Goal: Task Accomplishment & Management: Use online tool/utility

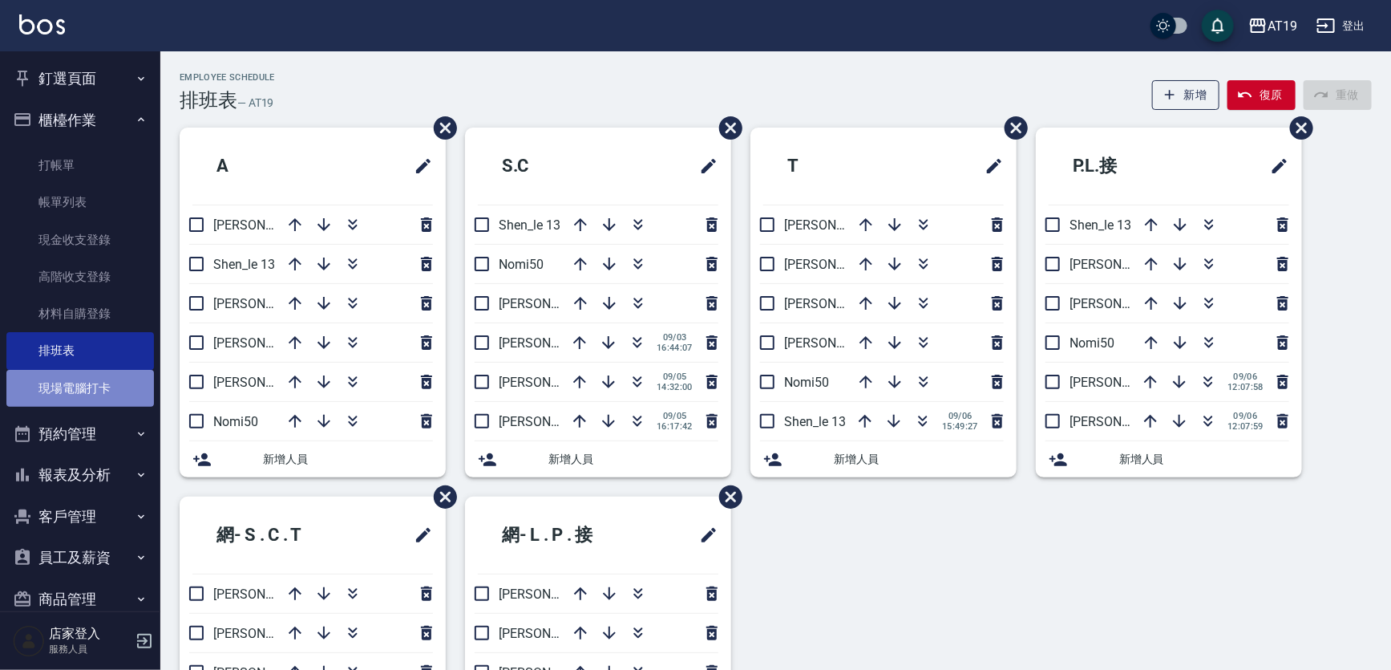
click at [80, 389] on link "現場電腦打卡" at bounding box center [80, 388] width 148 height 37
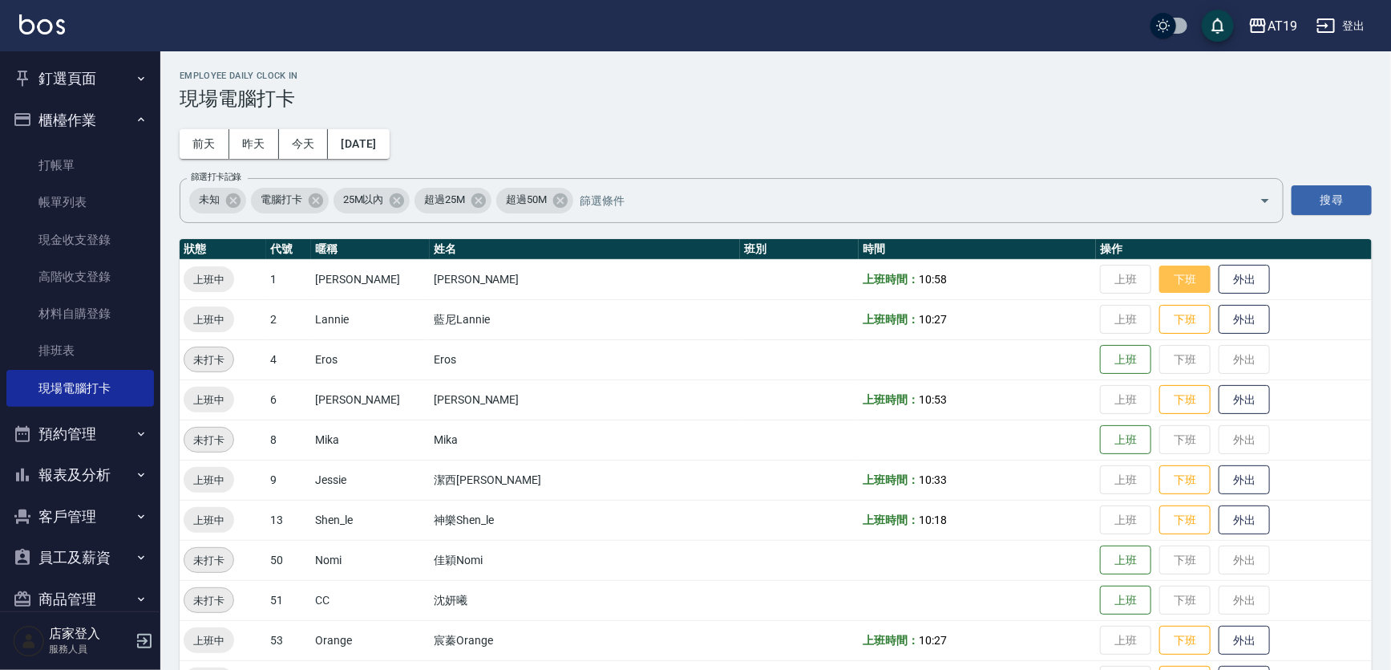
click at [1160, 270] on button "下班" at bounding box center [1185, 279] width 51 height 28
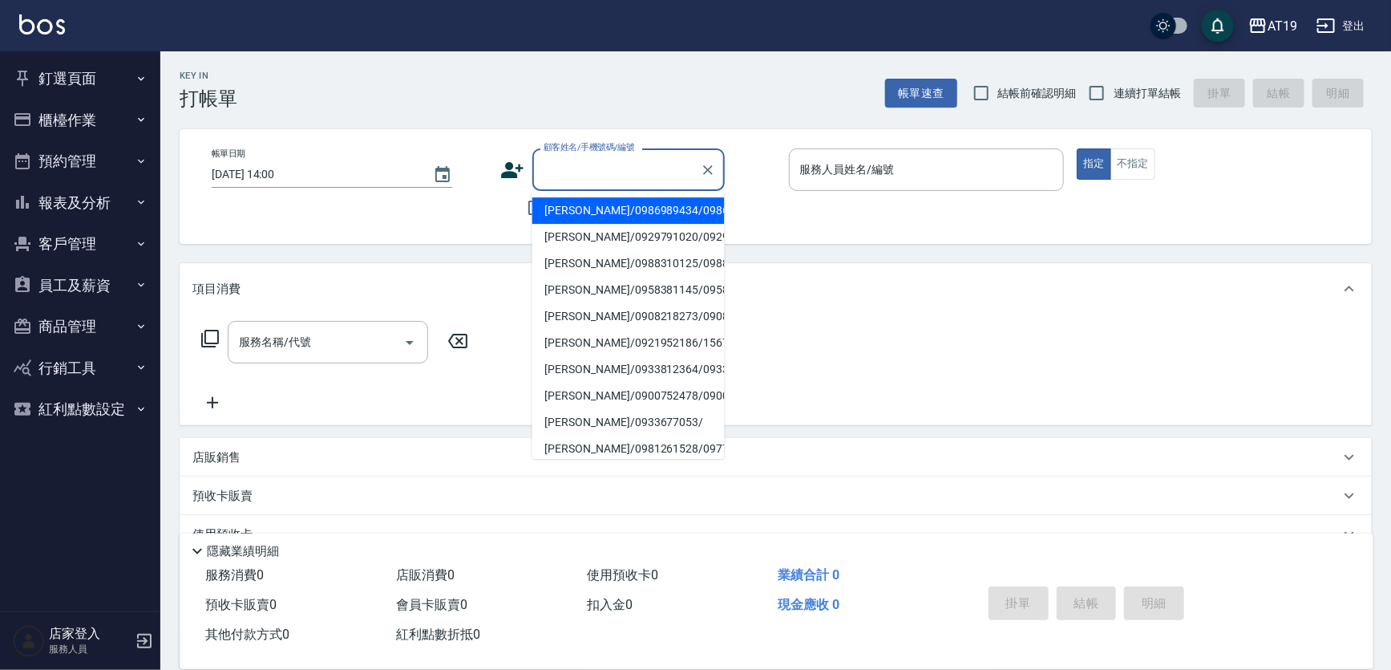
click at [598, 179] on input "顧客姓名/手機號碼/編號" at bounding box center [617, 170] width 154 height 28
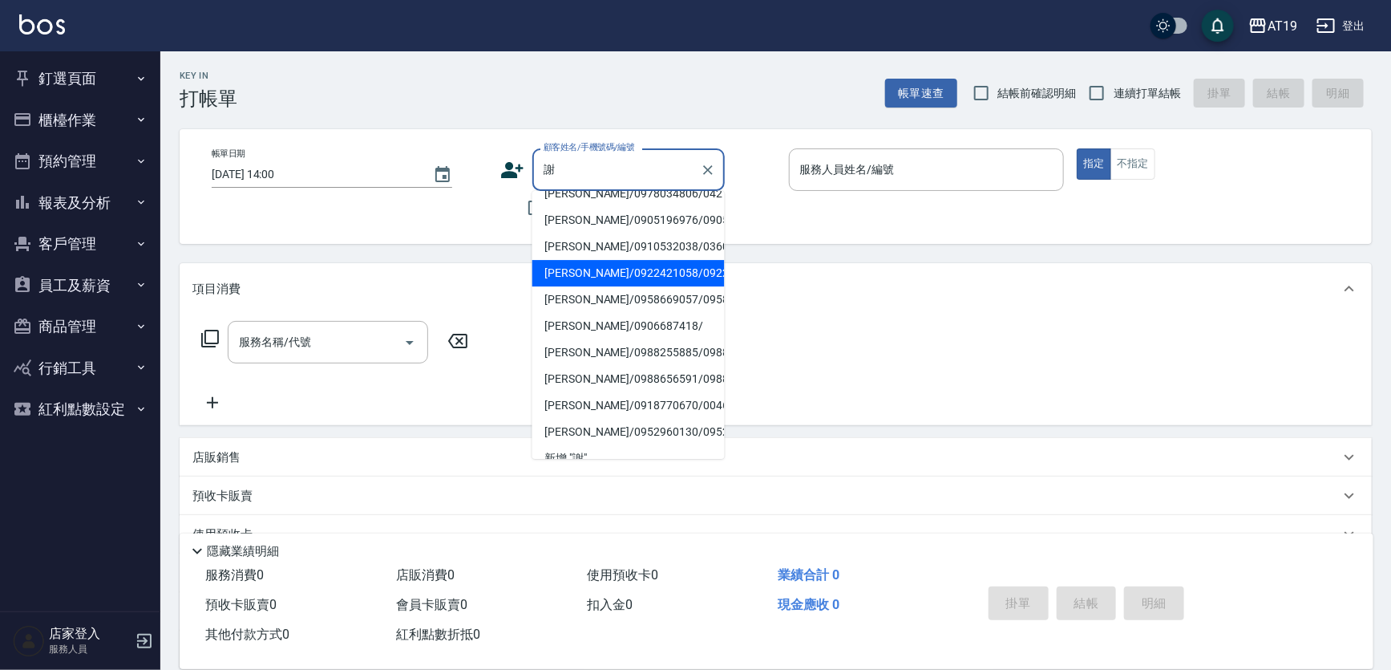
scroll to position [291, 0]
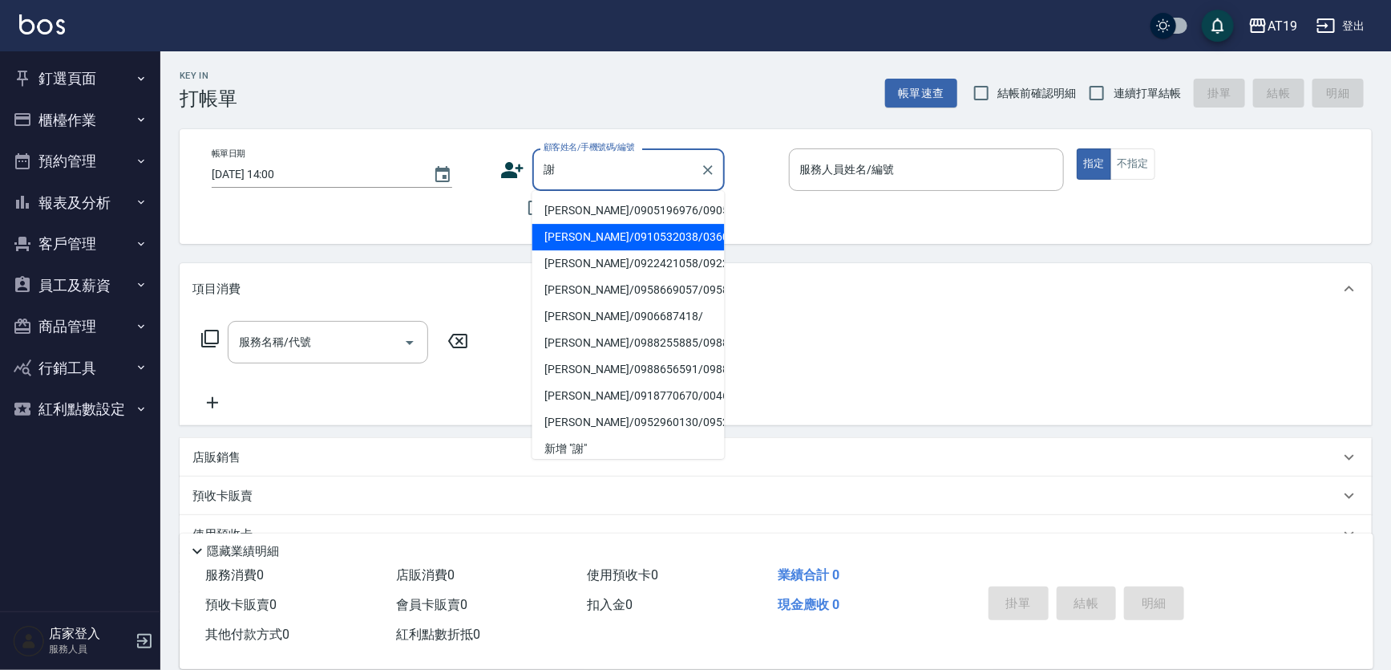
drag, startPoint x: 604, startPoint y: 345, endPoint x: 719, endPoint y: 279, distance: 132.2
click at [604, 38] on li "謝明剛/0958268532/03837" at bounding box center [628, 25] width 192 height 26
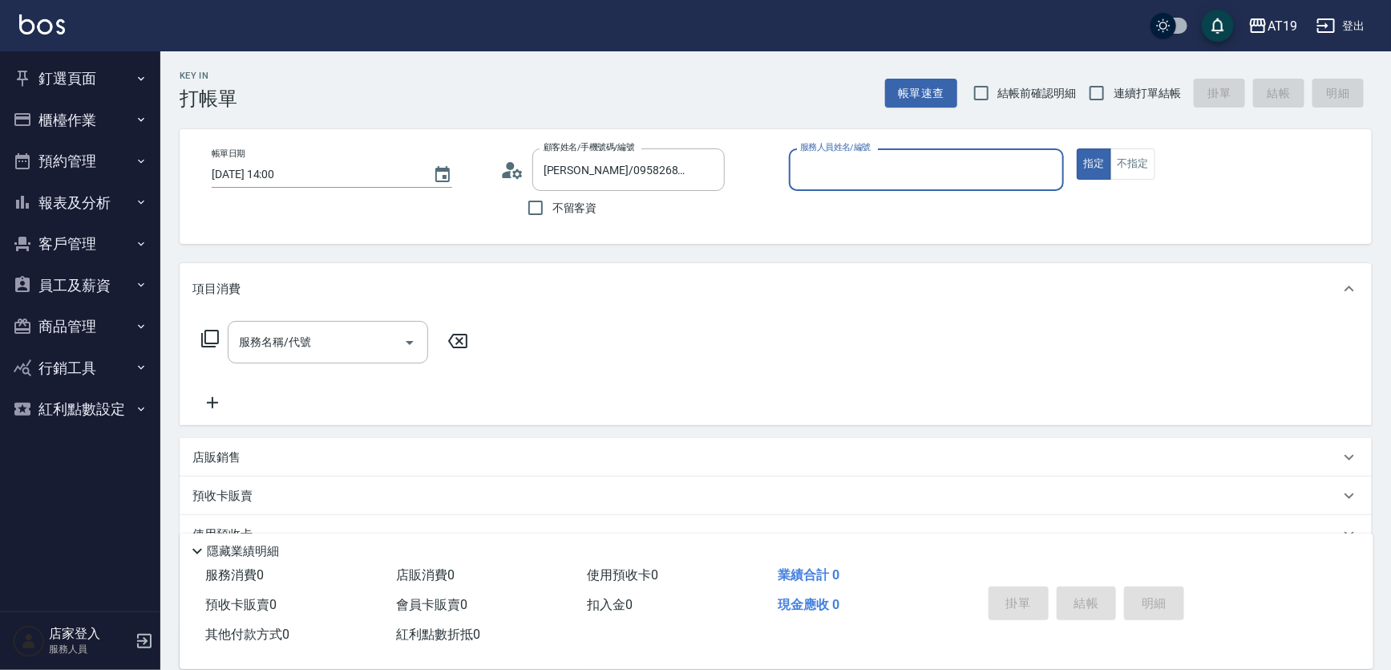
click at [821, 178] on input "服務人員姓名/編號" at bounding box center [926, 170] width 261 height 28
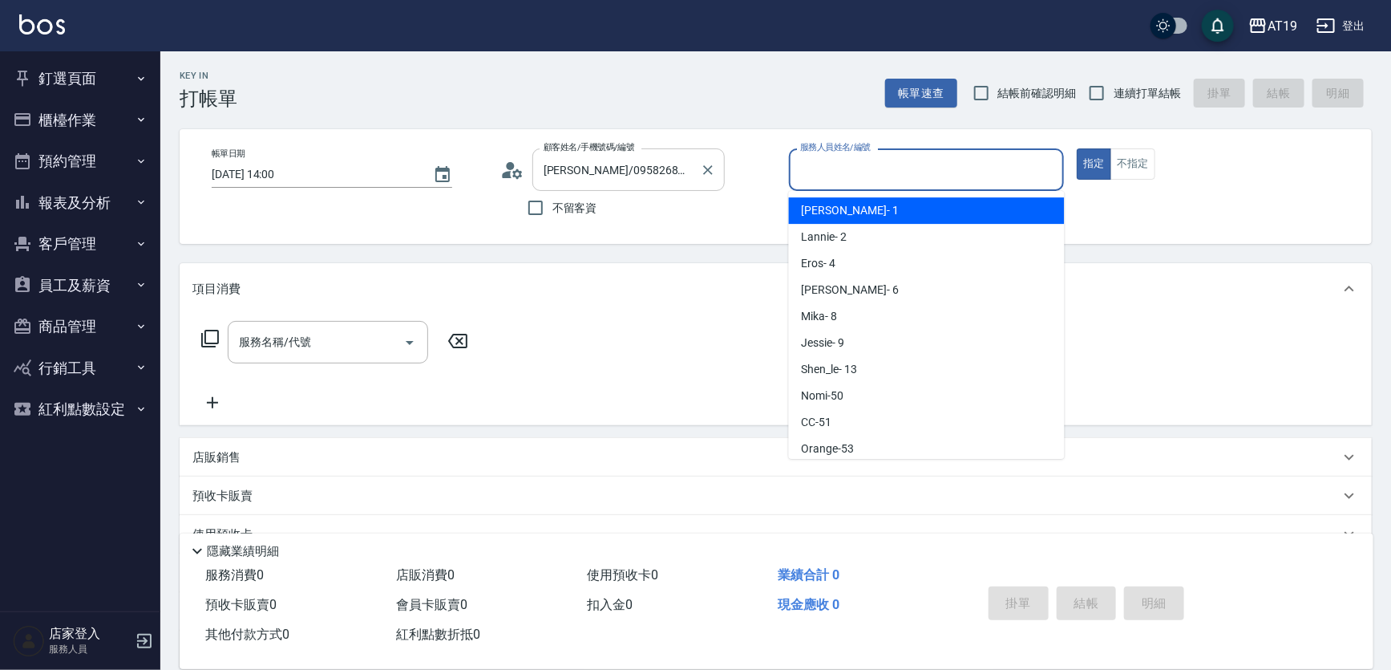
click at [682, 170] on input "謝明剛/0958268532/03837" at bounding box center [617, 170] width 154 height 28
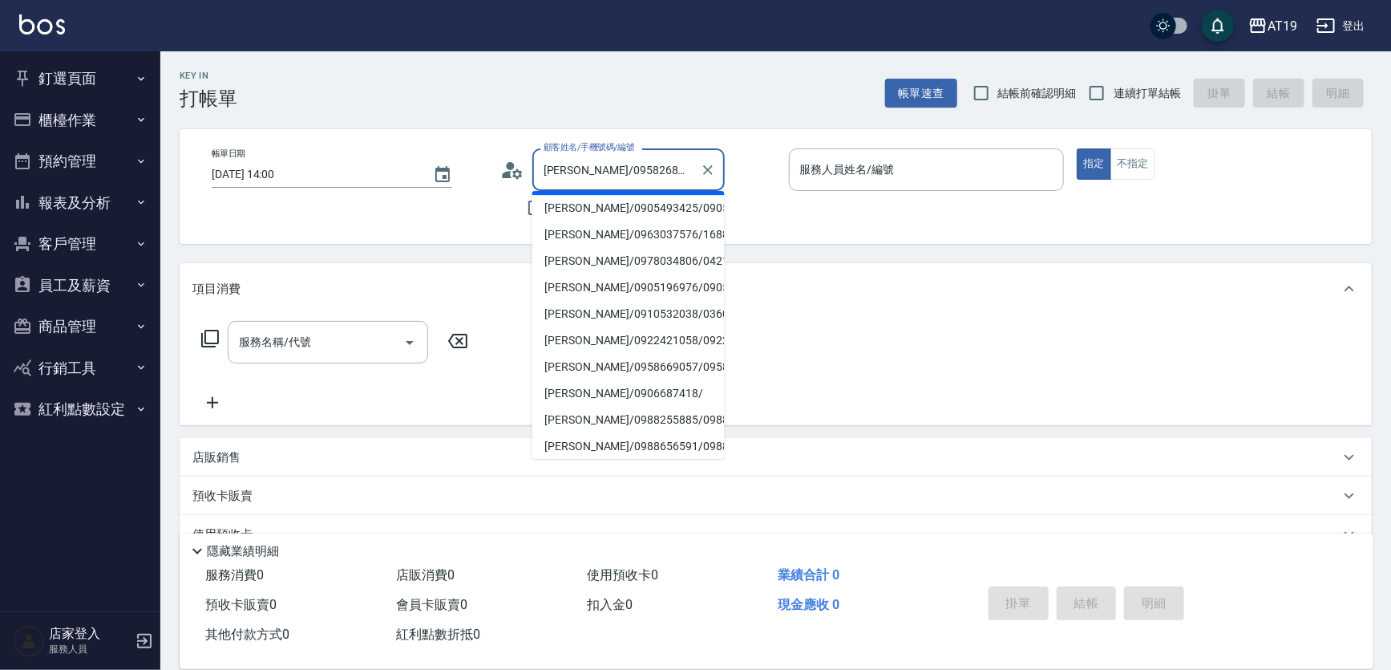
scroll to position [218, 0]
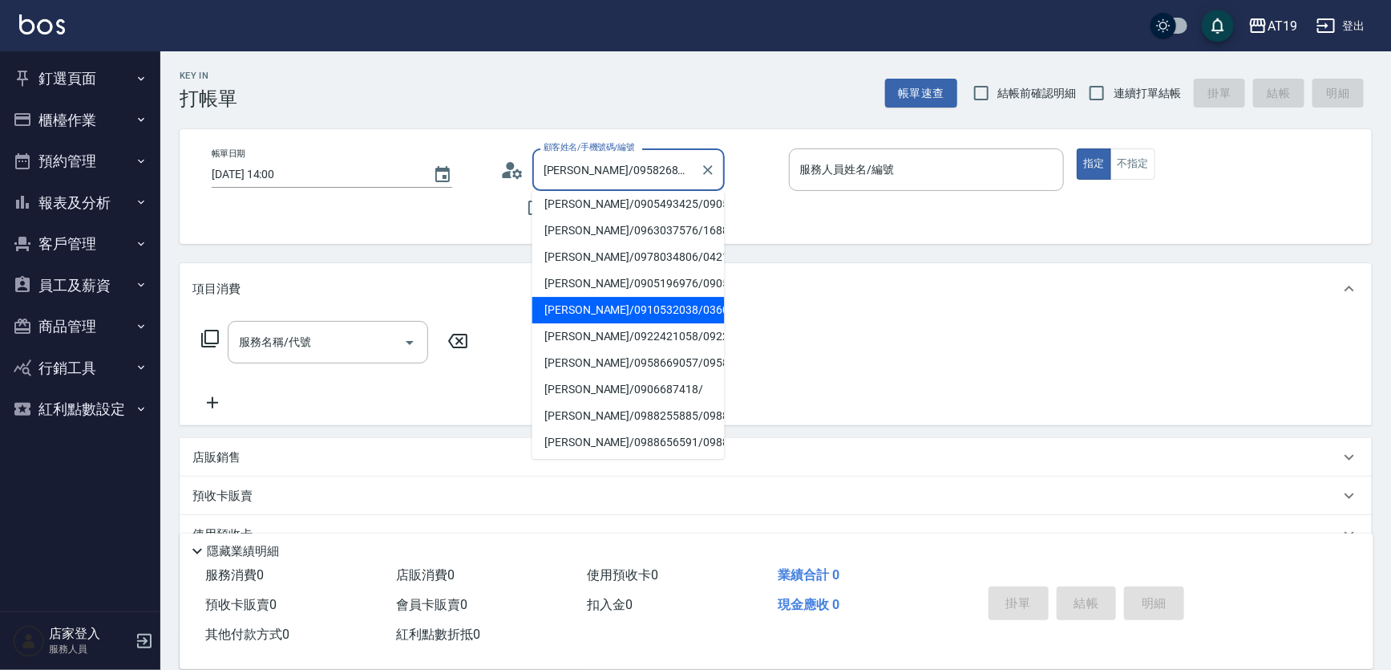
click at [630, 323] on li "謝宗憲/0910532038/03602" at bounding box center [628, 310] width 192 height 26
type input "謝宗憲/0910532038/03602"
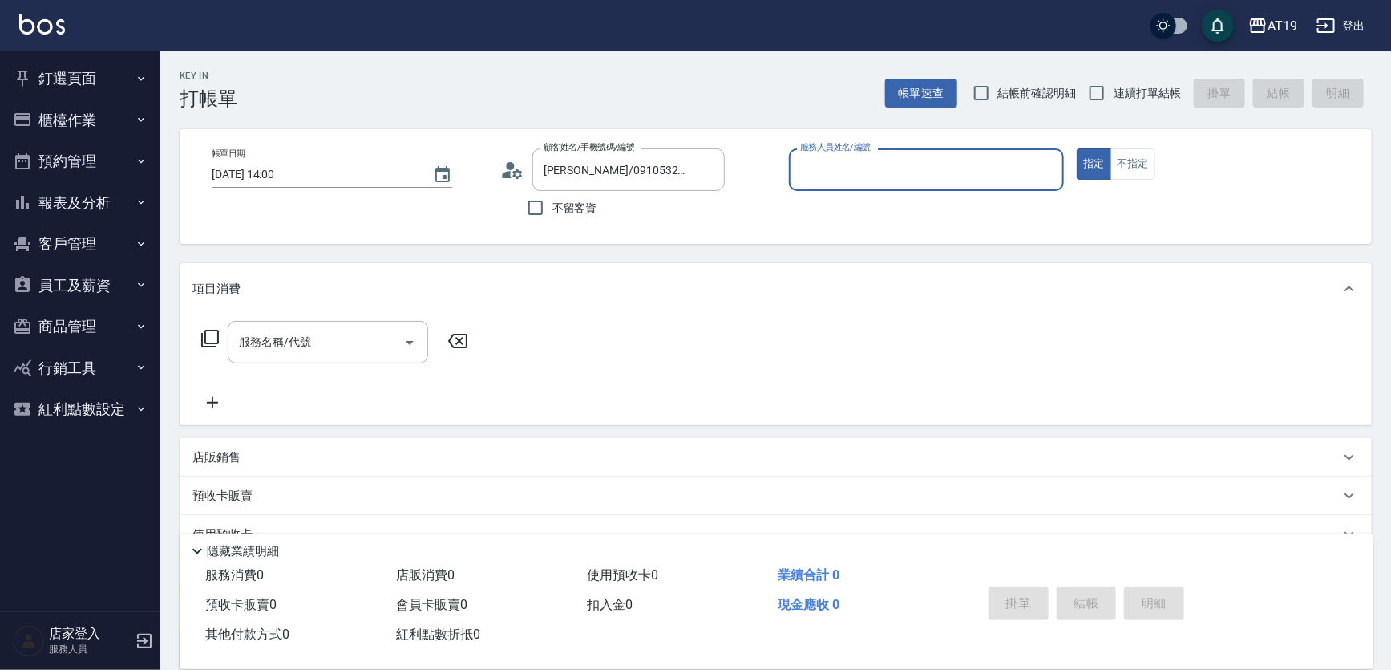
type input "Lannie- 2"
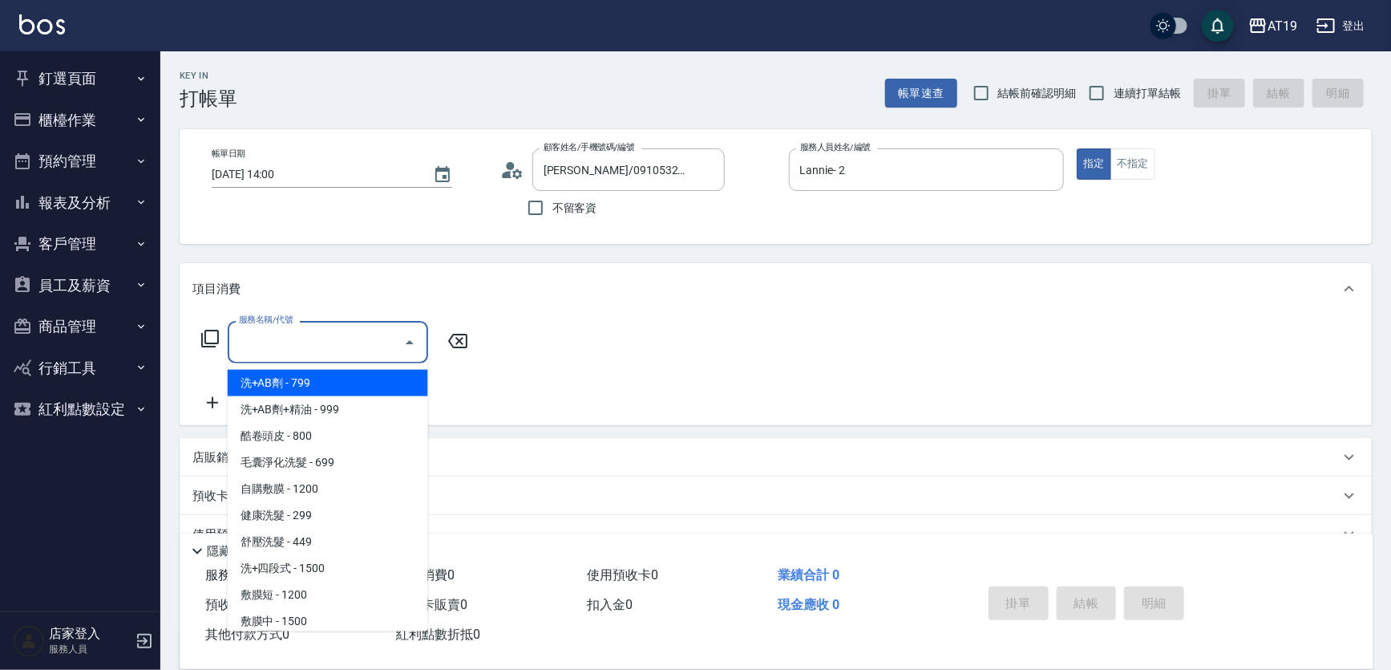
click at [342, 334] on input "服務名稱/代號" at bounding box center [316, 342] width 162 height 28
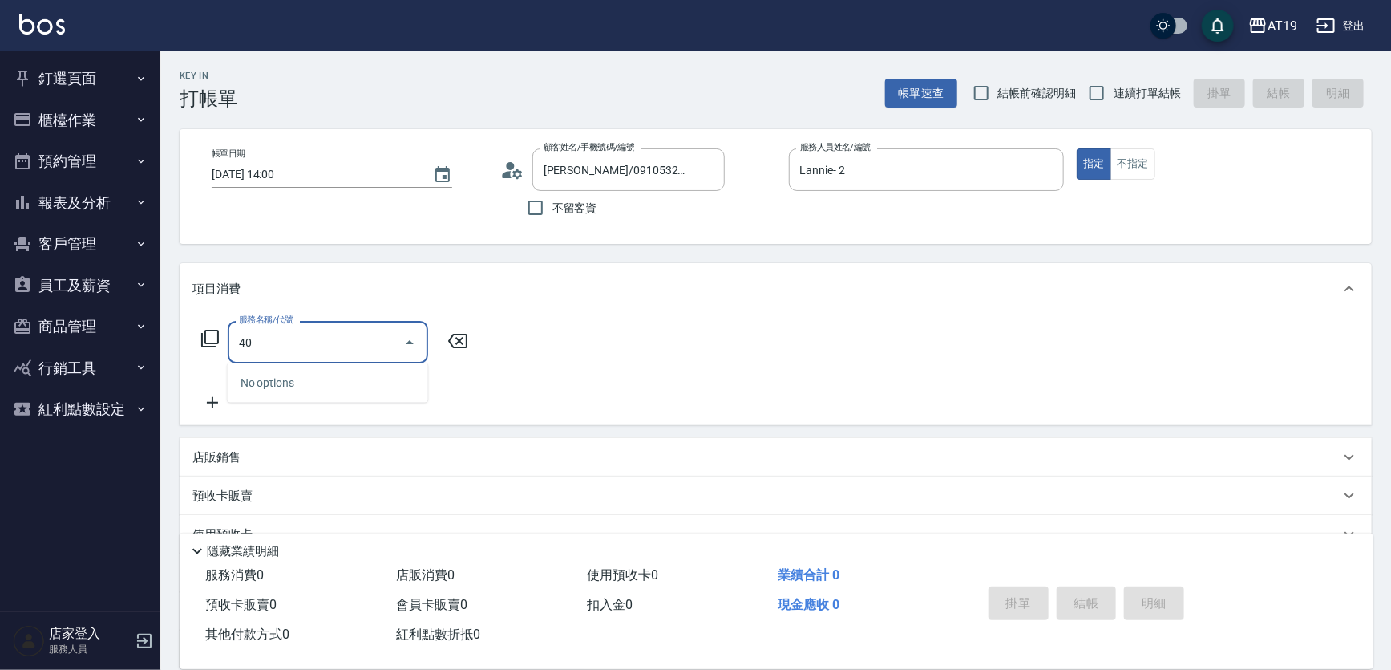
type input "401"
drag, startPoint x: 330, startPoint y: 382, endPoint x: 444, endPoint y: 371, distance: 114.3
click at [352, 384] on span "剪髮 - 300" at bounding box center [328, 383] width 200 height 26
type input "30"
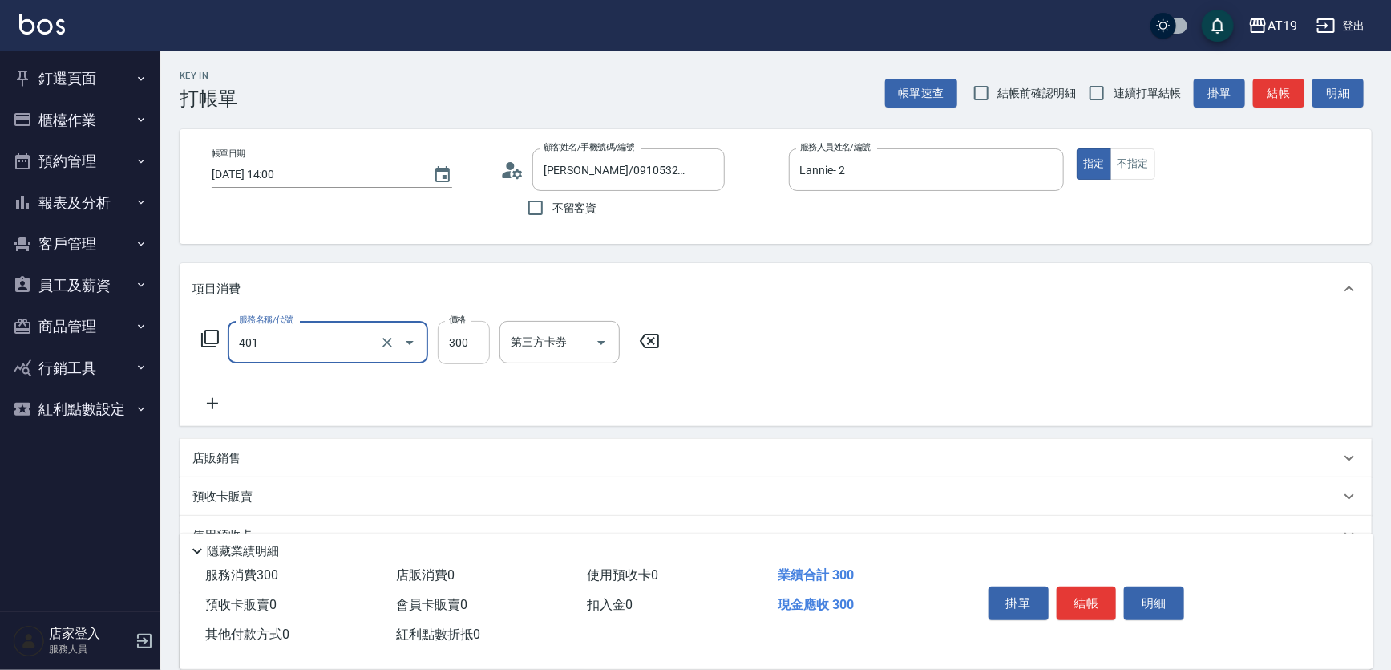
type input "剪髮(401)"
click at [466, 344] on input "300" at bounding box center [464, 342] width 52 height 43
type input "0"
type input "85"
type input "80"
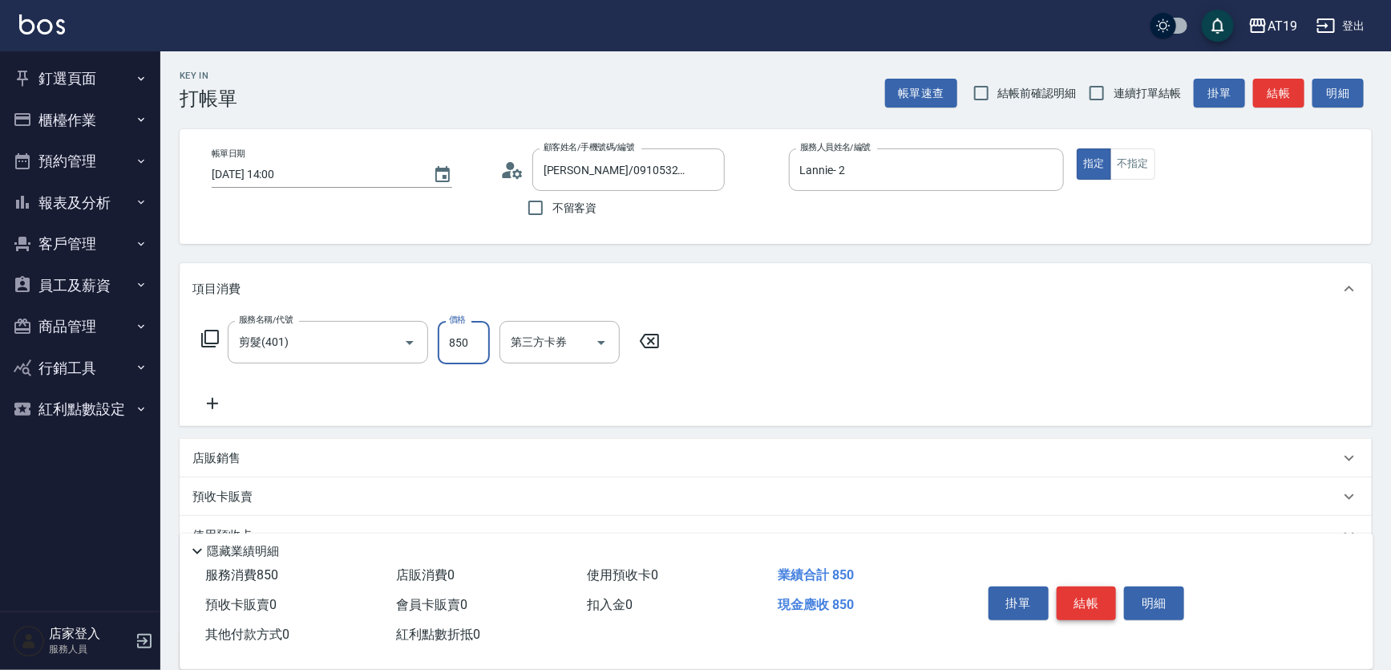
type input "850"
click at [1077, 588] on button "結帳" at bounding box center [1087, 603] width 60 height 34
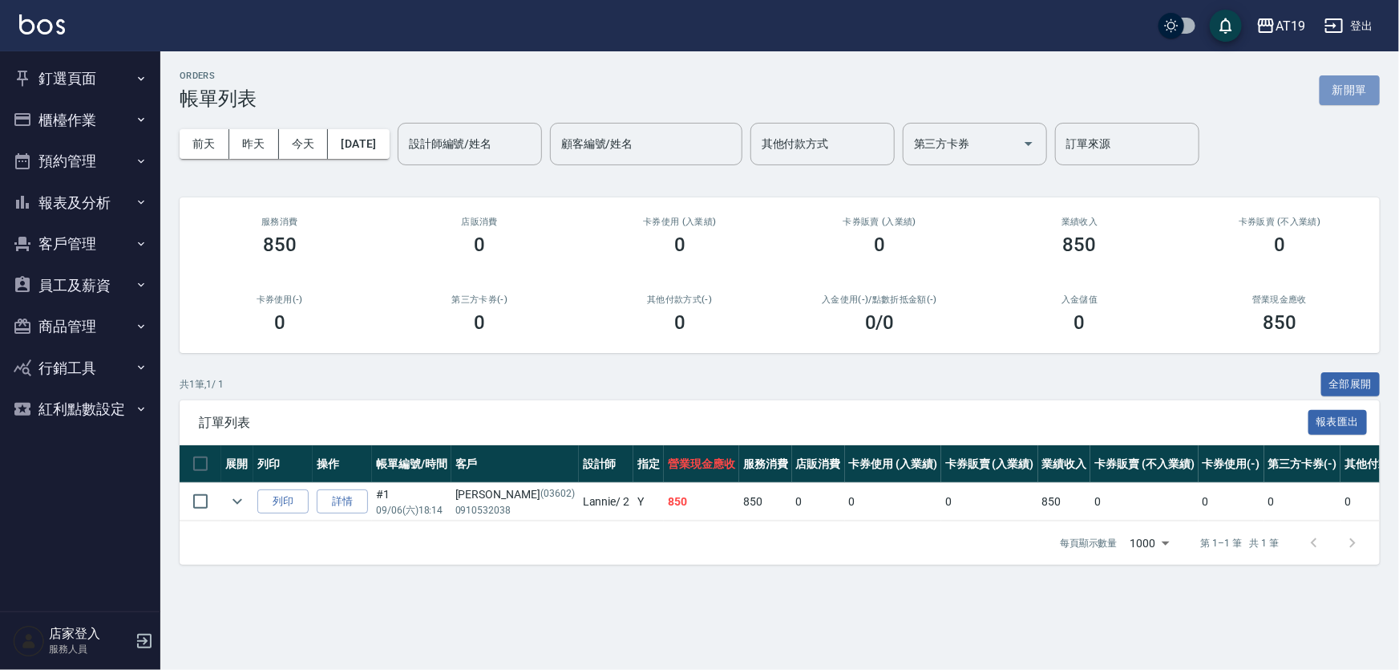
drag, startPoint x: 1339, startPoint y: 88, endPoint x: 1298, endPoint y: 97, distance: 41.8
click at [1338, 88] on button "新開單" at bounding box center [1350, 90] width 60 height 30
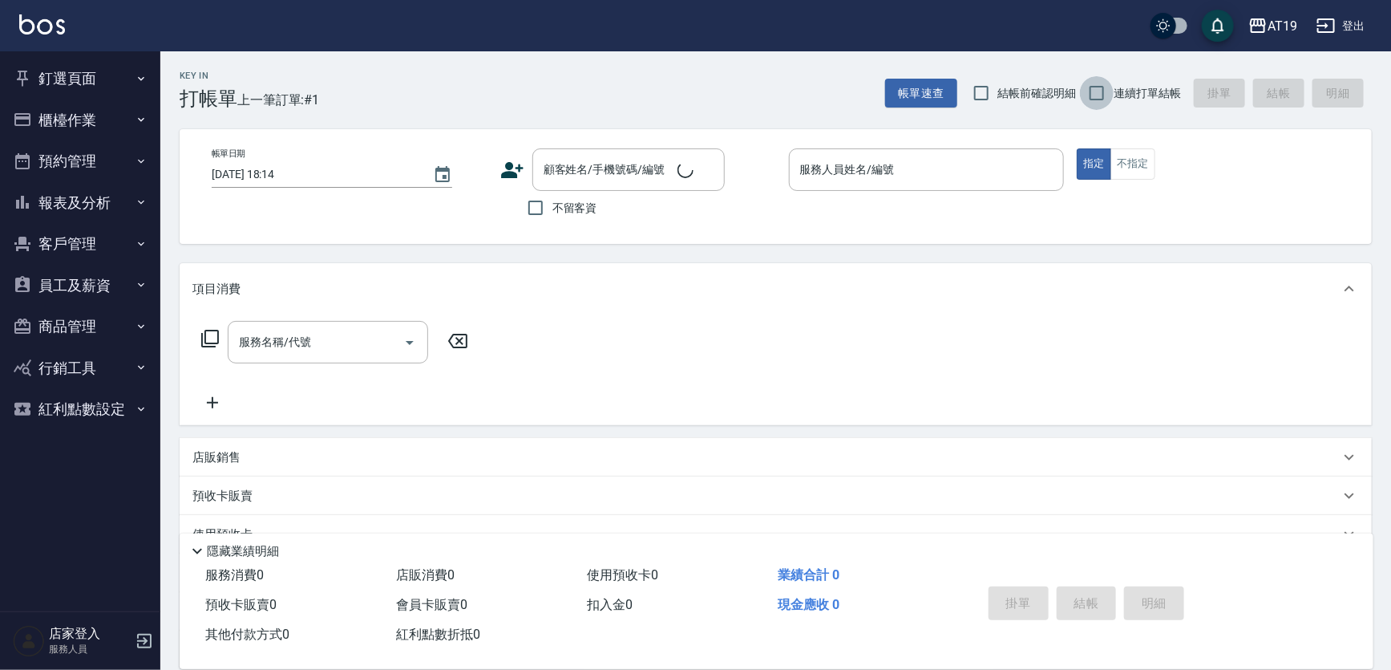
click at [1107, 82] on input "連續打單結帳" at bounding box center [1097, 93] width 34 height 34
checkbox input "true"
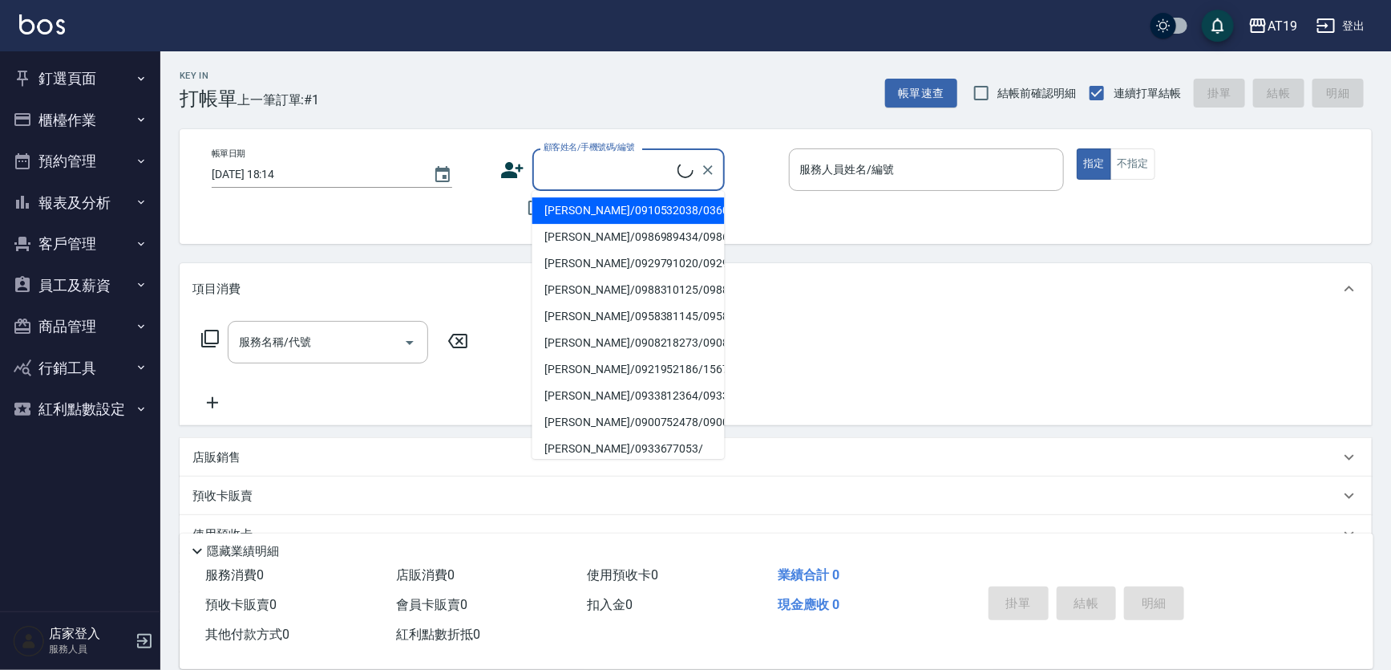
click at [581, 170] on input "顧客姓名/手機號碼/編號" at bounding box center [609, 170] width 138 height 28
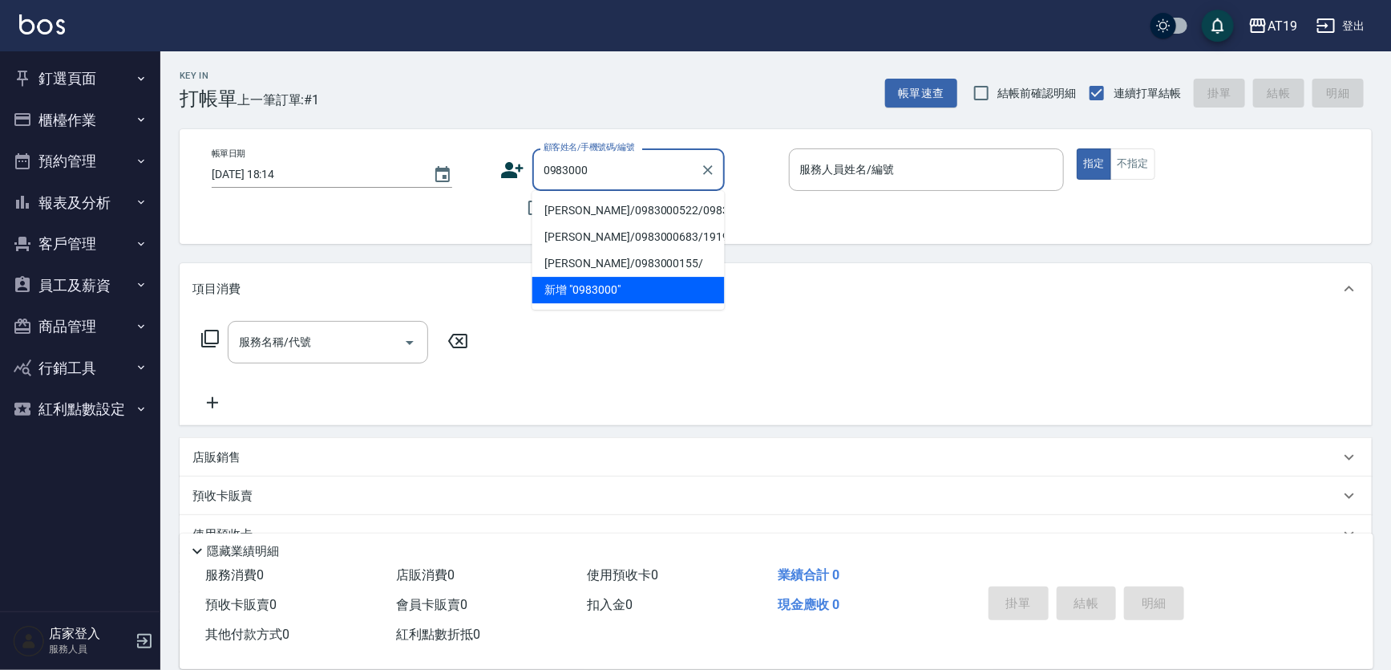
click at [575, 210] on li "陳芙蓉/0983000522/0983000522" at bounding box center [628, 210] width 192 height 26
type input "陳芙蓉/0983000522/0983000522"
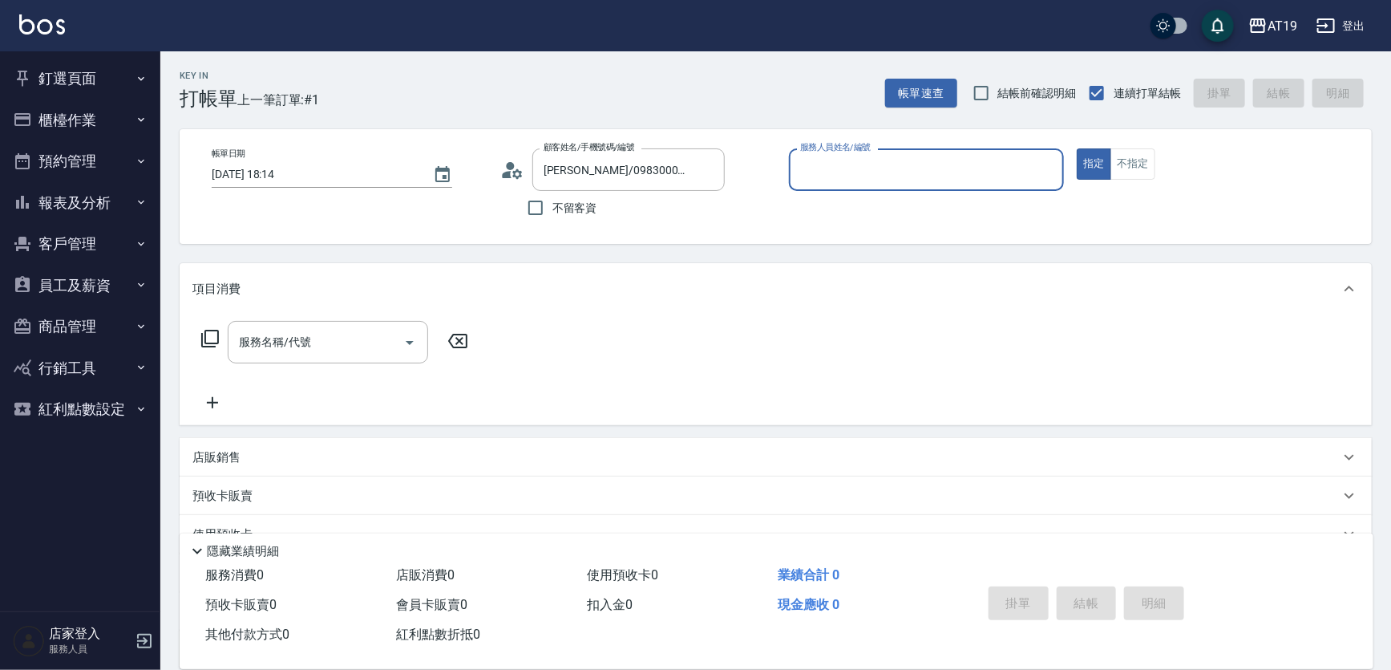
type input "Jessie- 9"
click at [346, 360] on div "服務名稱/代號" at bounding box center [328, 342] width 200 height 43
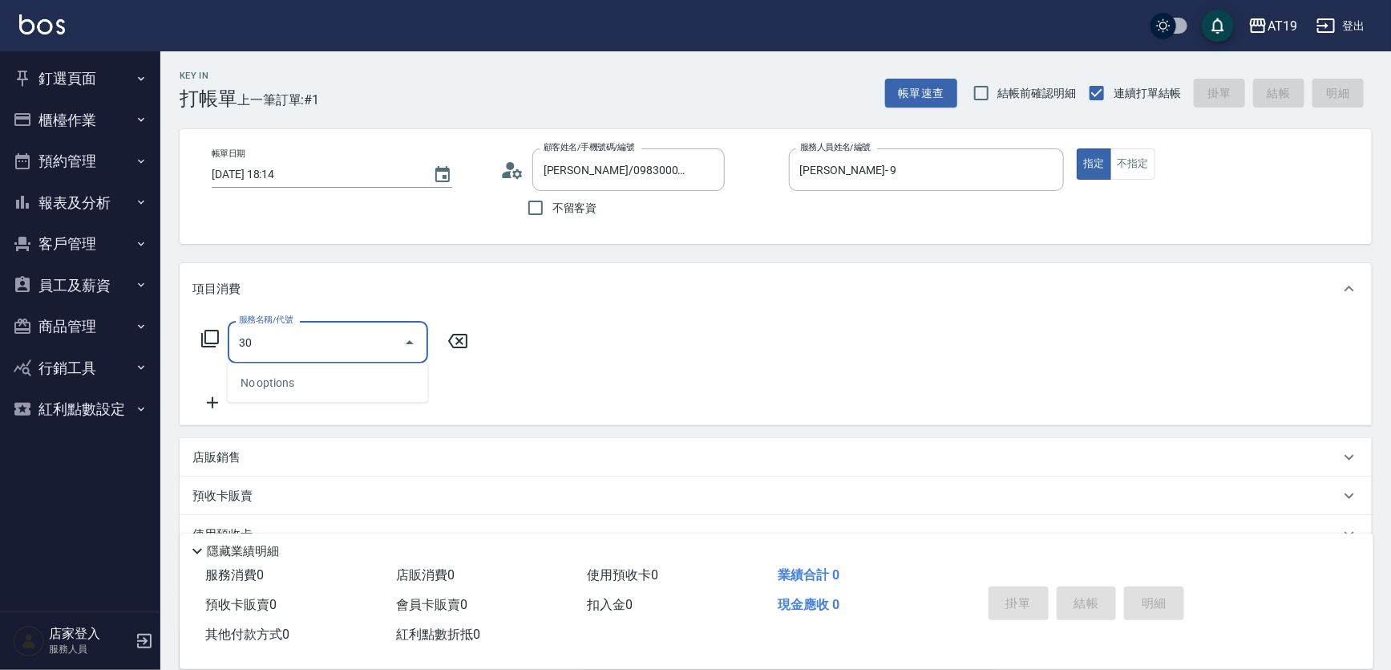
type input "301"
drag, startPoint x: 351, startPoint y: 393, endPoint x: 454, endPoint y: 369, distance: 105.4
click at [371, 389] on span "燙髮 - 1500" at bounding box center [328, 383] width 200 height 26
type input "150"
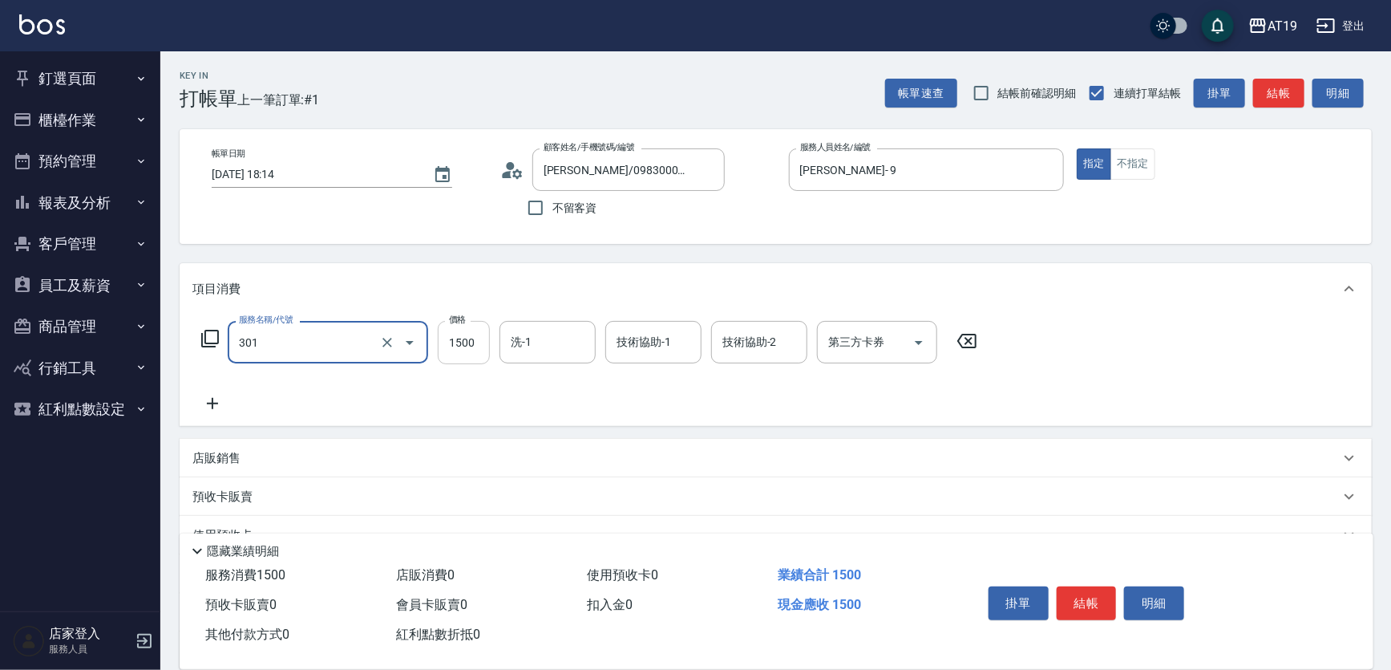
type input "燙髮(301)"
click at [448, 356] on input "1500" at bounding box center [464, 342] width 52 height 43
type input "1"
type input "0"
type input "22"
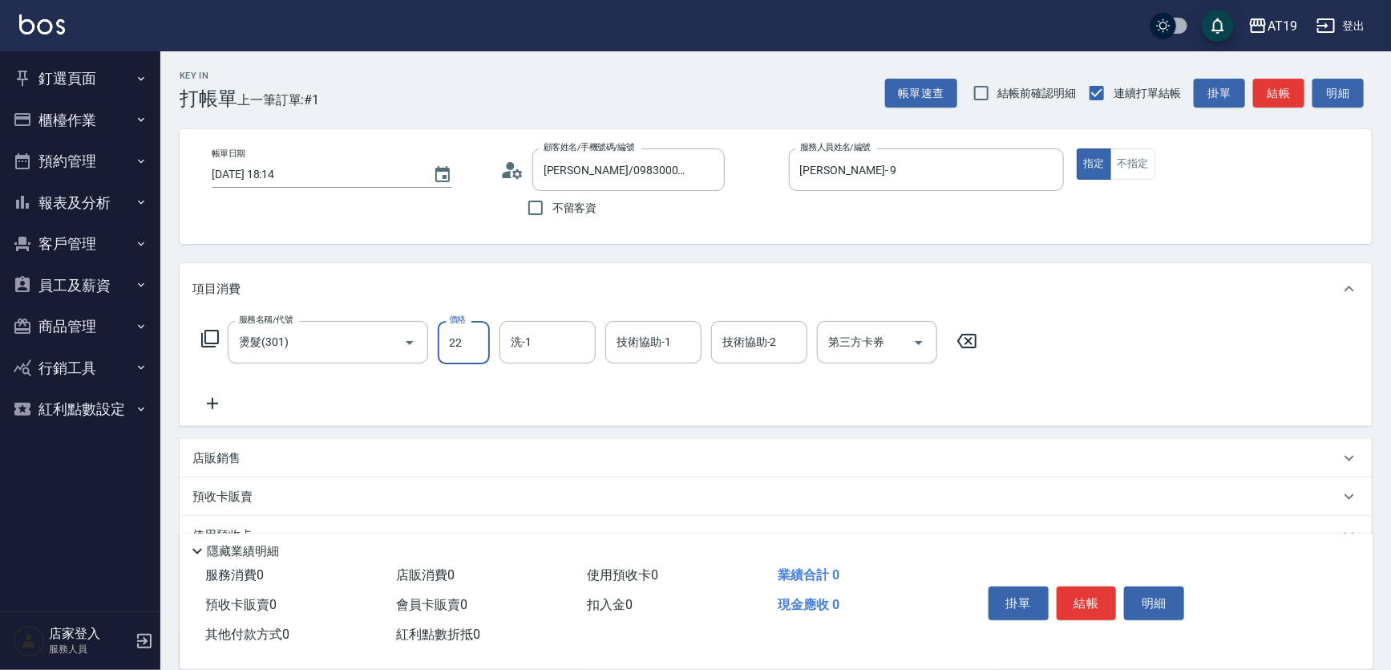
type input "20"
type input "223"
type input "220"
type input "2238"
type input "2230"
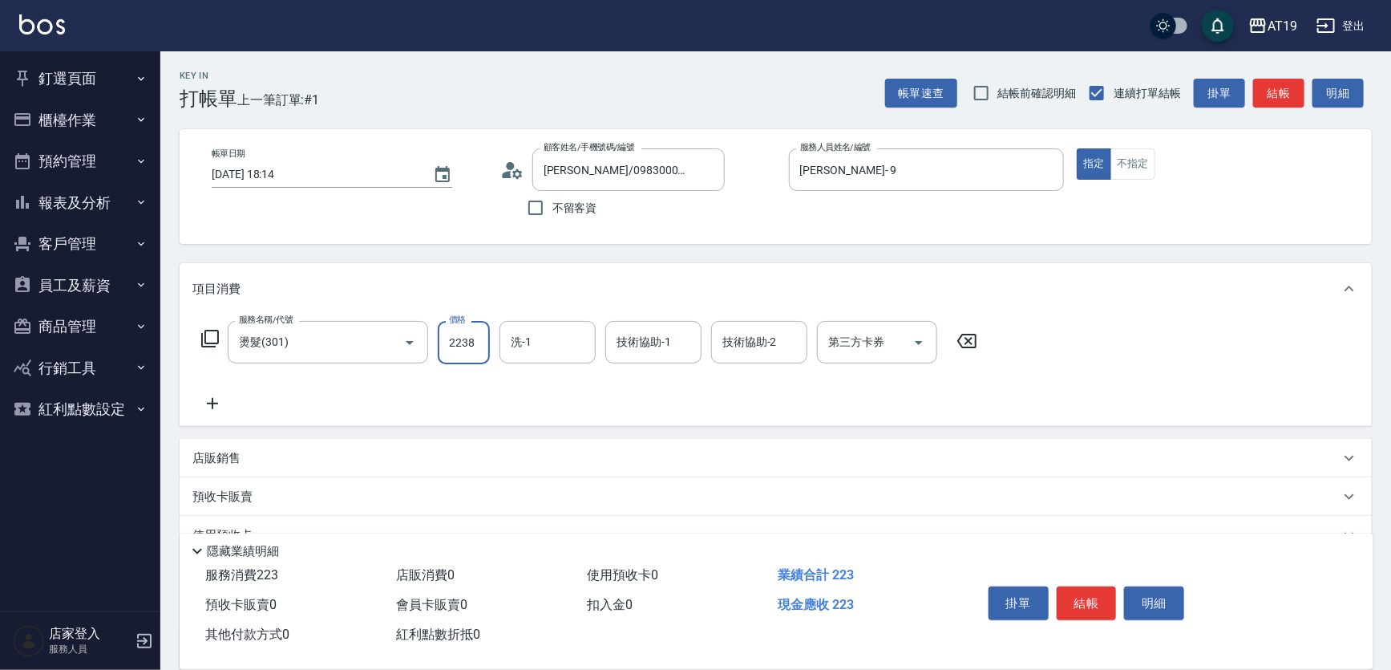
type input "22380"
click at [454, 338] on input "22380" at bounding box center [464, 342] width 52 height 43
type input "230"
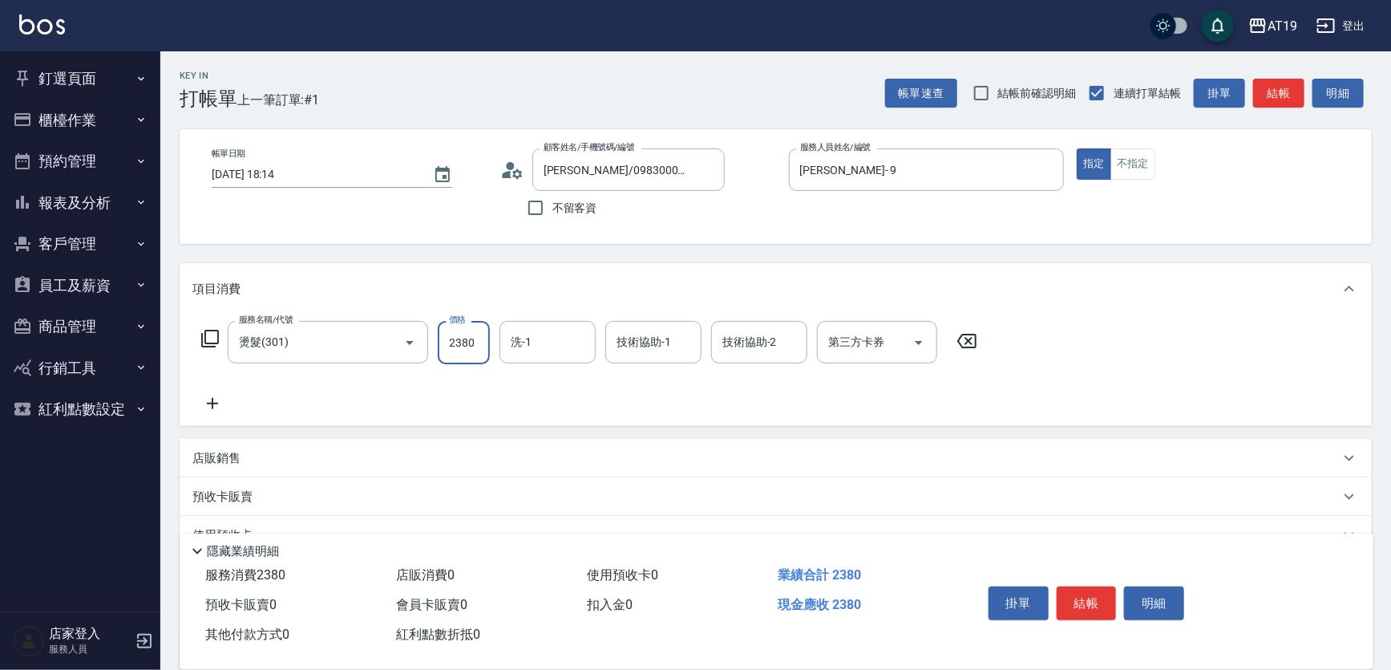
type input "2380"
click at [213, 403] on icon at bounding box center [212, 403] width 40 height 19
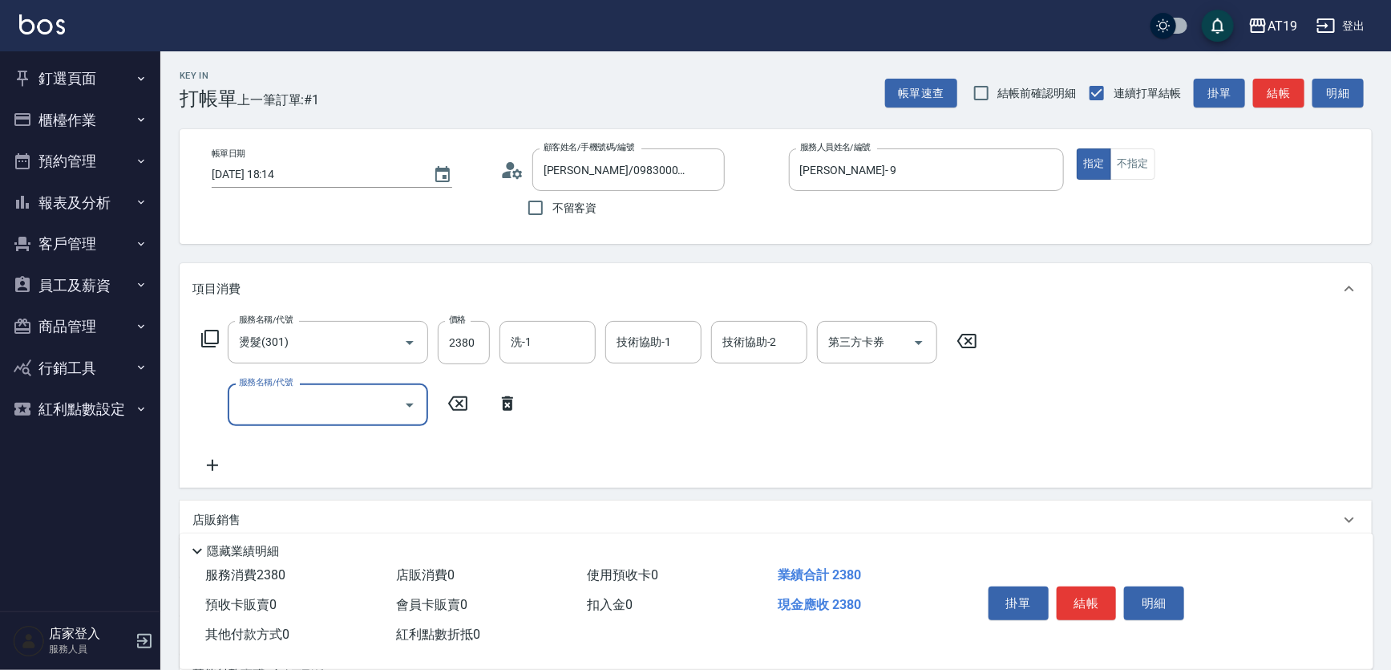
click at [249, 403] on input "服務名稱/代號" at bounding box center [316, 405] width 162 height 28
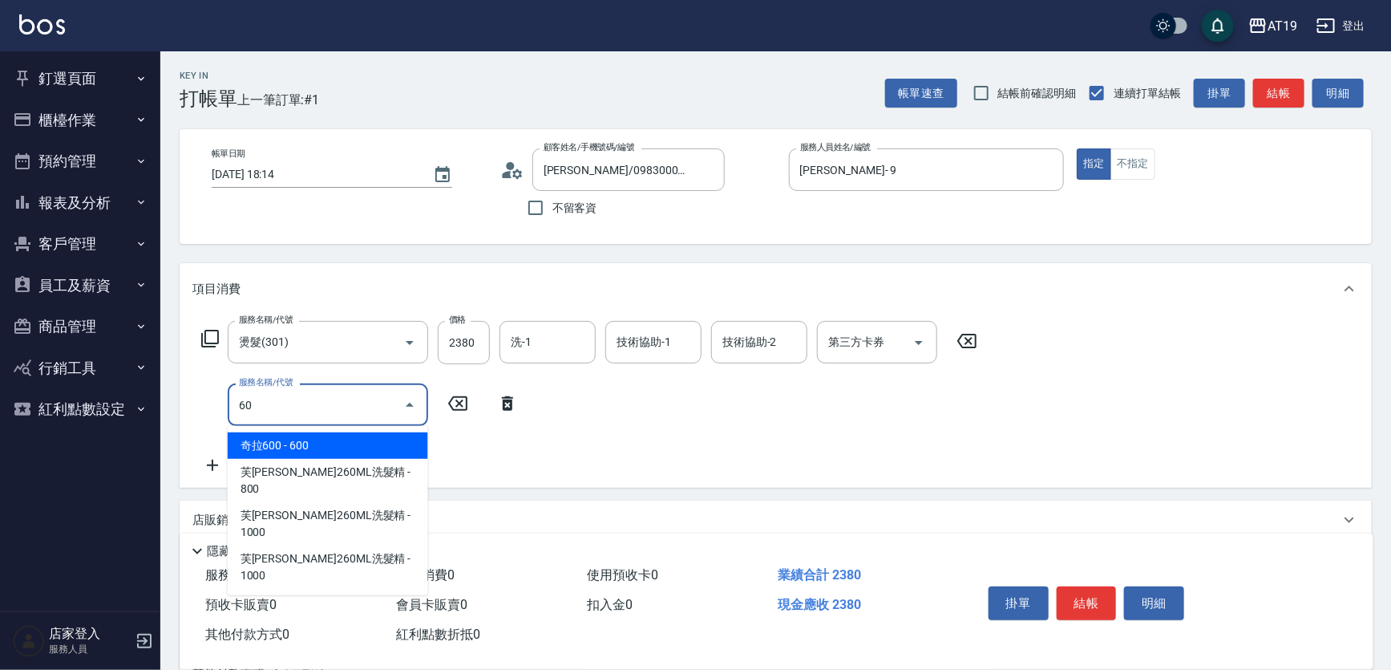
type input "601"
drag, startPoint x: 360, startPoint y: 448, endPoint x: 423, endPoint y: 431, distance: 65.6
click at [362, 447] on span "自備護髮 - 300" at bounding box center [328, 445] width 200 height 26
type input "260"
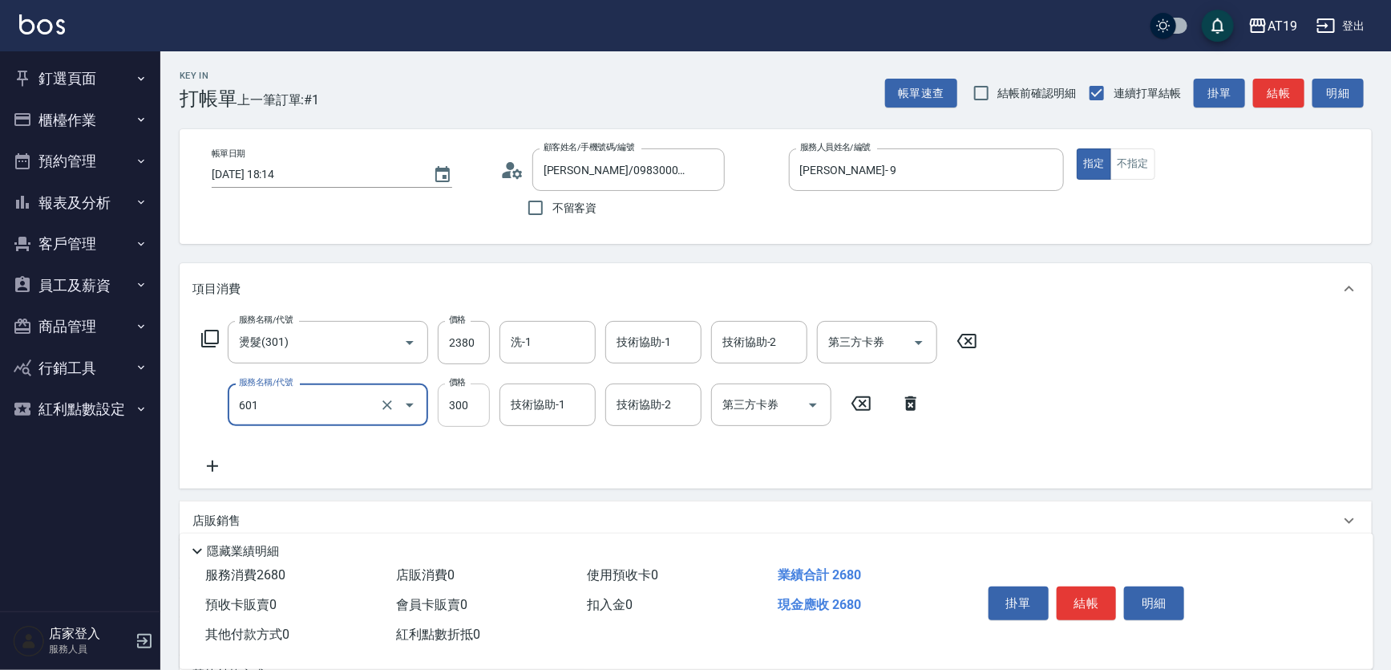
type input "自備護髮(601)"
click at [461, 419] on input "300" at bounding box center [464, 404] width 52 height 43
type input "1"
type input "230"
type input "150"
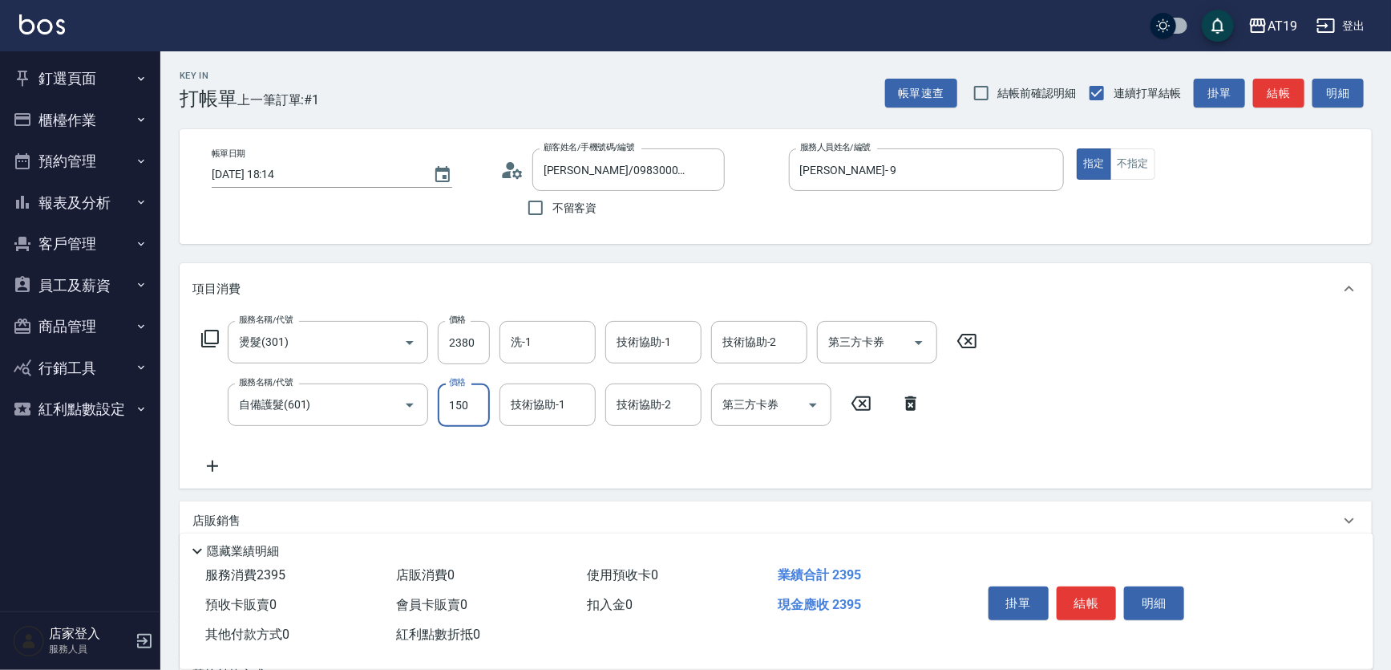
type input "250"
type input "1500"
type input "380"
type input "1500"
click at [1091, 586] on button "結帳" at bounding box center [1087, 603] width 60 height 34
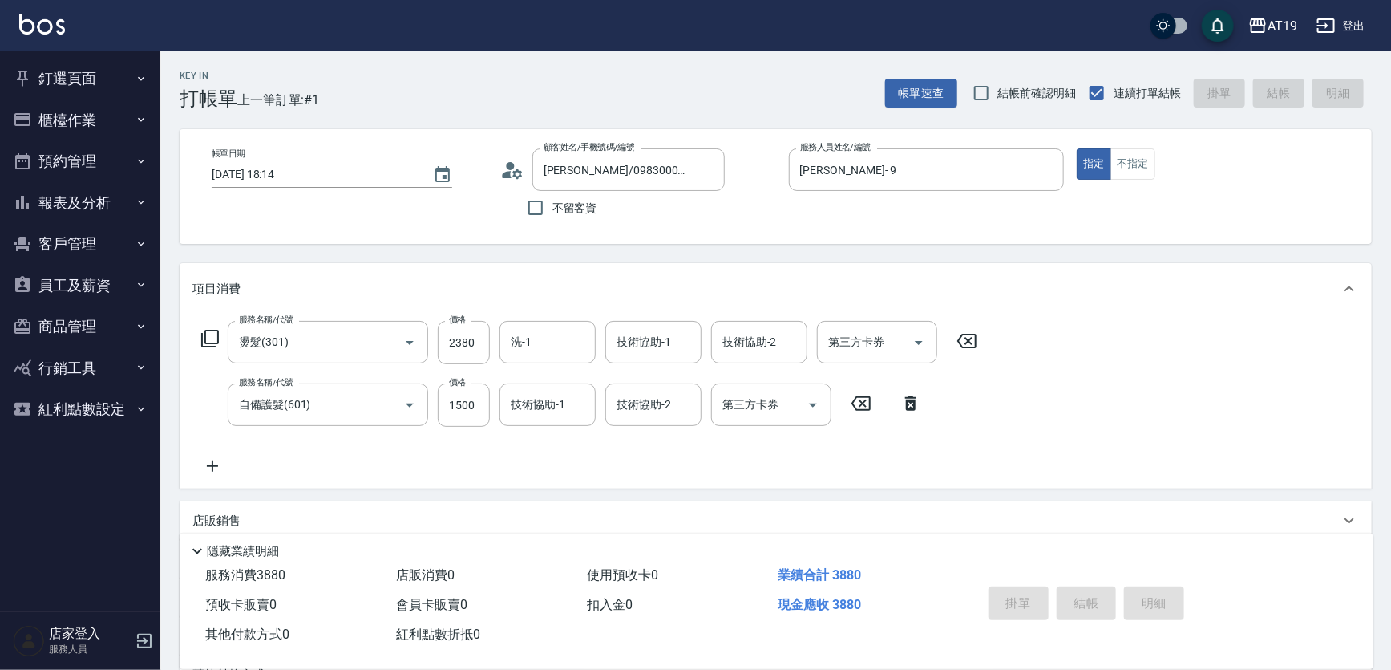
type input "2025/09/06 18:15"
type input "0"
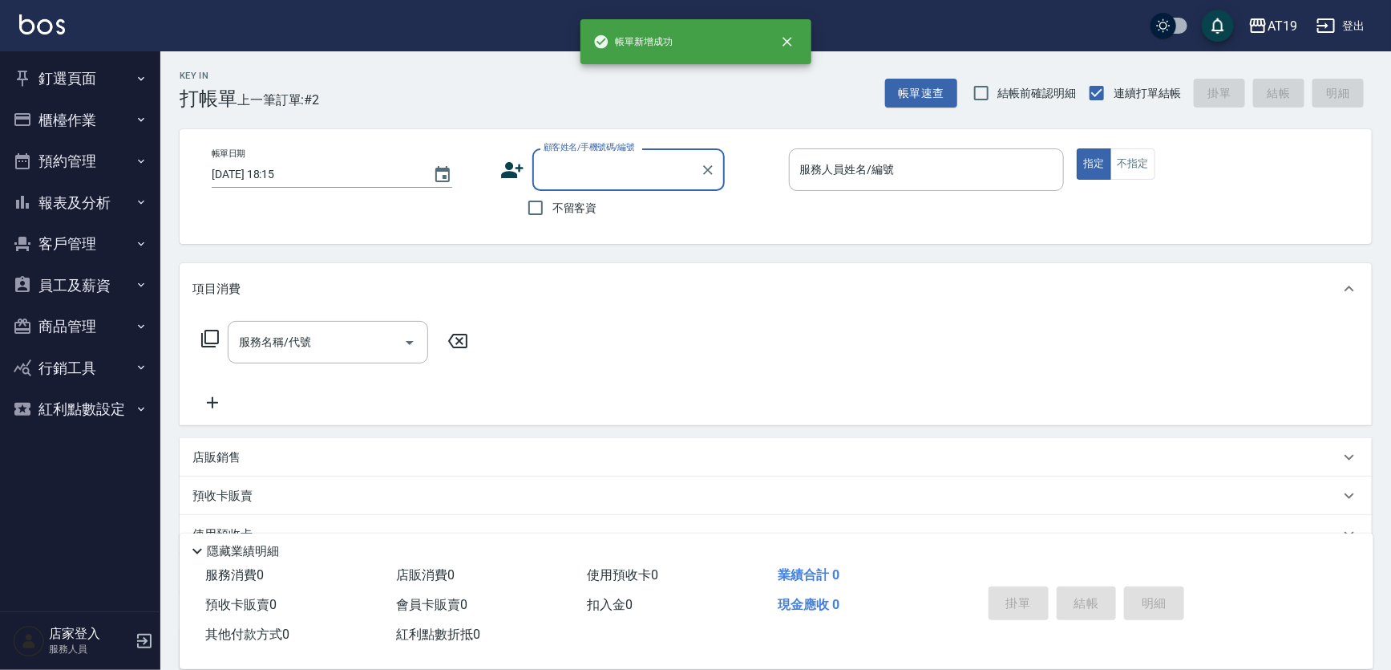
click at [609, 170] on input "顧客姓名/手機號碼/編號" at bounding box center [617, 170] width 154 height 28
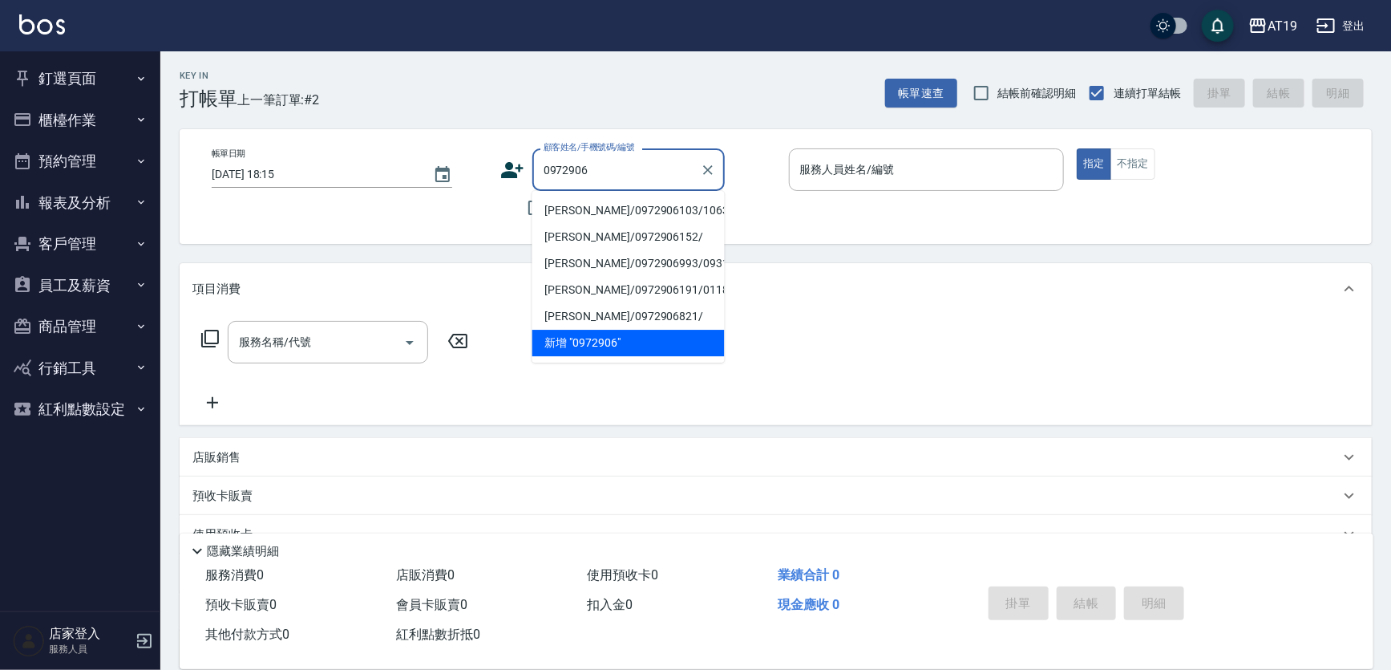
click at [607, 212] on li "蔡家瑜/0972906103/10631" at bounding box center [628, 210] width 192 height 26
type input "蔡家瑜/0972906103/10631"
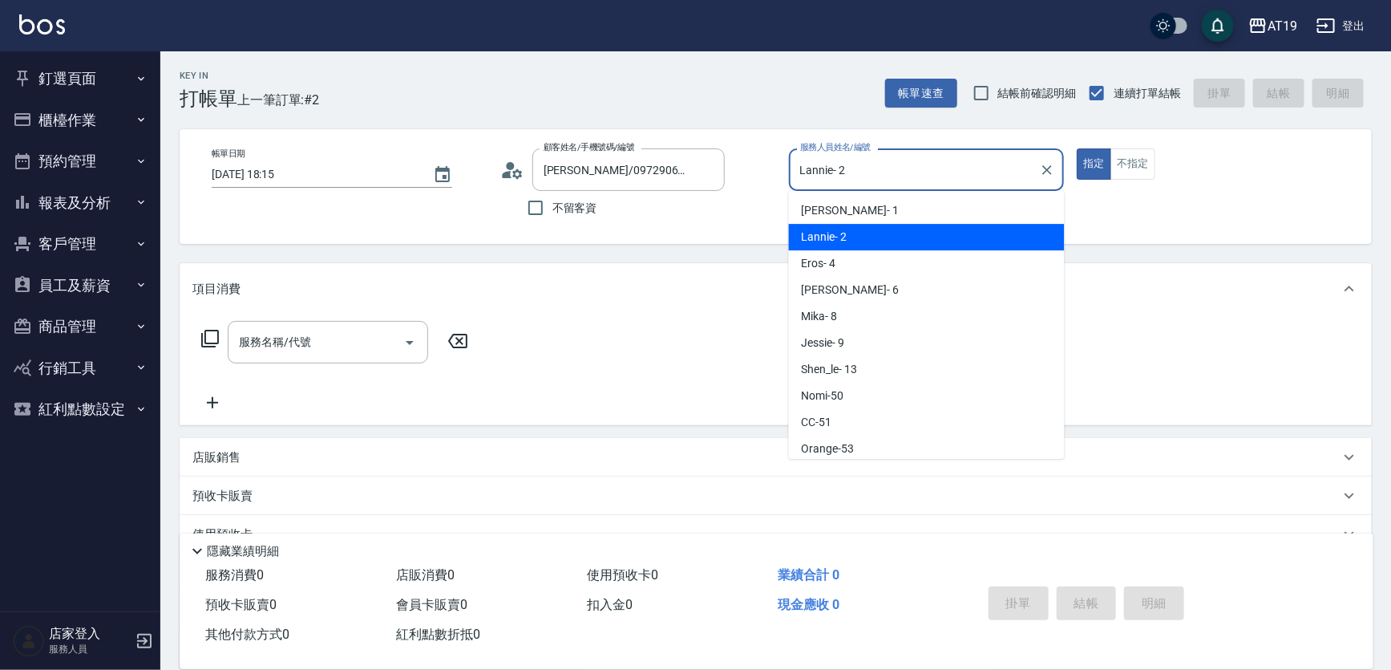
click at [816, 175] on input "Lannie- 2" at bounding box center [914, 170] width 237 height 28
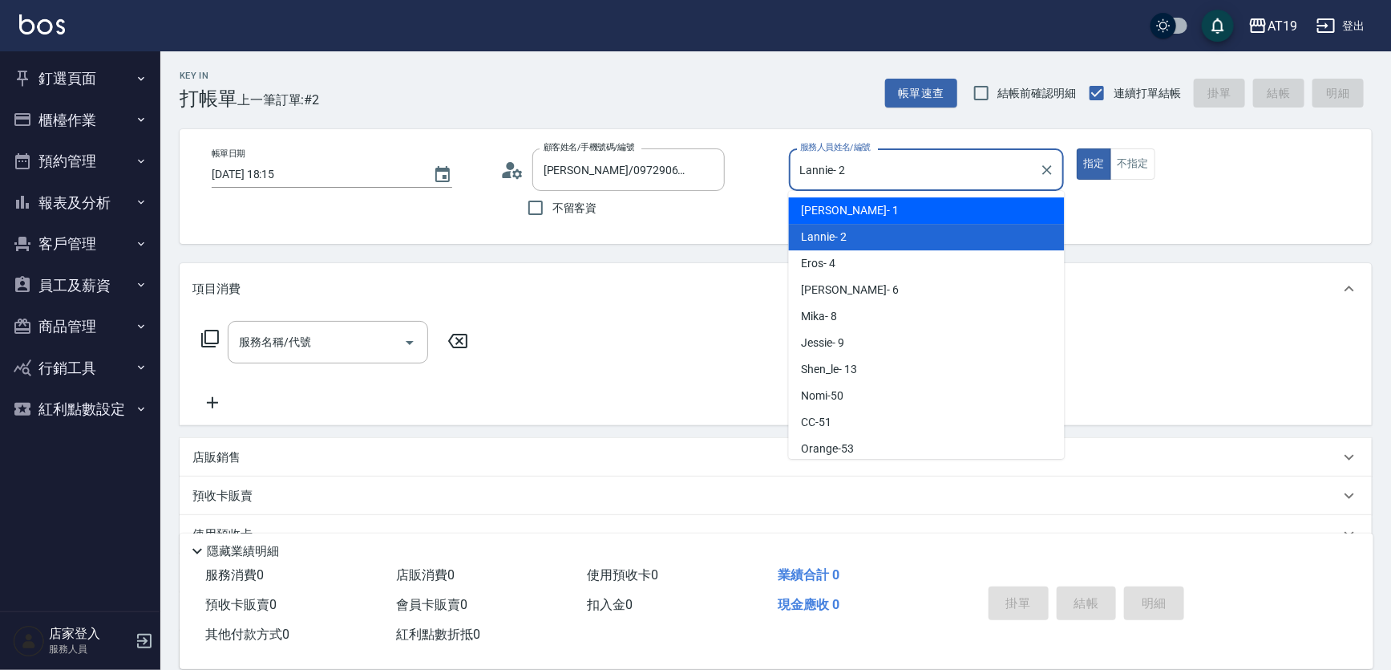
click at [857, 209] on div "Linda - 1" at bounding box center [927, 210] width 276 height 26
type input "Linda- 1"
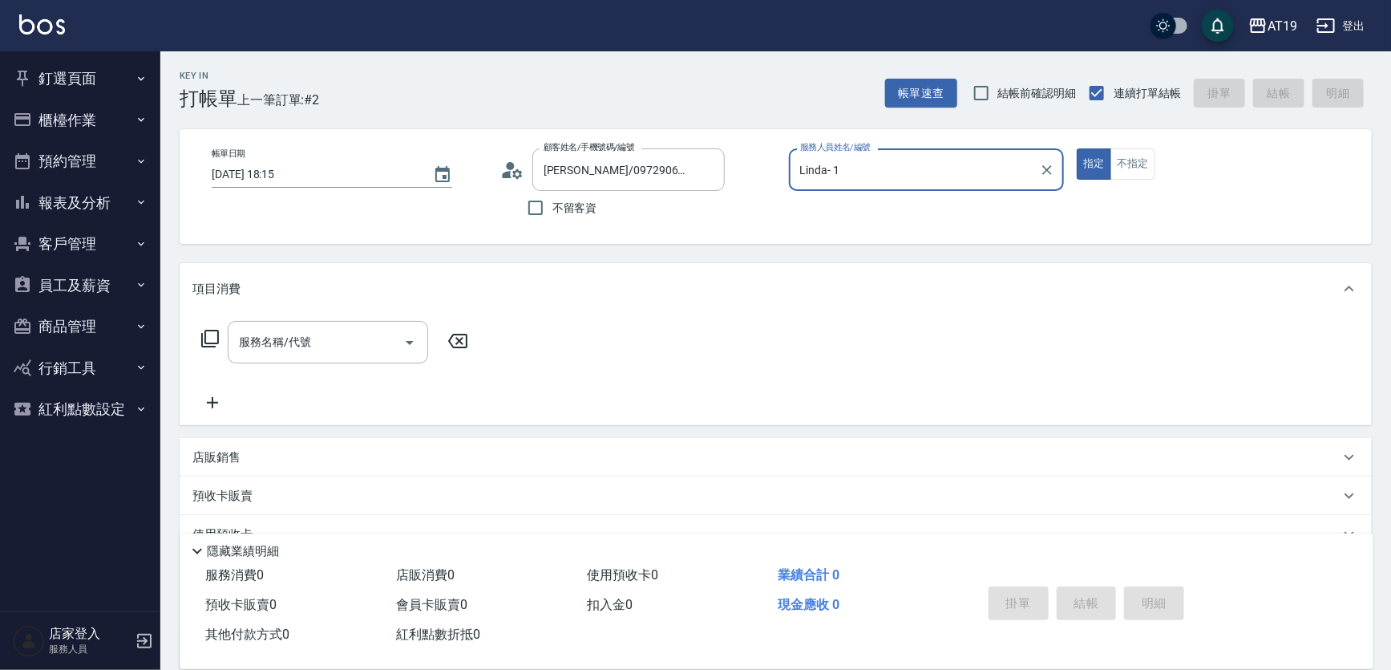
click at [374, 305] on div "項目消費" at bounding box center [776, 288] width 1192 height 51
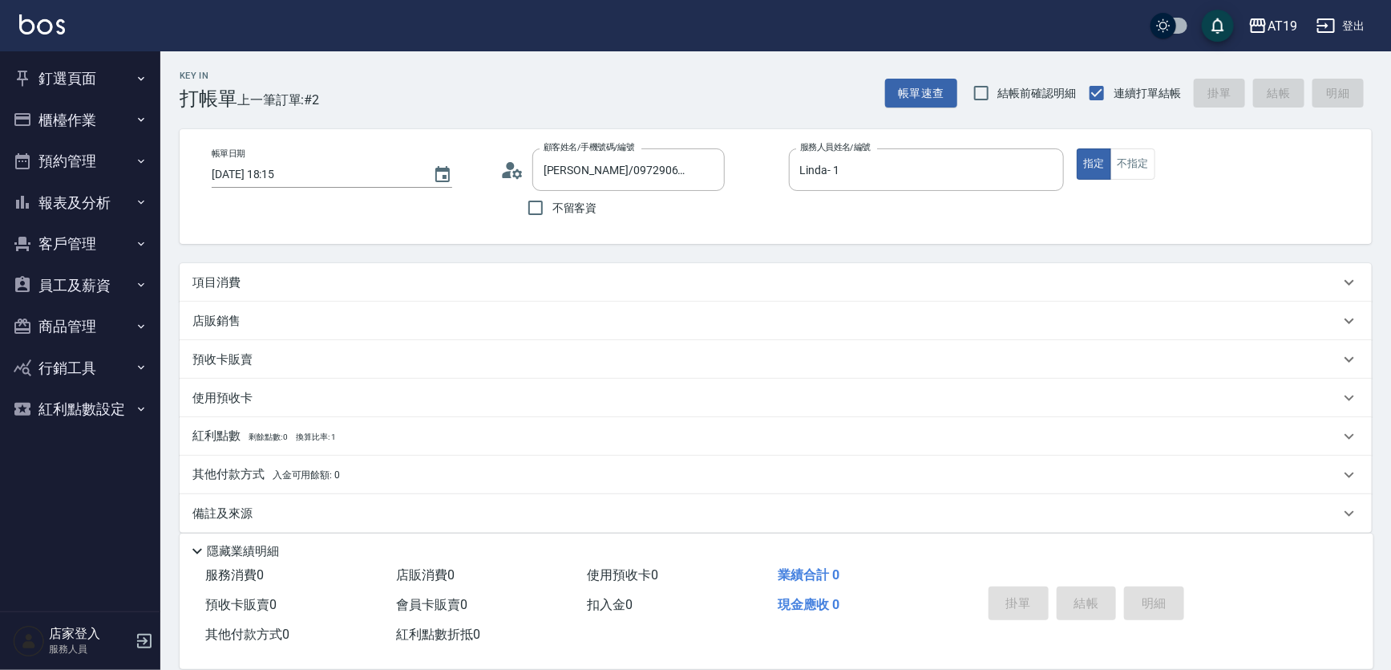
click at [264, 270] on div "項目消費" at bounding box center [776, 282] width 1192 height 38
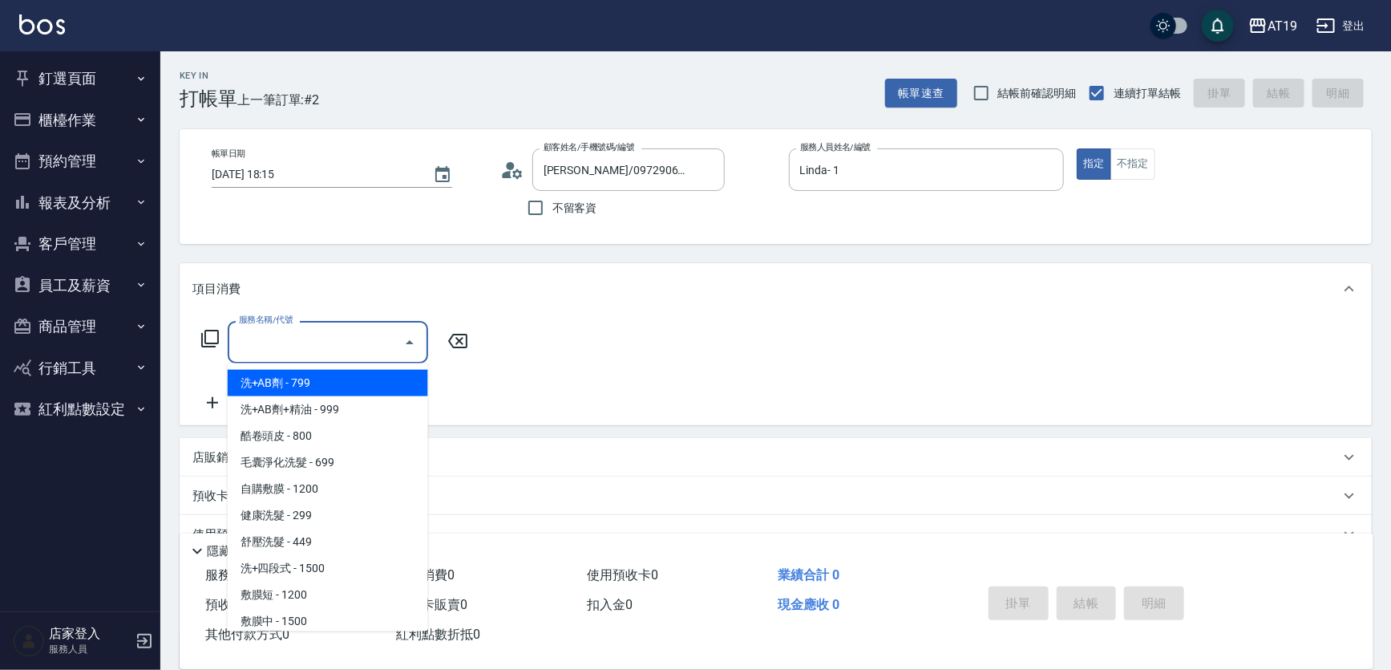
click at [265, 342] on input "服務名稱/代號" at bounding box center [316, 342] width 162 height 28
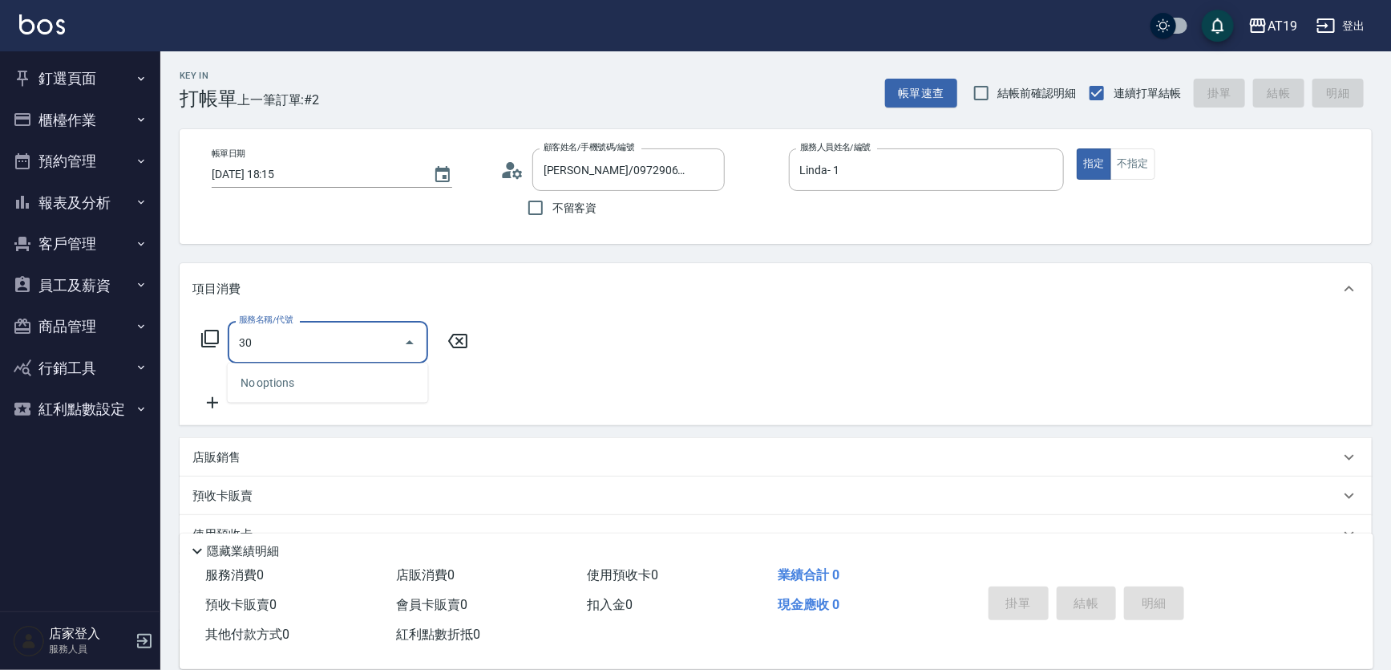
type input "301"
drag, startPoint x: 270, startPoint y: 387, endPoint x: 352, endPoint y: 377, distance: 82.4
click at [277, 387] on span "燙髮 - 1500" at bounding box center [328, 383] width 200 height 26
type input "150"
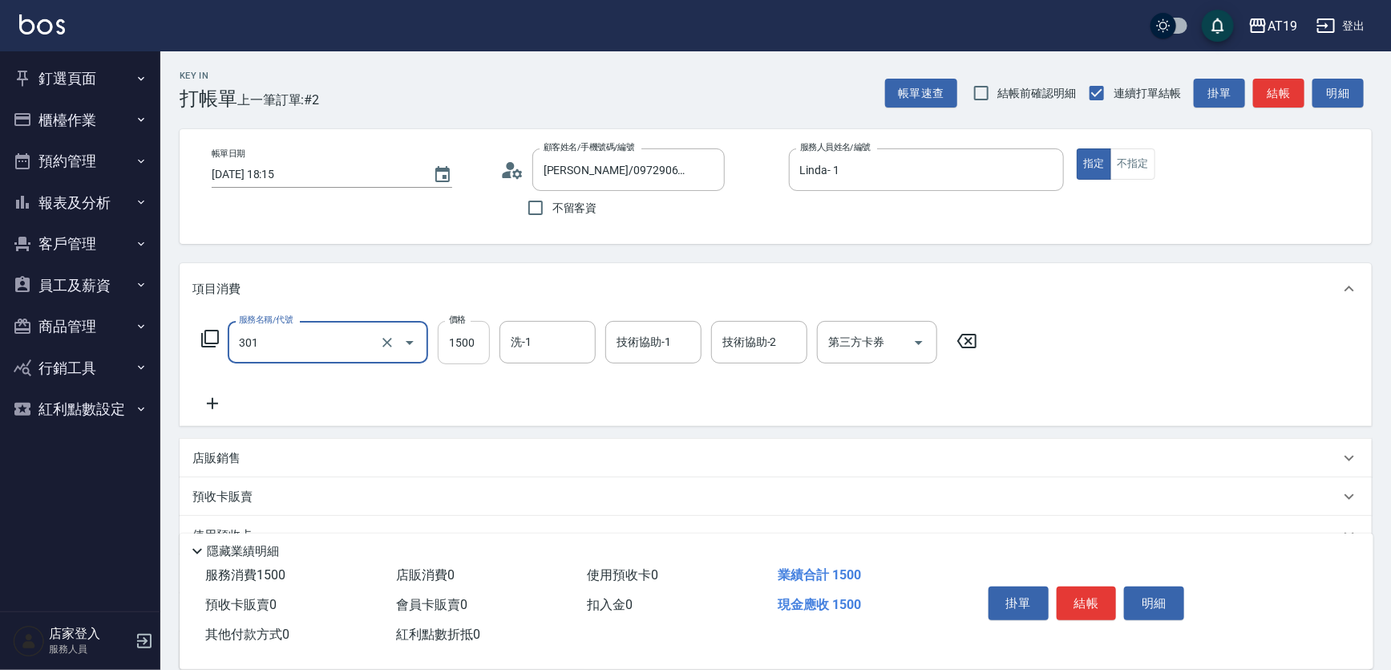
type input "燙髮(301)"
click at [460, 356] on input "1500" at bounding box center [464, 342] width 52 height 43
type input "0"
type input "30"
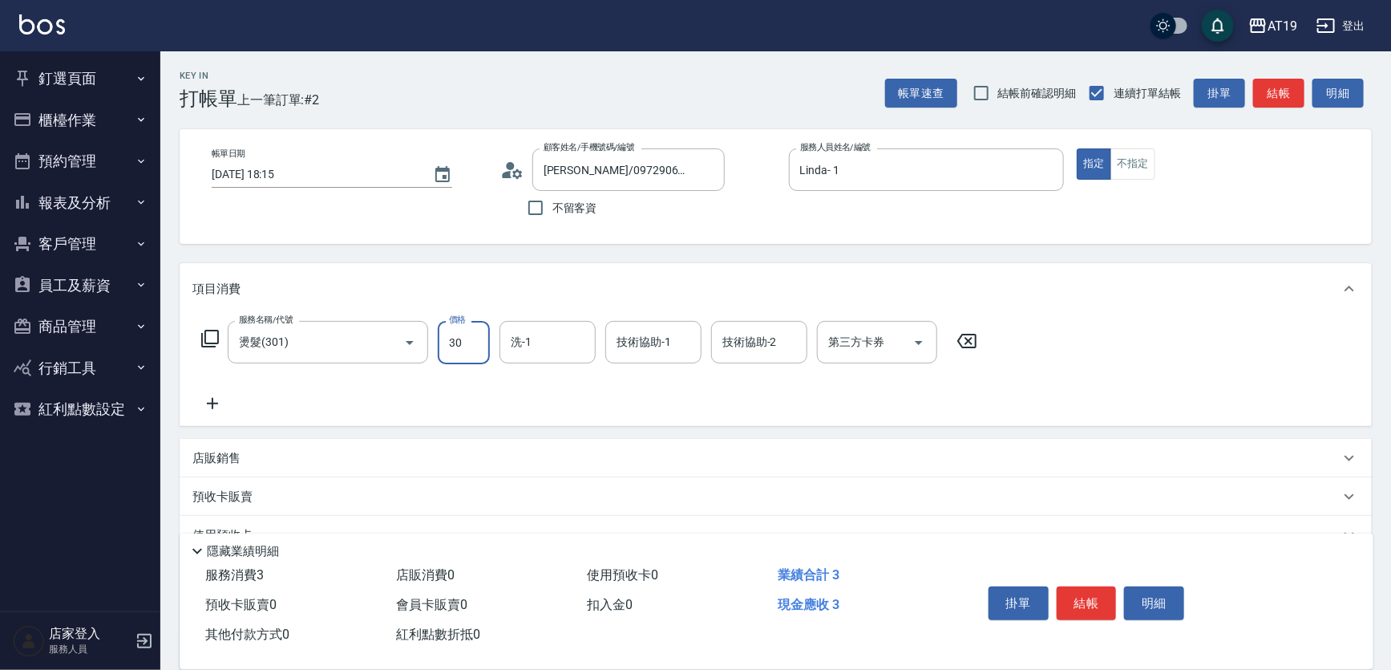
type input "300"
type input "3000"
click at [216, 402] on icon at bounding box center [212, 403] width 40 height 19
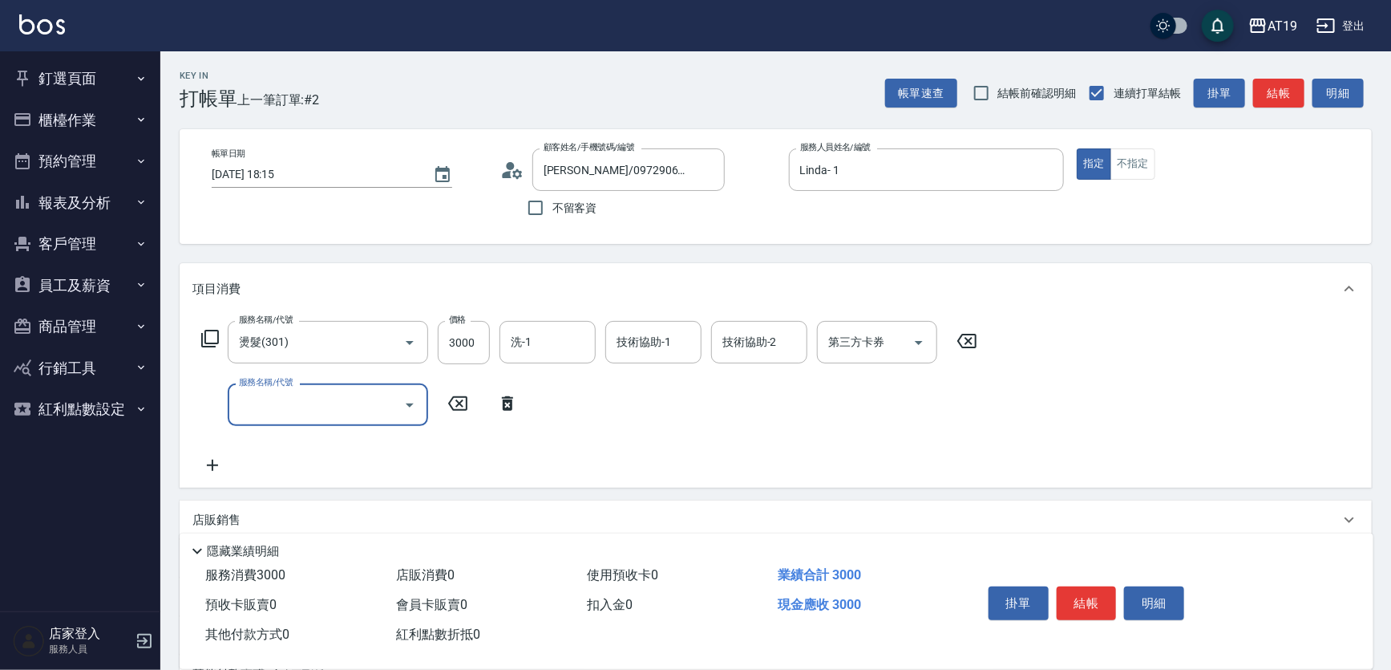
click at [258, 403] on input "服務名稱/代號" at bounding box center [316, 405] width 162 height 28
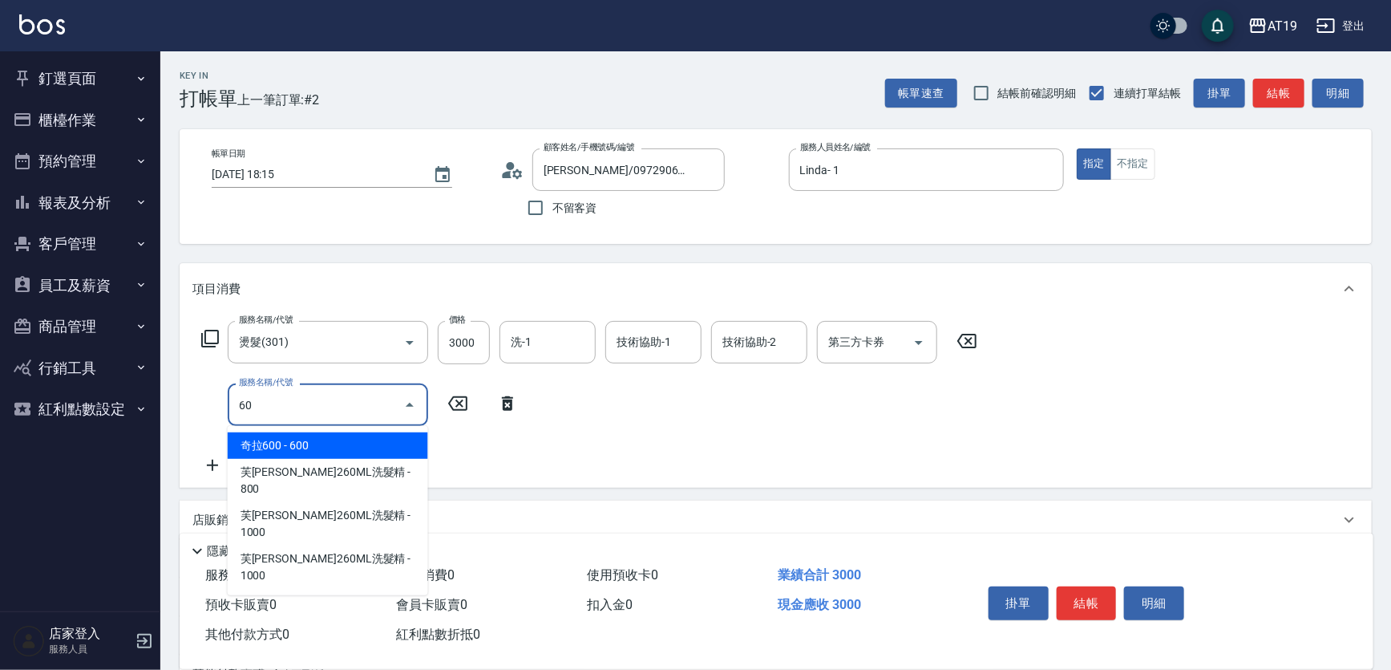
type input "601"
drag, startPoint x: 273, startPoint y: 443, endPoint x: 391, endPoint y: 420, distance: 120.8
click at [281, 443] on span "自備護髮 - 300" at bounding box center [328, 445] width 200 height 26
type input "330"
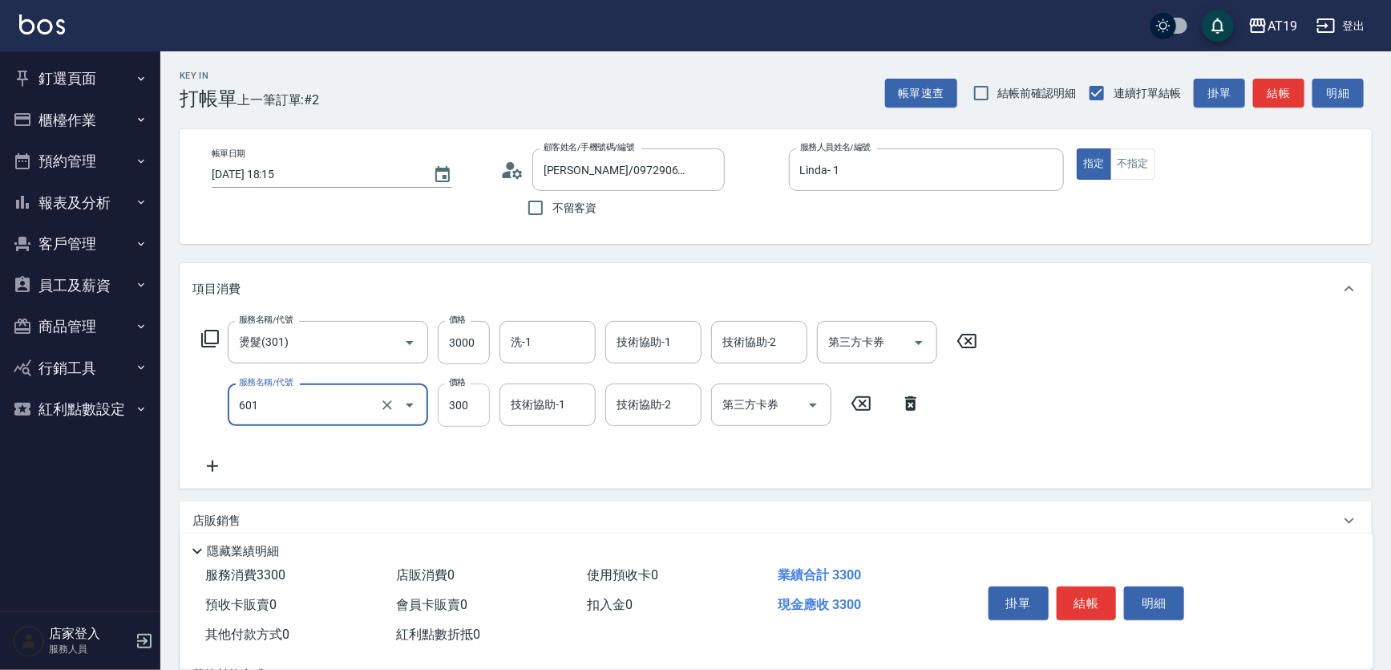
type input "自備護髮(601)"
click at [451, 407] on input "300" at bounding box center [464, 404] width 52 height 43
type input "1"
type input "300"
type input "100"
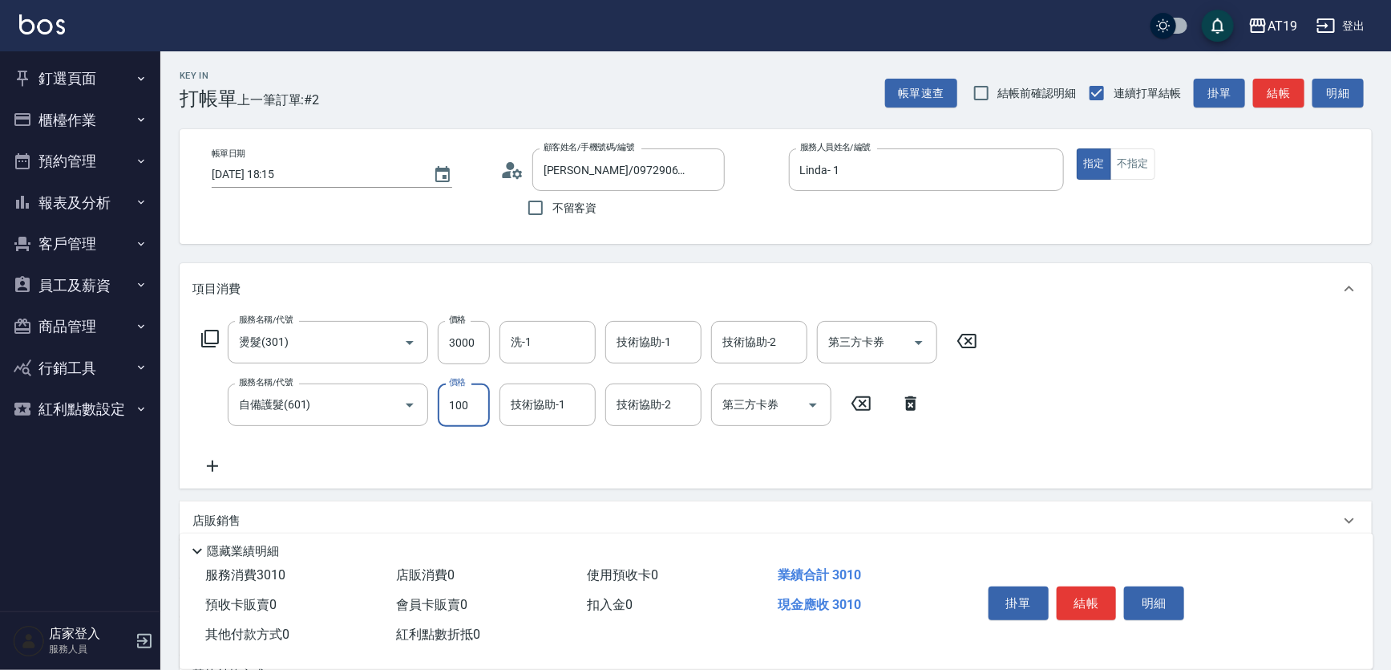
type input "310"
type input "1000"
type input "400"
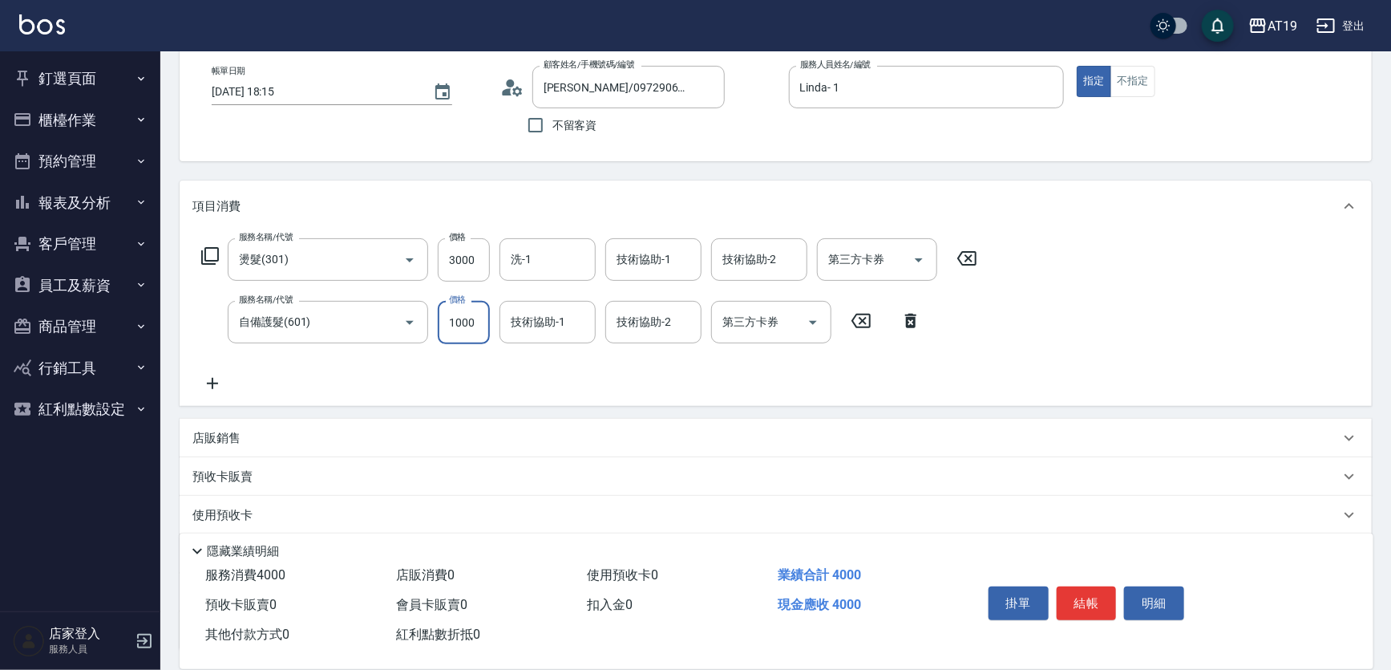
scroll to position [213, 0]
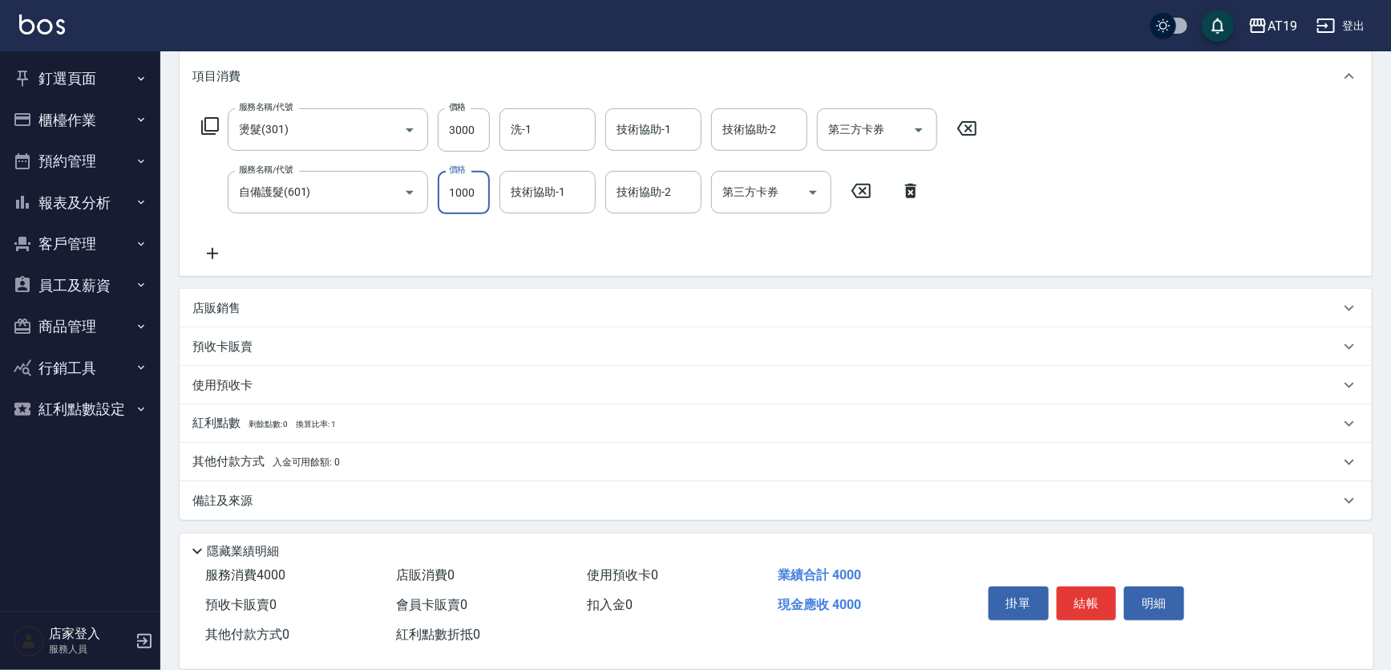
type input "1000"
click at [237, 305] on p "店販銷售" at bounding box center [216, 308] width 48 height 17
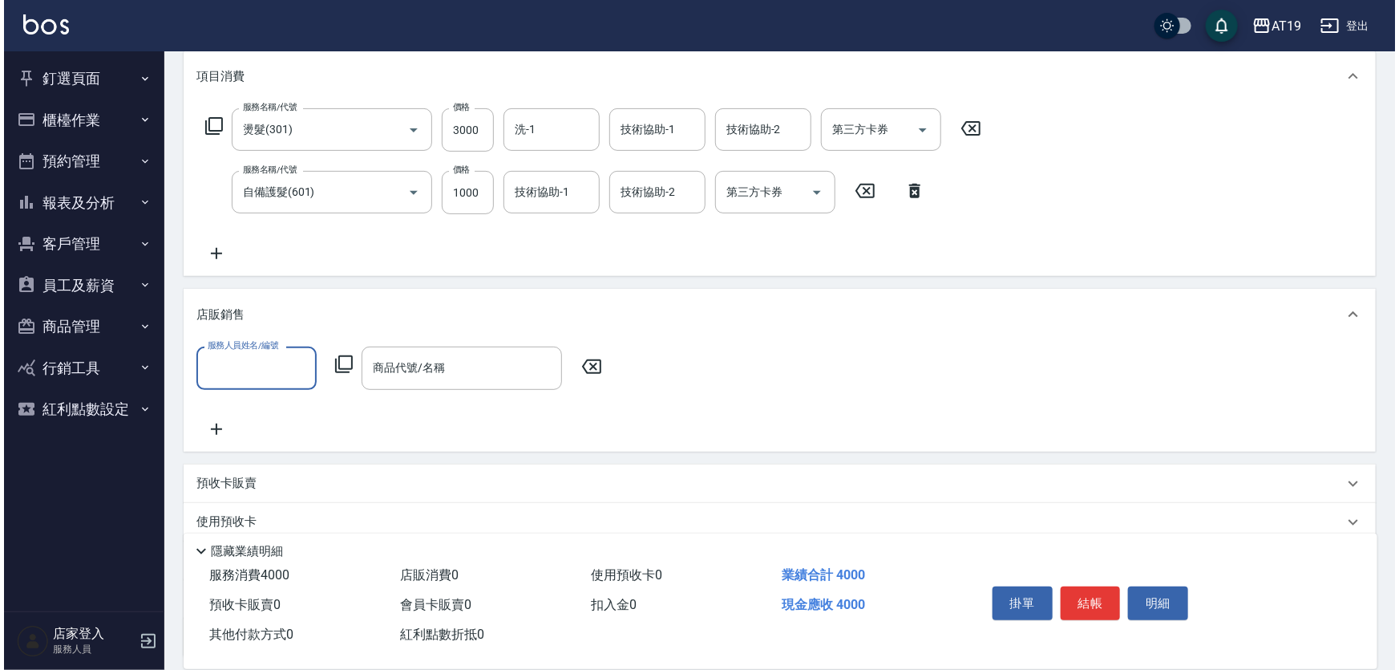
scroll to position [0, 0]
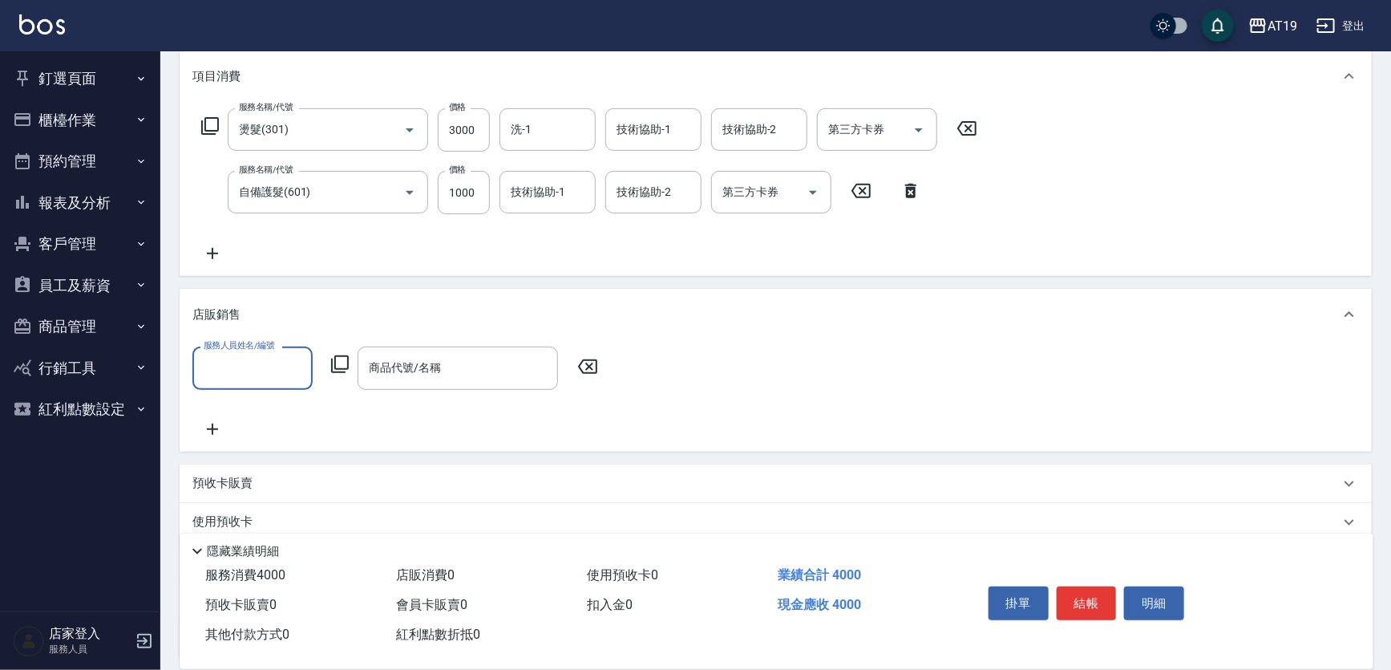
click at [253, 354] on input "服務人員姓名/編號" at bounding box center [253, 368] width 106 height 28
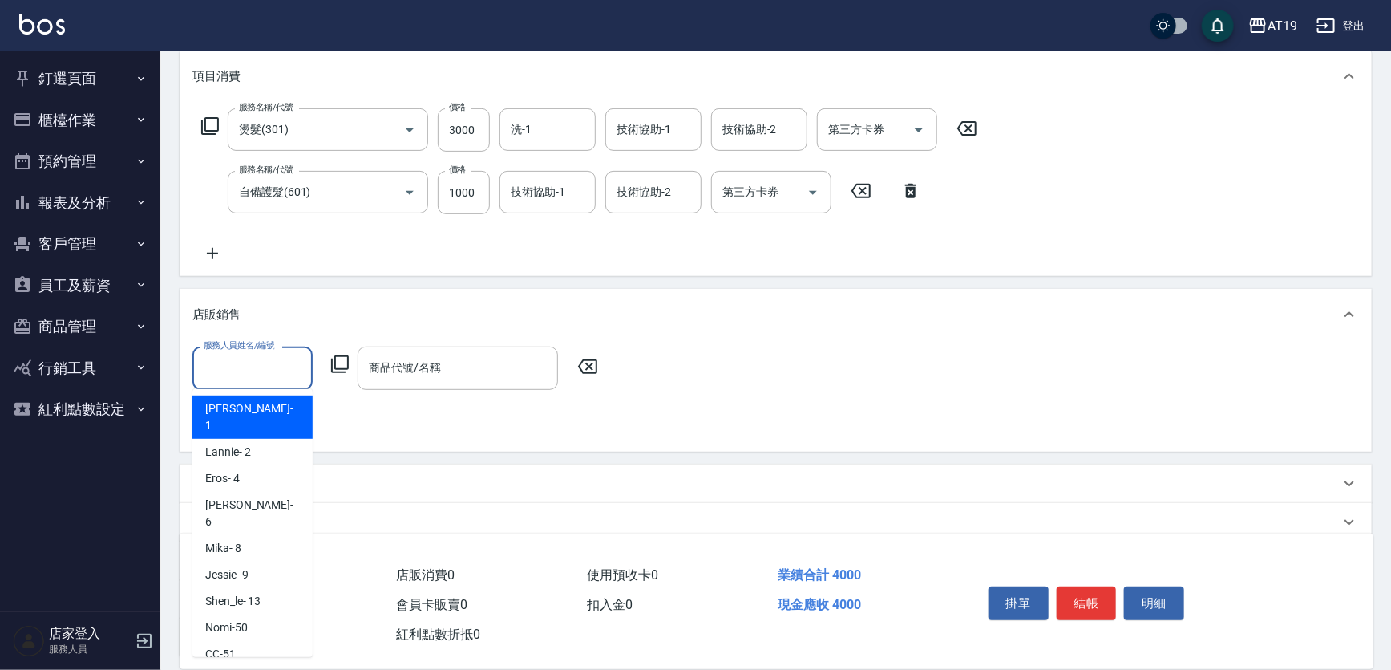
drag, startPoint x: 255, startPoint y: 400, endPoint x: 308, endPoint y: 391, distance: 53.8
click at [258, 400] on div "Linda - 1" at bounding box center [252, 416] width 120 height 43
type input "Linda- 1"
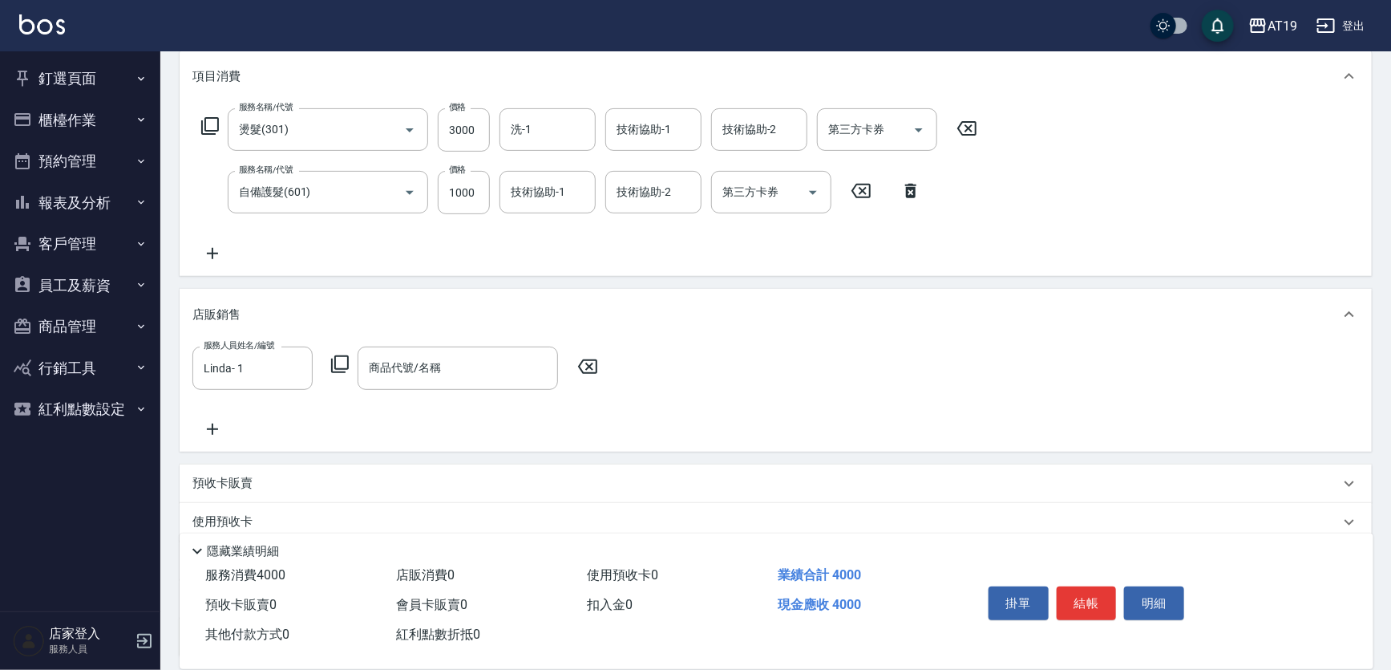
click at [336, 363] on icon at bounding box center [339, 363] width 19 height 19
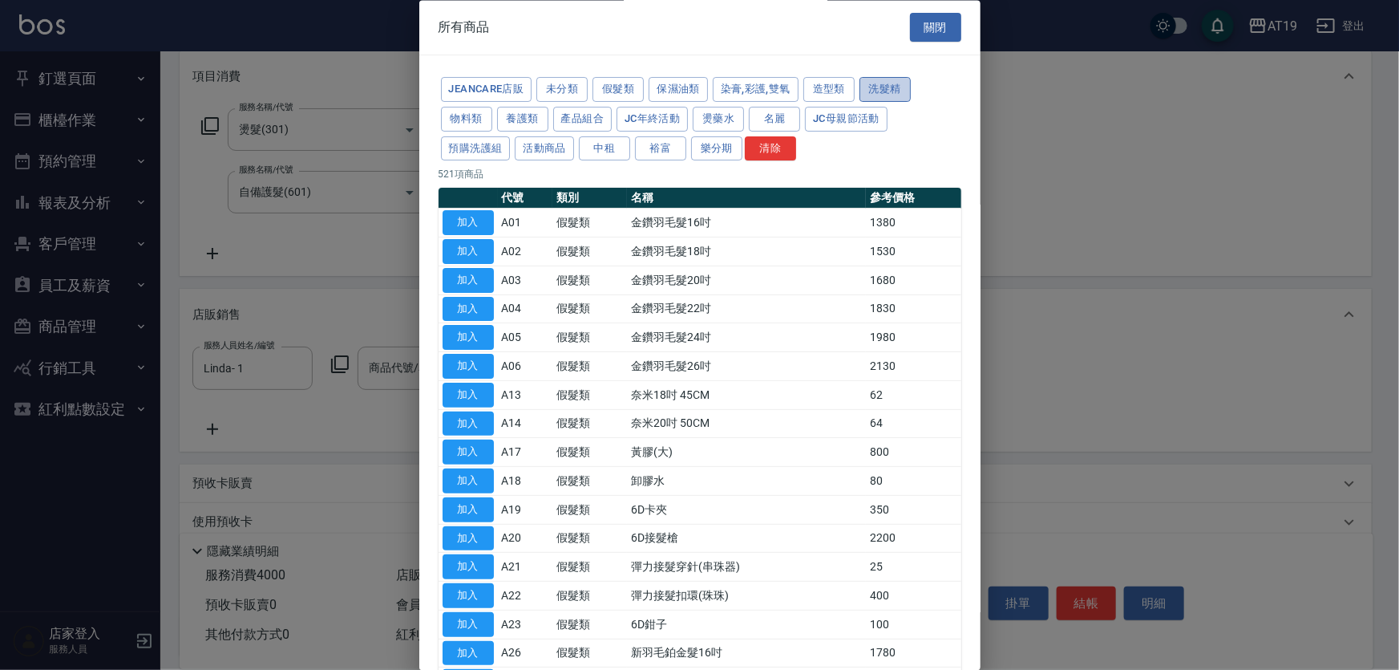
click at [880, 94] on button "洗髮精" at bounding box center [885, 90] width 51 height 25
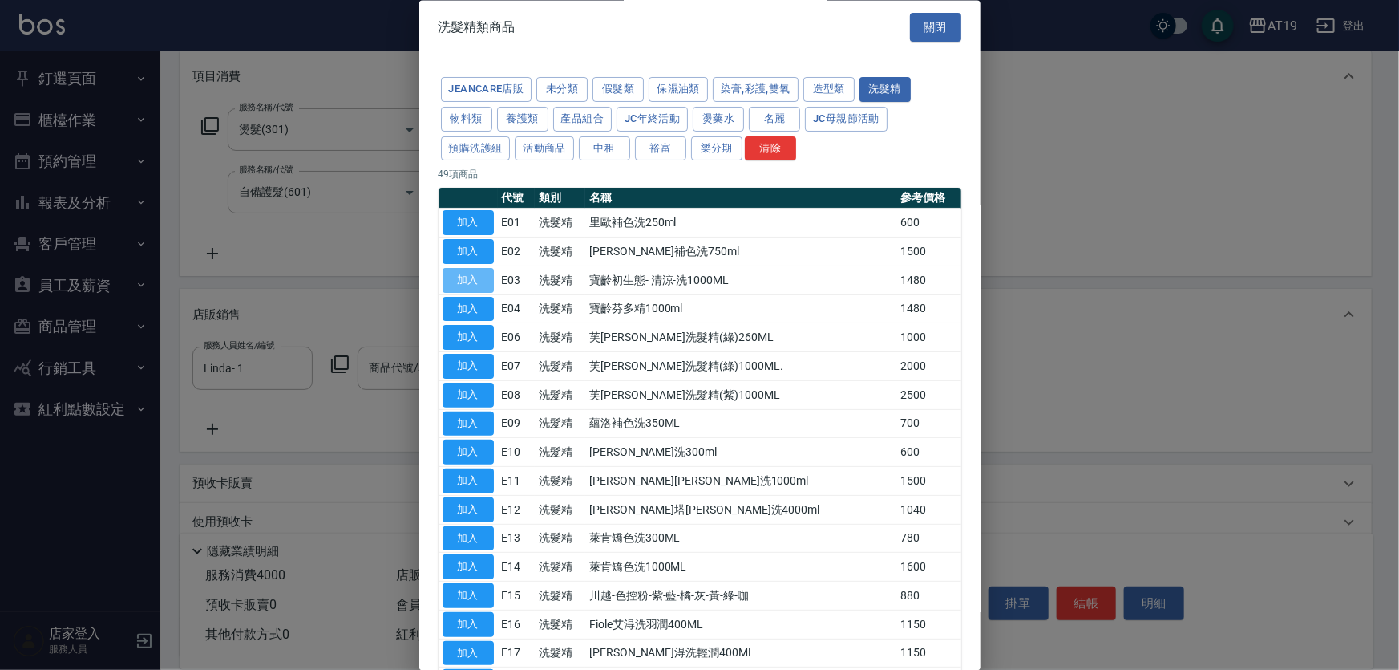
click at [467, 285] on button "加入" at bounding box center [468, 280] width 51 height 25
type input "寶齡初生態- 清涼-洗1000ML"
type input "540"
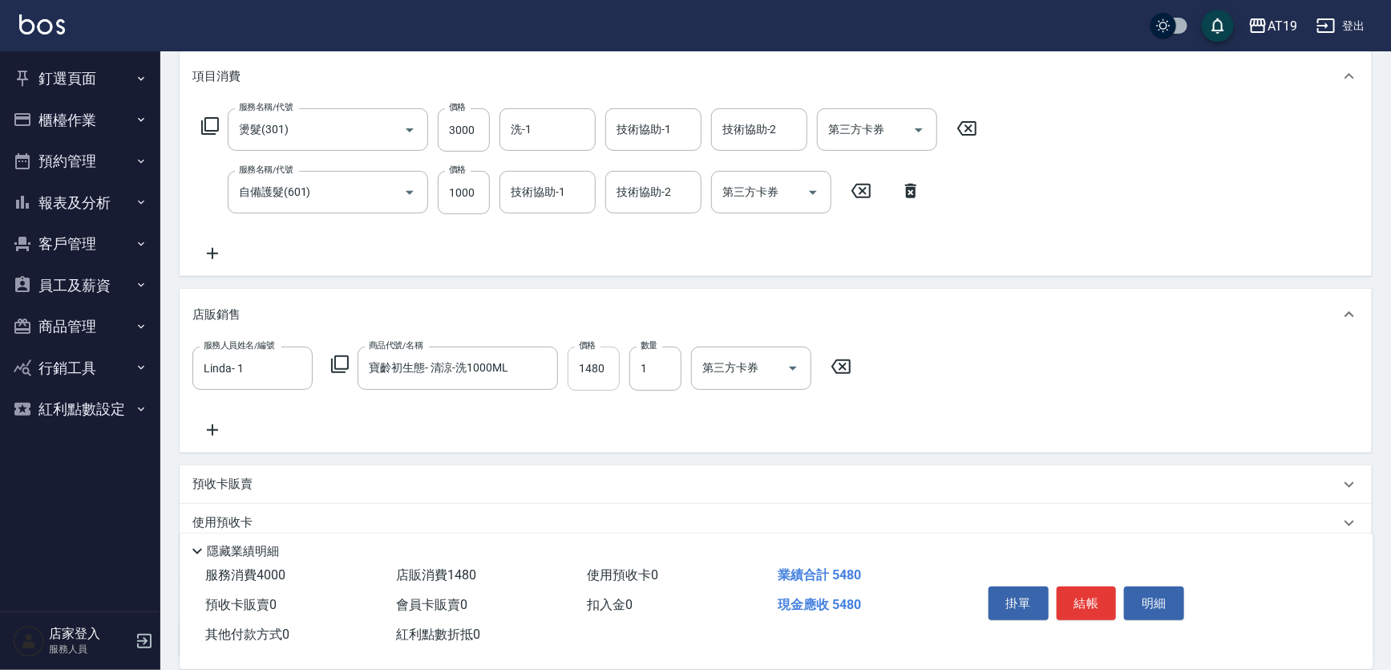
click at [591, 354] on input "1480" at bounding box center [594, 367] width 52 height 43
type input "1"
type input "400"
type input "12"
type input "410"
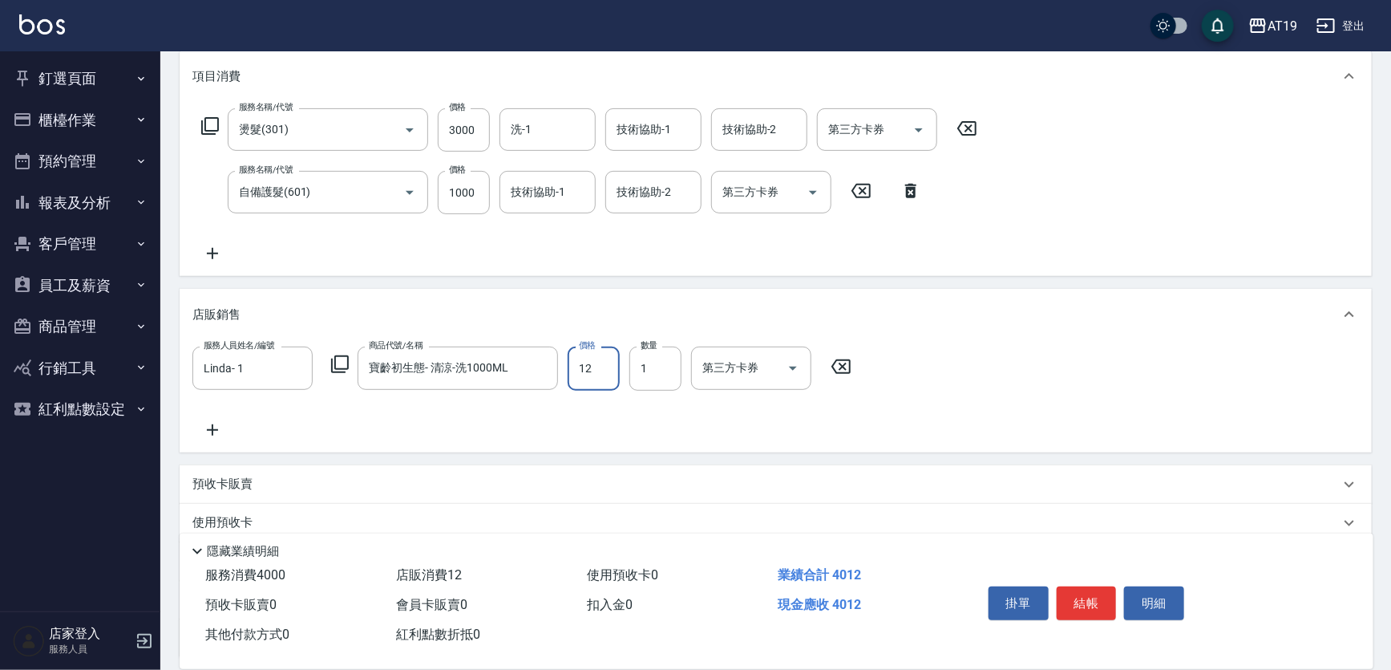
type input "125"
type input "520"
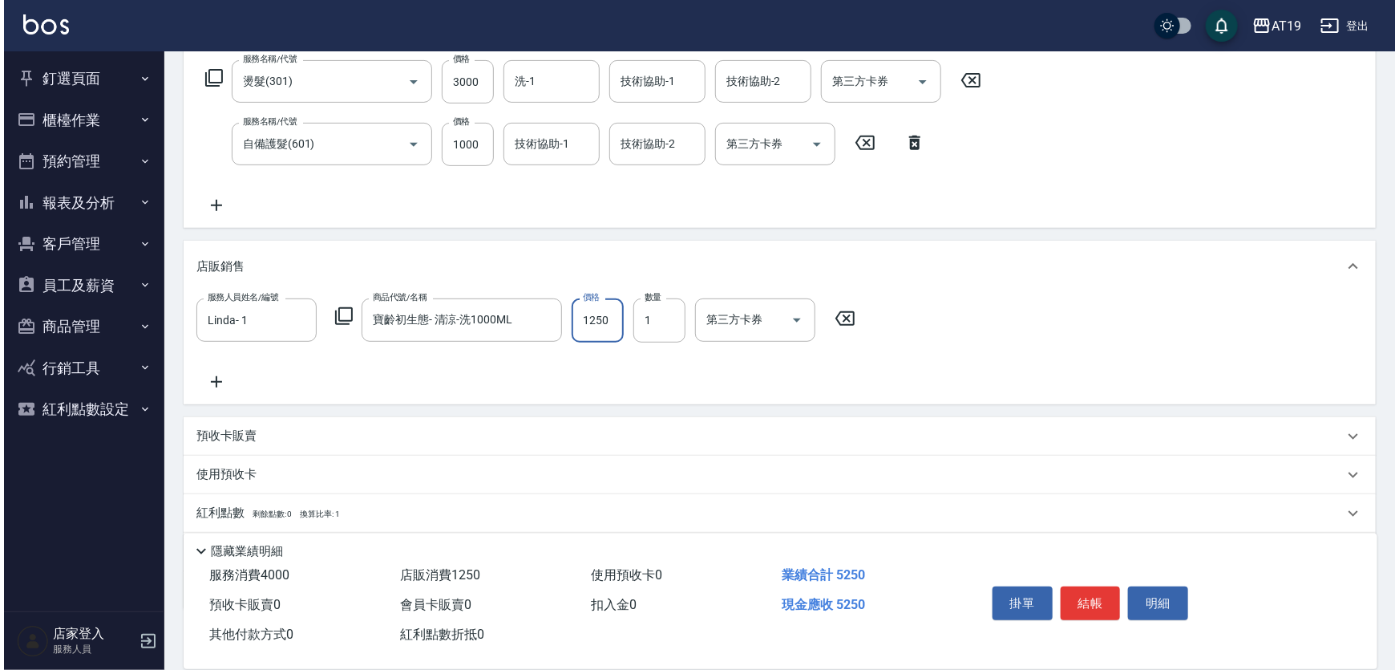
scroll to position [285, 0]
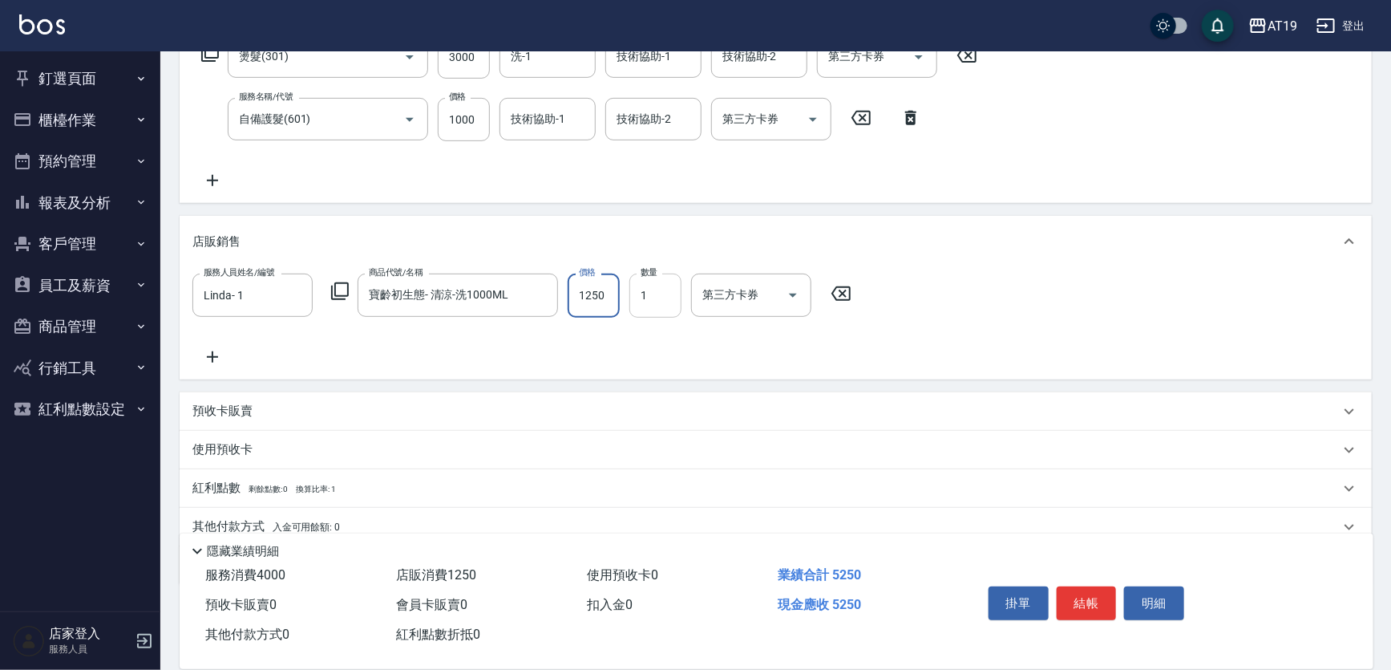
type input "1250"
type input "2"
type input "650"
type input "2"
click at [217, 354] on icon at bounding box center [212, 356] width 40 height 19
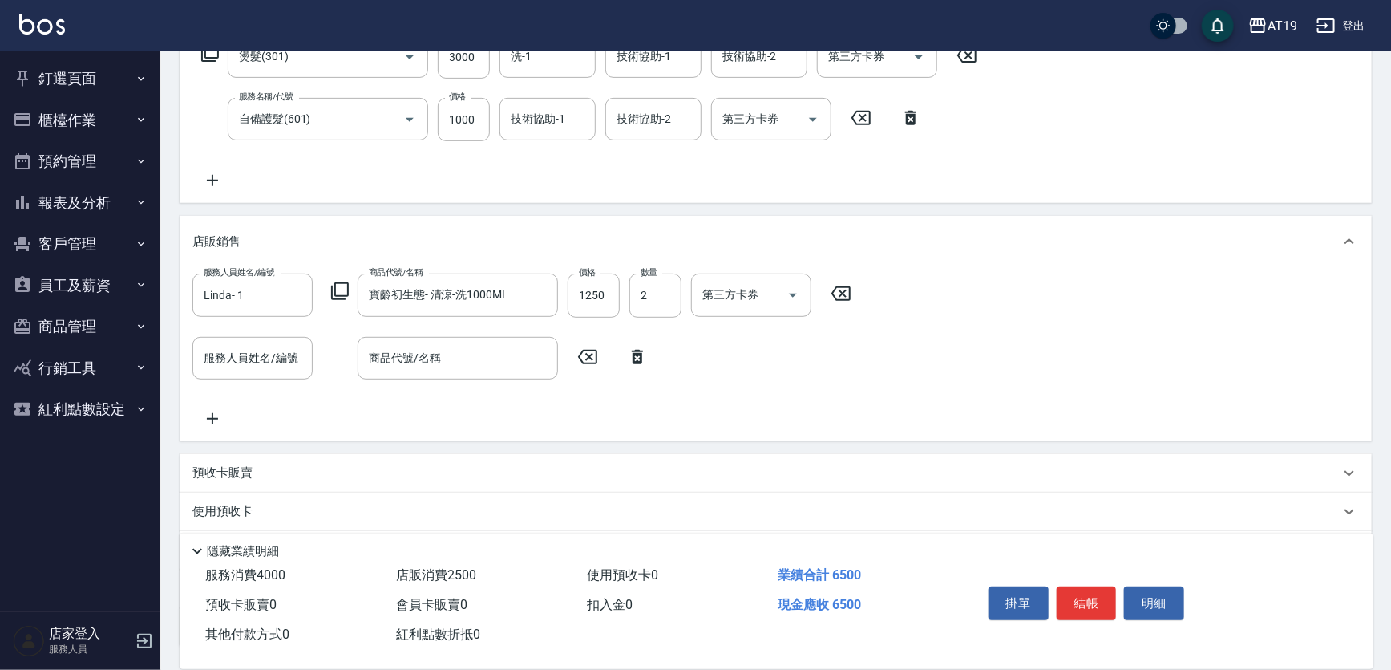
click at [337, 290] on icon at bounding box center [339, 290] width 19 height 19
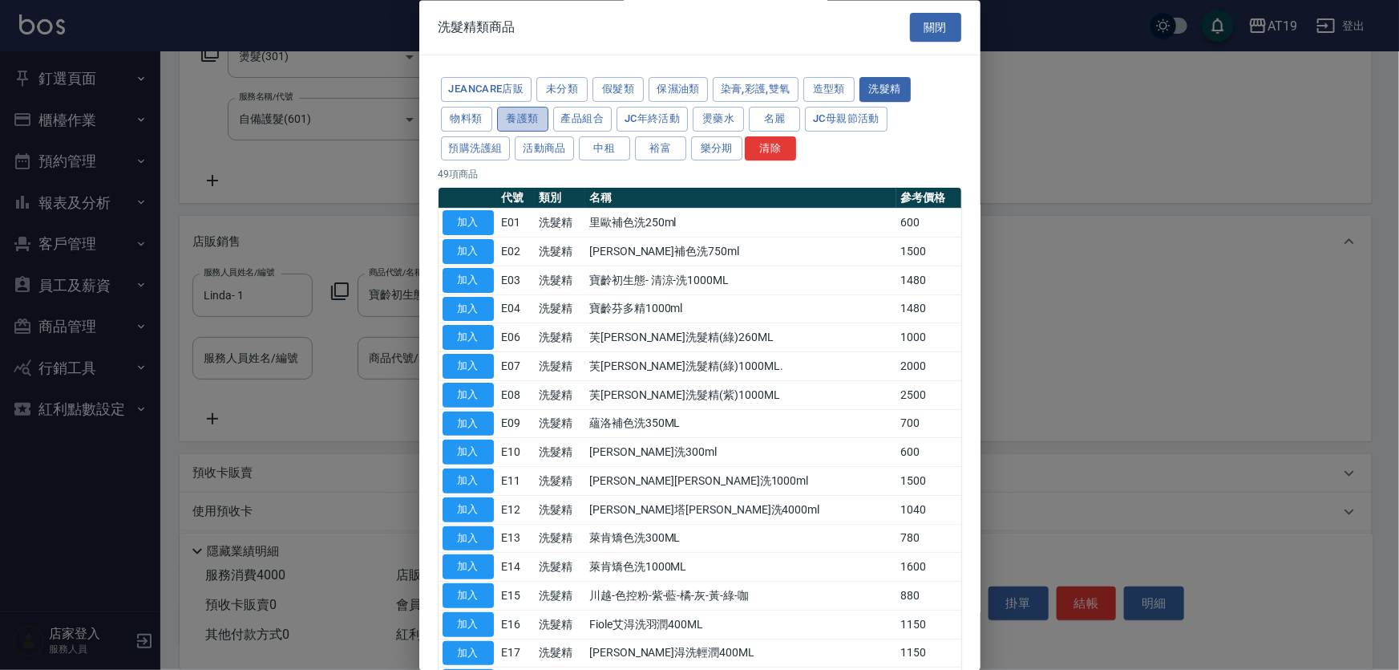
click at [529, 115] on button "養護類" at bounding box center [522, 119] width 51 height 25
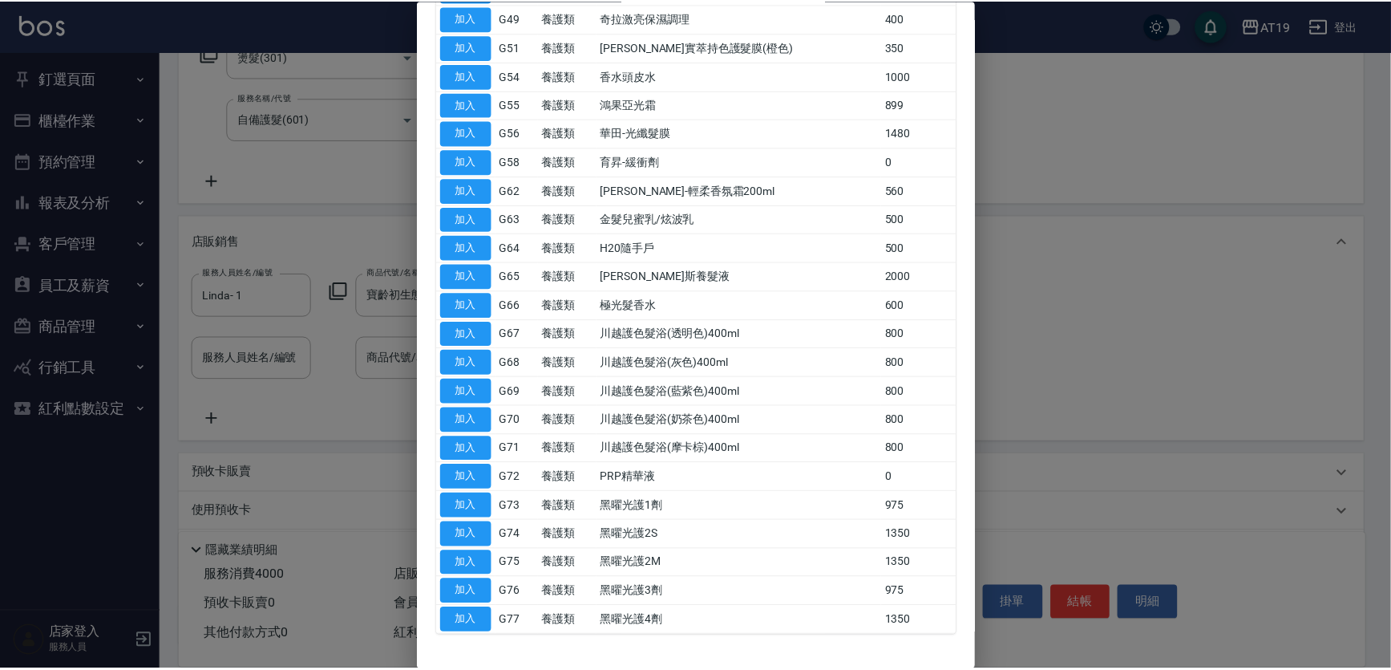
scroll to position [981, 0]
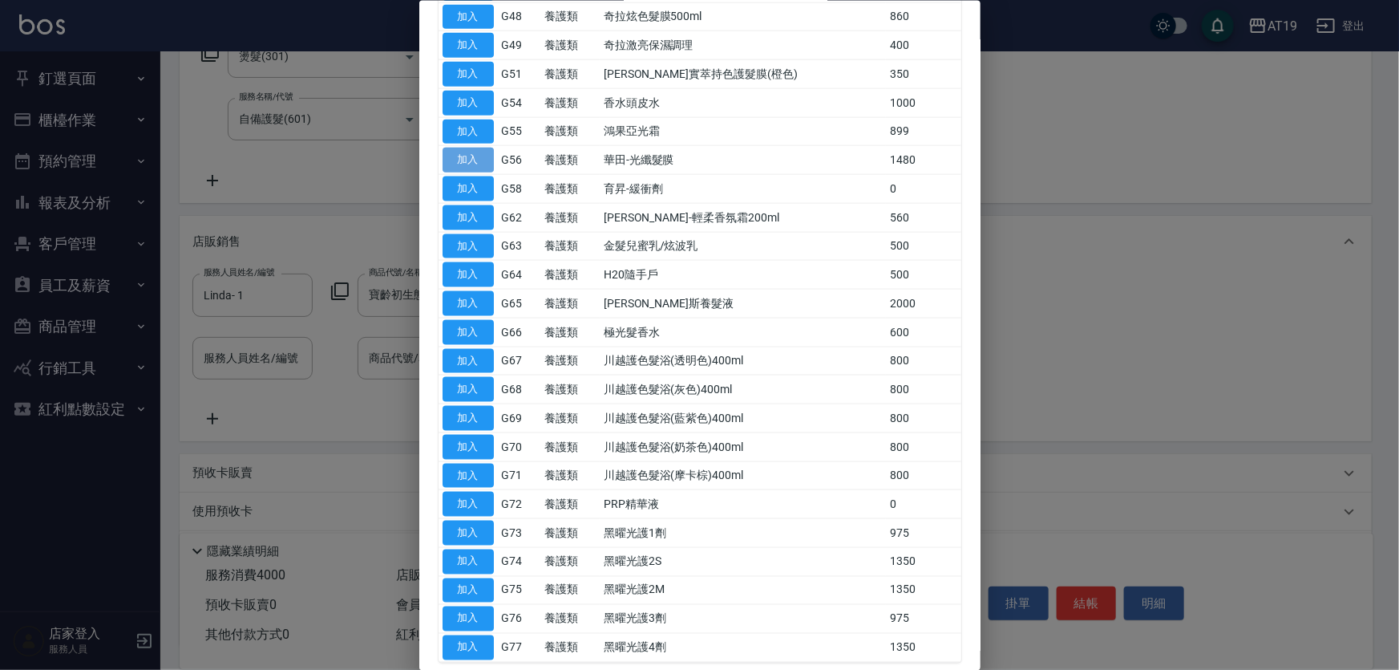
click at [469, 156] on button "加入" at bounding box center [468, 160] width 51 height 25
type input "790"
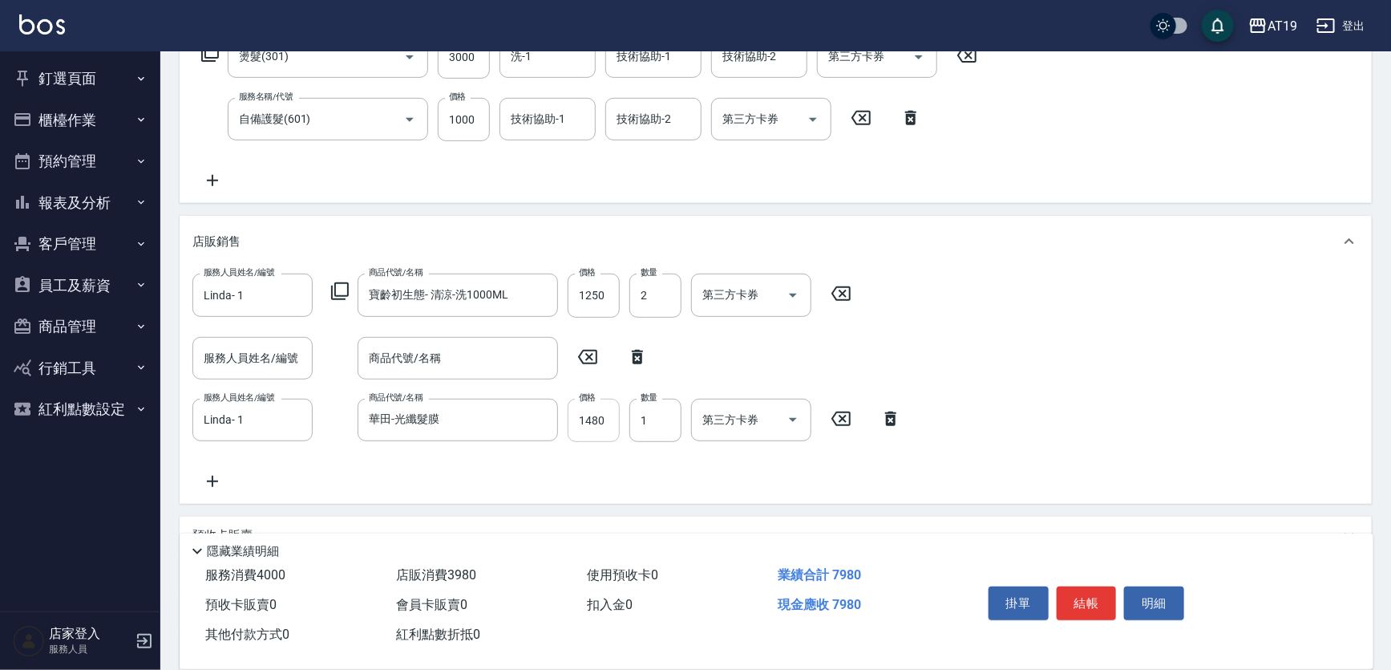
click at [613, 424] on input "1480" at bounding box center [594, 420] width 52 height 43
type input "1"
type input "650"
type input "13"
type input "660"
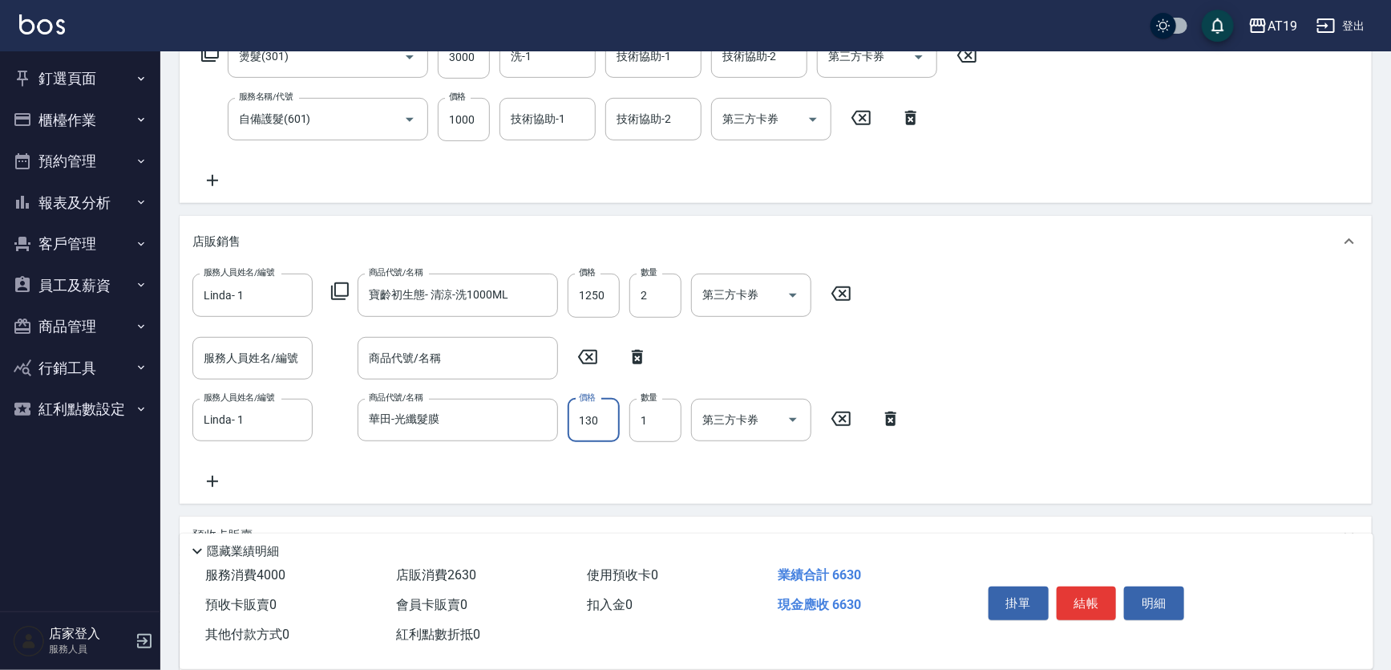
type input "1300"
type input "780"
type input "1300"
click at [625, 349] on icon at bounding box center [637, 356] width 40 height 19
type input "Linda- 1"
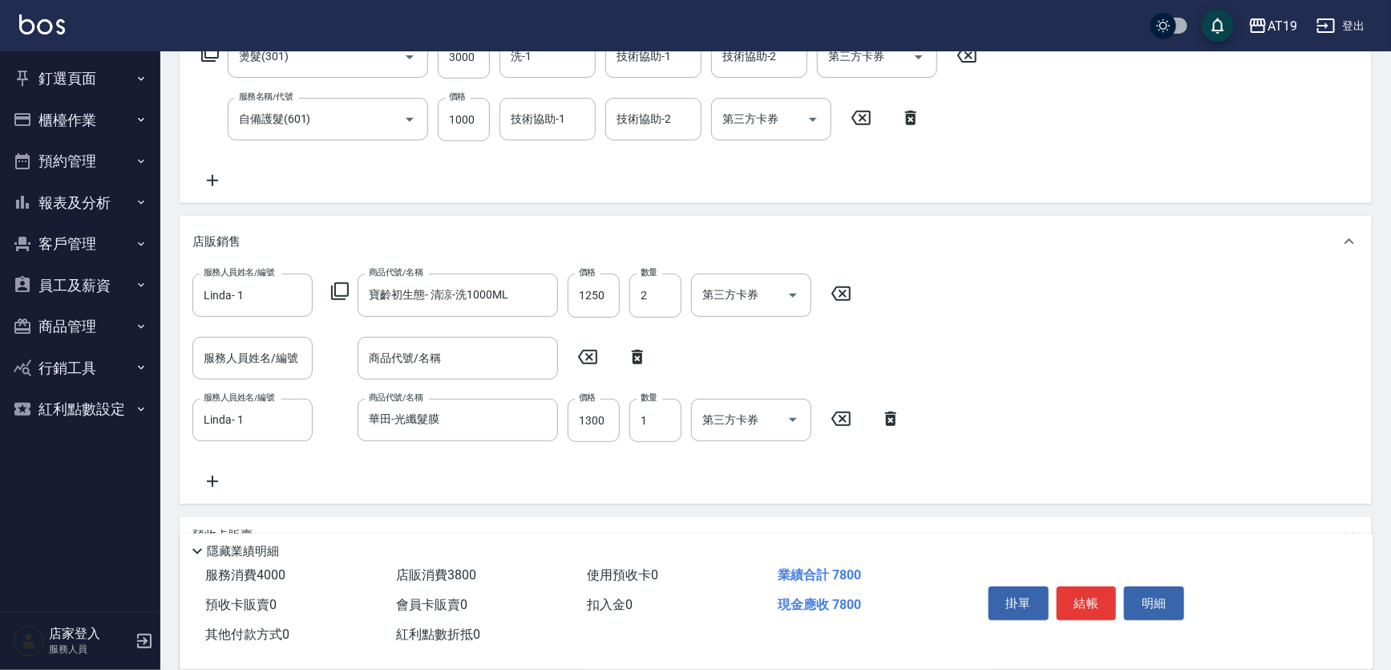
type input "華田-光纖髮膜"
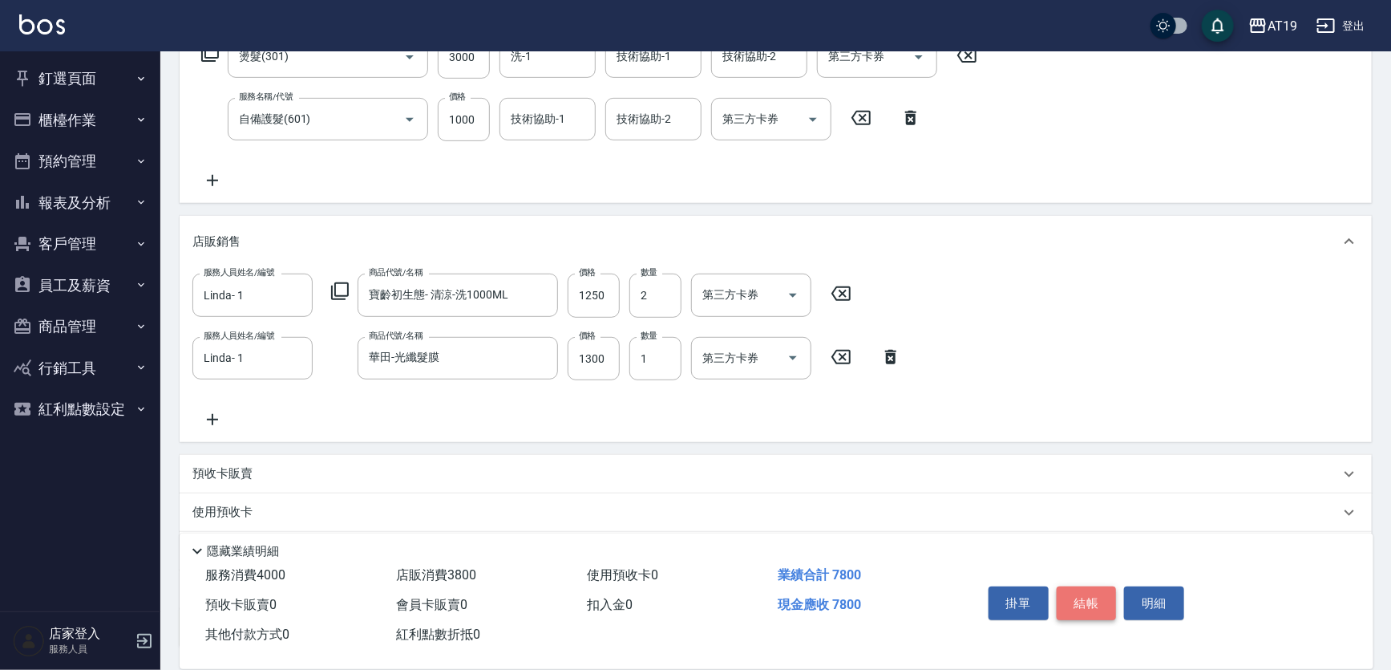
click at [1077, 593] on button "結帳" at bounding box center [1087, 603] width 60 height 34
type input "2025/09/06 18:17"
type input "0"
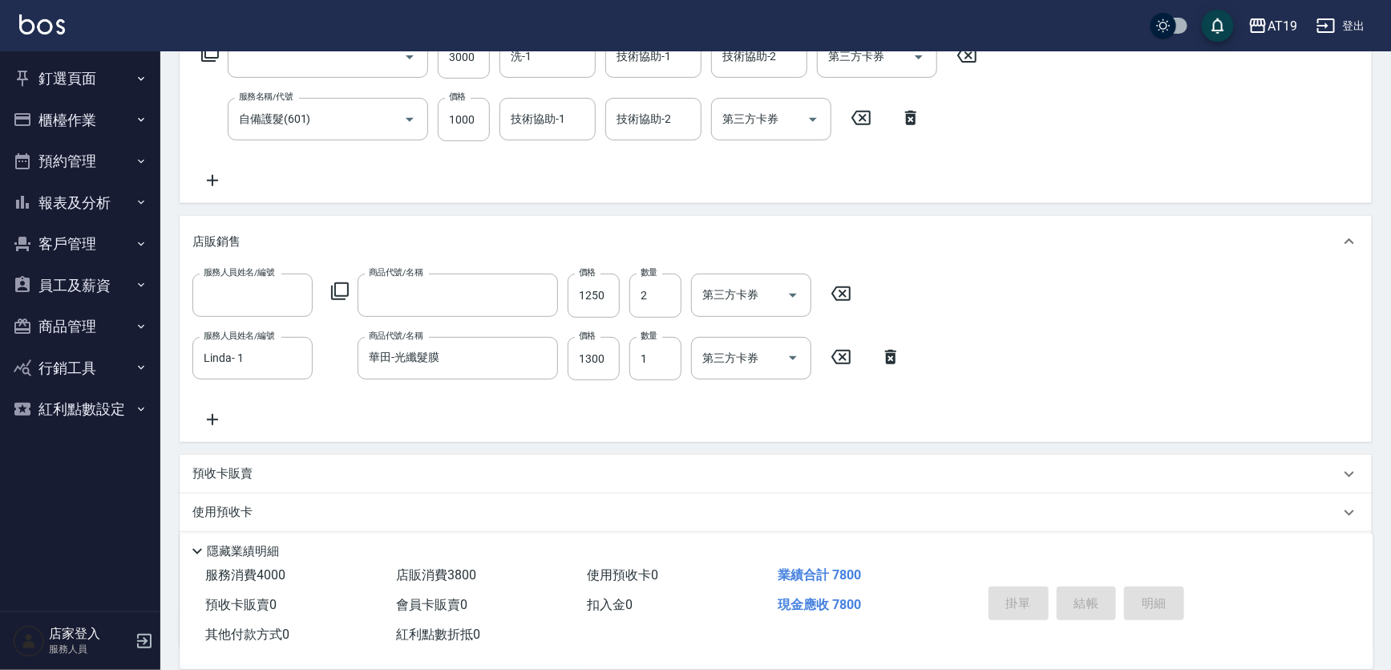
scroll to position [0, 0]
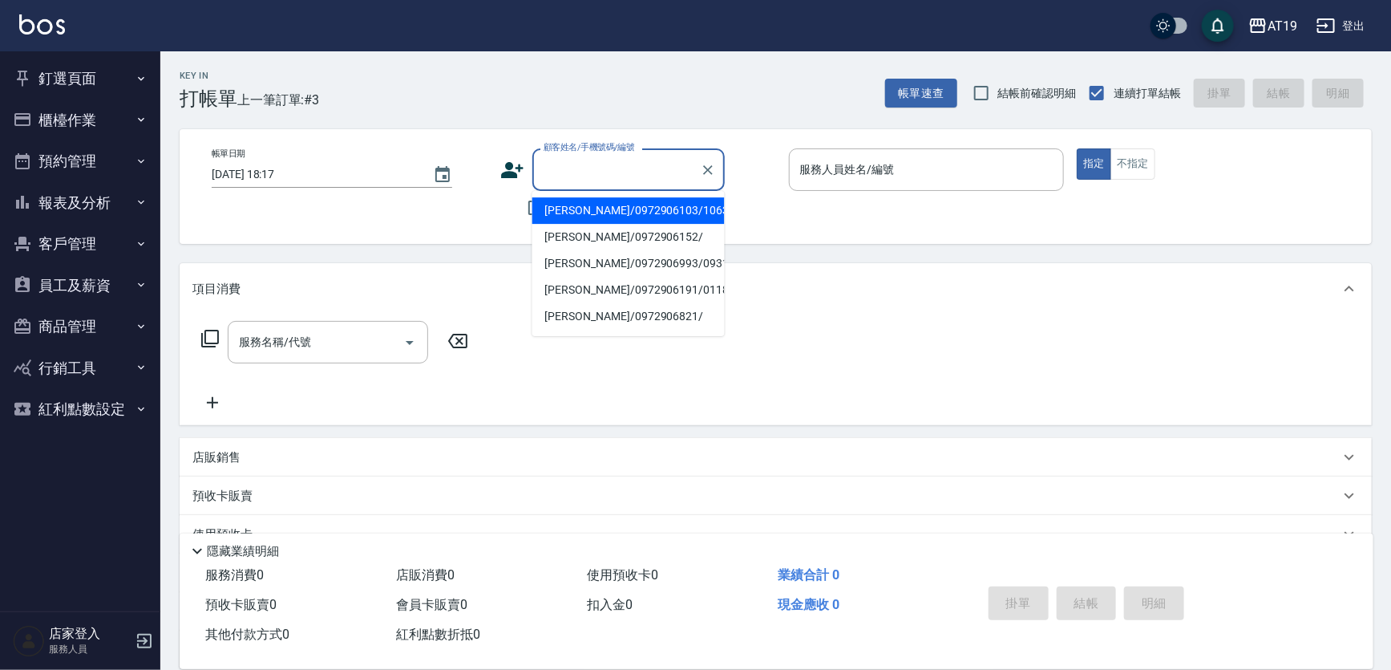
click at [573, 178] on input "顧客姓名/手機號碼/編號" at bounding box center [617, 170] width 154 height 28
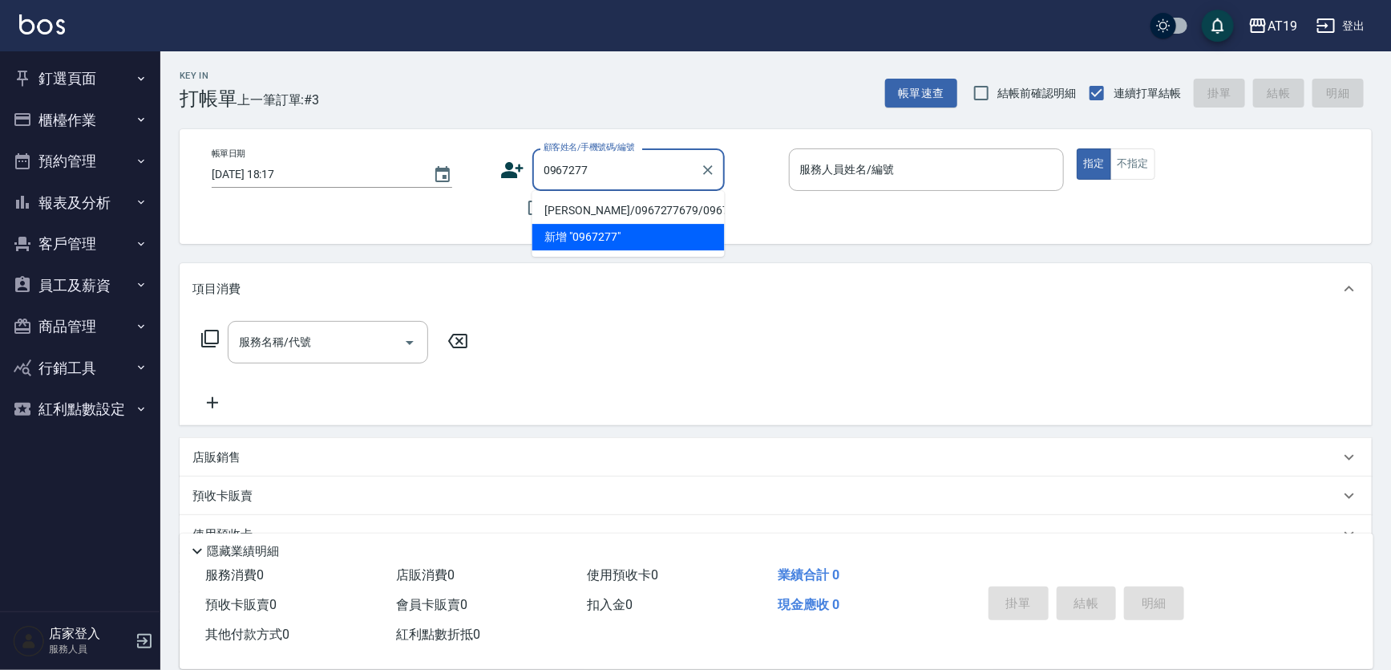
click at [577, 215] on li "徐旻祺/0967277679/0967277679" at bounding box center [628, 210] width 192 height 26
type input "徐旻祺/0967277679/0967277679"
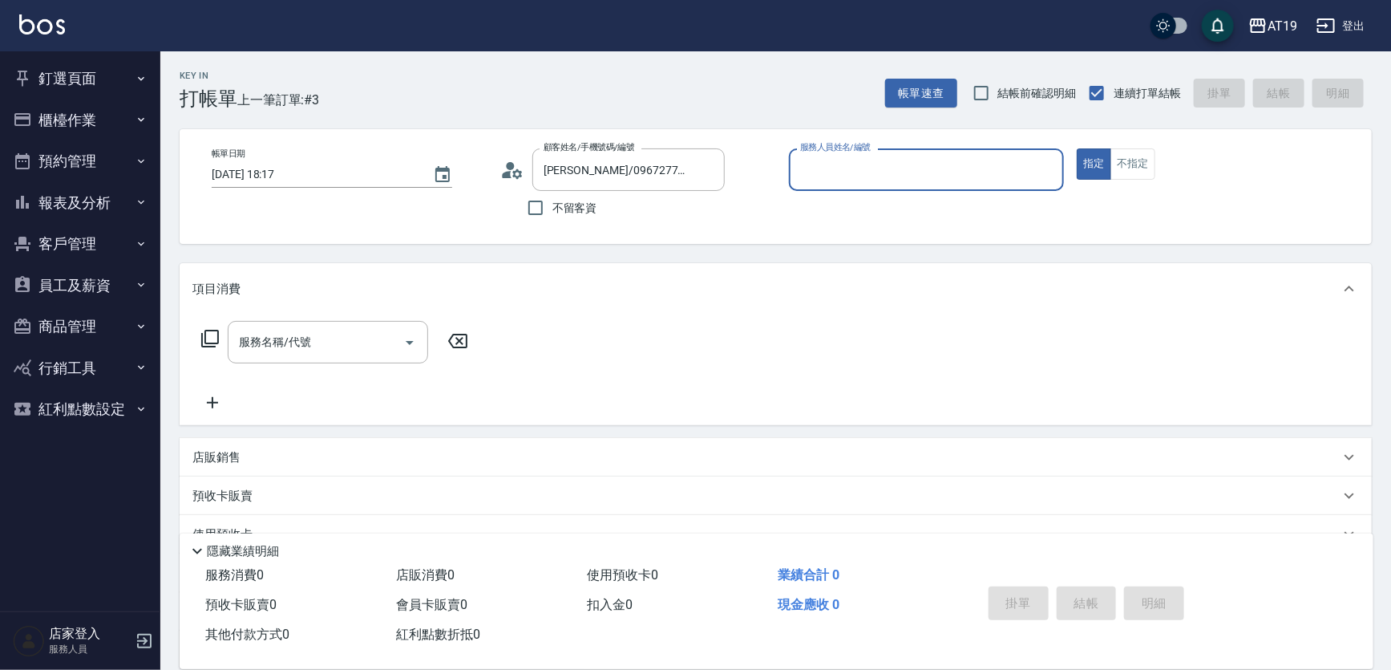
click at [823, 172] on input "服務人員姓名/編號" at bounding box center [926, 170] width 261 height 28
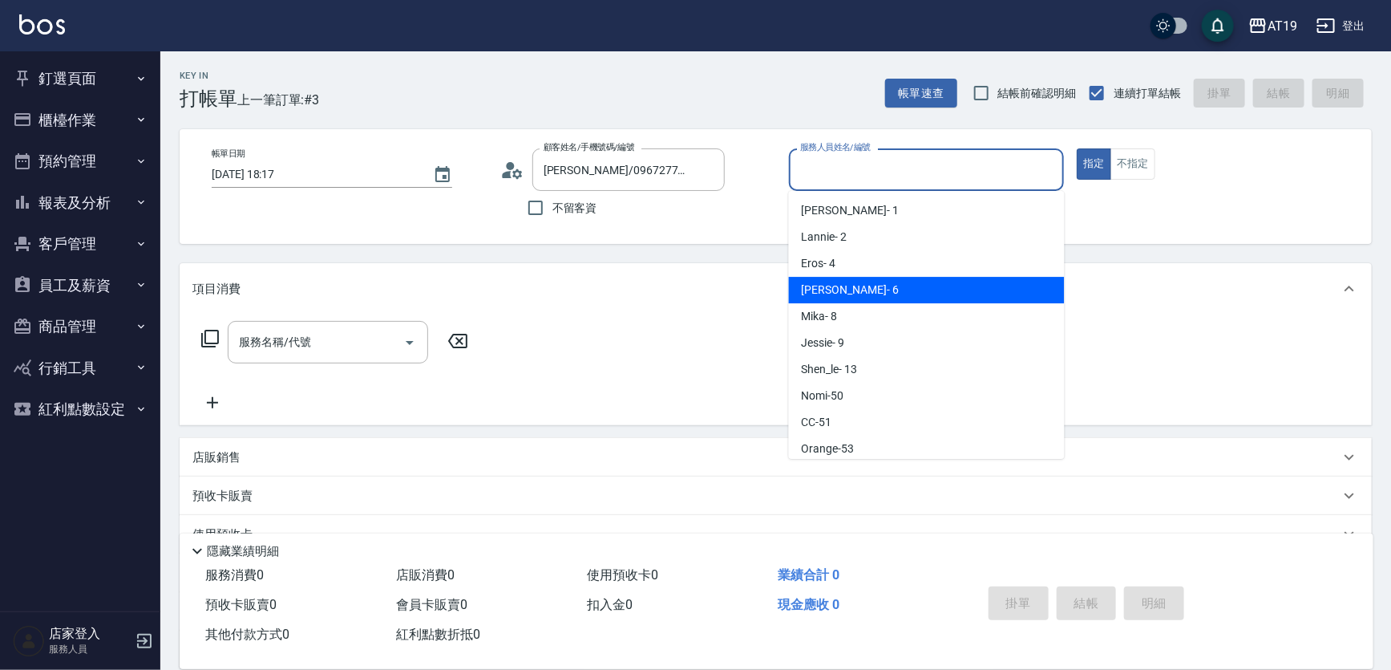
click at [860, 287] on div "Julie - 6" at bounding box center [927, 290] width 276 height 26
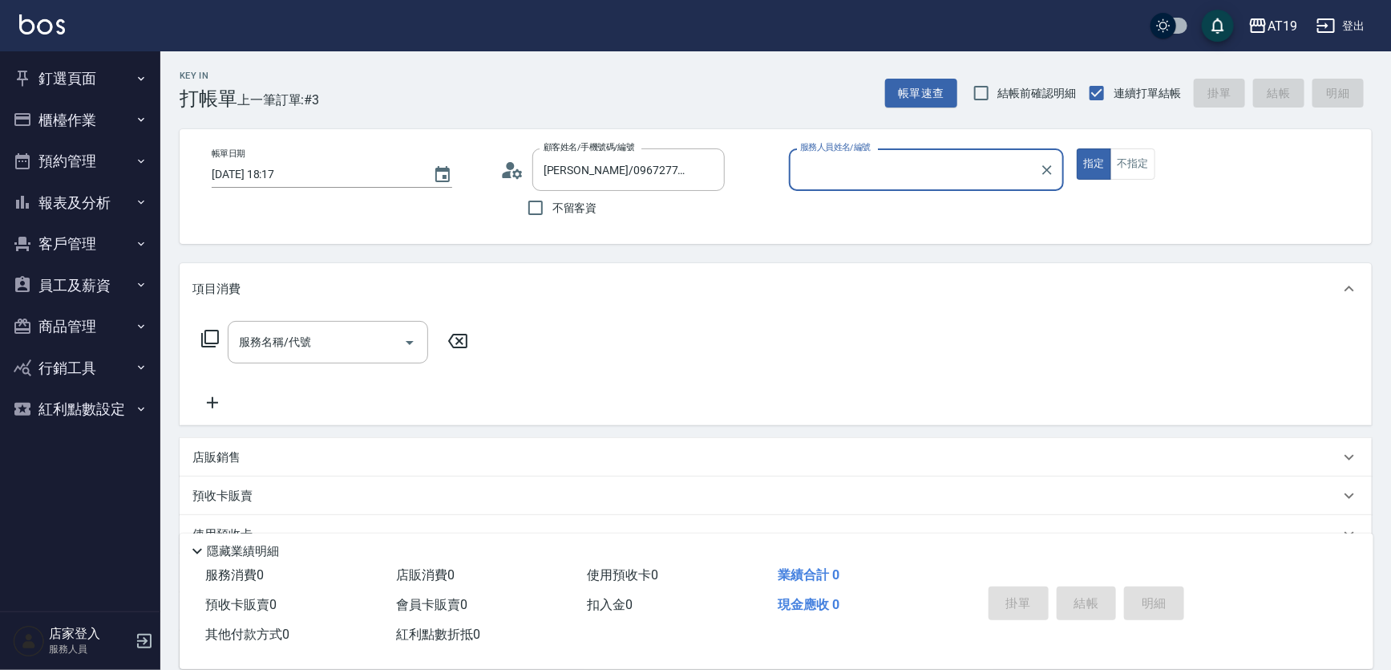
type input "Julie- 6"
click at [353, 338] on input "服務名稱/代號" at bounding box center [316, 342] width 162 height 28
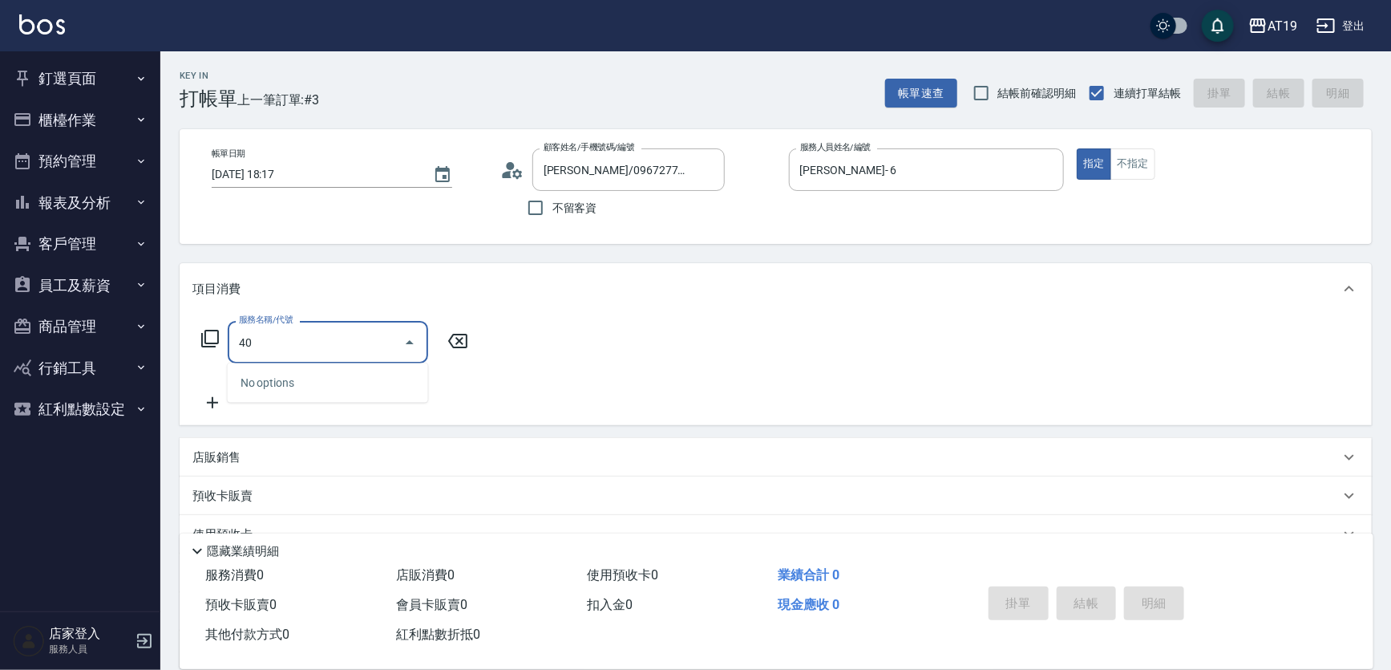
type input "401"
drag, startPoint x: 354, startPoint y: 378, endPoint x: 421, endPoint y: 379, distance: 67.4
click at [354, 379] on span "剪髮 - 300" at bounding box center [328, 383] width 200 height 26
type input "30"
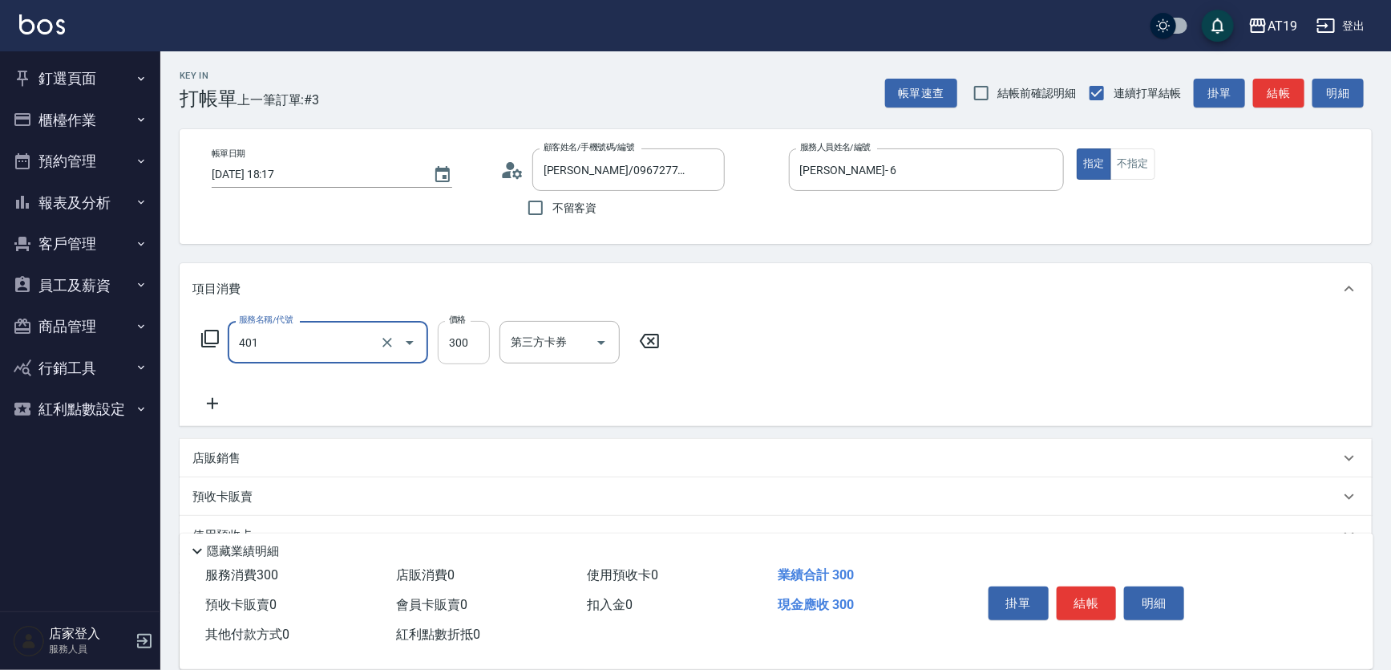
type input "剪髮(401)"
click at [456, 357] on input "300" at bounding box center [464, 342] width 52 height 43
type input "0"
type input "70"
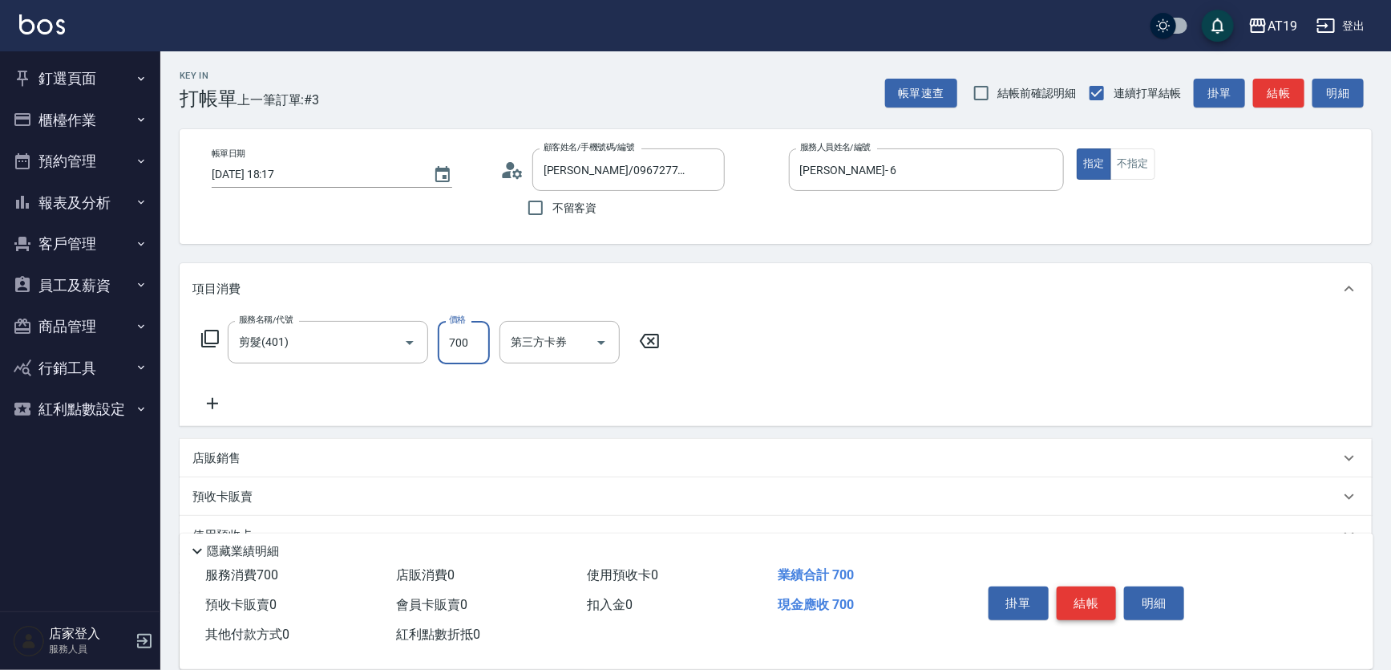
type input "700"
click at [1077, 594] on button "結帳" at bounding box center [1087, 603] width 60 height 34
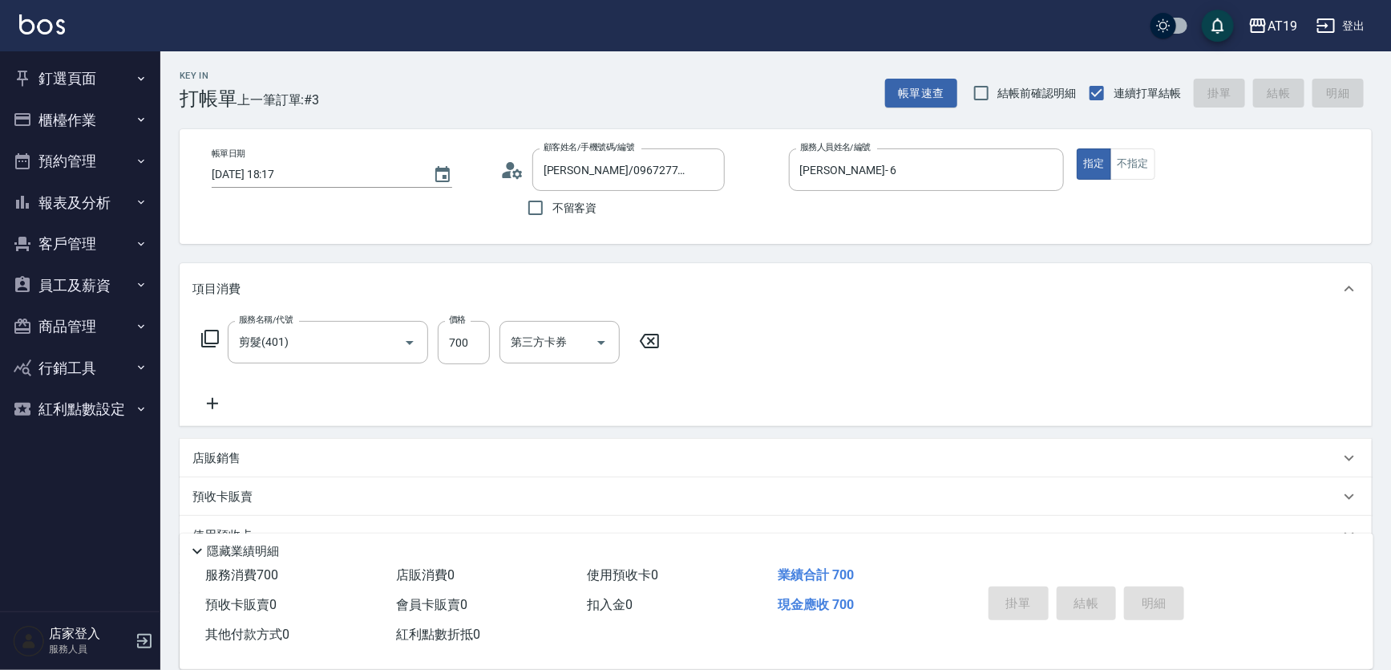
type input "0"
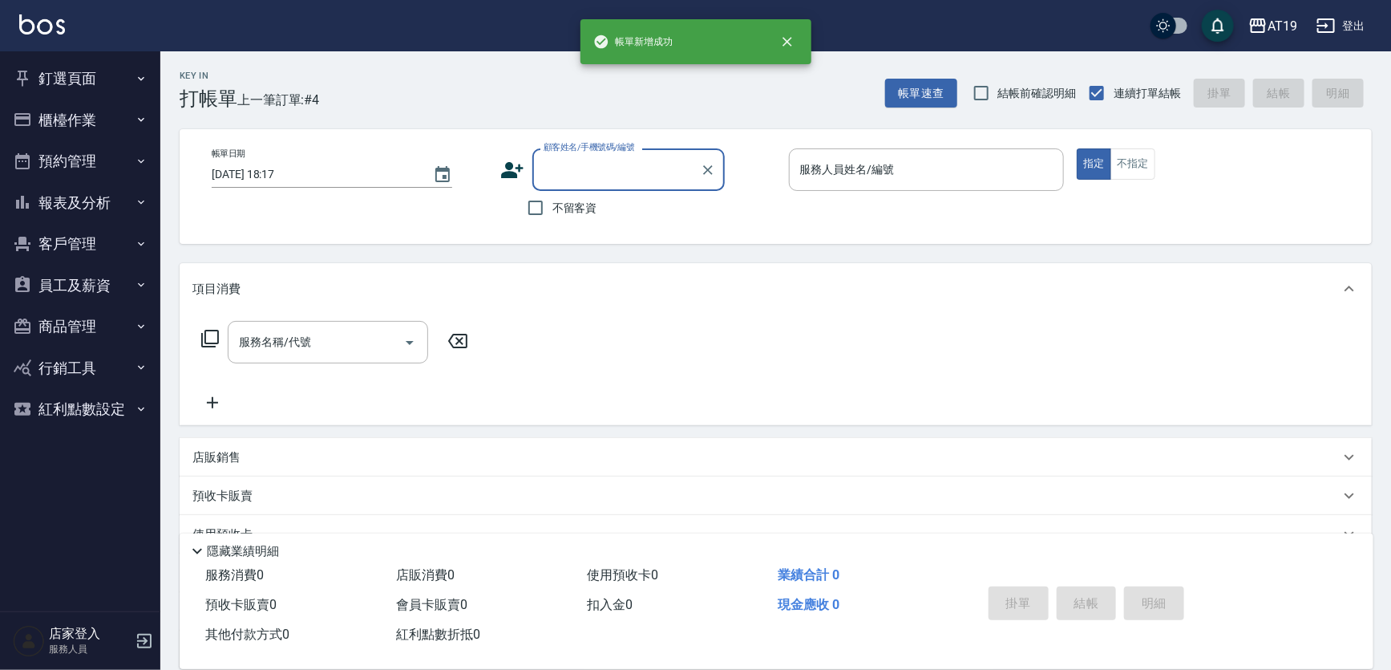
click at [554, 176] on input "顧客姓名/手機號碼/編號" at bounding box center [617, 170] width 154 height 28
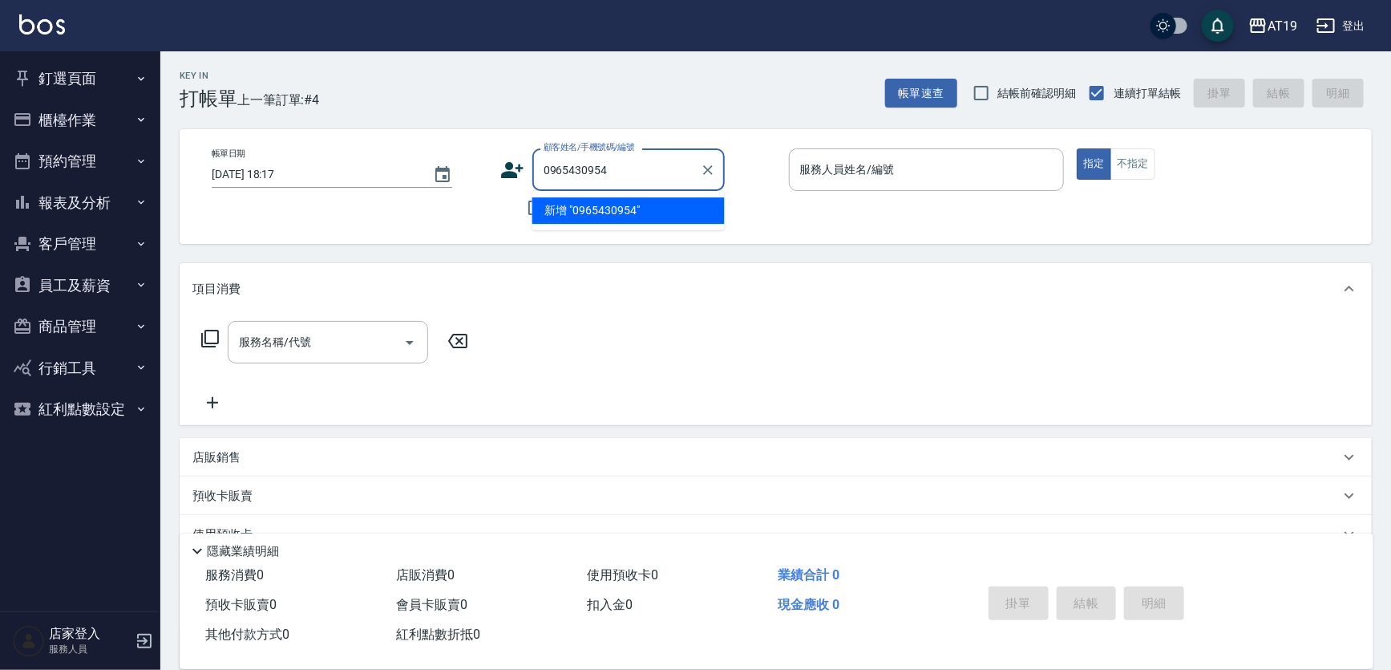
drag, startPoint x: 647, startPoint y: 164, endPoint x: 538, endPoint y: 176, distance: 109.8
click at [538, 176] on div "0965430954 顧客姓名/手機號碼/編號" at bounding box center [628, 169] width 192 height 43
type input "0965430954"
click at [508, 176] on icon at bounding box center [512, 170] width 22 height 16
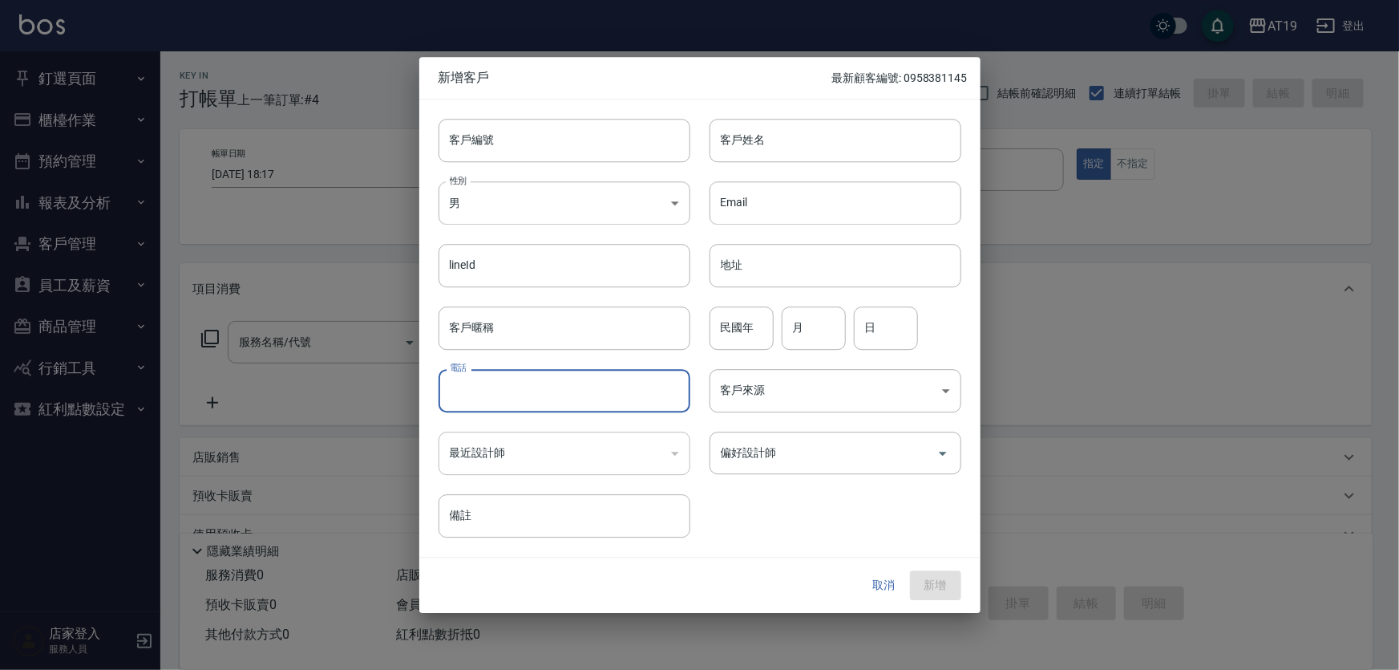
click at [525, 392] on input "電話" at bounding box center [565, 390] width 252 height 43
paste input "0965430954"
type input "0965430954"
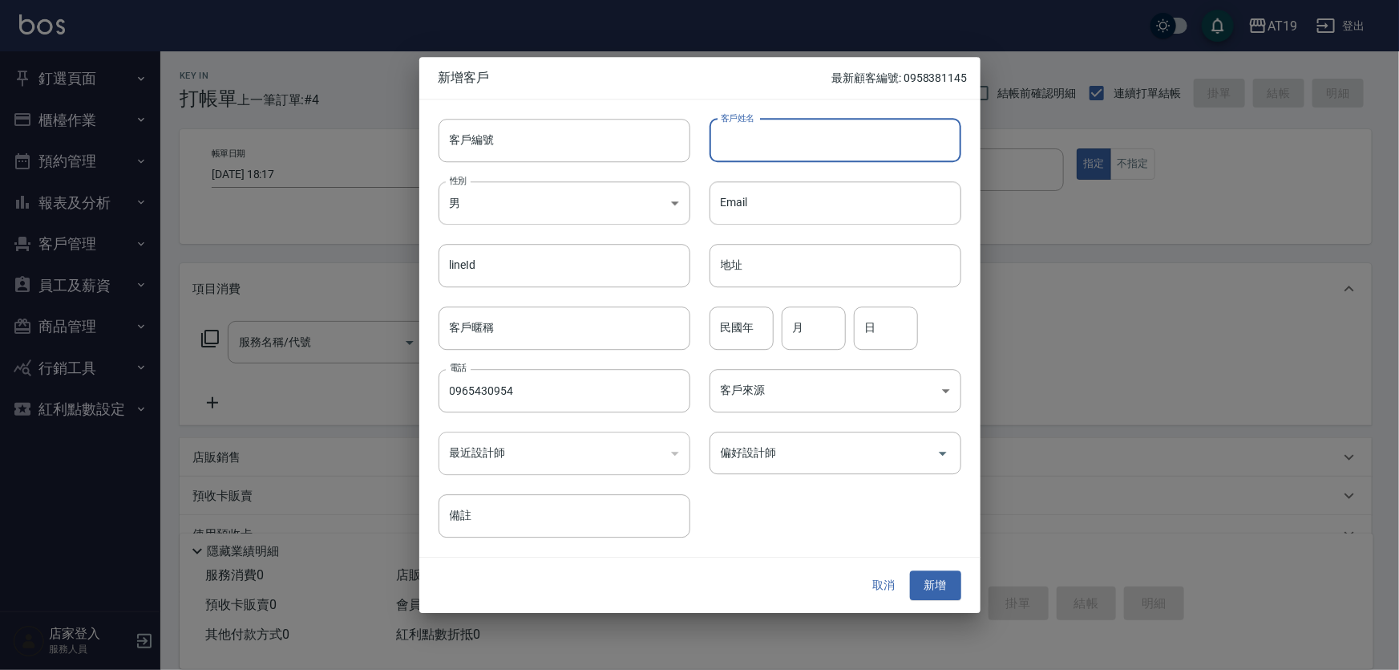
click at [783, 145] on input "客戶姓名" at bounding box center [836, 140] width 252 height 43
type input "裡方州"
click at [840, 462] on input "偏好設計師" at bounding box center [823, 453] width 213 height 28
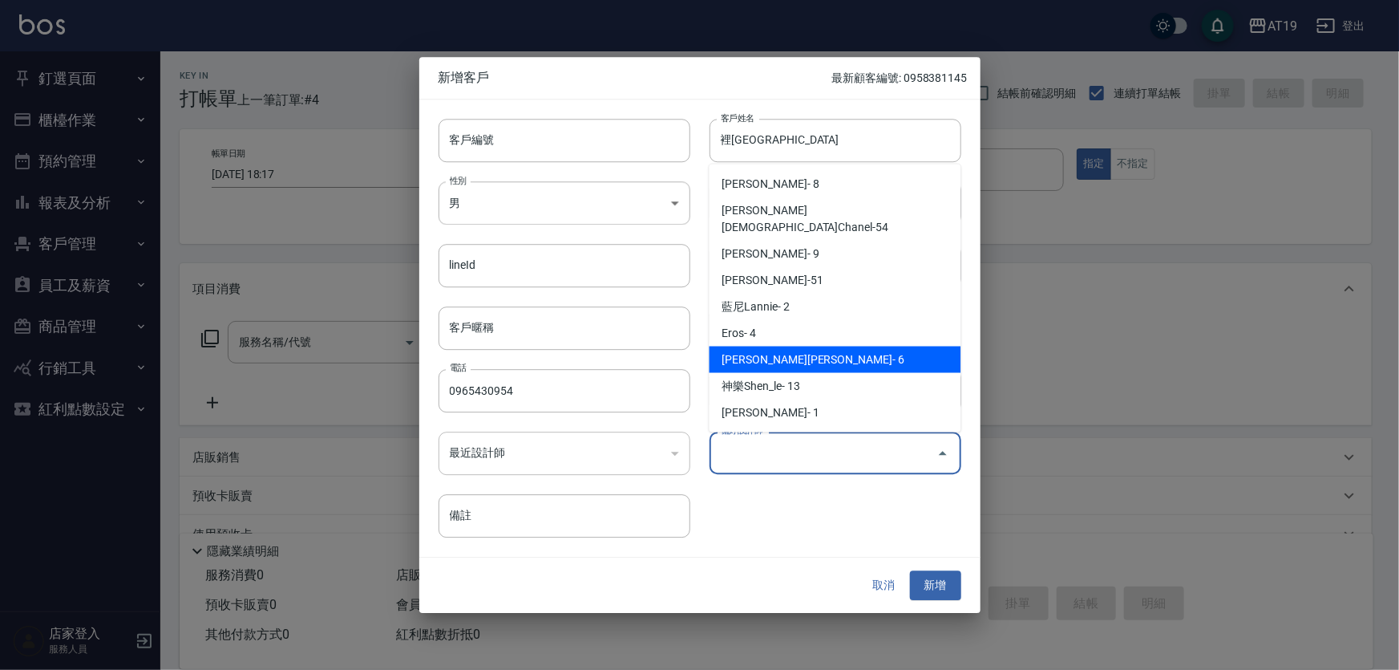
click at [836, 346] on li "朱莉Julie- 6" at bounding box center [836, 359] width 252 height 26
type input "[PERSON_NAME]"
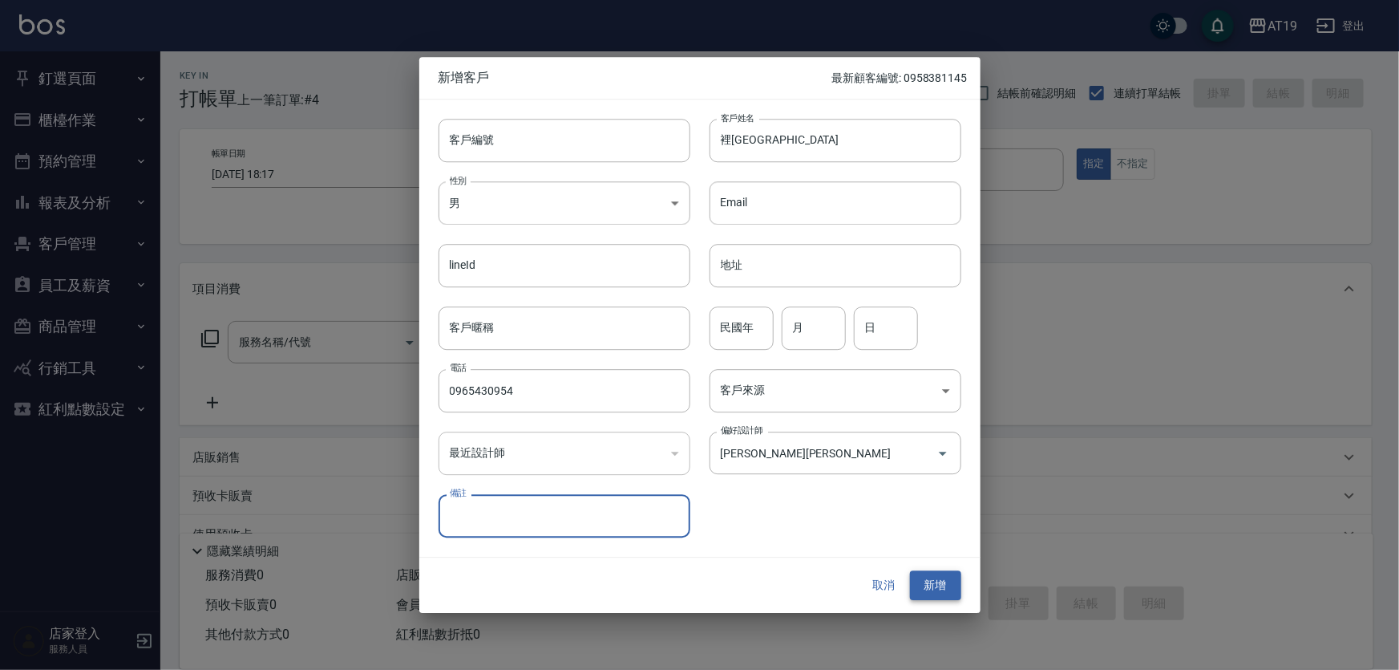
click at [946, 581] on button "新增" at bounding box center [935, 586] width 51 height 30
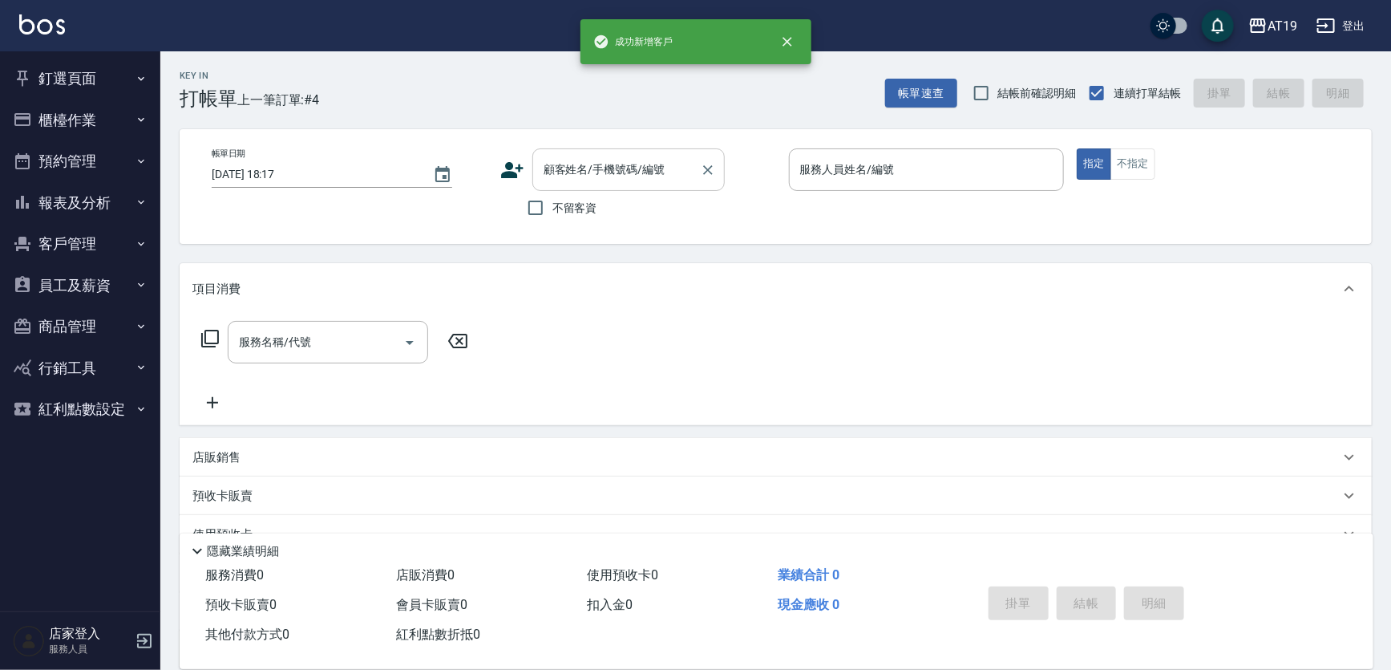
click at [553, 168] on input "顧客姓名/手機號碼/編號" at bounding box center [617, 170] width 154 height 28
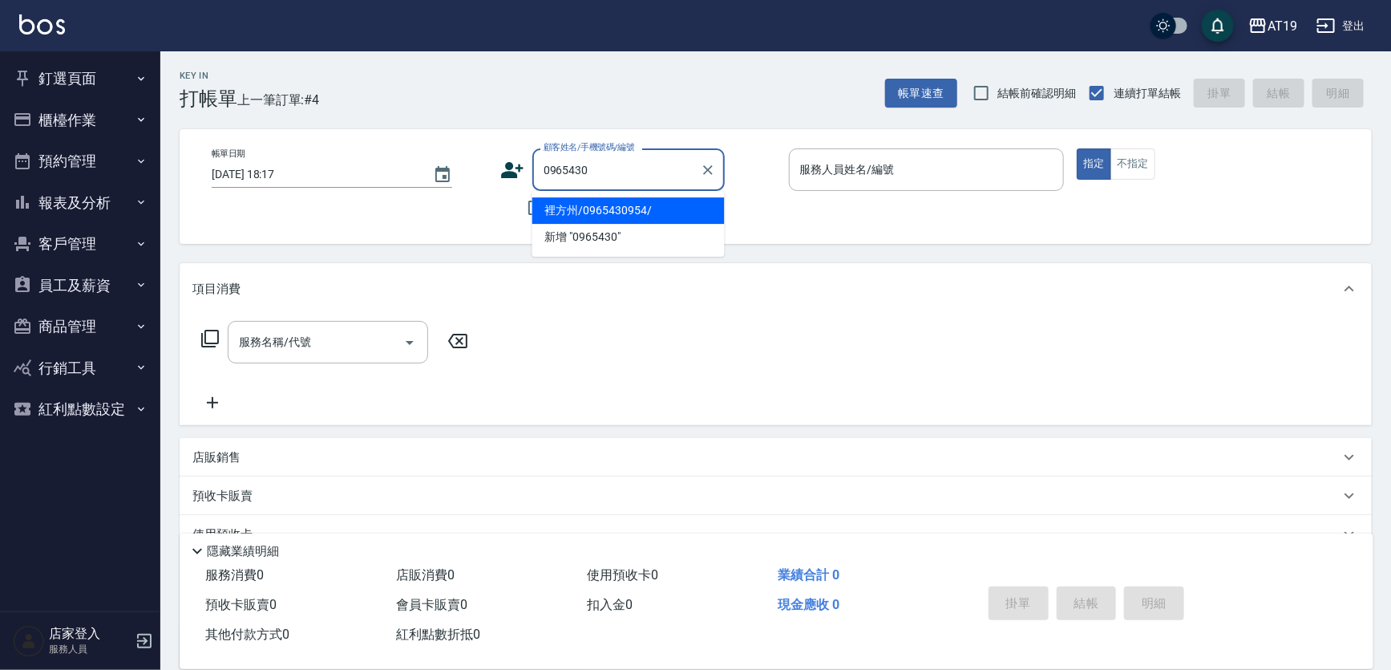
click at [589, 203] on li "裡方州/0965430954/" at bounding box center [628, 210] width 192 height 26
type input "裡方州/0965430954/"
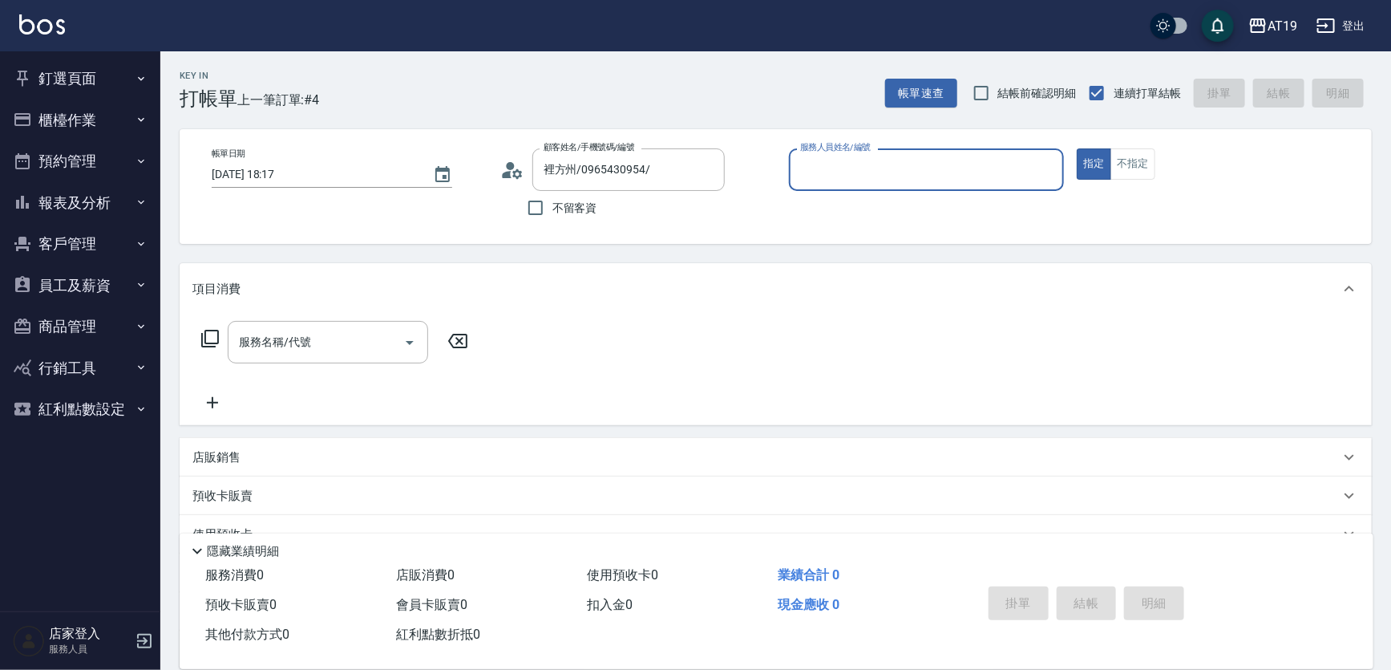
type input "Julie- 6"
click at [514, 171] on icon at bounding box center [517, 173] width 10 height 10
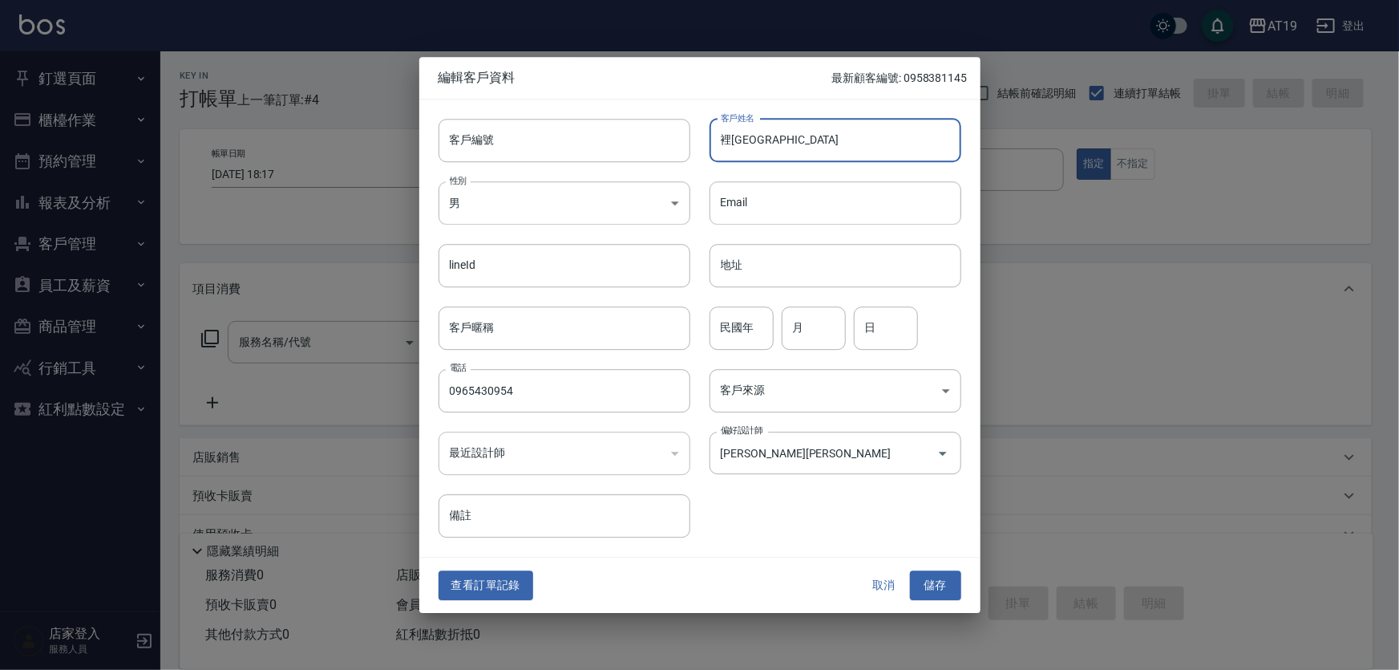
click at [731, 140] on input "裡方州" at bounding box center [836, 140] width 252 height 43
type input "李芳州"
click at [933, 578] on button "儲存" at bounding box center [935, 586] width 51 height 30
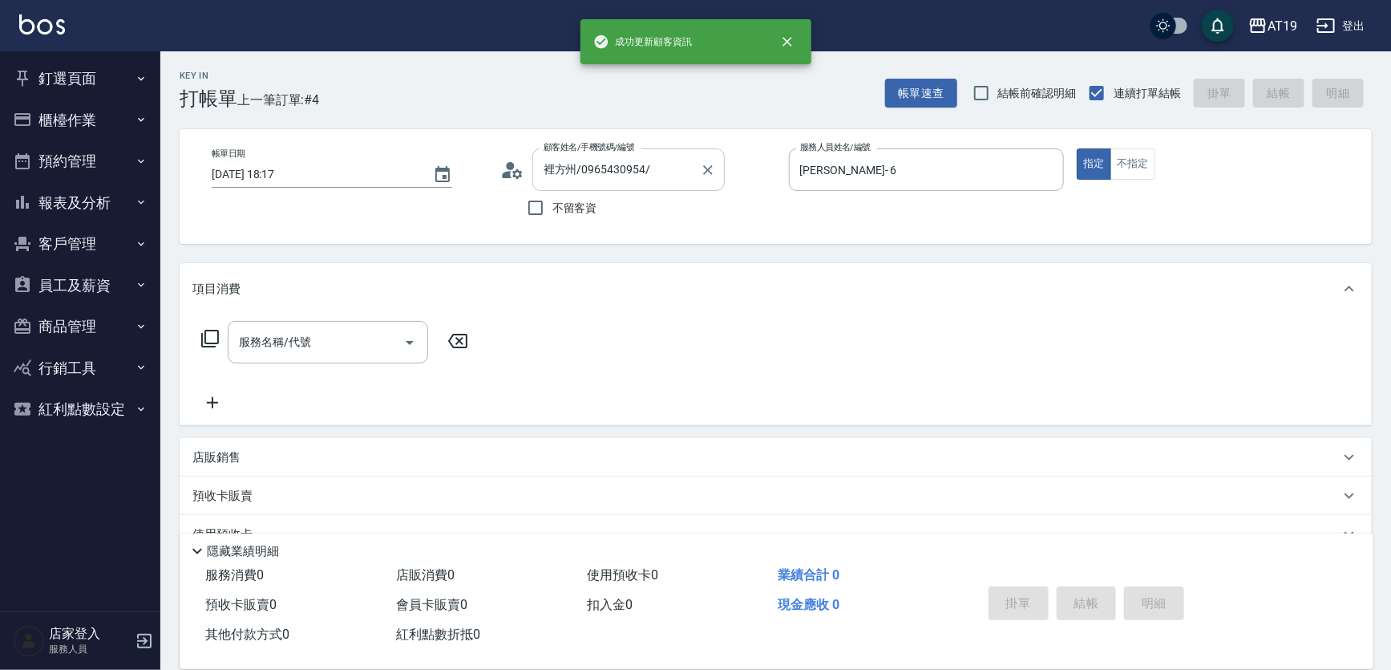
click at [665, 172] on input "裡方州/0965430954/" at bounding box center [617, 170] width 154 height 28
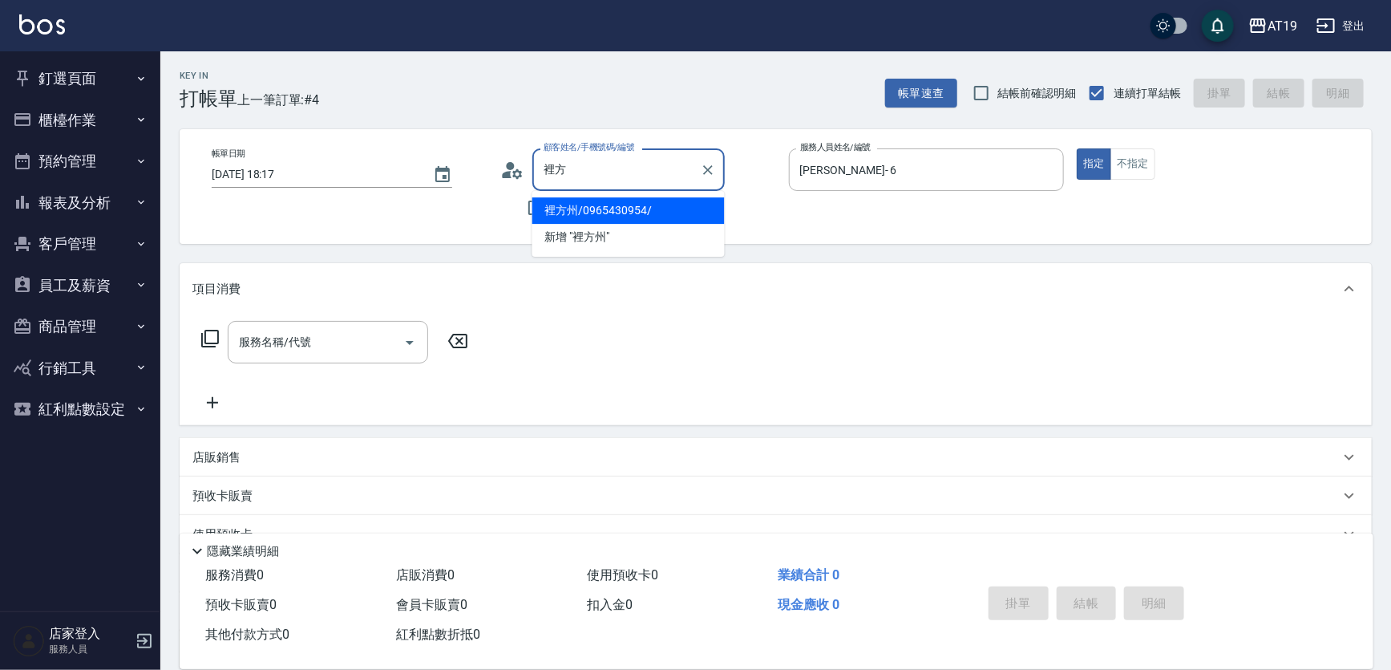
type input "裡"
click at [658, 209] on li "李芳州/0965430954/" at bounding box center [628, 210] width 192 height 26
type input "李芳州/0965430954/"
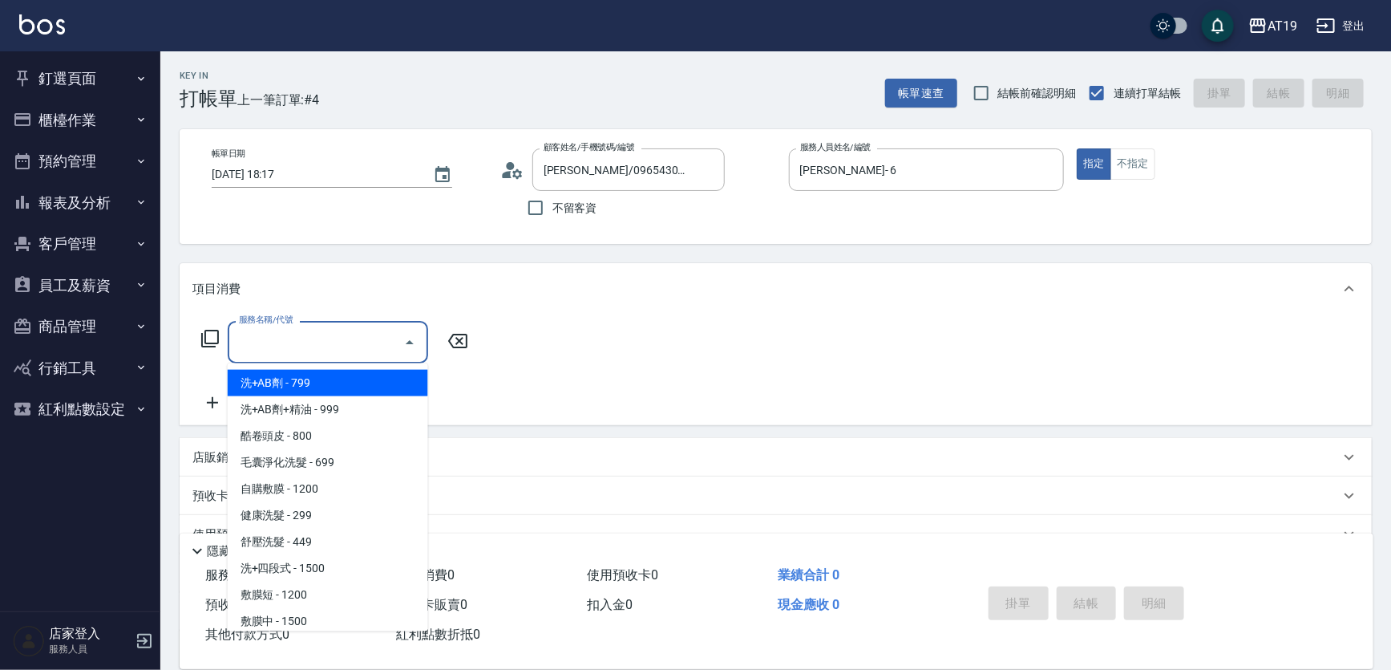
click at [270, 348] on input "服務名稱/代號" at bounding box center [316, 342] width 162 height 28
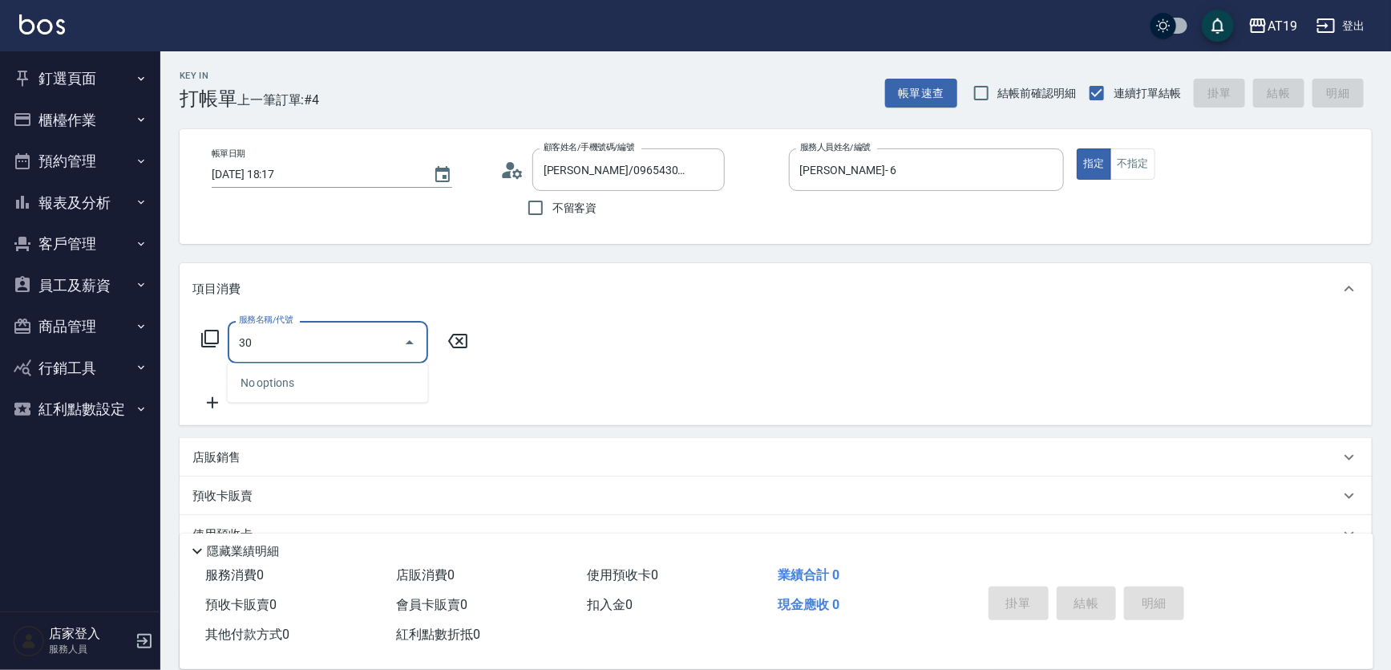
type input "301"
click at [279, 387] on span "燙髮 - 1500" at bounding box center [328, 383] width 200 height 26
type input "150"
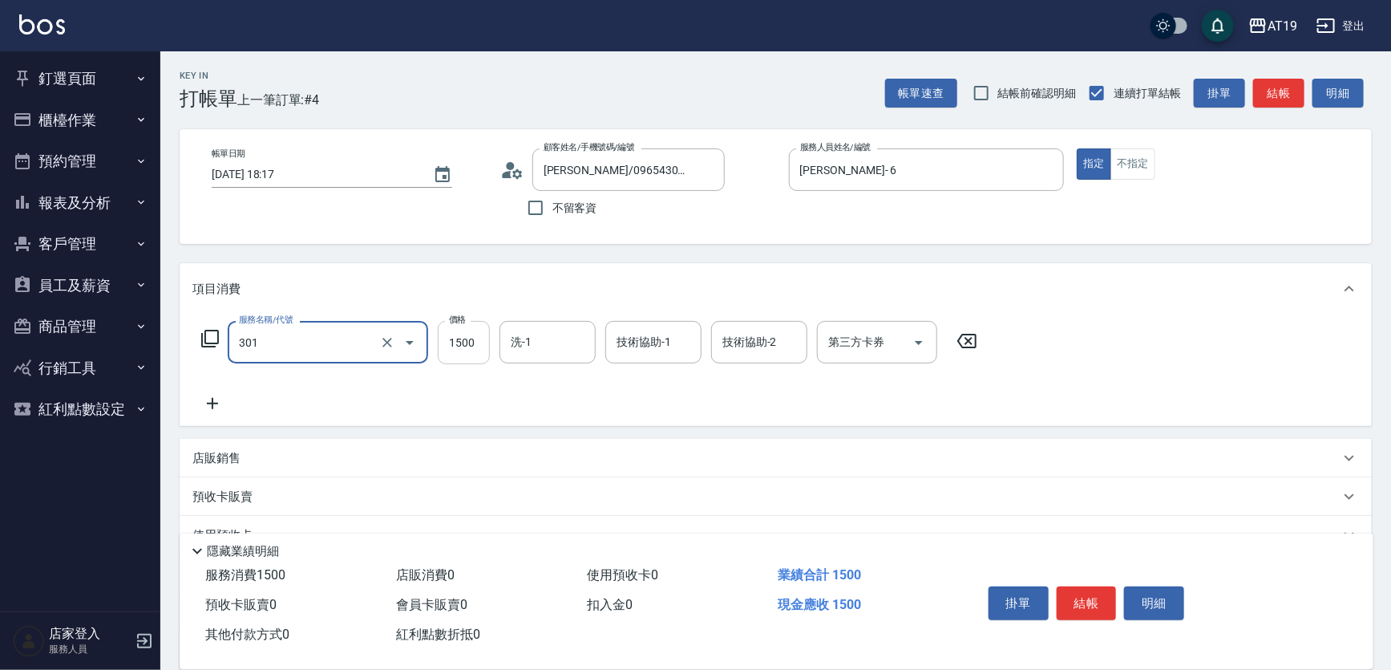
type input "燙髮(301)"
click at [453, 345] on input "1500" at bounding box center [464, 342] width 52 height 43
type input "1"
type input "0"
type input "188"
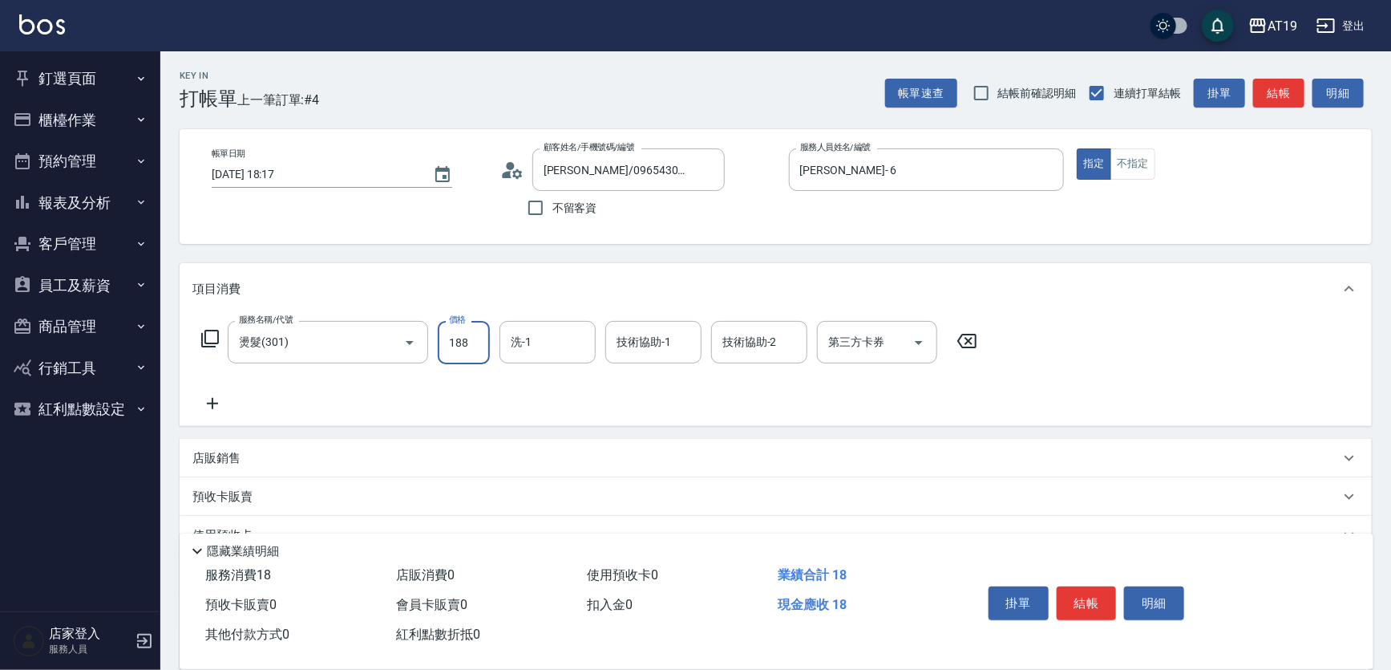
type input "10"
type input "1888"
type input "180"
type input "18880"
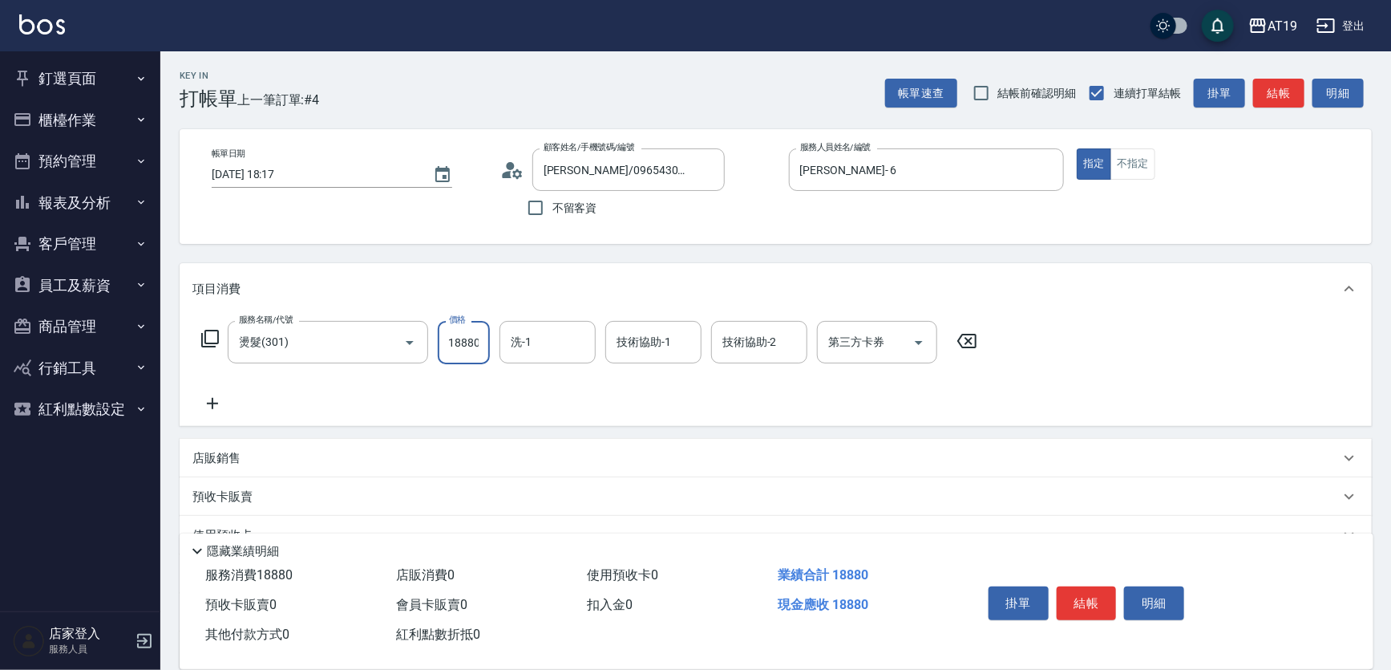
type input "180"
type input "1888"
click at [453, 345] on input "1888" at bounding box center [464, 342] width 52 height 43
type input "80"
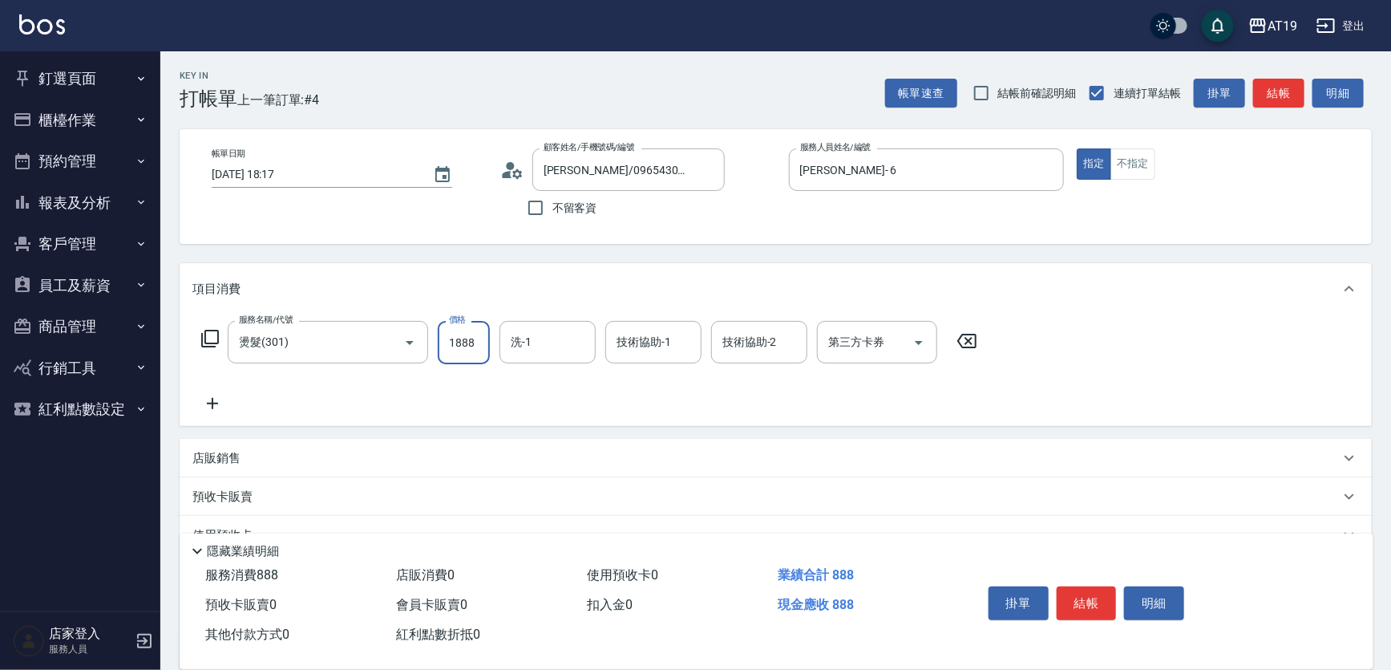
type input "888"
type input "380"
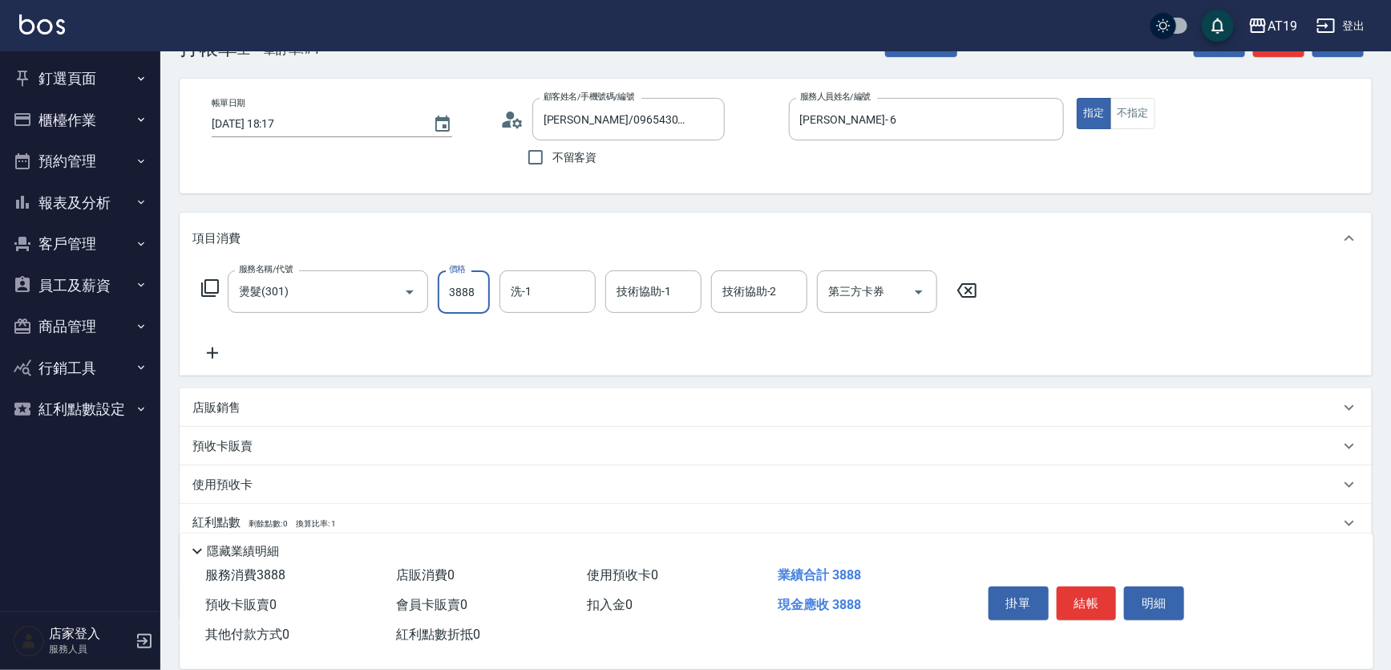
scroll to position [72, 0]
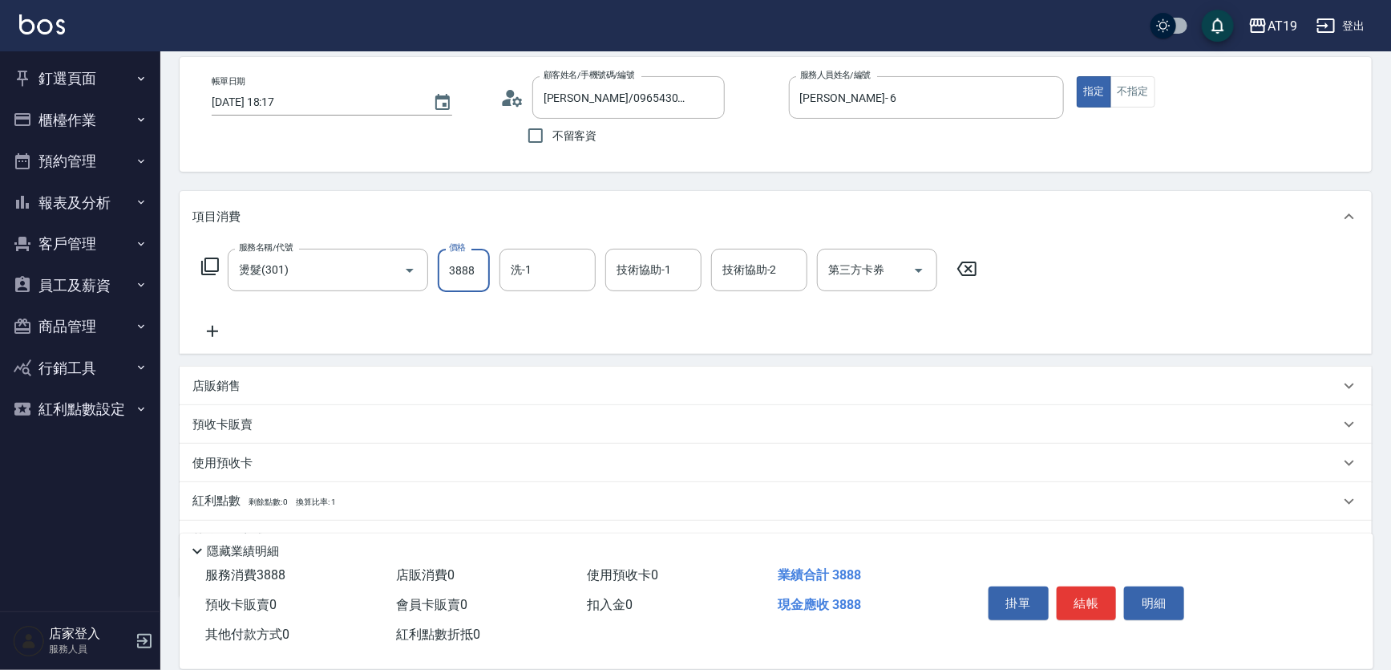
type input "3888"
click at [213, 389] on p "店販銷售" at bounding box center [216, 386] width 48 height 17
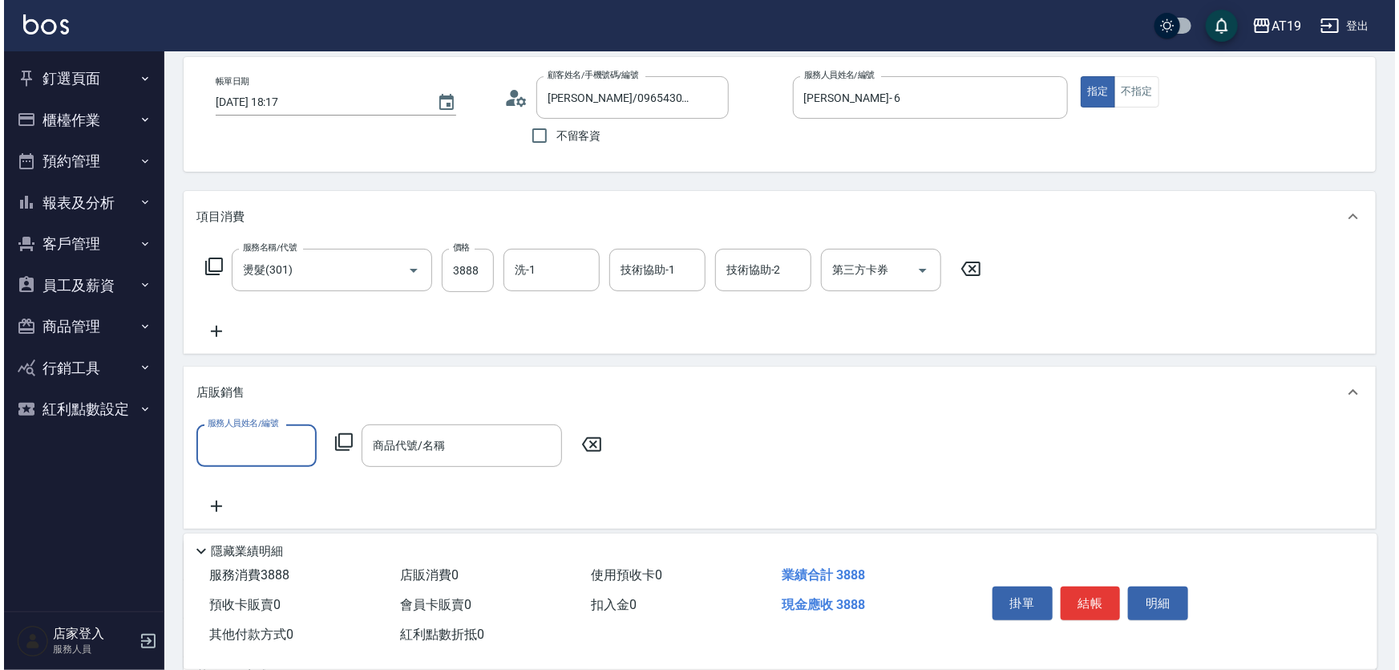
scroll to position [0, 0]
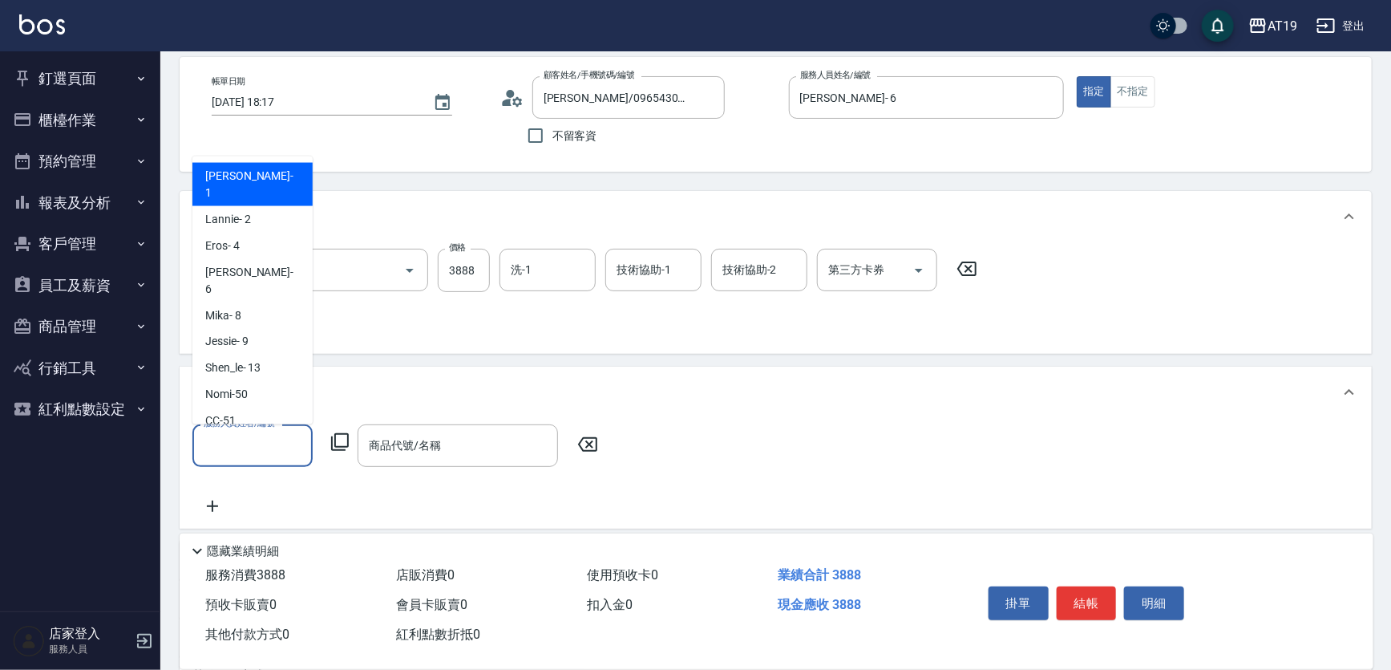
click at [259, 431] on input "服務人員姓名/編號" at bounding box center [253, 445] width 106 height 28
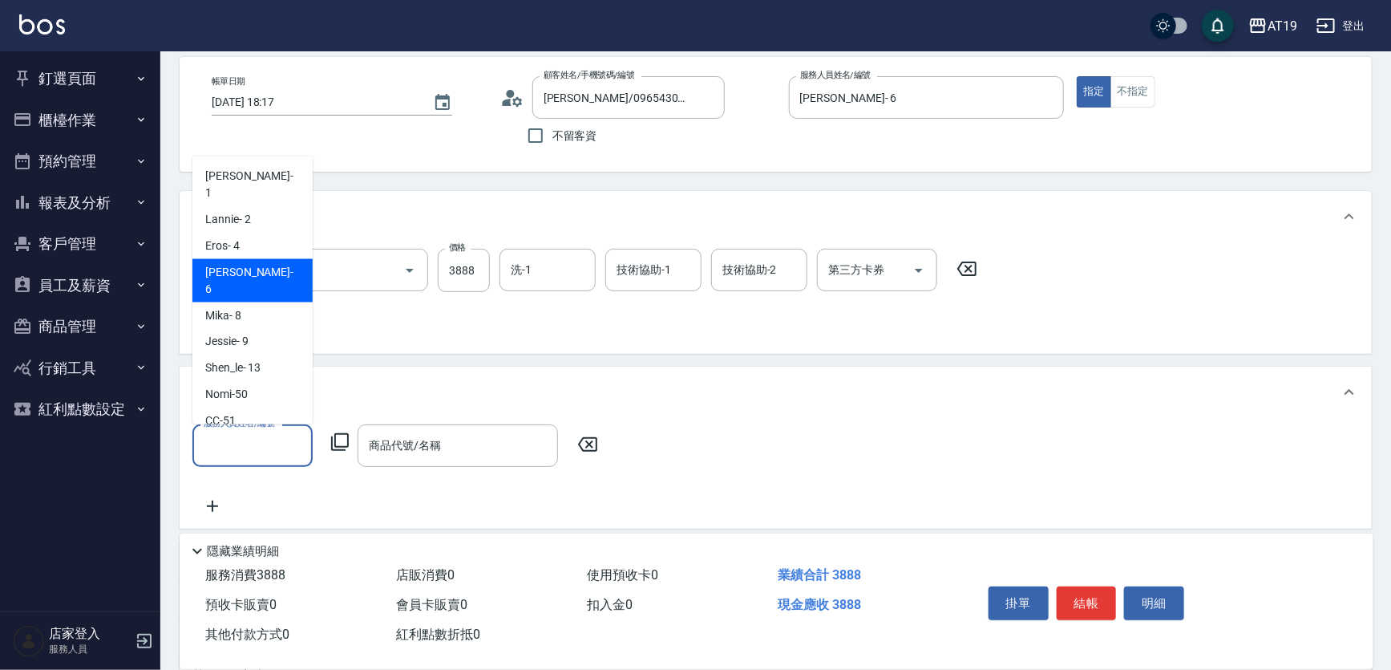
click at [273, 259] on div "Julie - 6" at bounding box center [252, 280] width 120 height 43
type input "Julie- 6"
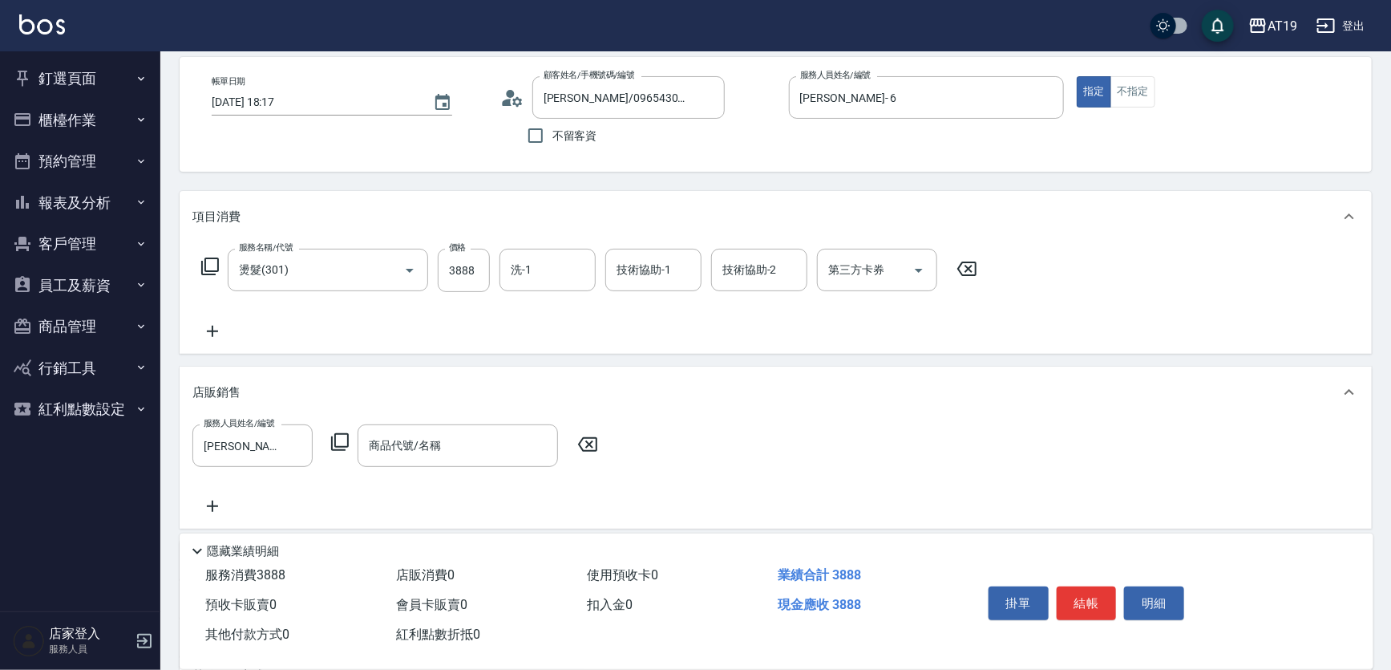
click at [340, 434] on icon at bounding box center [339, 441] width 19 height 19
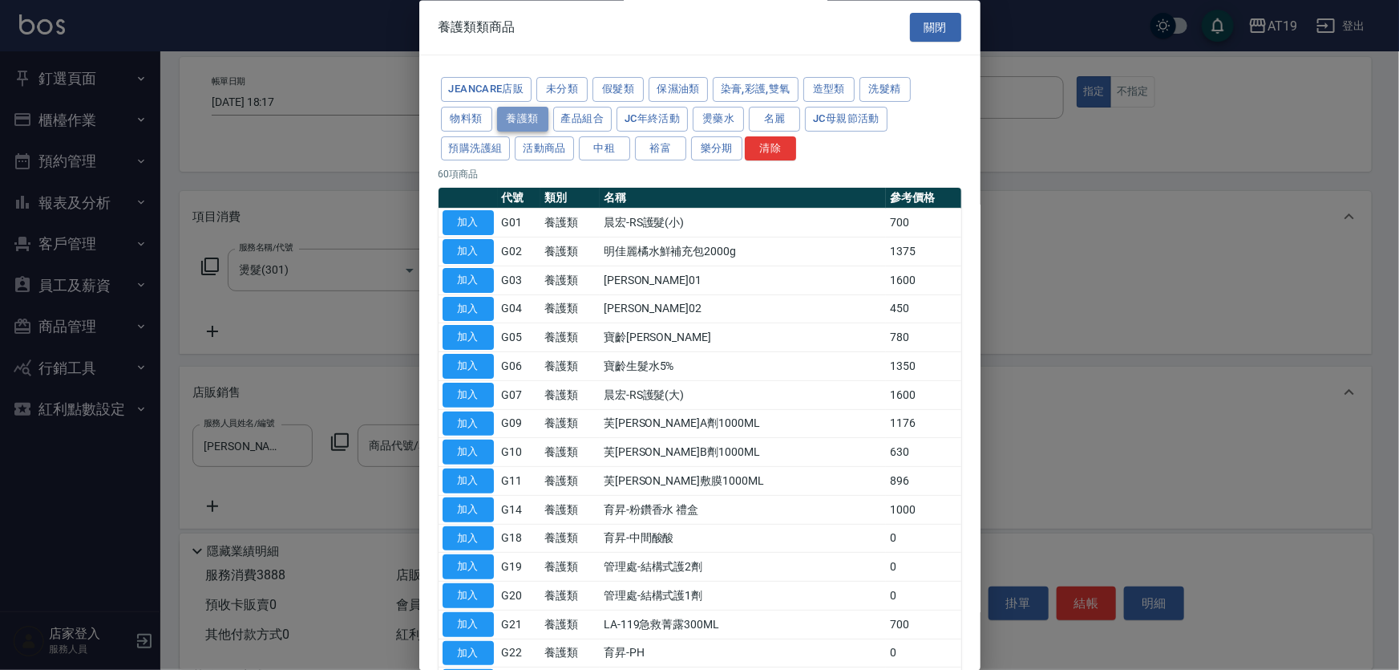
click at [539, 119] on button "養護類" at bounding box center [522, 119] width 51 height 25
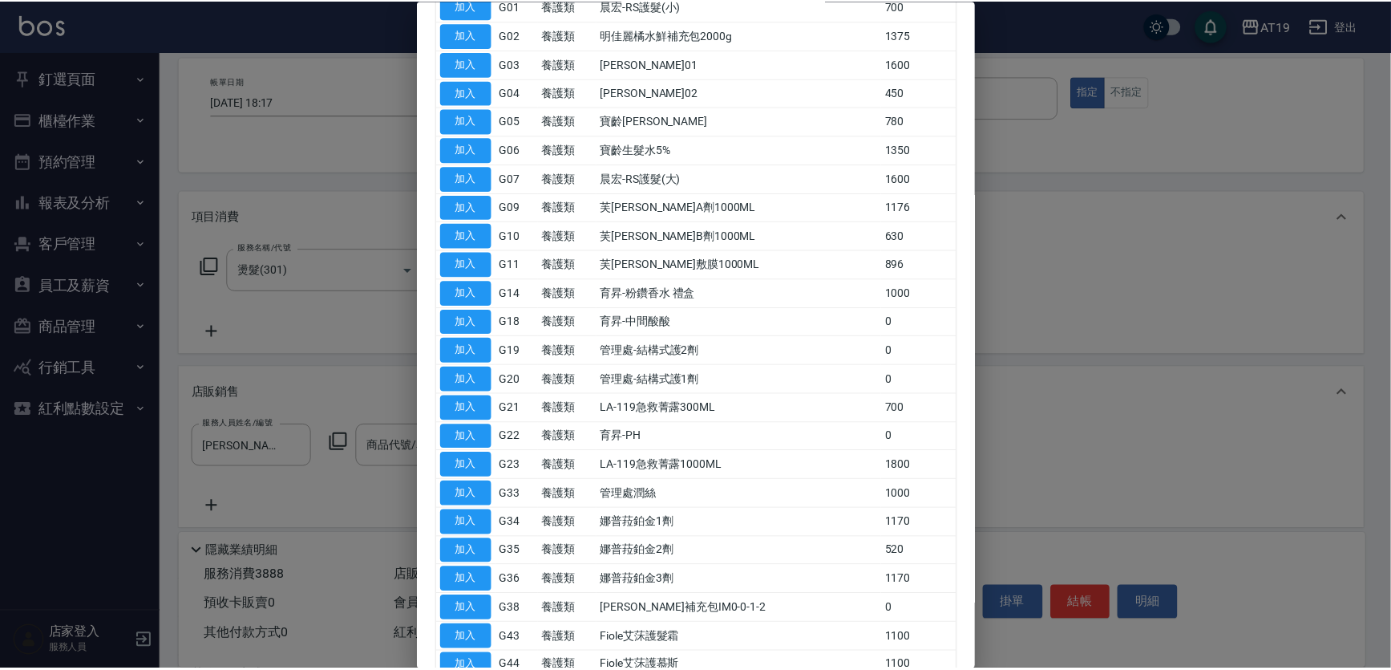
scroll to position [218, 0]
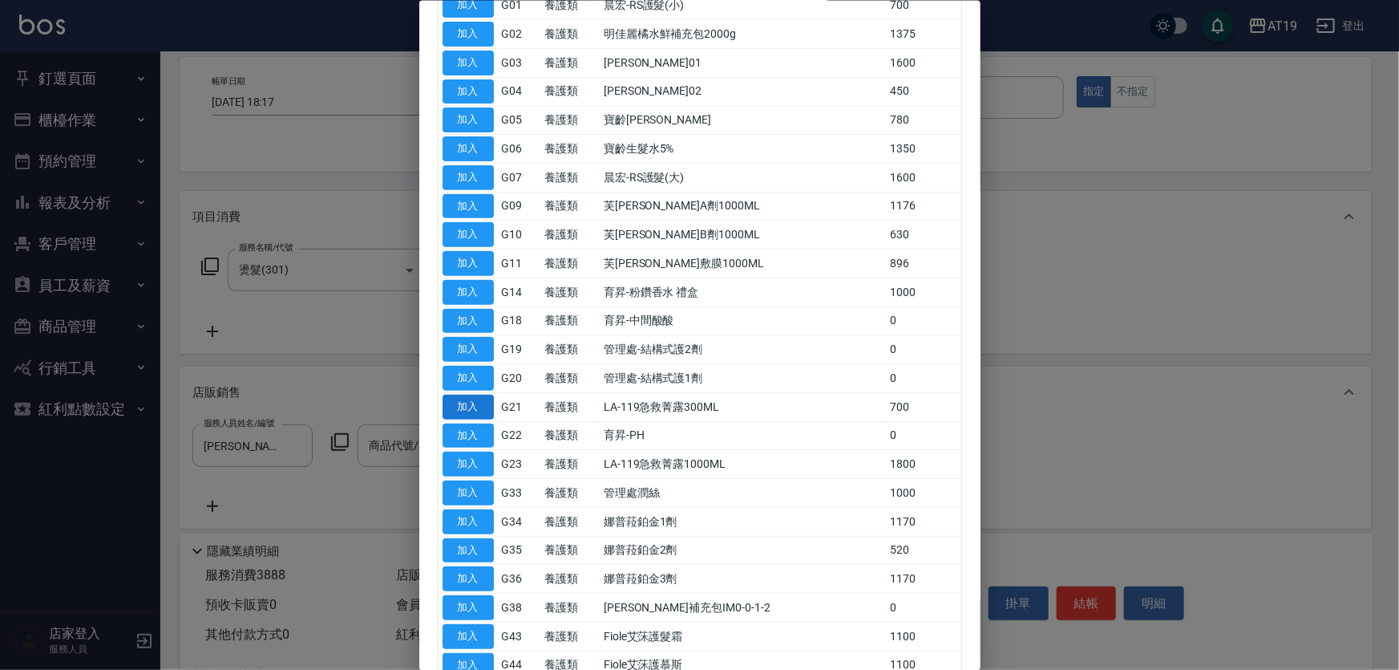
click at [471, 409] on button "加入" at bounding box center [468, 406] width 51 height 25
type input "LA-119急救菁露300ML"
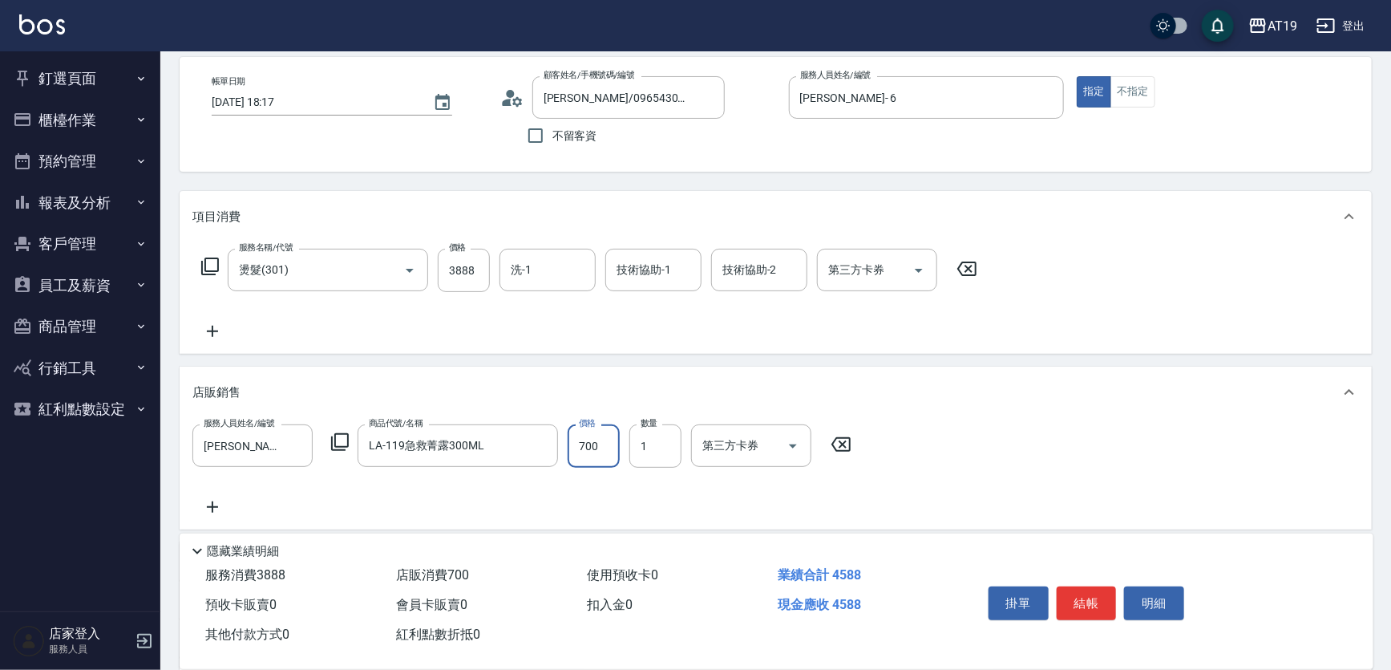
click at [604, 445] on input "700" at bounding box center [594, 445] width 52 height 43
type input "380"
type input "3"
type input "390"
type input "39"
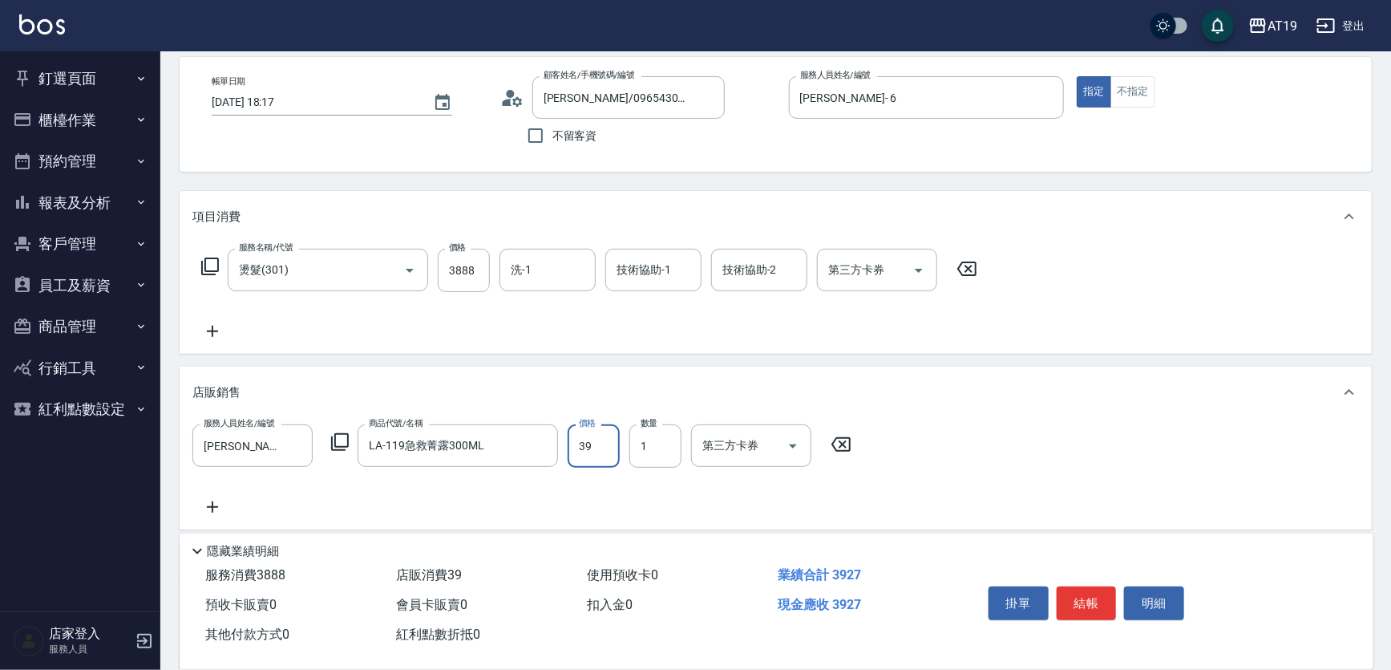
type input "420"
type input "399"
click at [1078, 593] on button "結帳" at bounding box center [1087, 603] width 60 height 34
type input "2025/09/06 18:19"
type input "0"
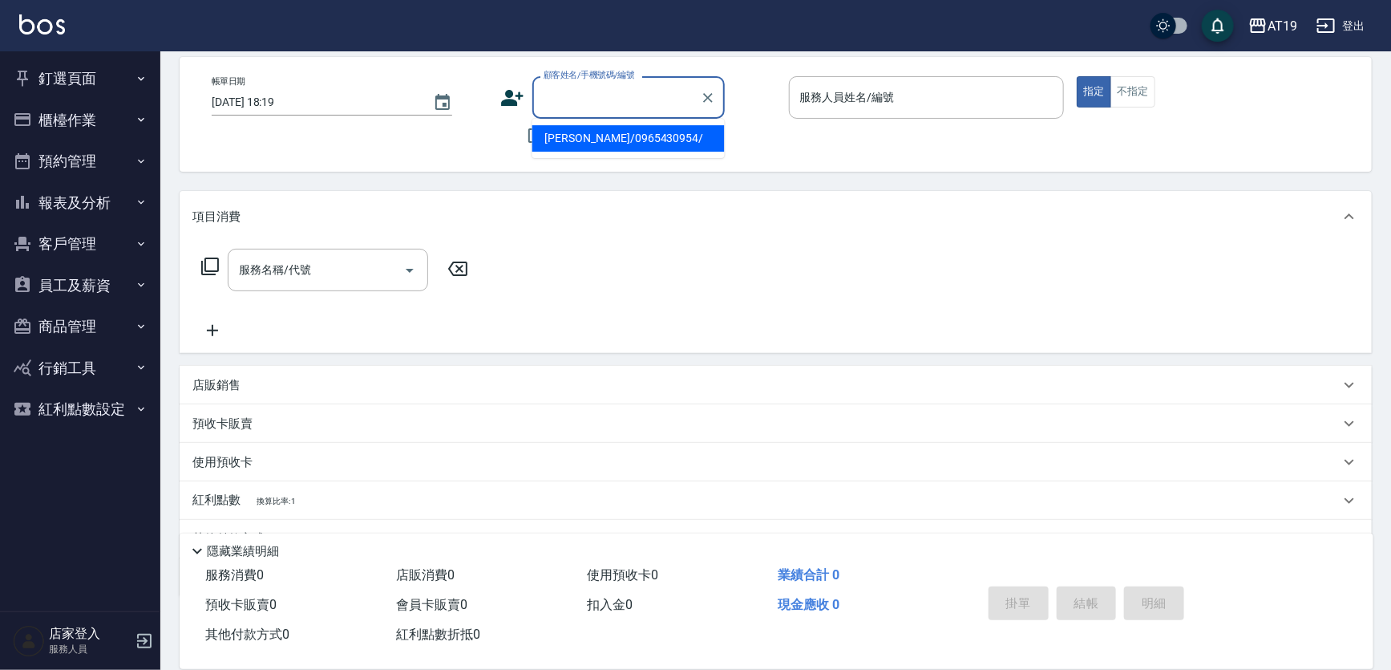
click at [557, 93] on input "顧客姓名/手機號碼/編號" at bounding box center [617, 97] width 154 height 28
type input "09188537"
click at [513, 142] on div "不留客資" at bounding box center [612, 136] width 225 height 34
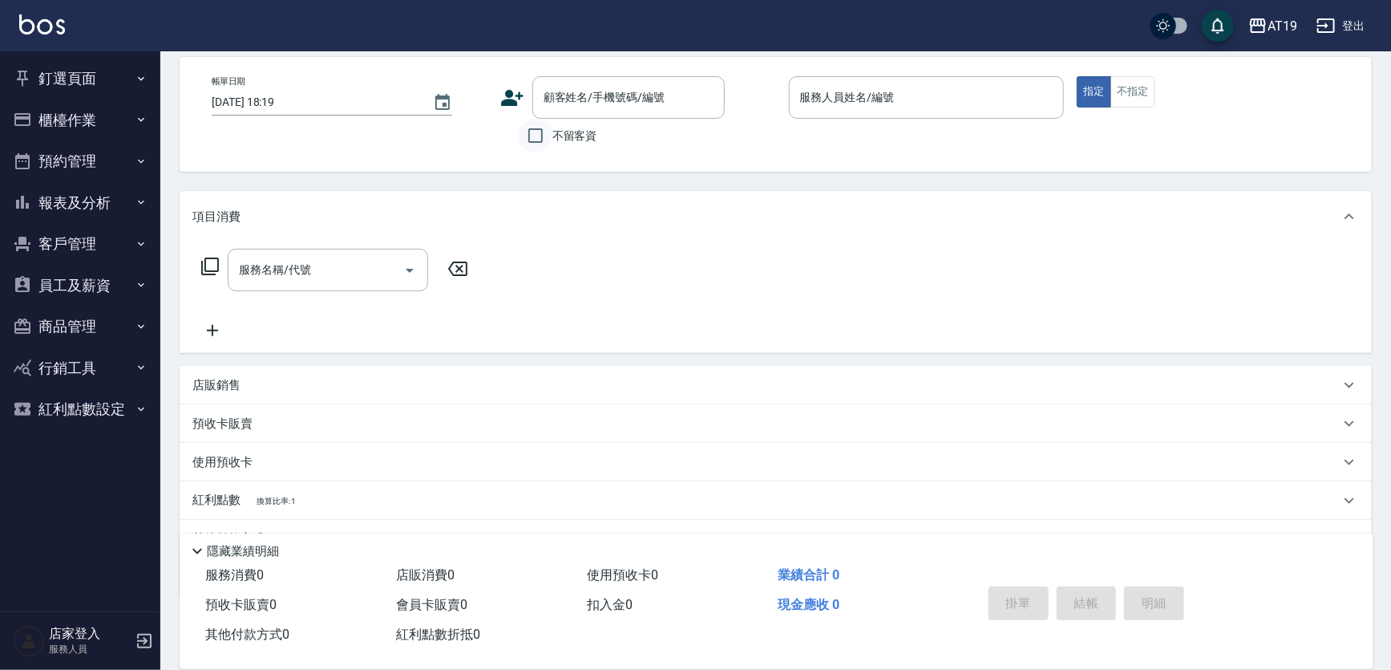
click at [537, 135] on input "不留客資" at bounding box center [536, 136] width 34 height 34
checkbox input "true"
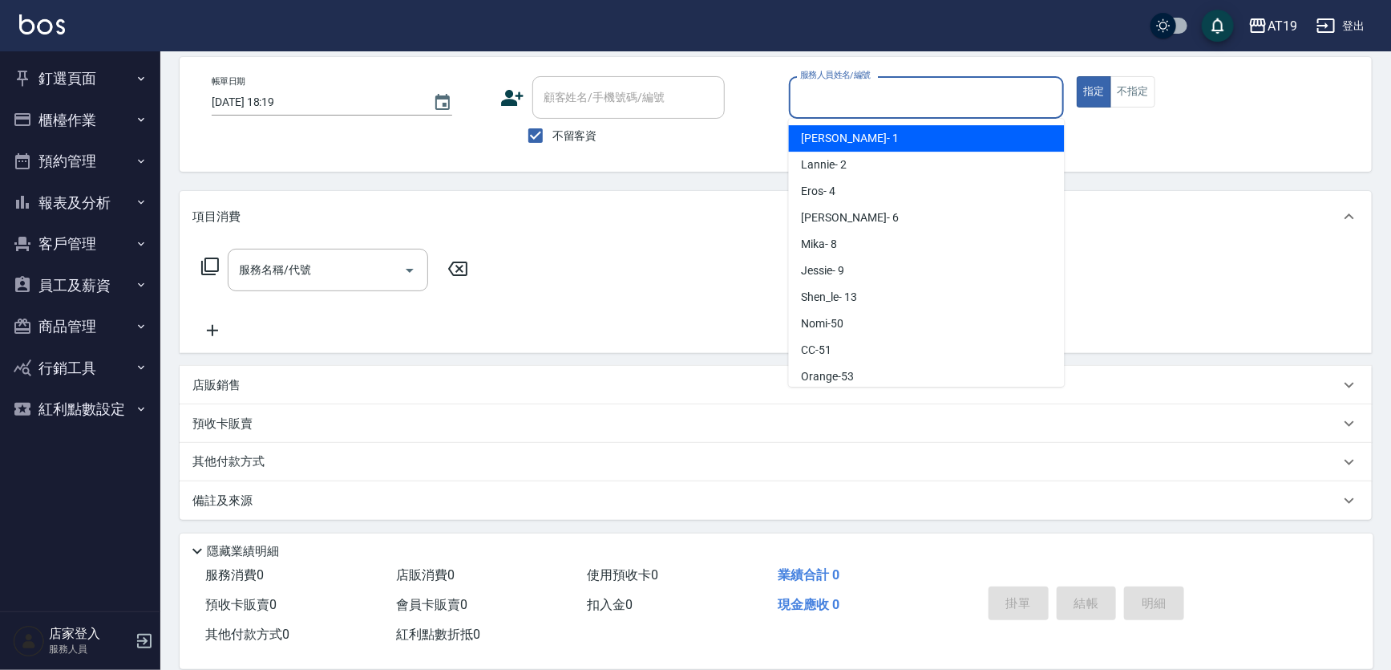
click at [811, 95] on input "服務人員姓名/編號" at bounding box center [926, 97] width 261 height 28
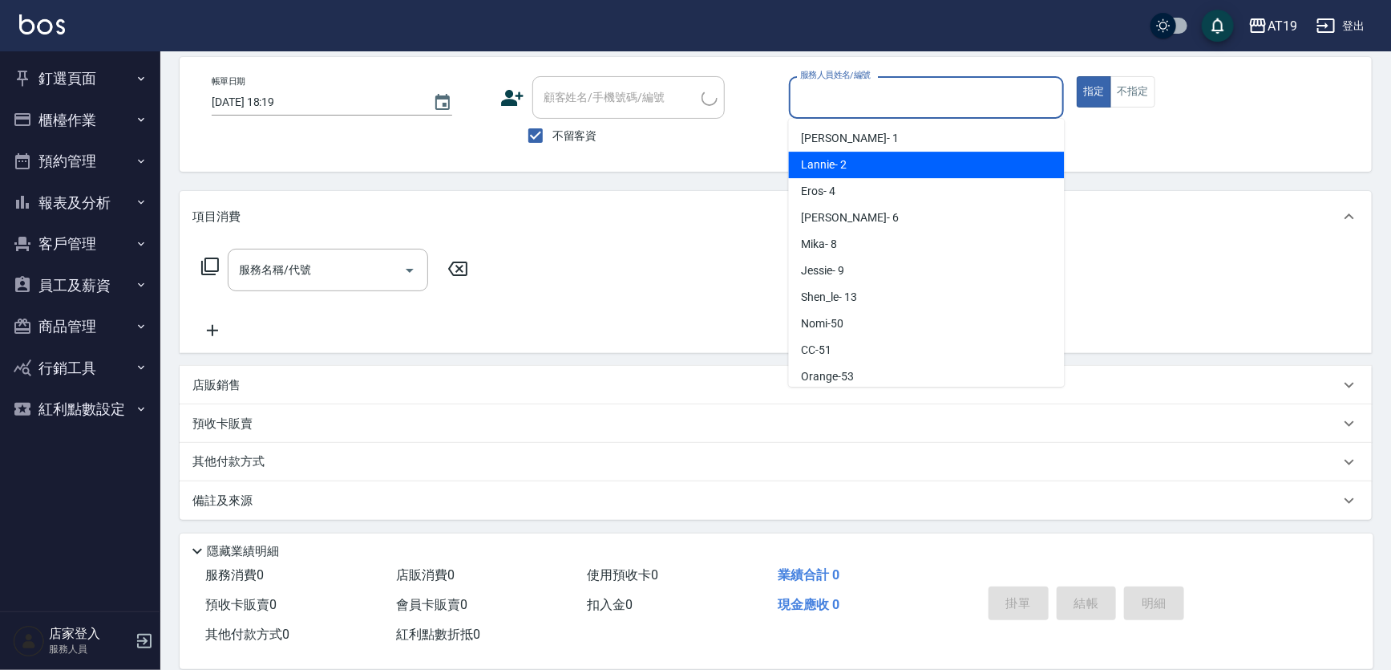
click at [823, 172] on span "Lannie - 2" at bounding box center [825, 164] width 46 height 17
type input "Lannie- 2"
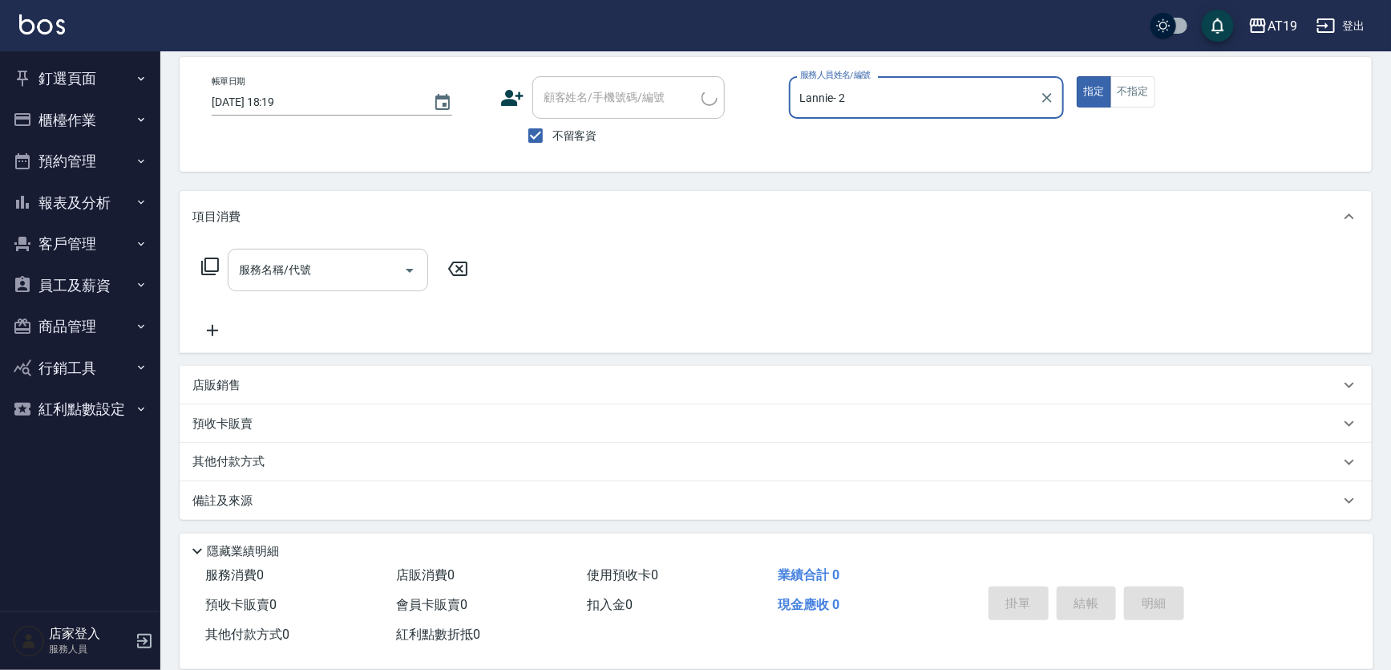
click at [353, 257] on input "服務名稱/代號" at bounding box center [316, 270] width 162 height 28
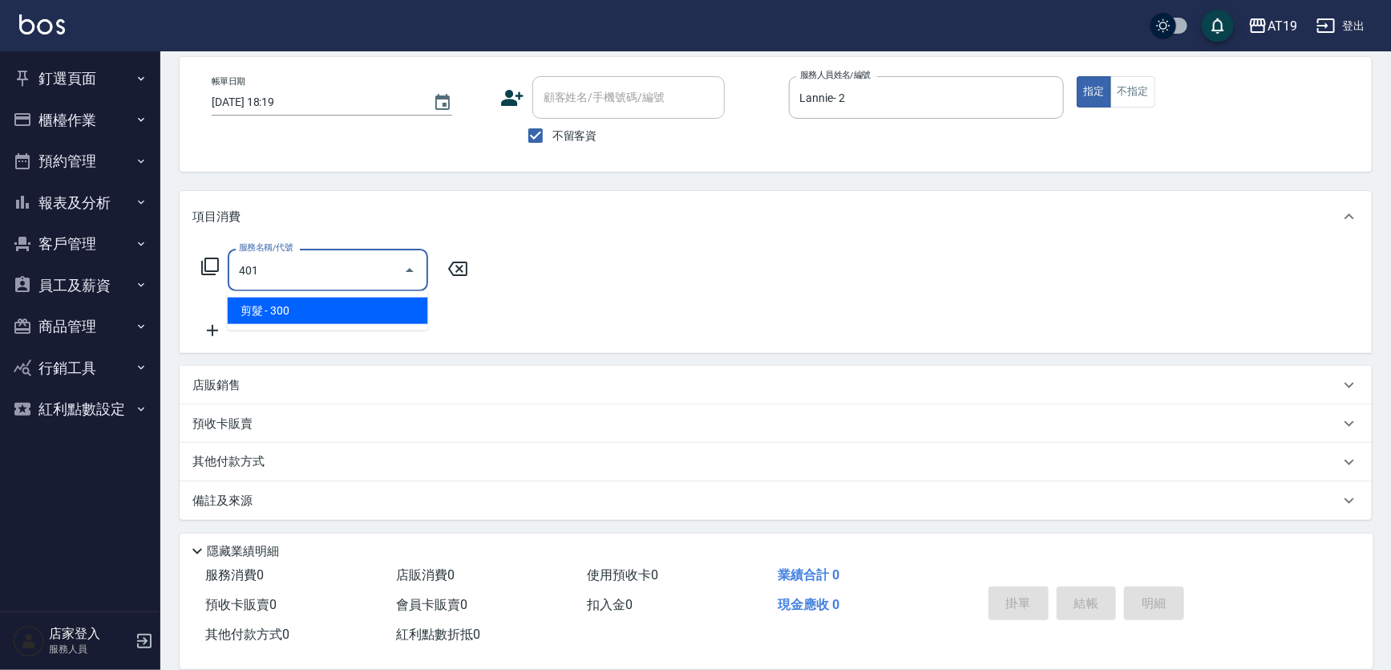
drag, startPoint x: 380, startPoint y: 307, endPoint x: 422, endPoint y: 309, distance: 41.7
click at [379, 308] on span "剪髮 - 300" at bounding box center [328, 311] width 200 height 26
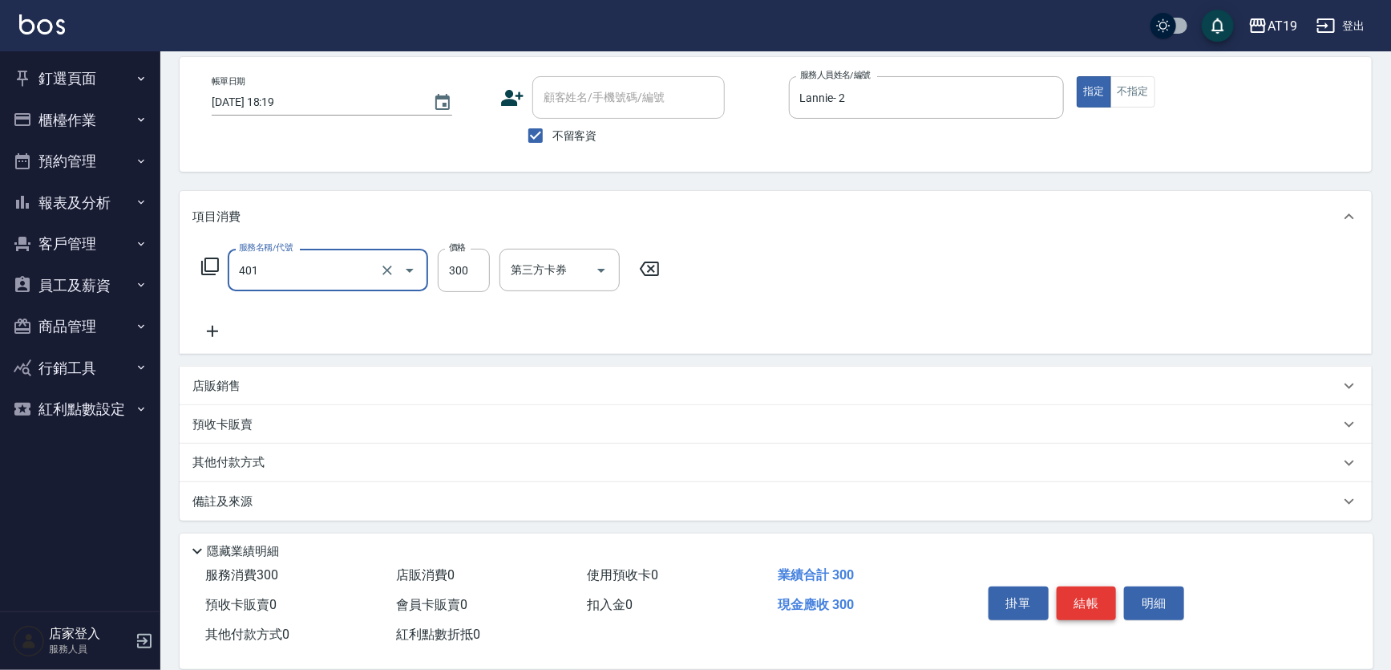
type input "剪髮(401)"
click at [1089, 601] on button "結帳" at bounding box center [1087, 603] width 60 height 34
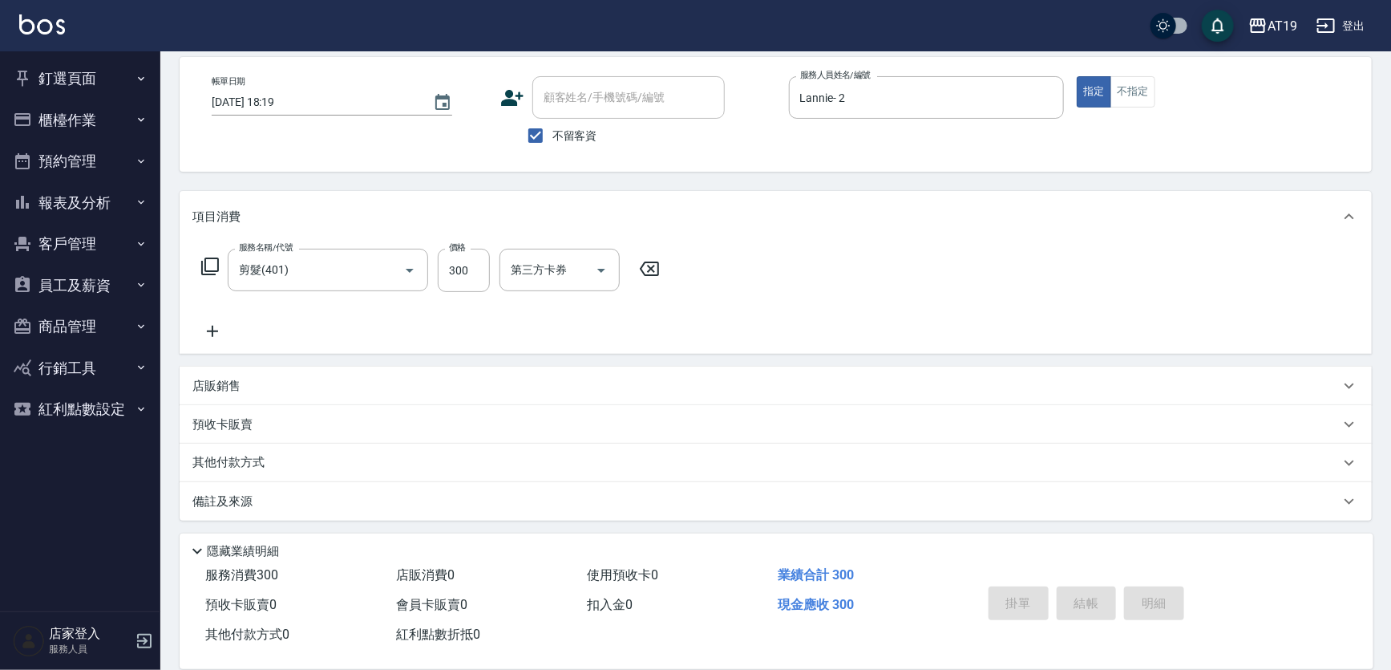
type input "2025/09/06 18:20"
drag, startPoint x: 536, startPoint y: 136, endPoint x: 550, endPoint y: 103, distance: 36.6
click at [537, 132] on input "不留客資" at bounding box center [536, 136] width 34 height 34
checkbox input "false"
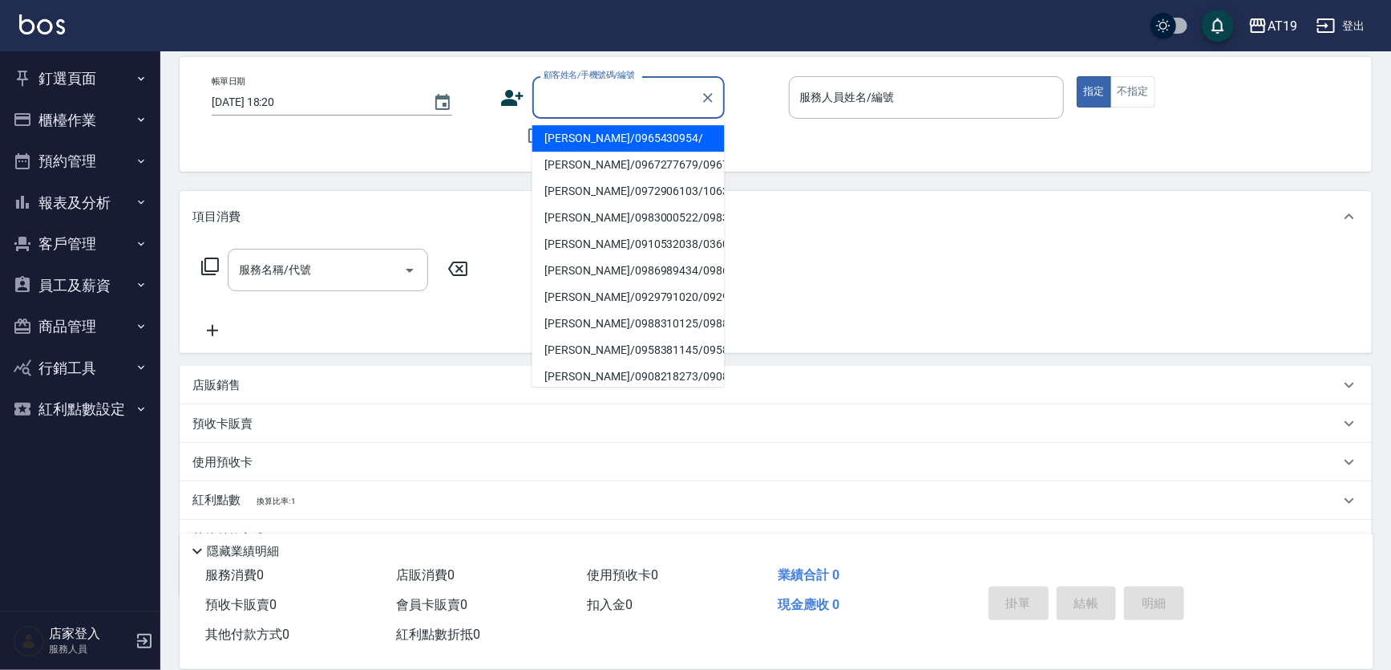
click at [552, 94] on input "顧客姓名/手機號碼/編號" at bounding box center [617, 97] width 154 height 28
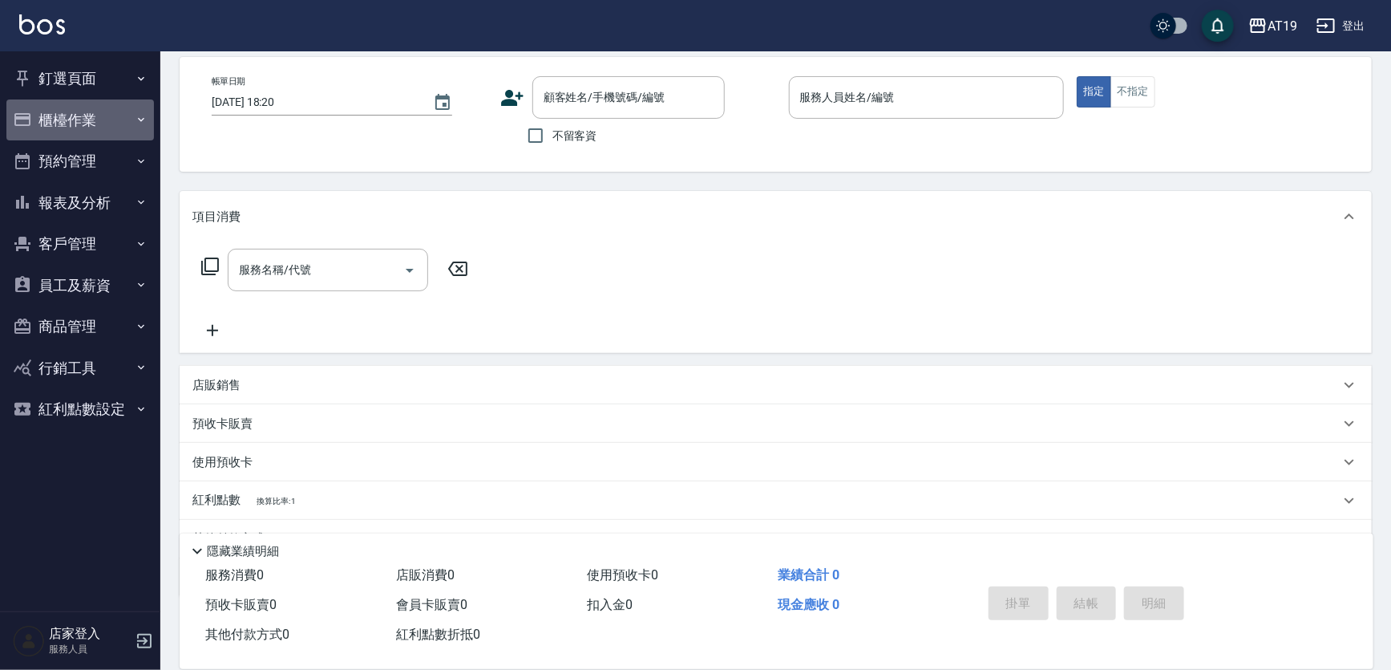
click at [129, 123] on button "櫃檯作業" at bounding box center [80, 120] width 148 height 42
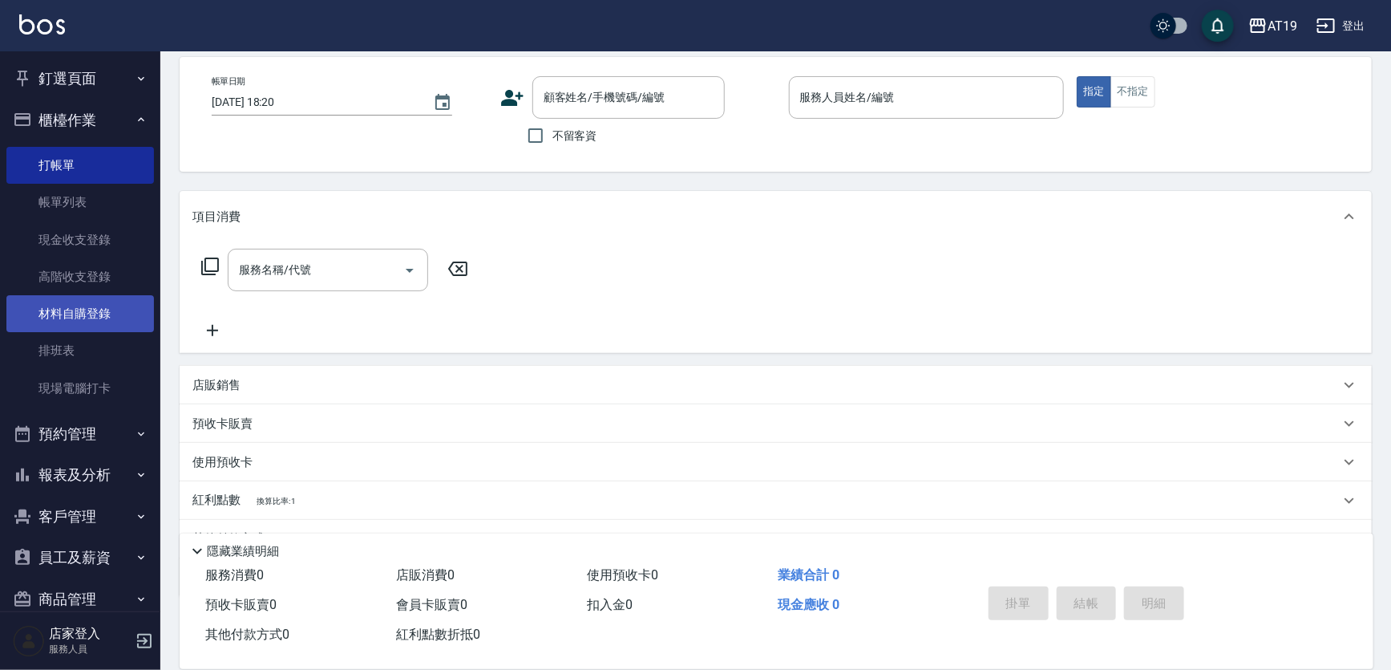
click at [111, 314] on link "材料自購登錄" at bounding box center [80, 313] width 148 height 37
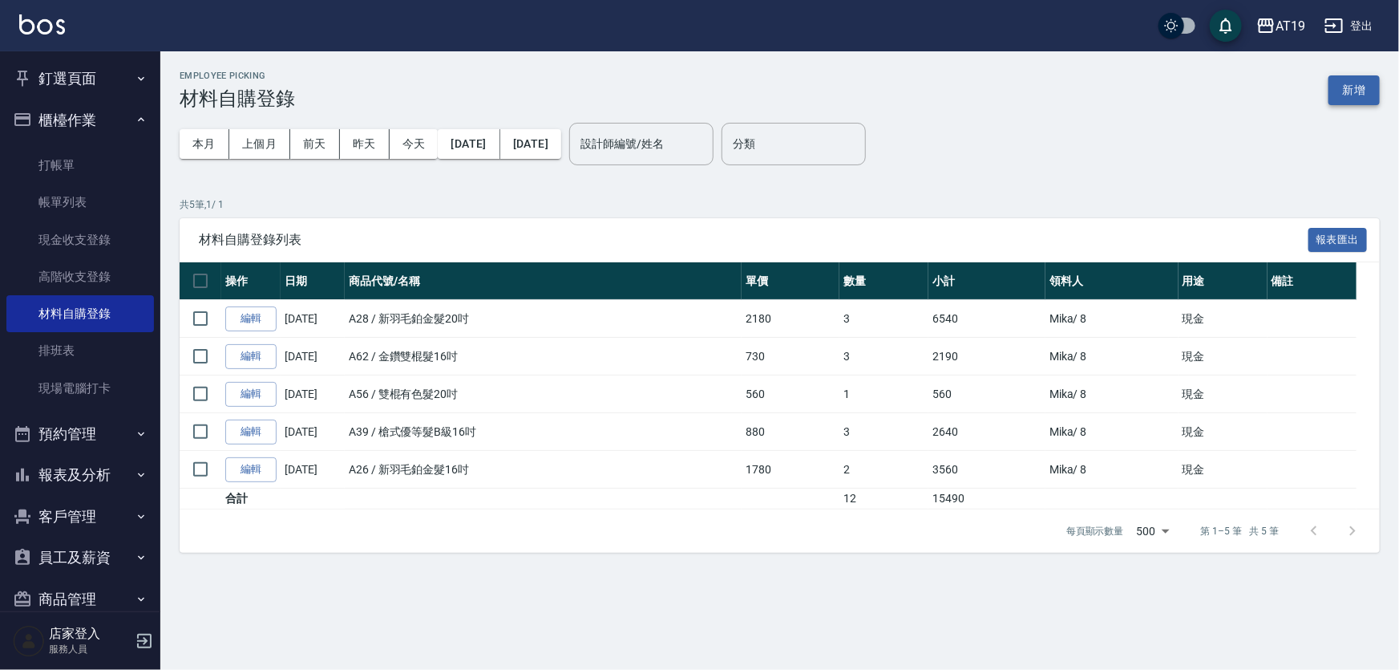
click at [1354, 91] on button "新增" at bounding box center [1354, 90] width 51 height 30
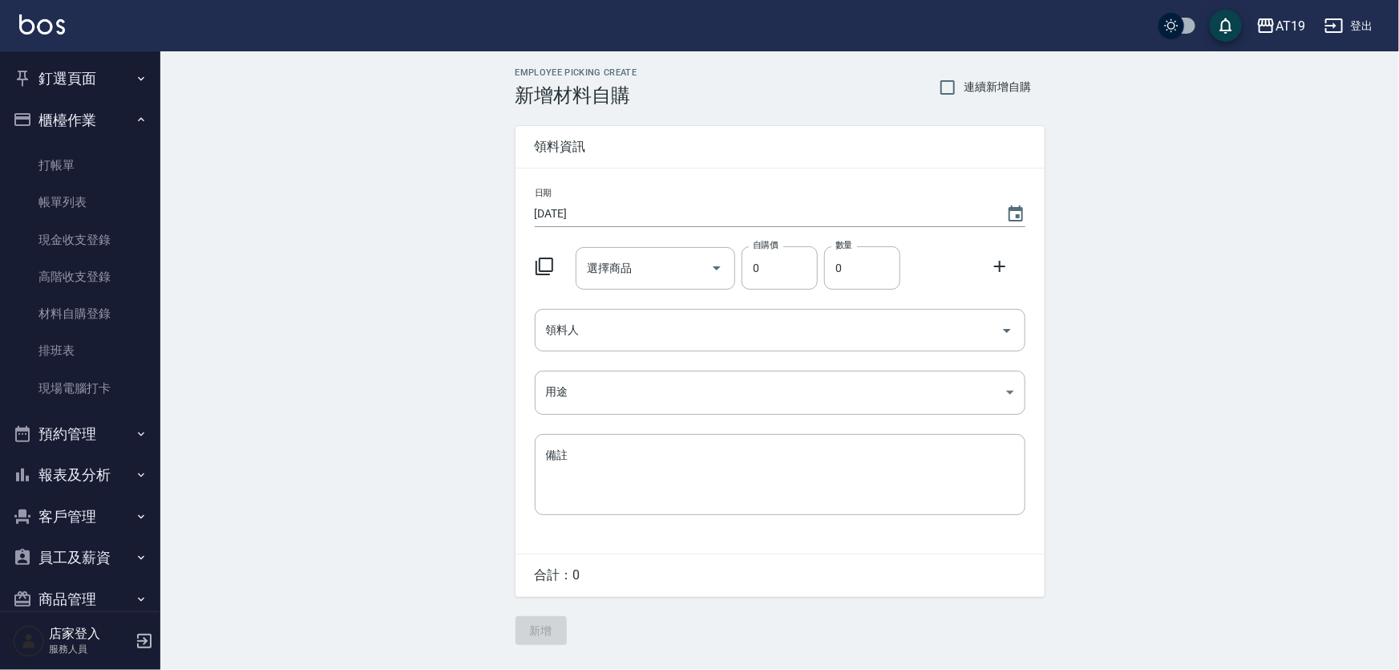
click at [535, 266] on icon at bounding box center [544, 266] width 19 height 19
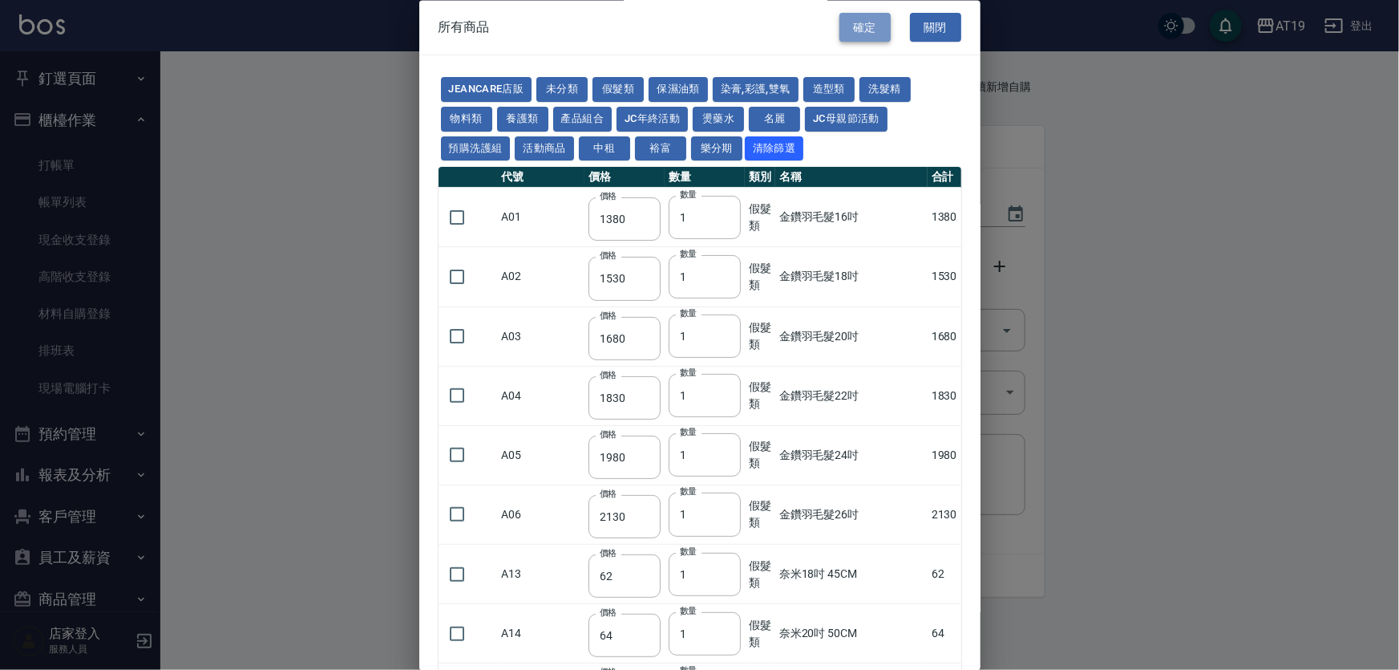
click at [850, 22] on button "確定" at bounding box center [865, 28] width 51 height 30
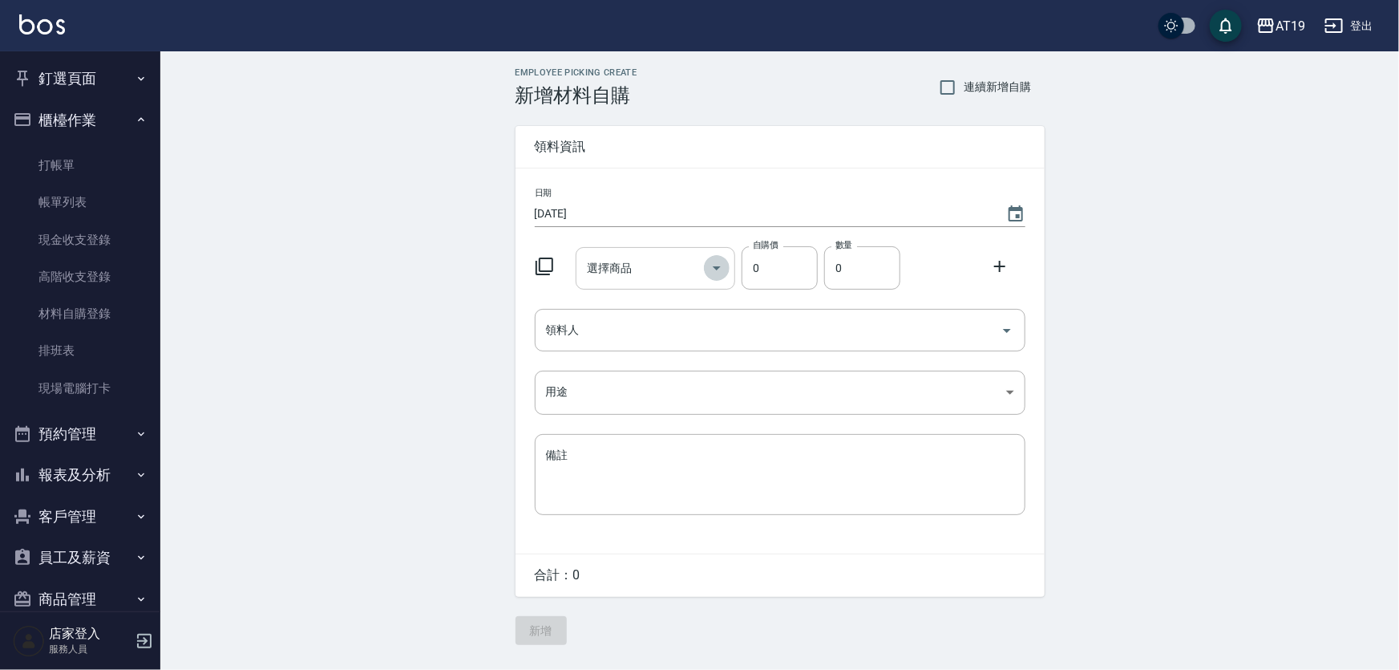
click at [715, 265] on icon "Open" at bounding box center [716, 267] width 19 height 19
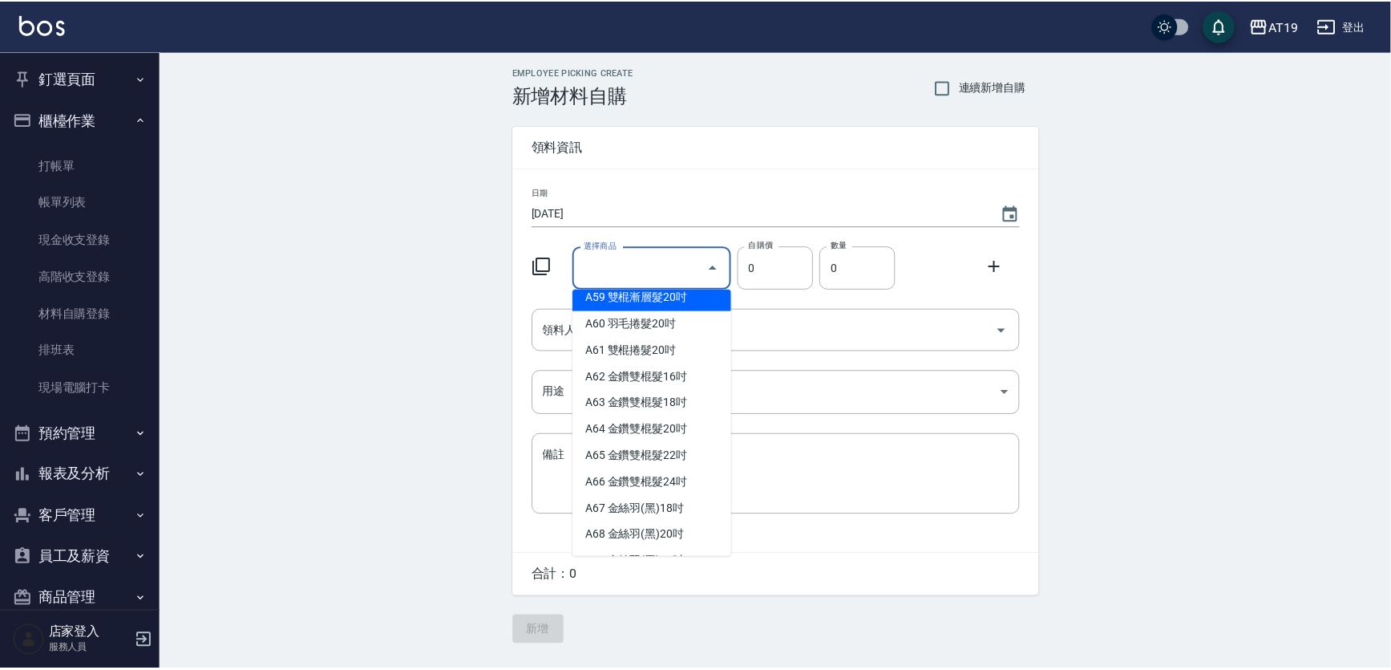
scroll to position [1312, 0]
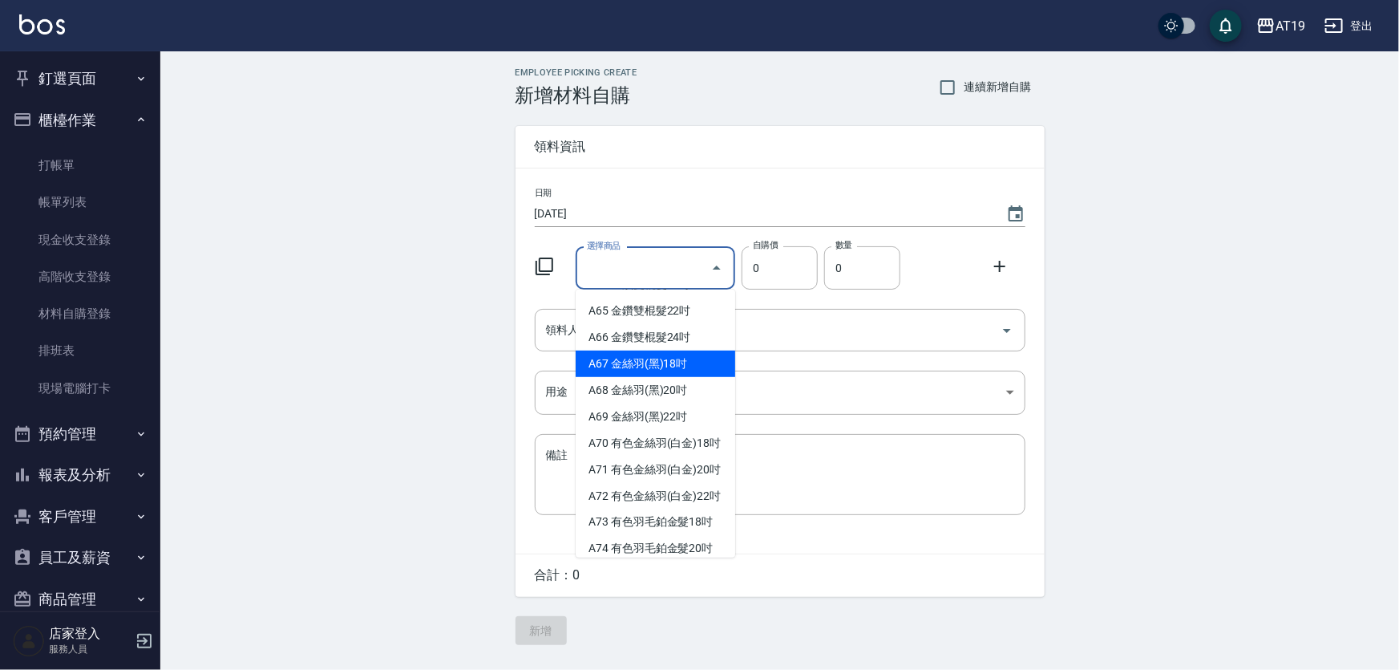
click at [668, 374] on li "A67 金絲羽(黑)18吋" at bounding box center [656, 363] width 160 height 26
type input "金絲羽(黑)18吋"
type input "1030"
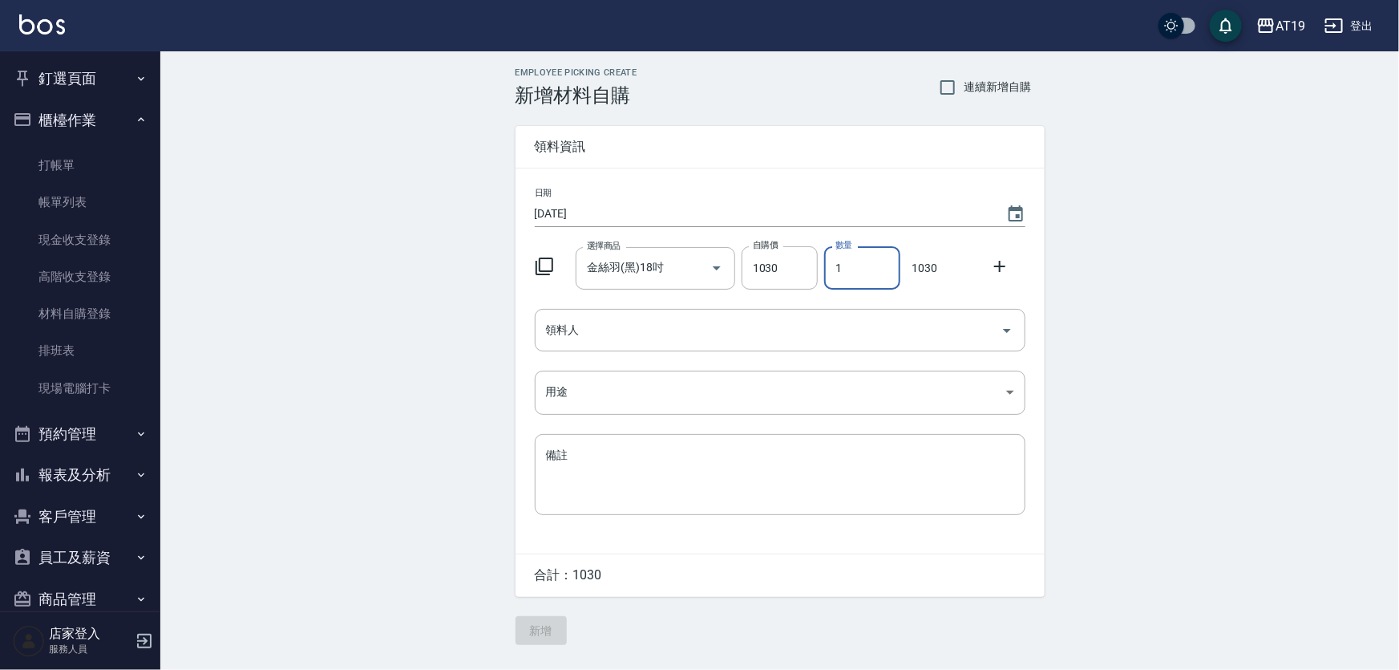
drag, startPoint x: 848, startPoint y: 269, endPoint x: 840, endPoint y: 273, distance: 9.4
click at [840, 273] on input "1" at bounding box center [862, 267] width 76 height 43
drag, startPoint x: 839, startPoint y: 273, endPoint x: 827, endPoint y: 275, distance: 12.3
click at [827, 275] on input "1" at bounding box center [862, 267] width 76 height 43
click at [681, 346] on div "領料人" at bounding box center [780, 330] width 491 height 43
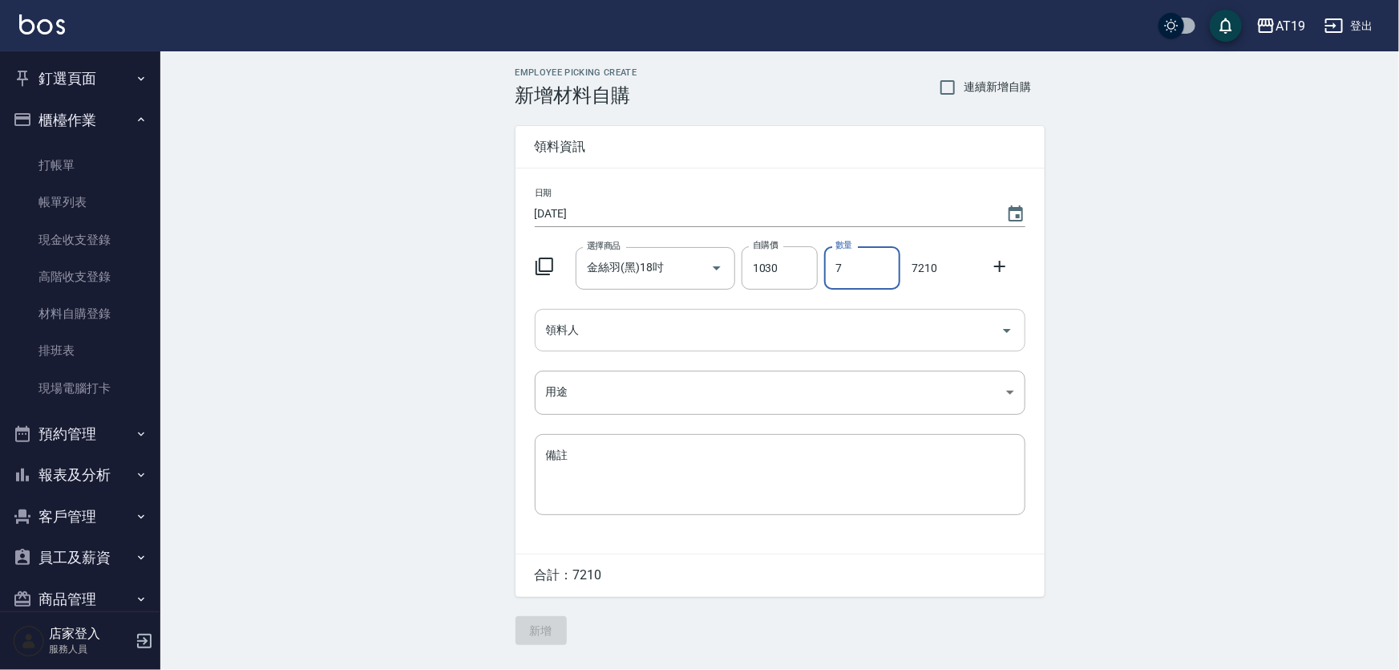
type input "7"
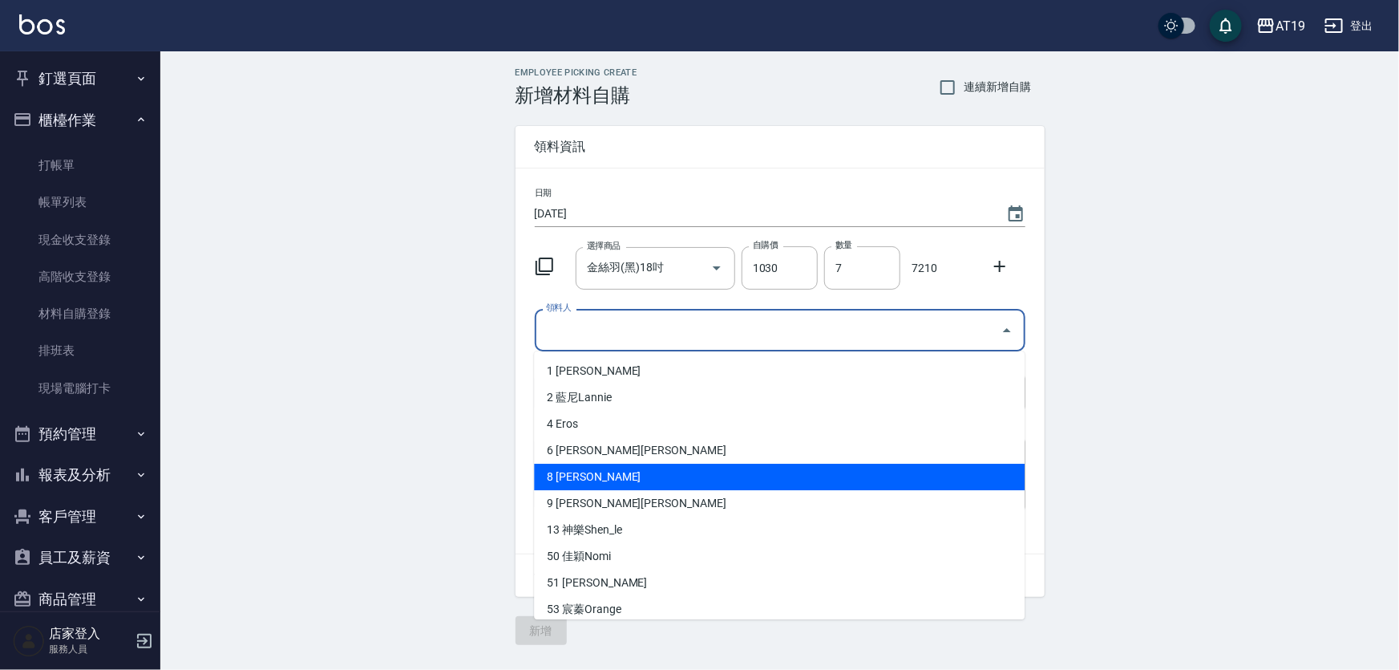
click at [601, 488] on li "8 Mika" at bounding box center [779, 477] width 491 height 26
type input "Mika"
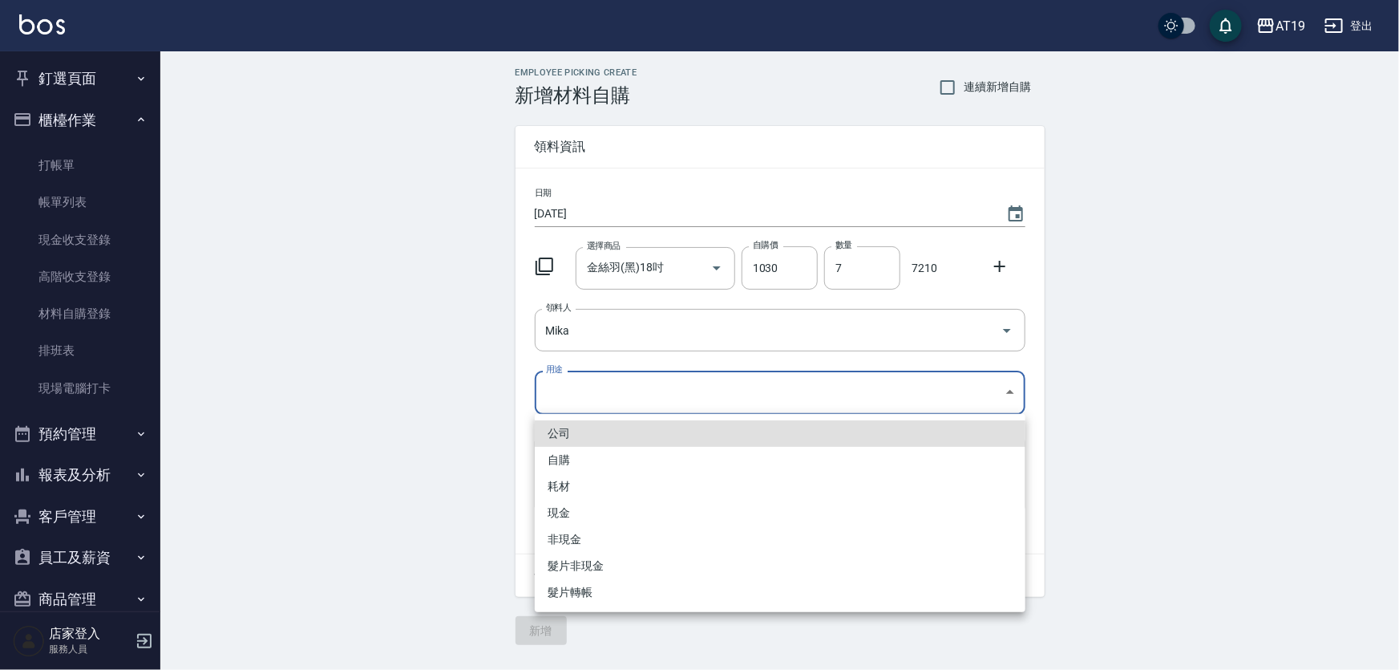
click at [568, 388] on body "AT19 登出 釘選頁面 打帳單 帳單列表 排班表 現場電腦打卡 店家日報表 互助日報表 設計師日報表 櫃檯作業 打帳單 帳單列表 現金收支登錄 高階收支登錄…" at bounding box center [699, 335] width 1399 height 670
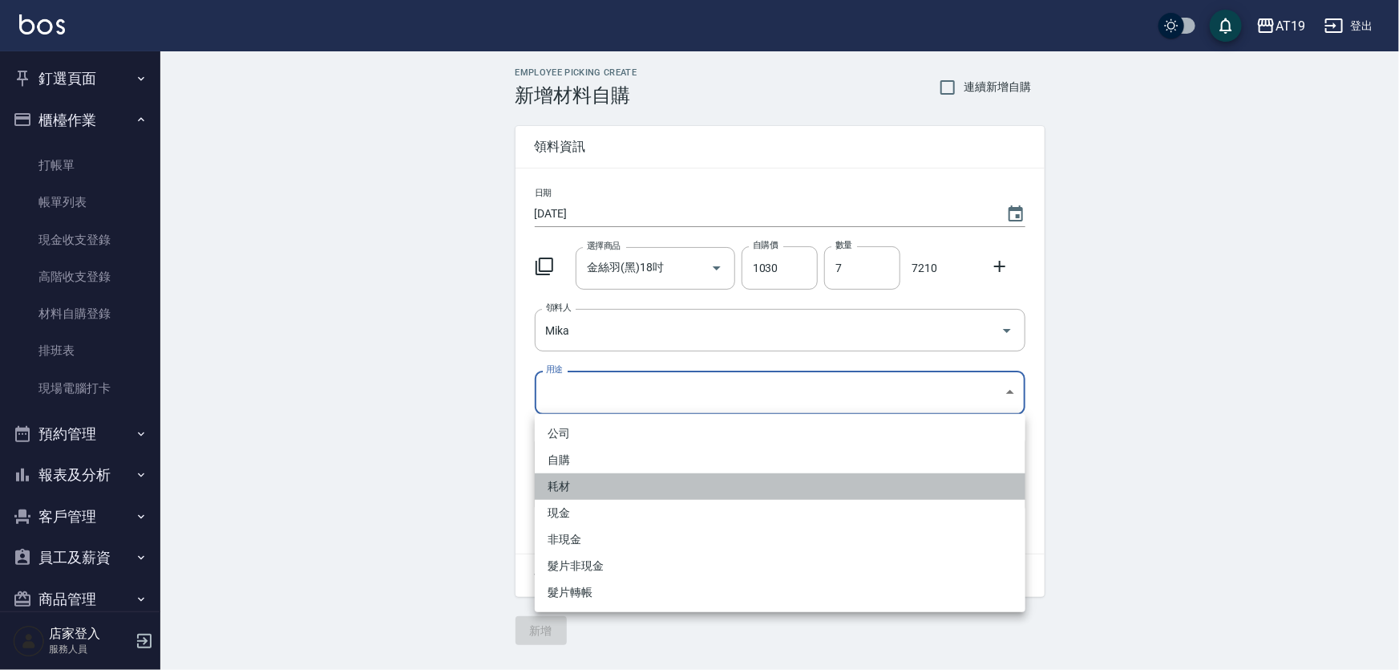
click at [589, 491] on li "耗材" at bounding box center [780, 486] width 491 height 26
type input "耗材"
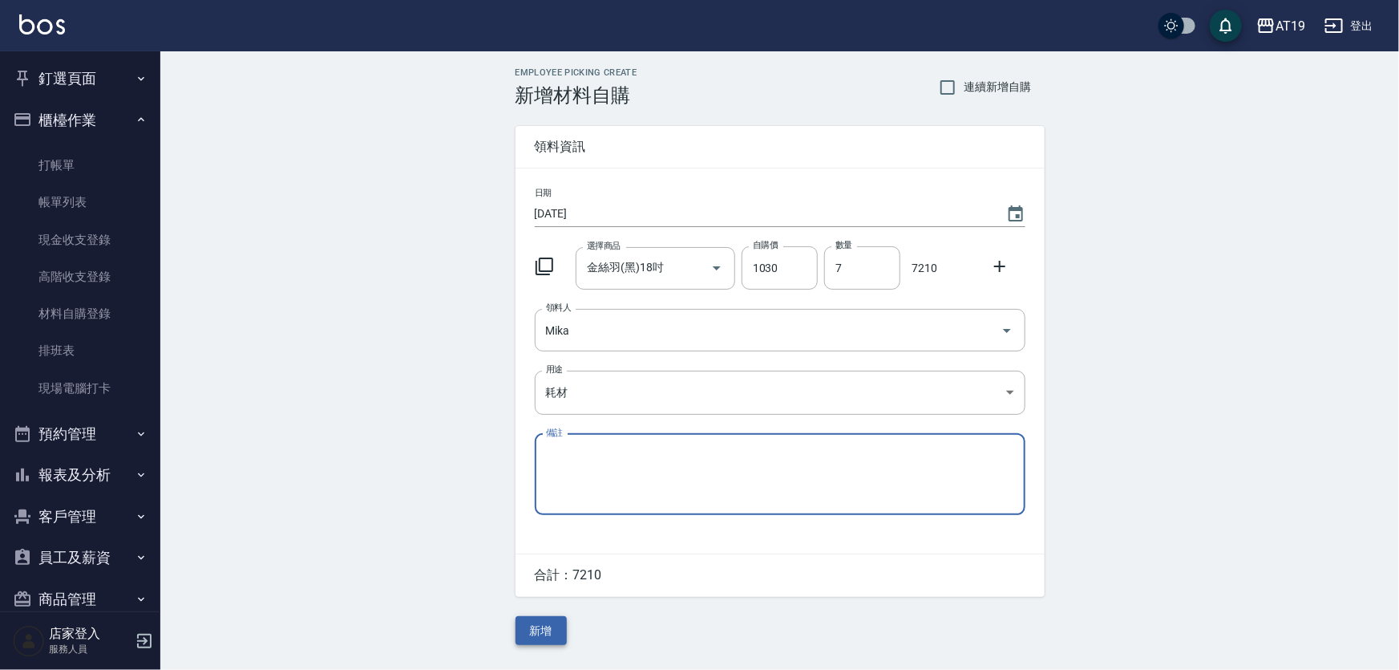
click at [556, 624] on button "新增" at bounding box center [541, 631] width 51 height 30
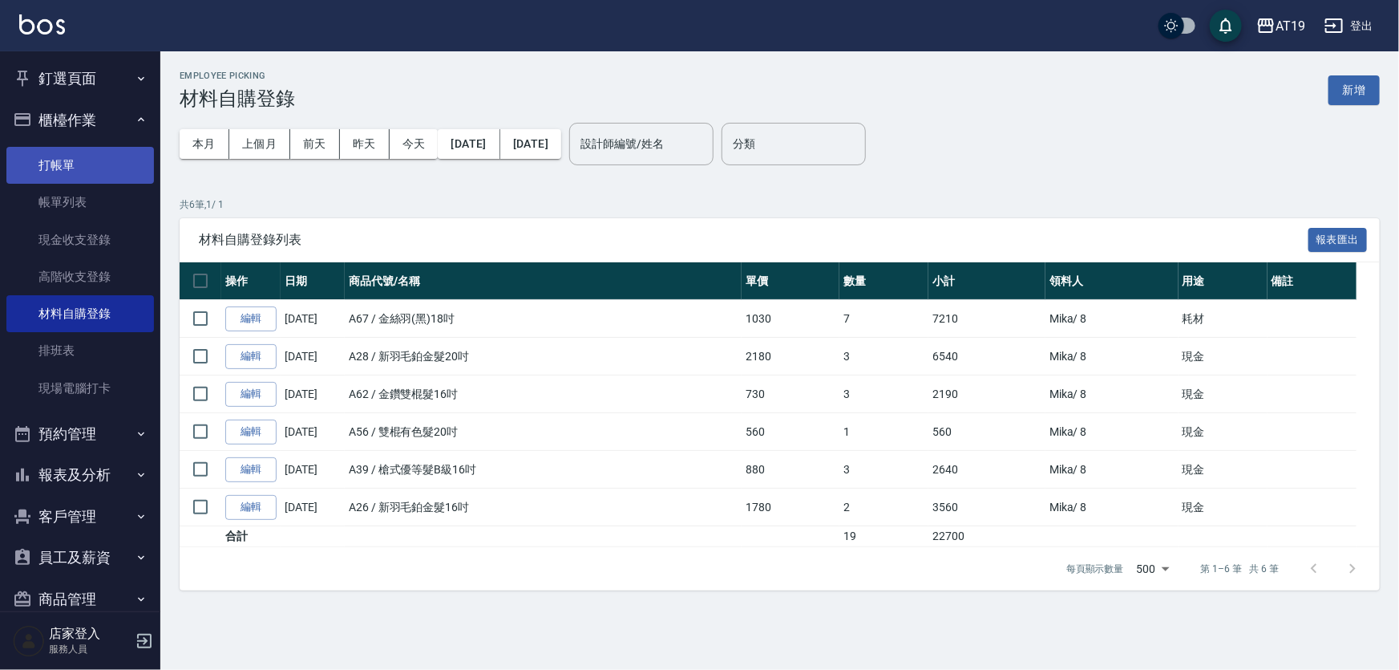
click at [109, 163] on link "打帳單" at bounding box center [80, 165] width 148 height 37
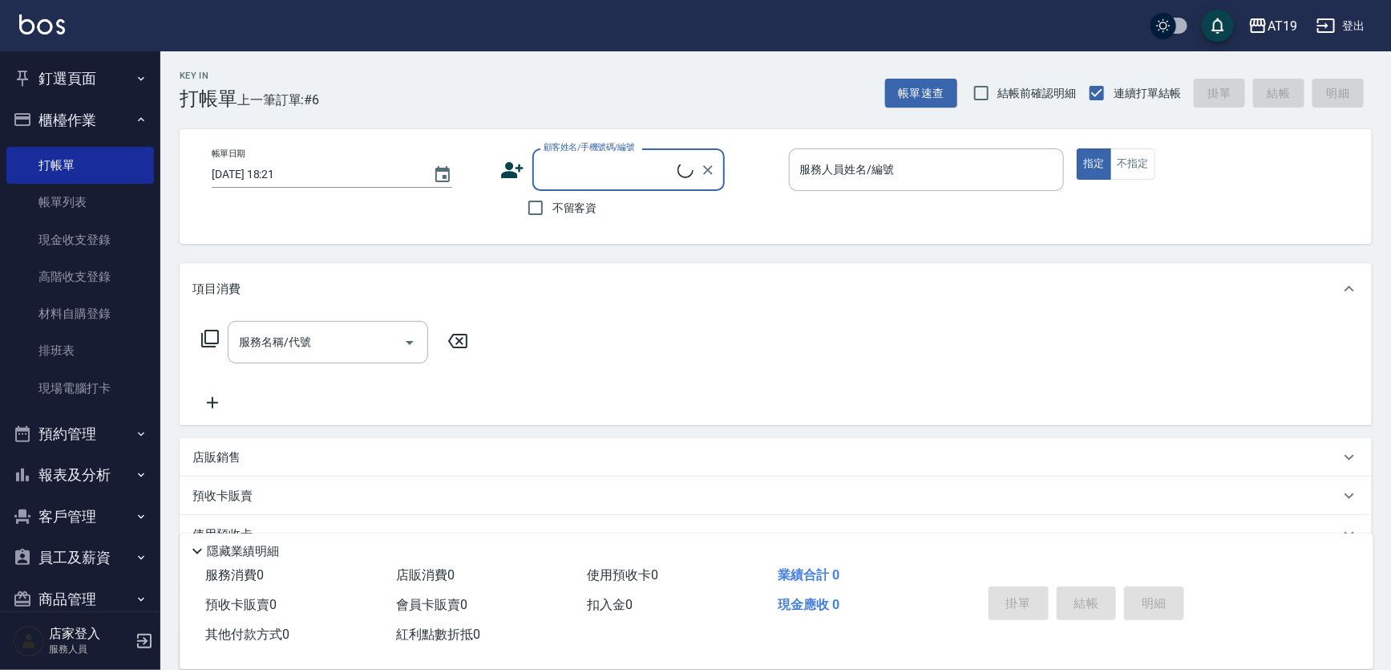
click at [562, 176] on input "顧客姓名/手機號碼/編號" at bounding box center [609, 170] width 138 height 28
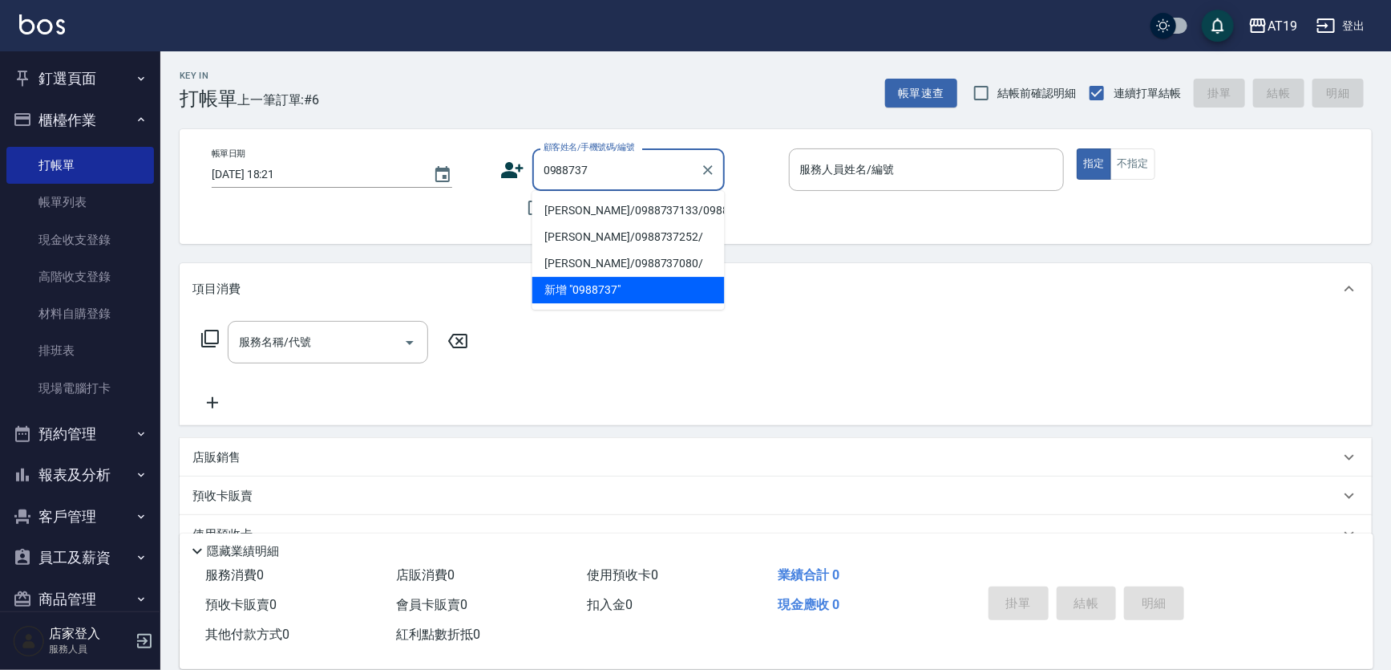
click at [560, 208] on li "鄭琬馨/0988737133/0988737133" at bounding box center [628, 210] width 192 height 26
type input "鄭琬馨/0988737133/0988737133"
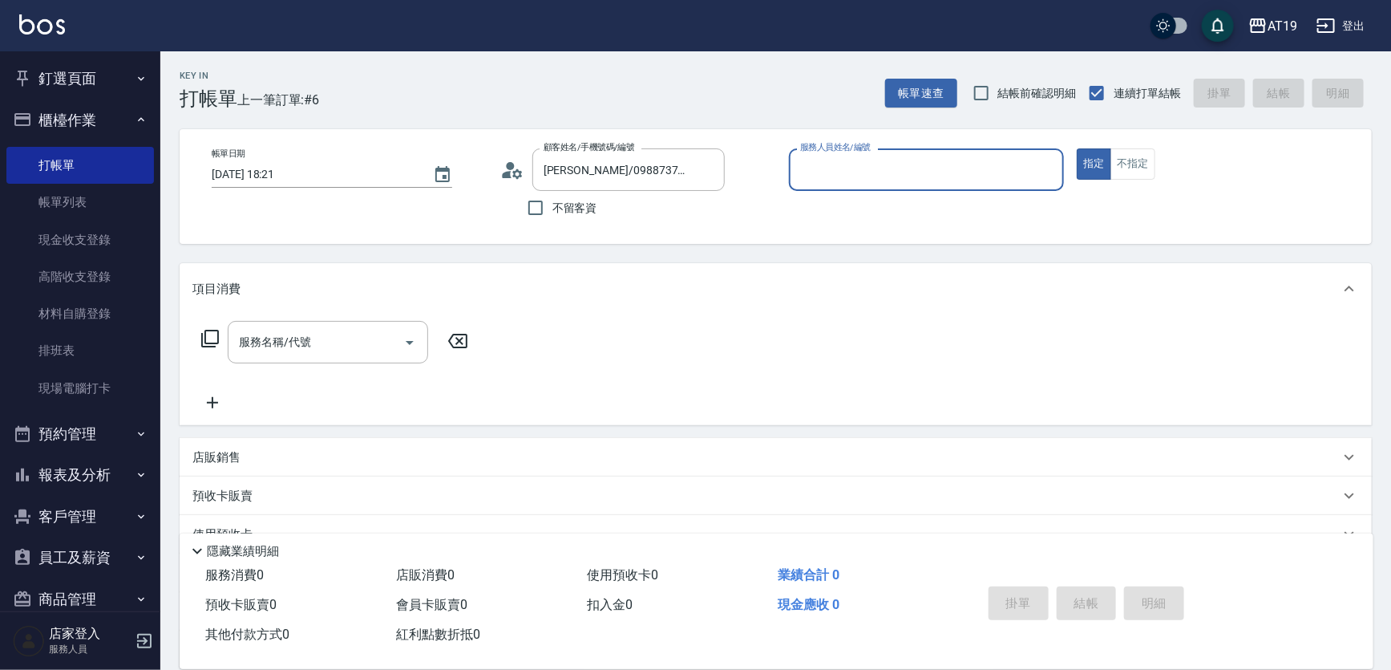
type input "Mika- 8"
click at [338, 331] on input "服務名稱/代號" at bounding box center [316, 342] width 162 height 28
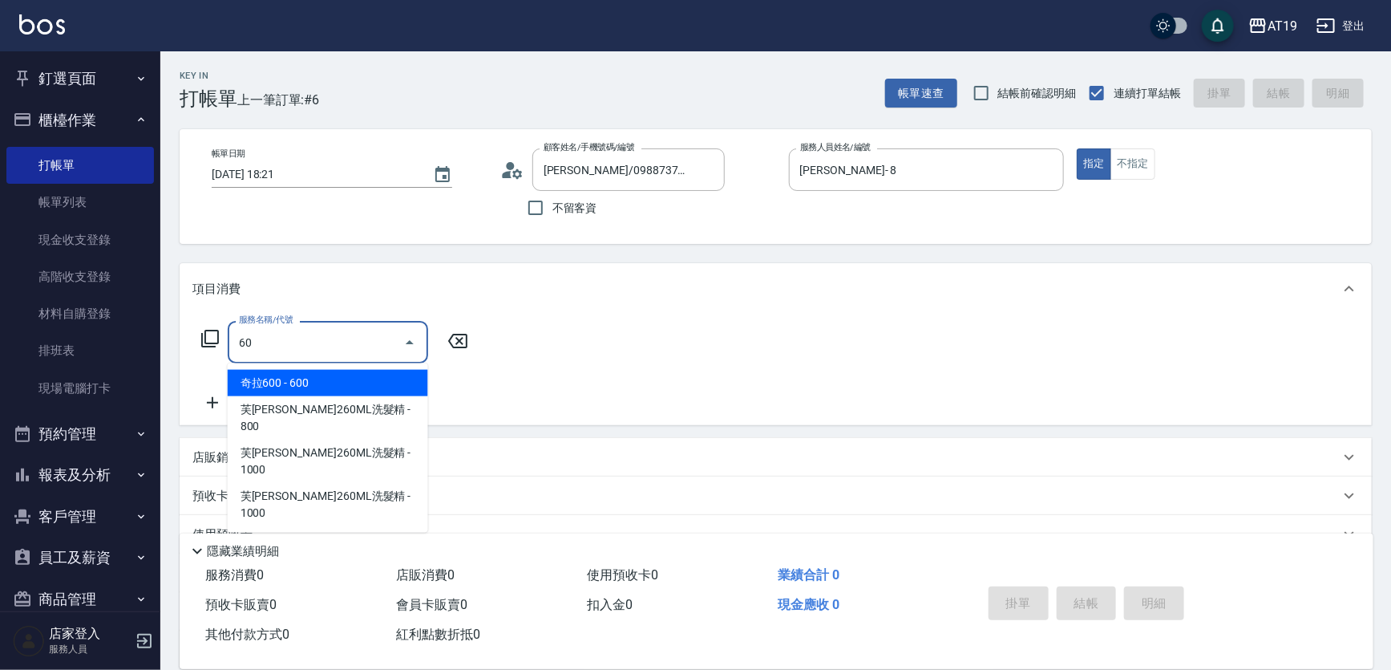
type input "601"
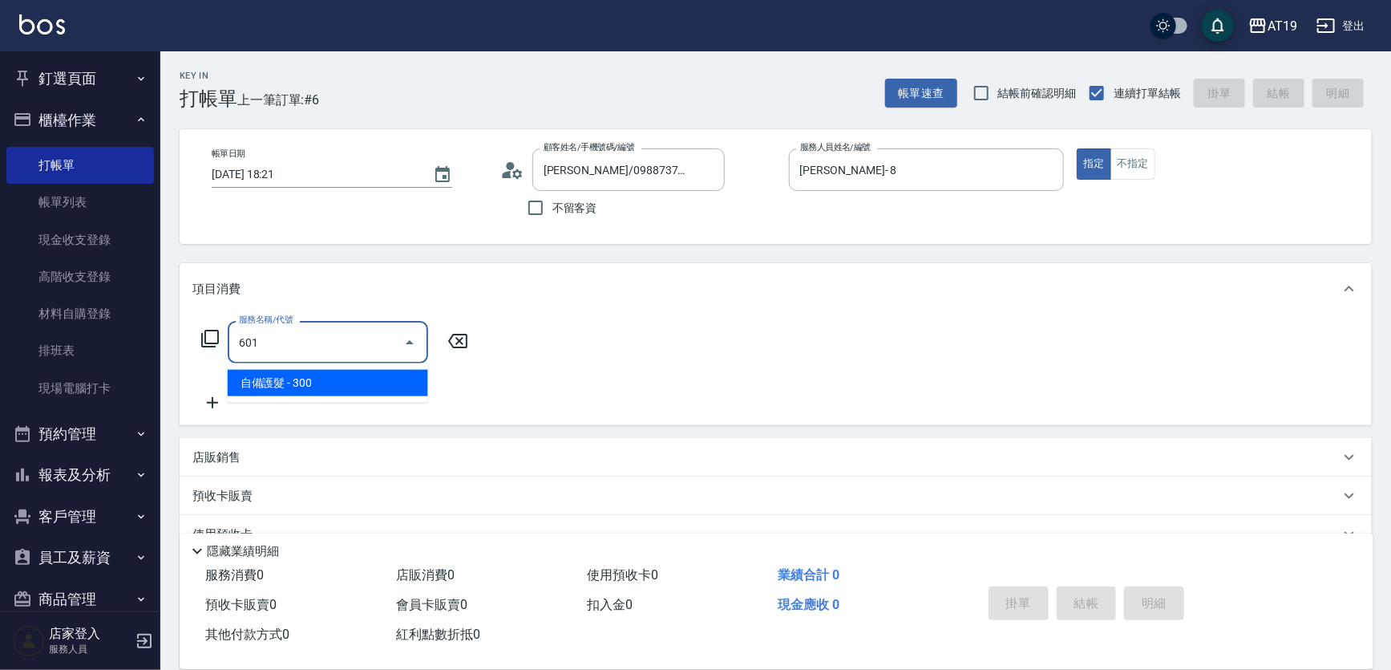
click at [337, 395] on span "自備護髮 - 300" at bounding box center [328, 383] width 200 height 26
type input "30"
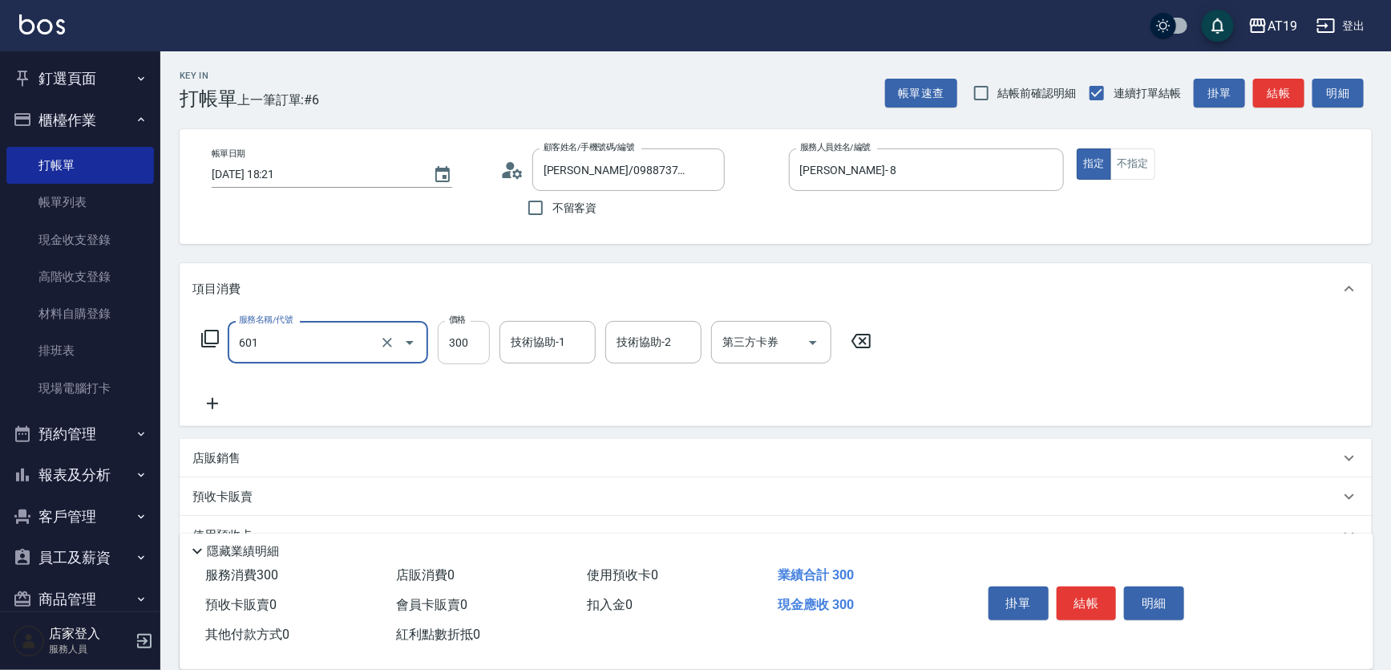
type input "自備護髮(601)"
click at [462, 346] on input "300" at bounding box center [464, 342] width 52 height 43
type input "0"
type input "80"
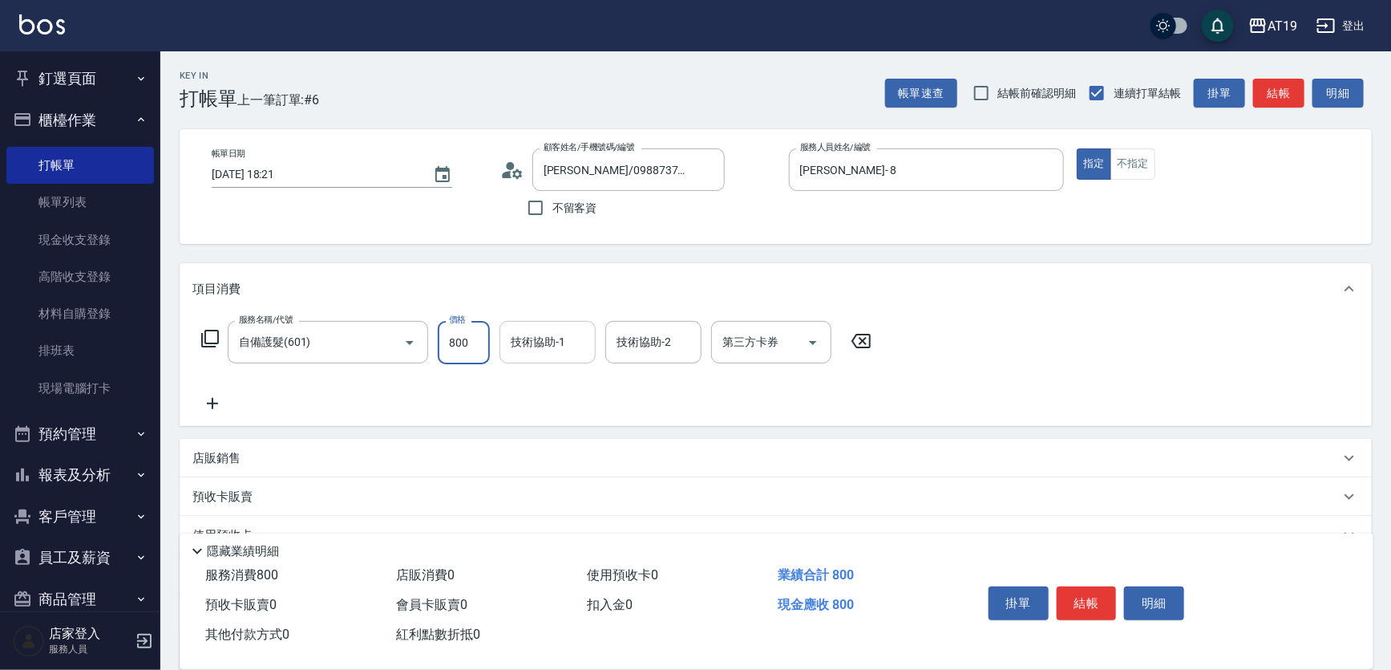
click at [592, 358] on div "技術協助-1" at bounding box center [548, 342] width 96 height 43
type input "800"
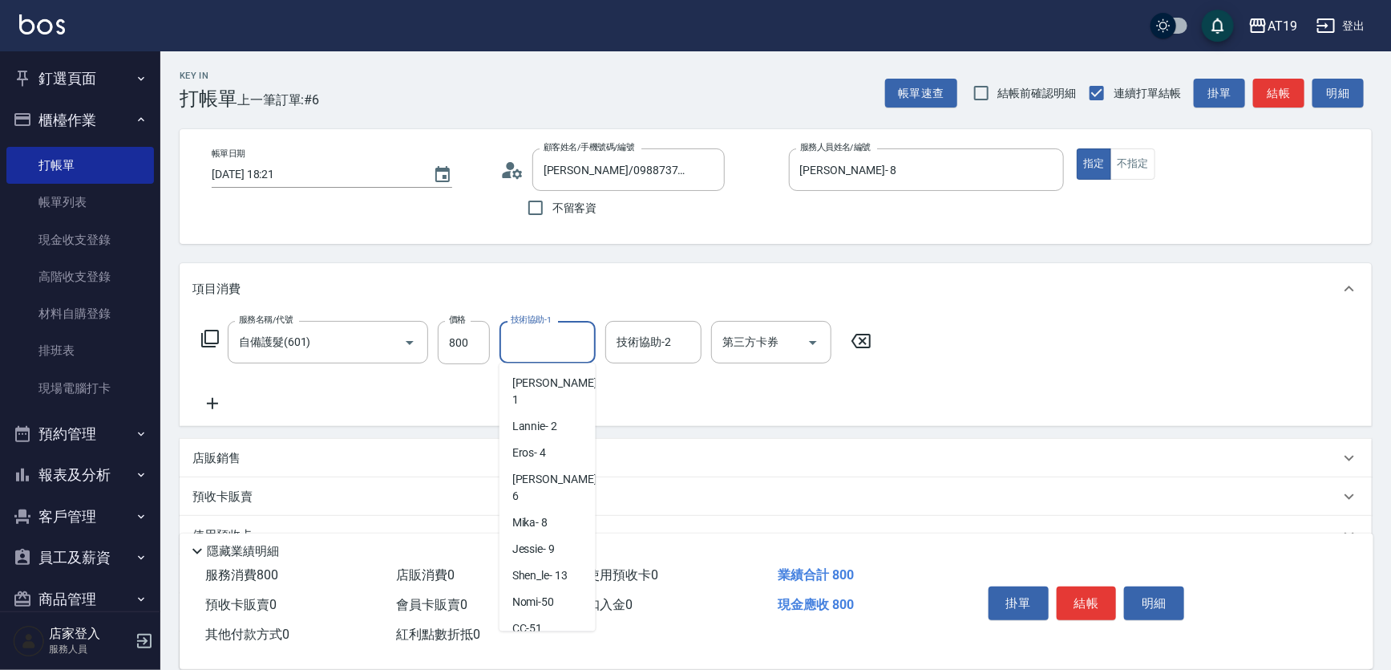
click at [569, 642] on div "Orange -53" at bounding box center [548, 655] width 96 height 26
type input "Orange-53"
click at [213, 402] on icon at bounding box center [212, 403] width 40 height 19
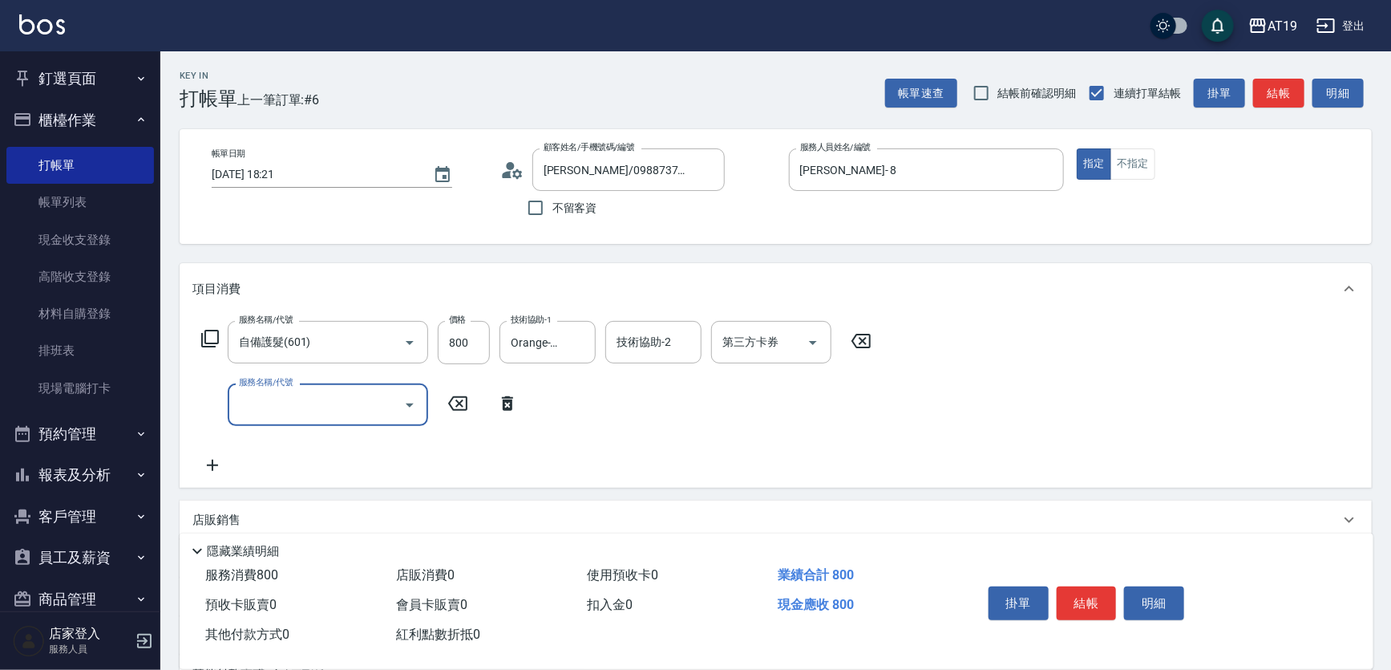
click at [249, 403] on input "服務名稱/代號" at bounding box center [316, 405] width 162 height 28
click at [208, 335] on icon at bounding box center [209, 338] width 19 height 19
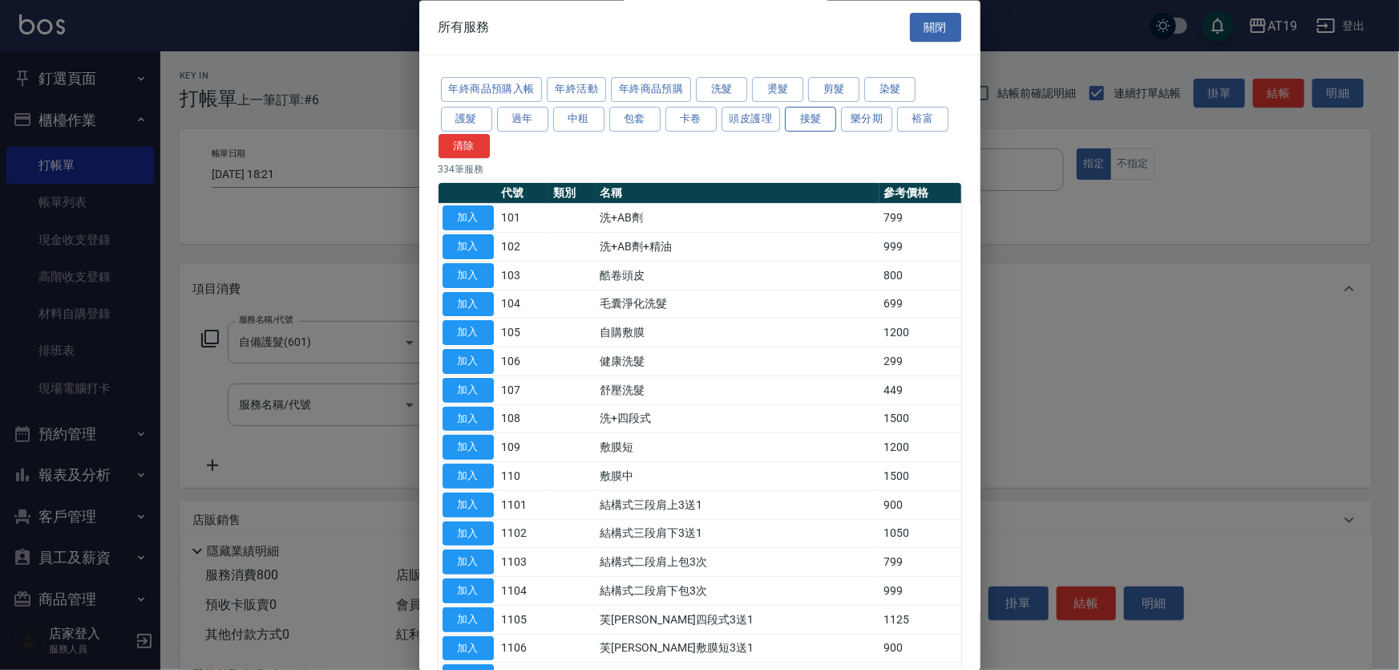
click at [816, 119] on button "接髮" at bounding box center [810, 119] width 51 height 25
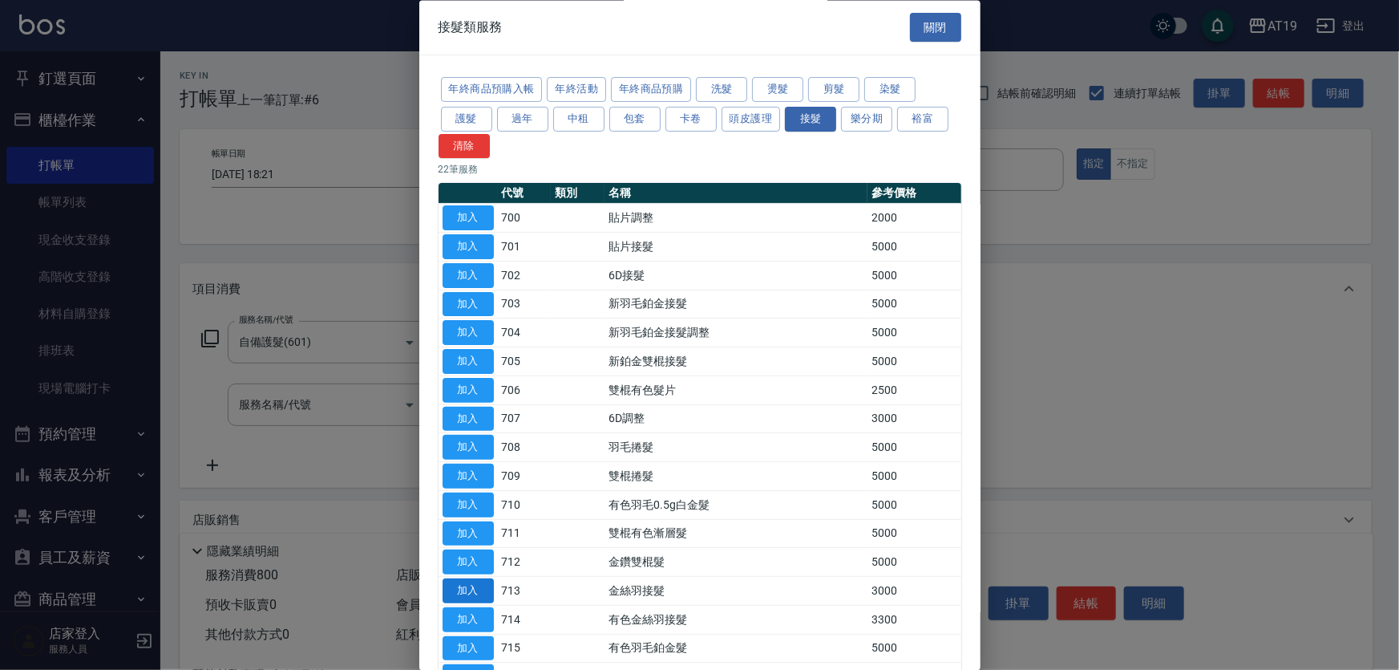
click at [477, 582] on button "加入" at bounding box center [468, 591] width 51 height 25
type input "380"
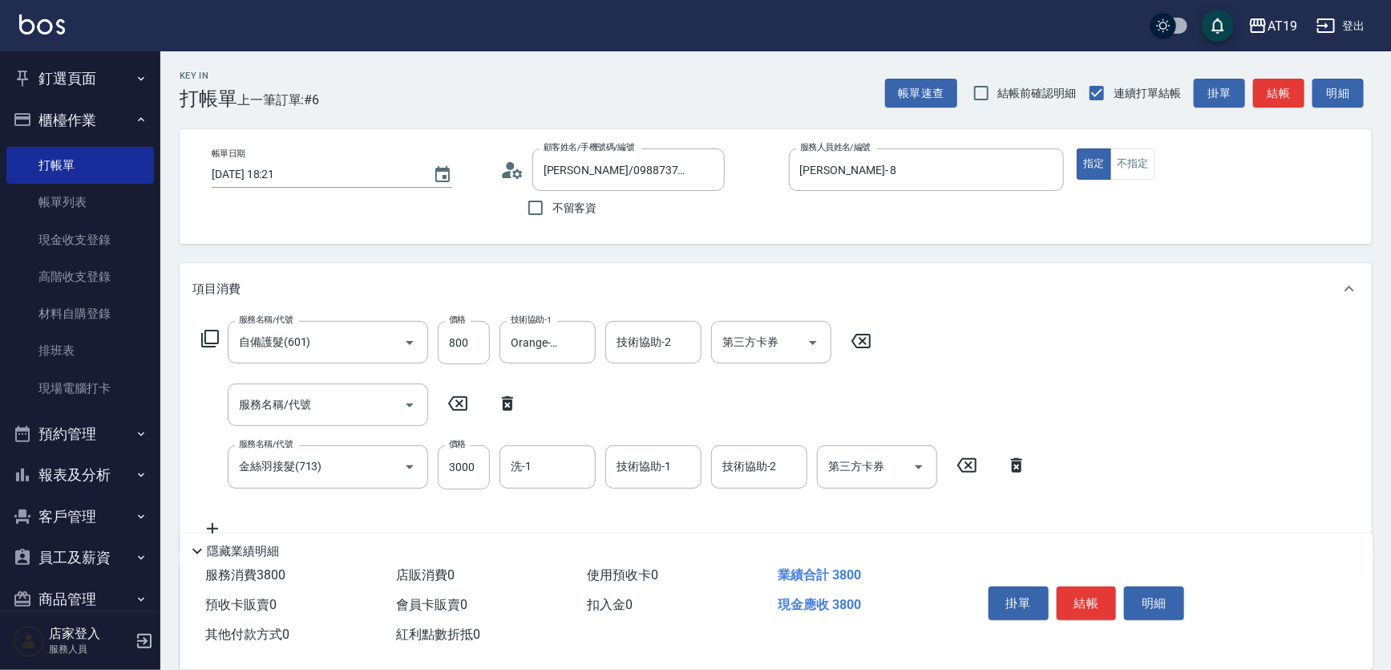
click at [505, 405] on icon at bounding box center [507, 403] width 11 height 14
type input "金絲羽接髮(713)"
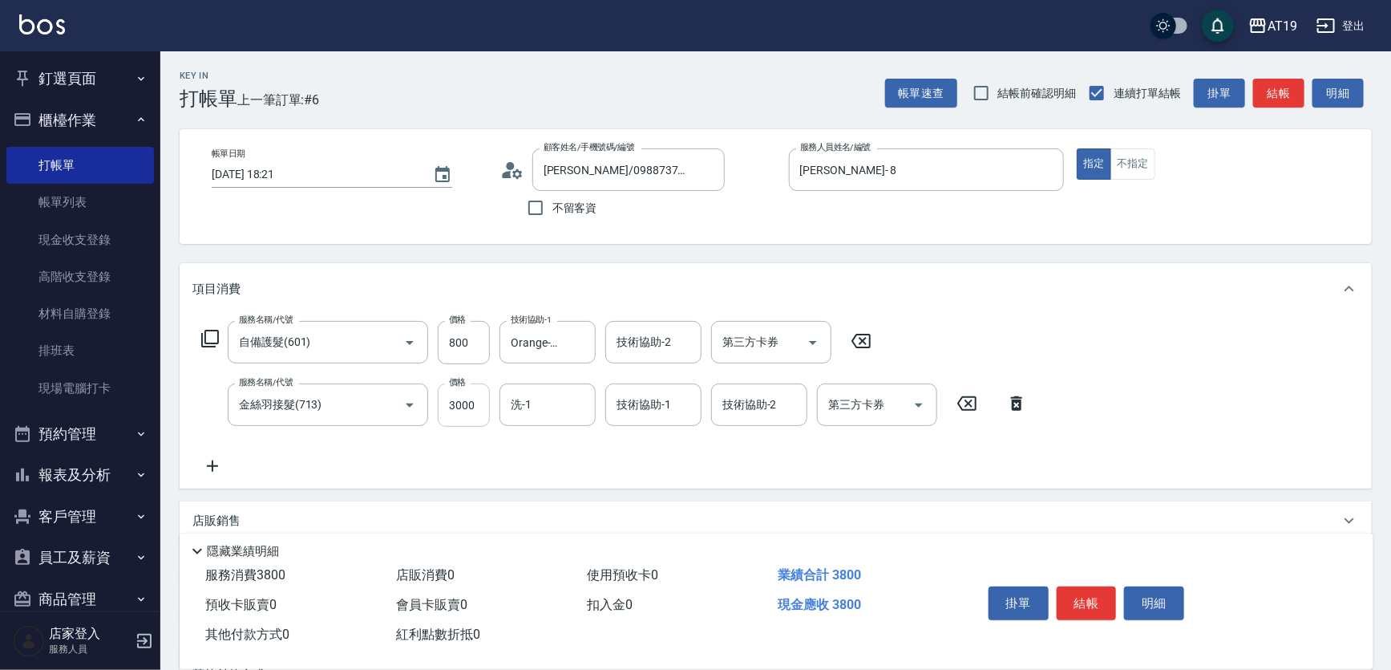
click at [473, 407] on input "3000" at bounding box center [464, 404] width 52 height 43
type input "1"
type input "80"
type input "113"
type input "190"
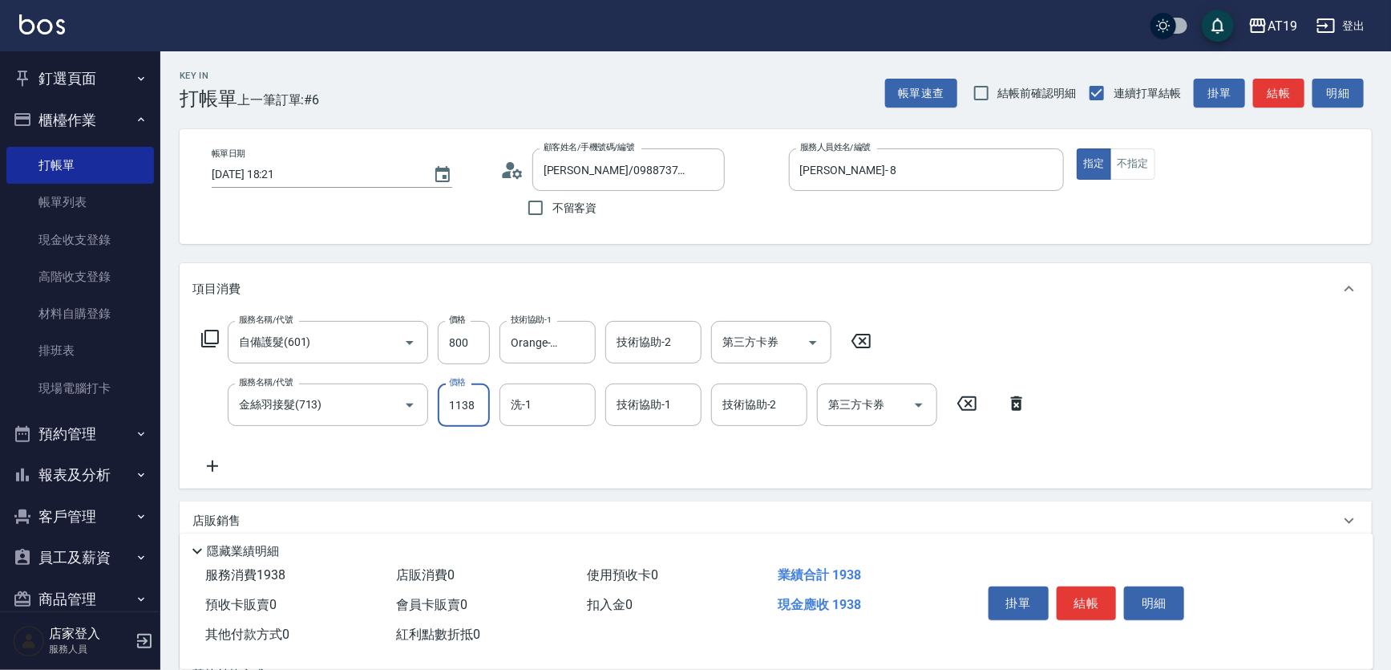
type input "11384"
type input "1210"
type input "11384"
click at [569, 399] on input "洗-1" at bounding box center [548, 405] width 82 height 28
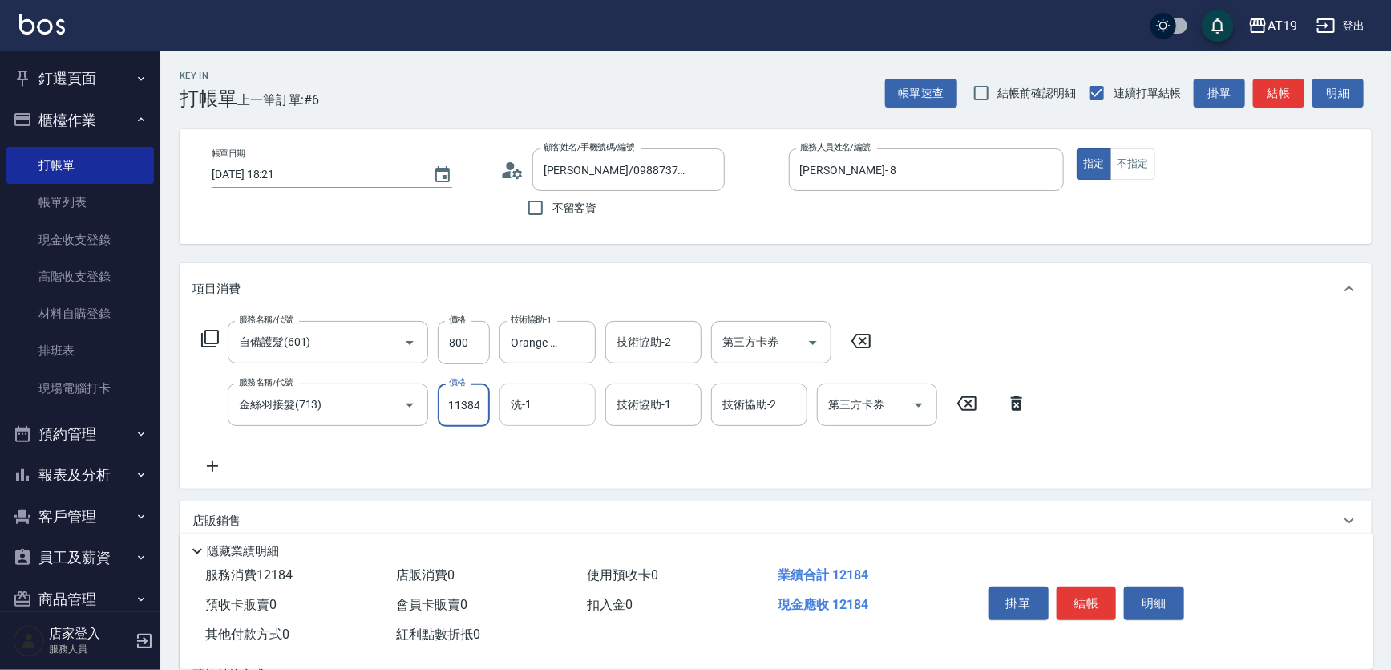
scroll to position [0, 0]
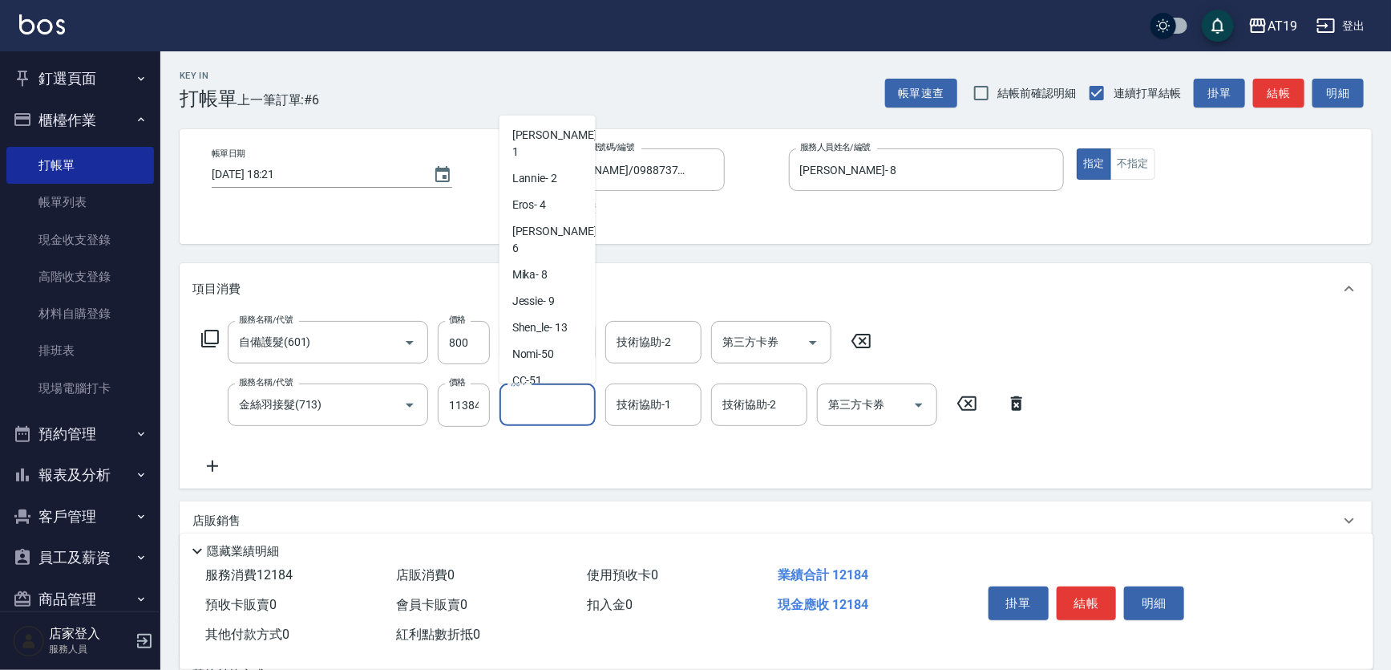
click at [557, 399] on span "Orange -53" at bounding box center [538, 407] width 53 height 17
type input "Orange-53"
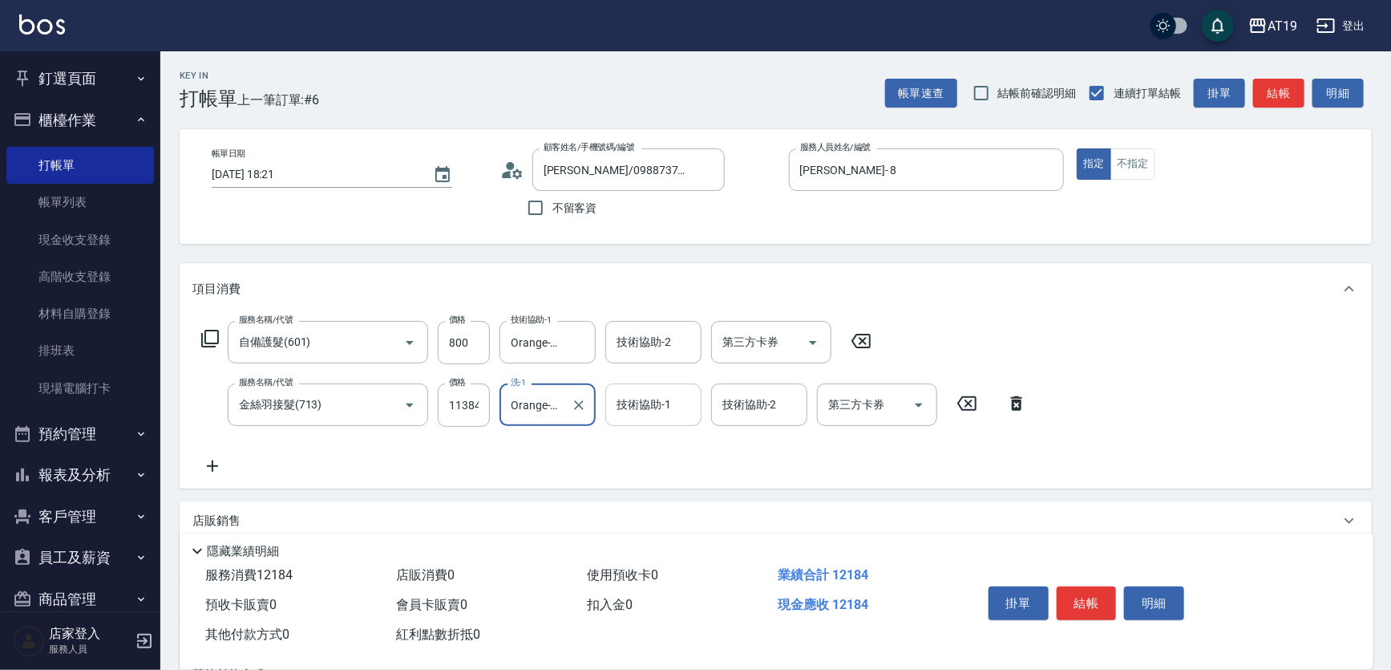
click at [650, 406] on input "技術協助-1" at bounding box center [654, 405] width 82 height 28
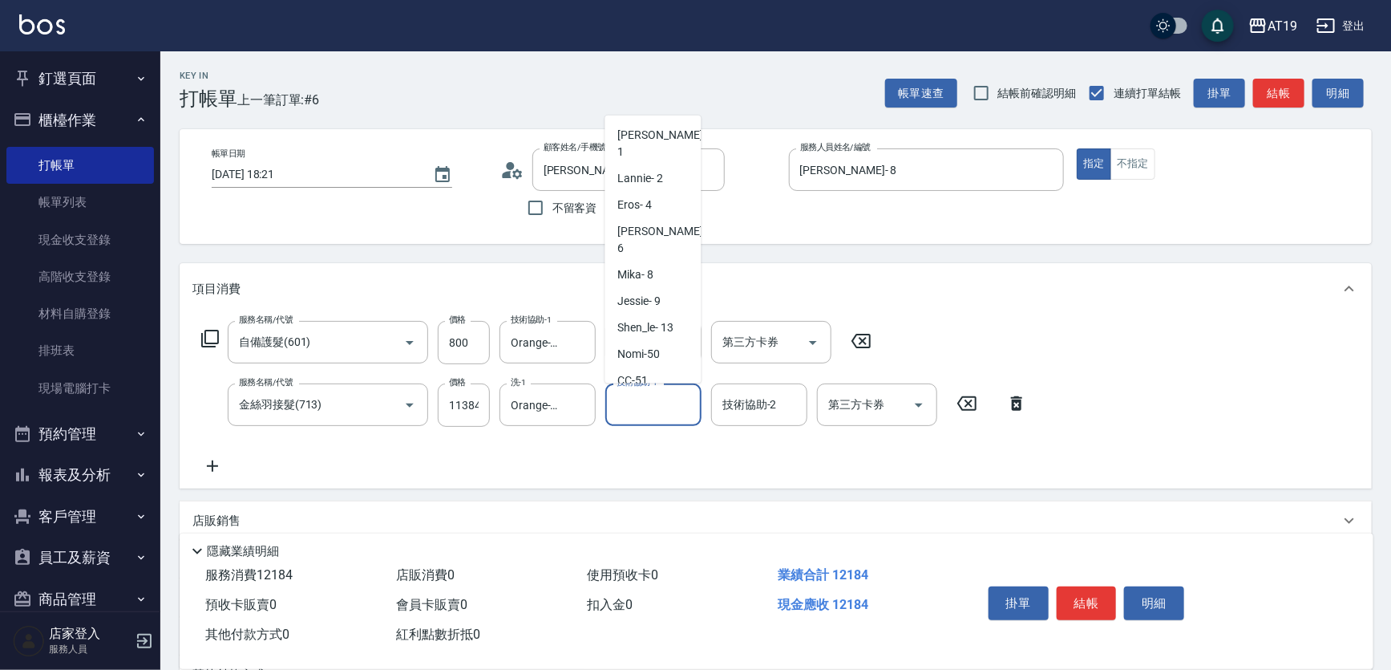
click at [639, 394] on div "Orange -53" at bounding box center [653, 407] width 96 height 26
type input "Orange-53"
click at [222, 458] on icon at bounding box center [212, 465] width 40 height 19
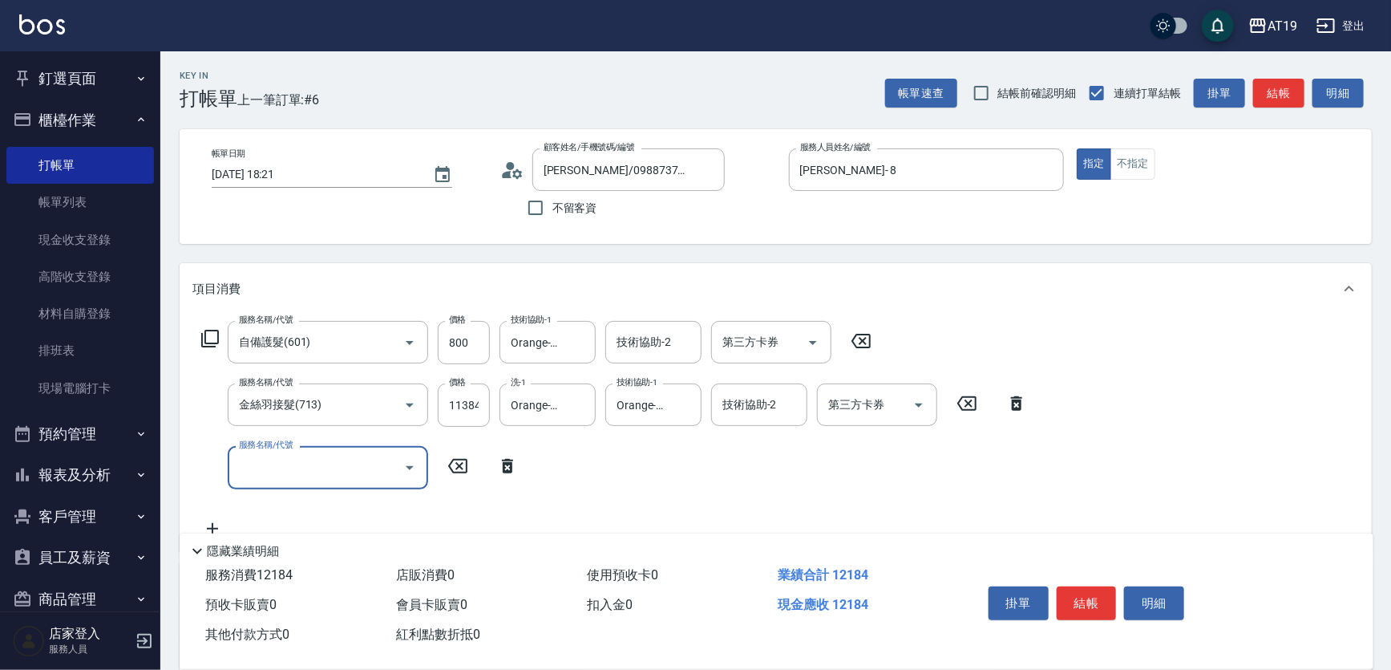
drag, startPoint x: 512, startPoint y: 462, endPoint x: 476, endPoint y: 470, distance: 37.0
click at [500, 466] on icon at bounding box center [508, 465] width 40 height 19
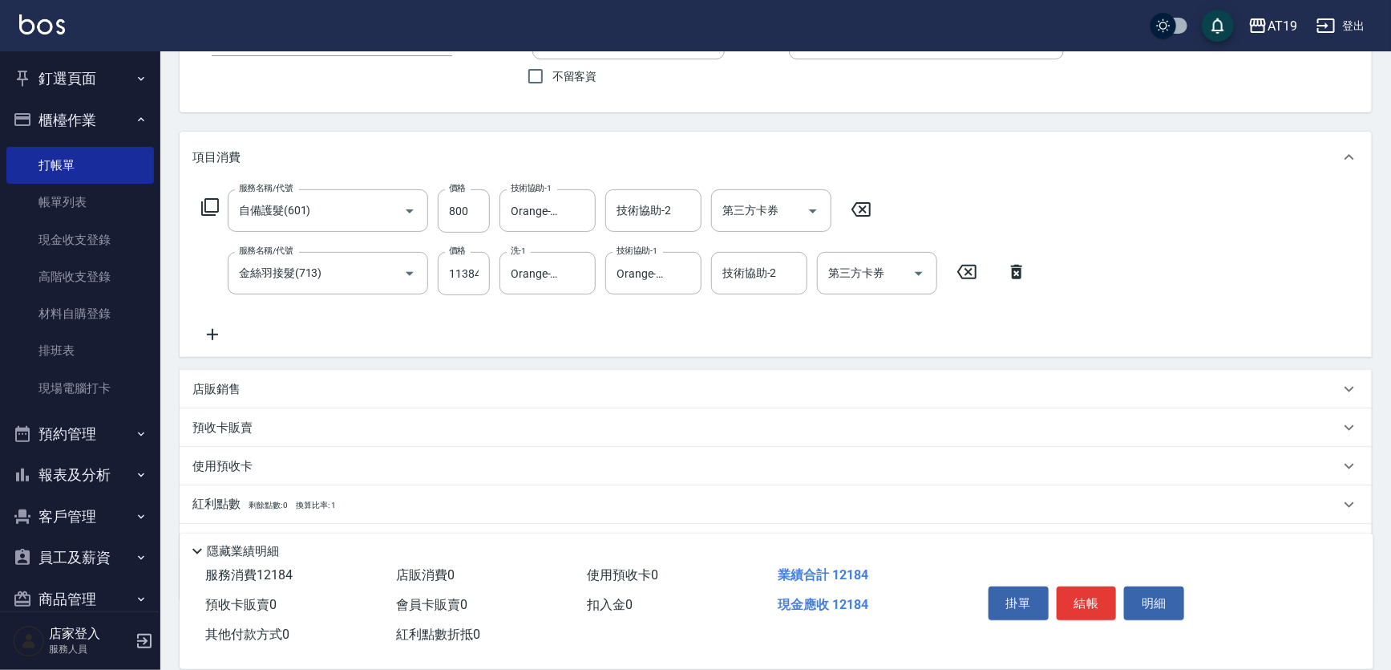
scroll to position [145, 0]
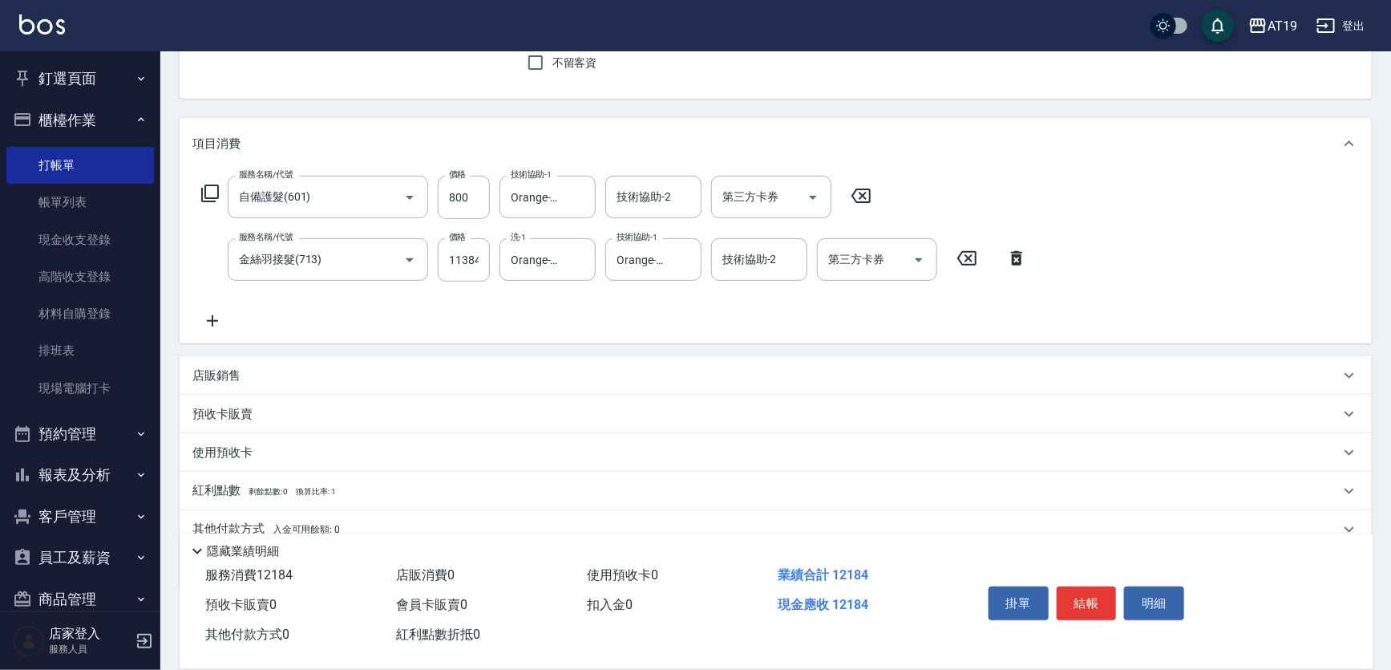
click at [215, 383] on div "店販銷售" at bounding box center [776, 375] width 1192 height 38
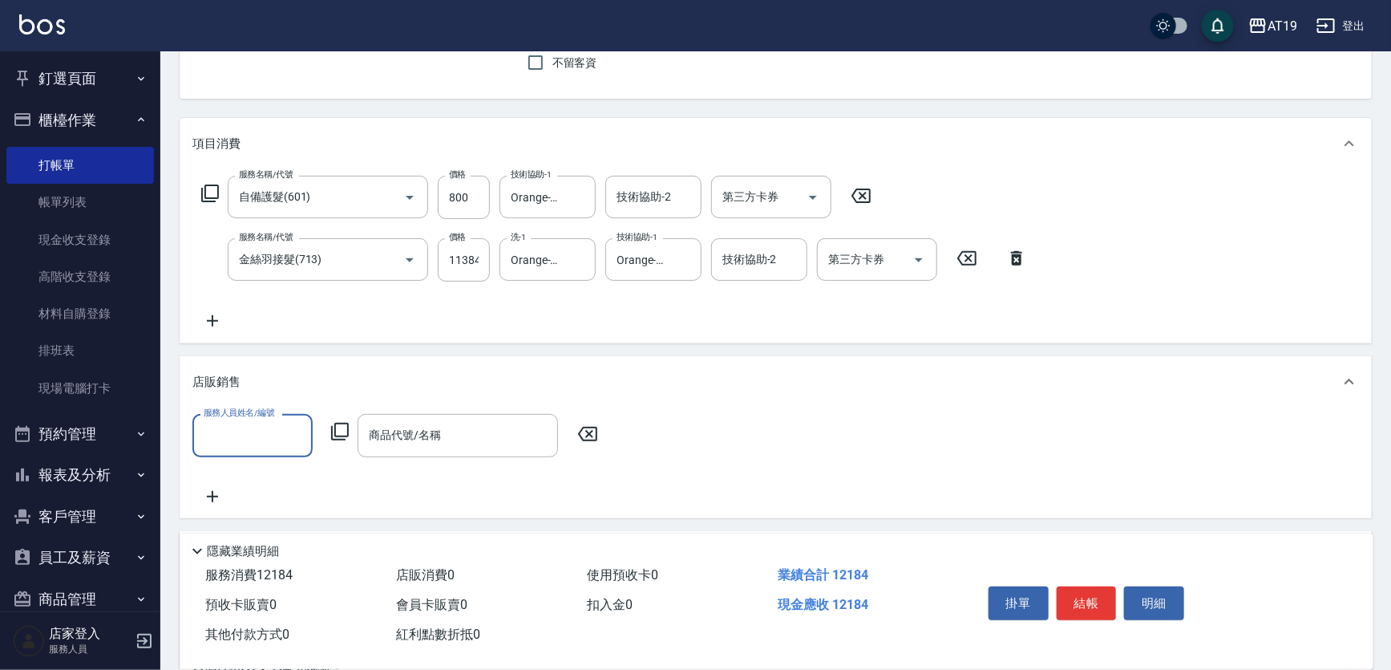
scroll to position [0, 0]
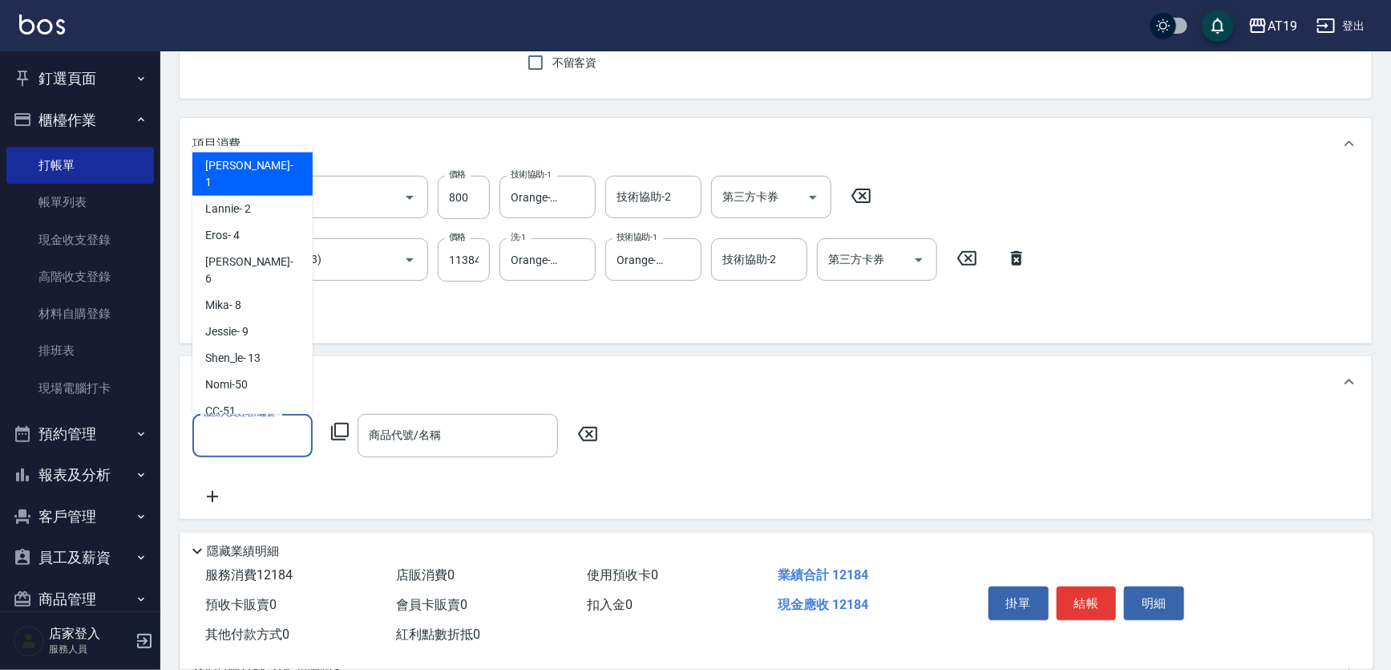
click at [245, 439] on input "服務人員姓名/編號" at bounding box center [253, 435] width 106 height 28
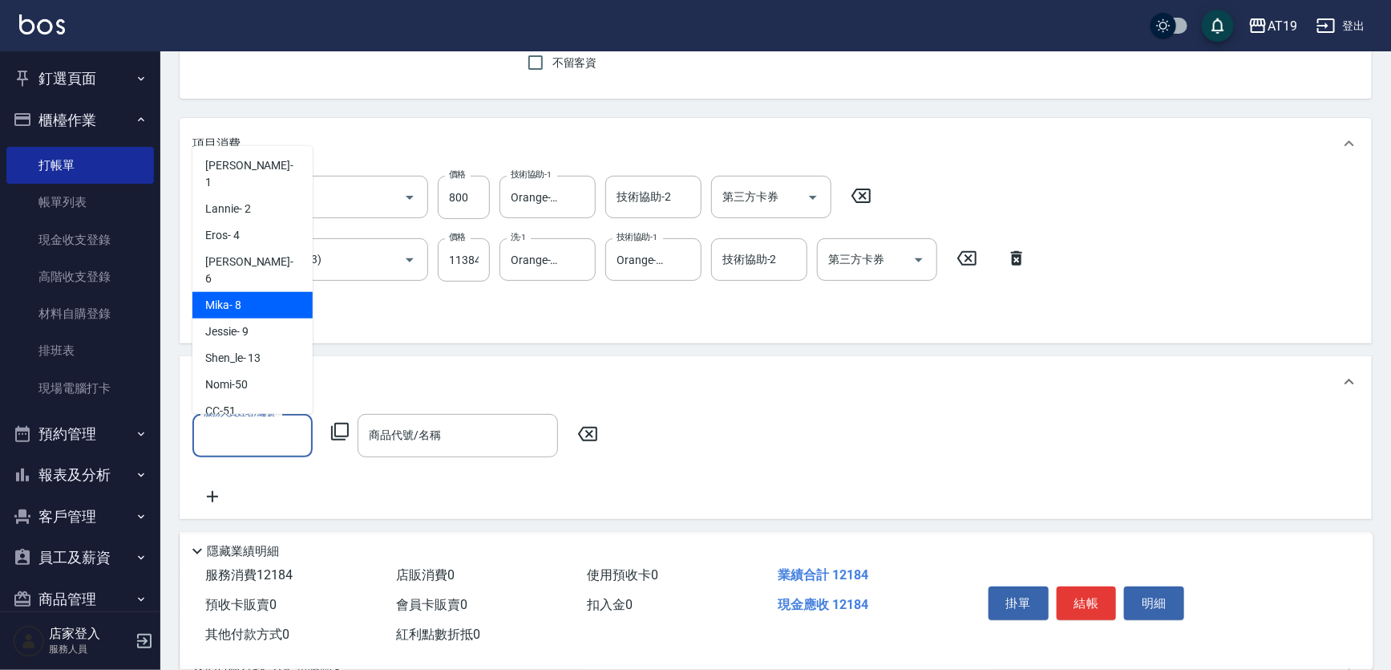
click at [255, 292] on div "Mika - 8" at bounding box center [252, 305] width 120 height 26
type input "Mika- 8"
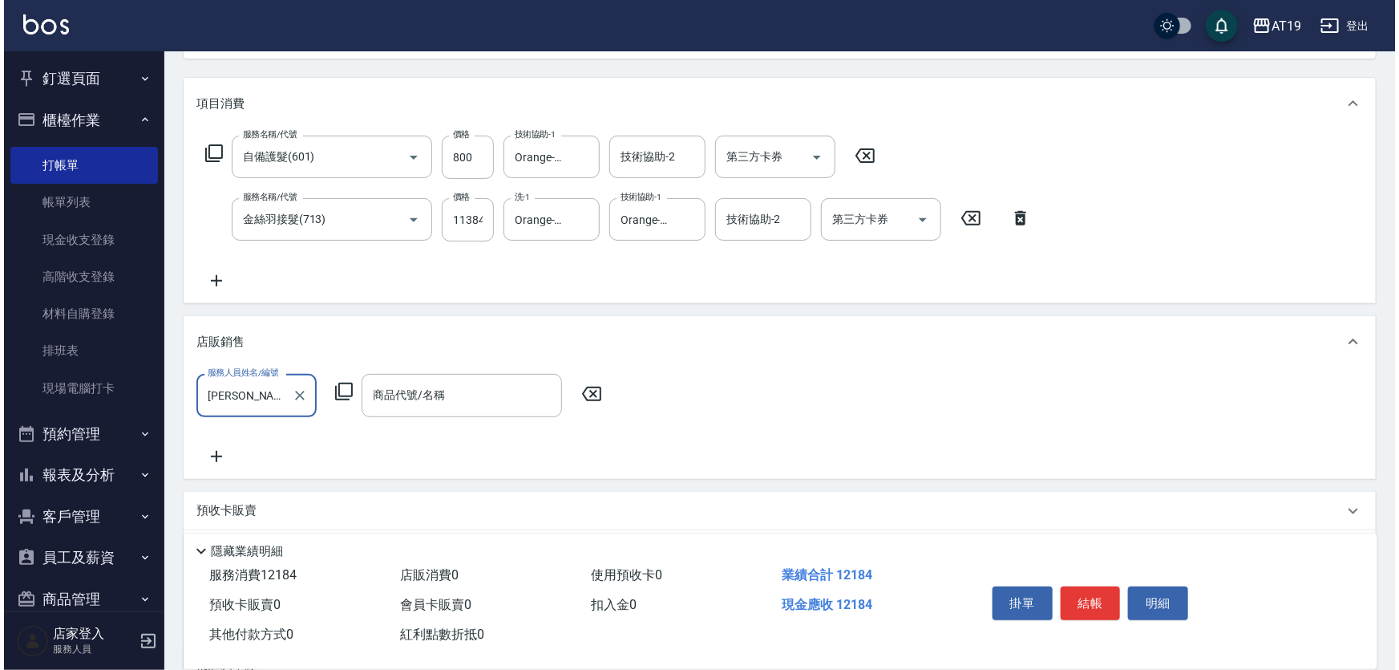
scroll to position [218, 0]
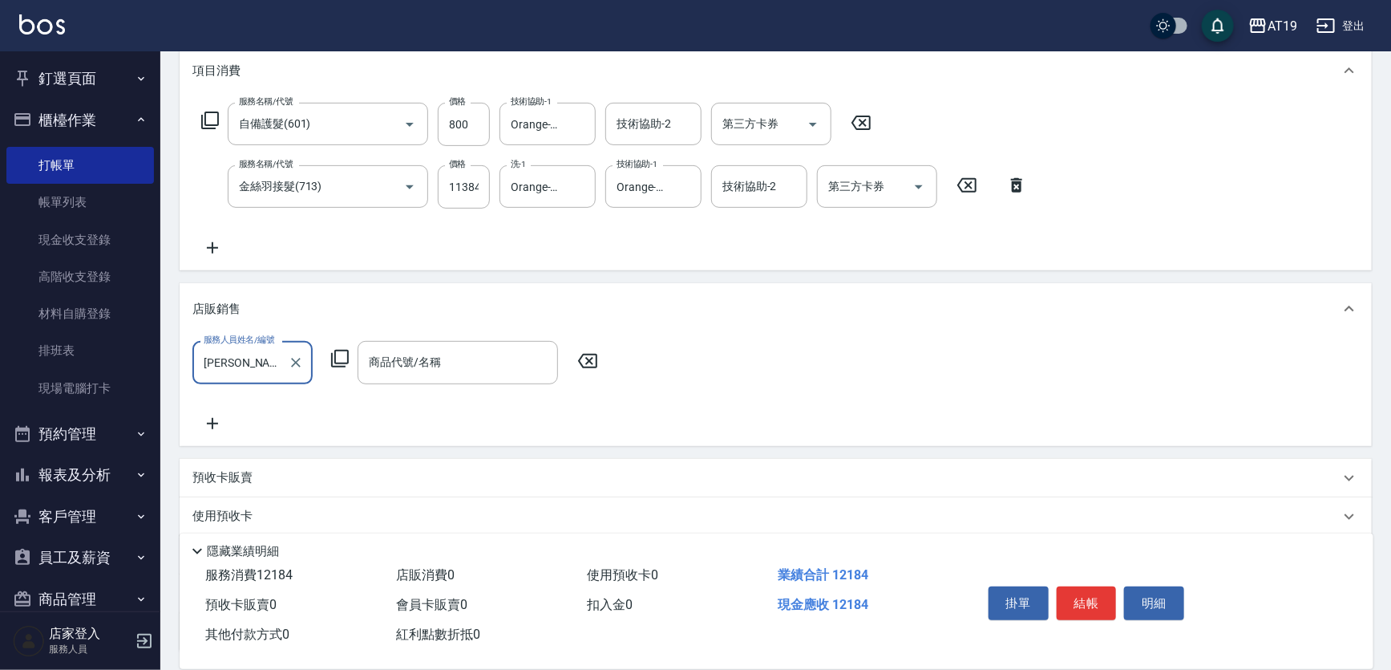
click at [342, 352] on icon at bounding box center [339, 358] width 19 height 19
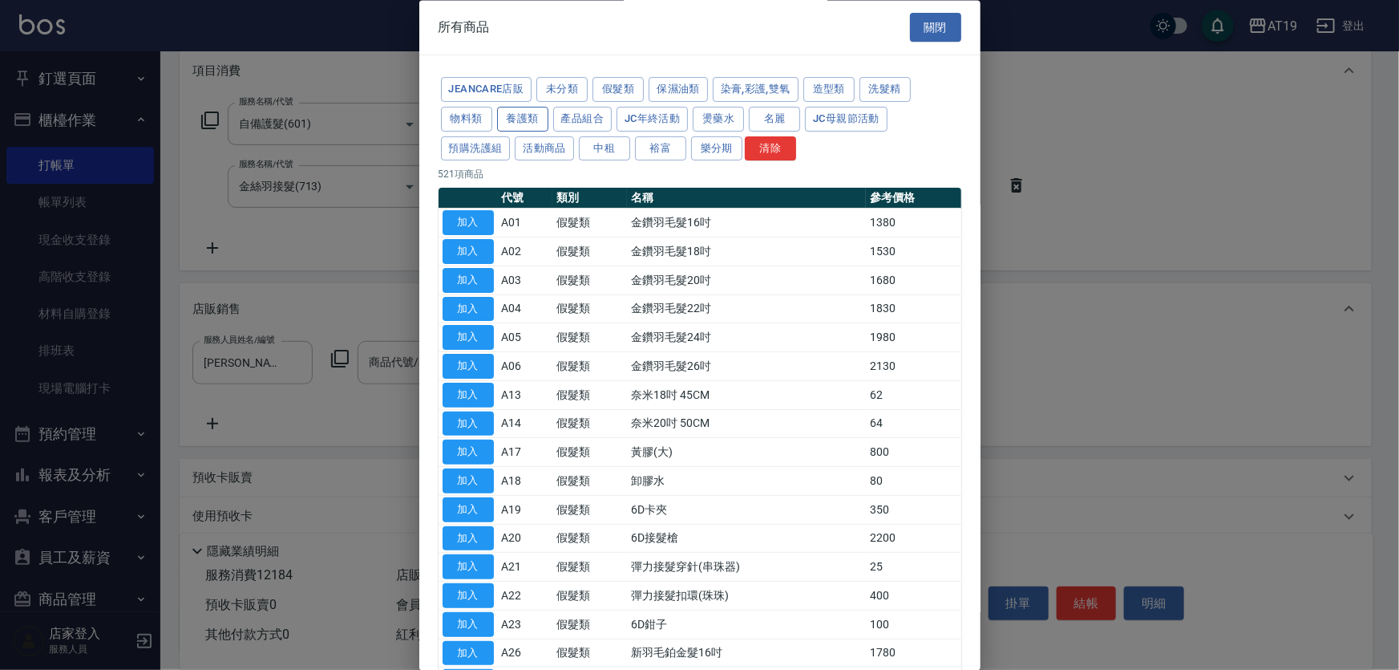
click at [537, 121] on button "養護類" at bounding box center [522, 119] width 51 height 25
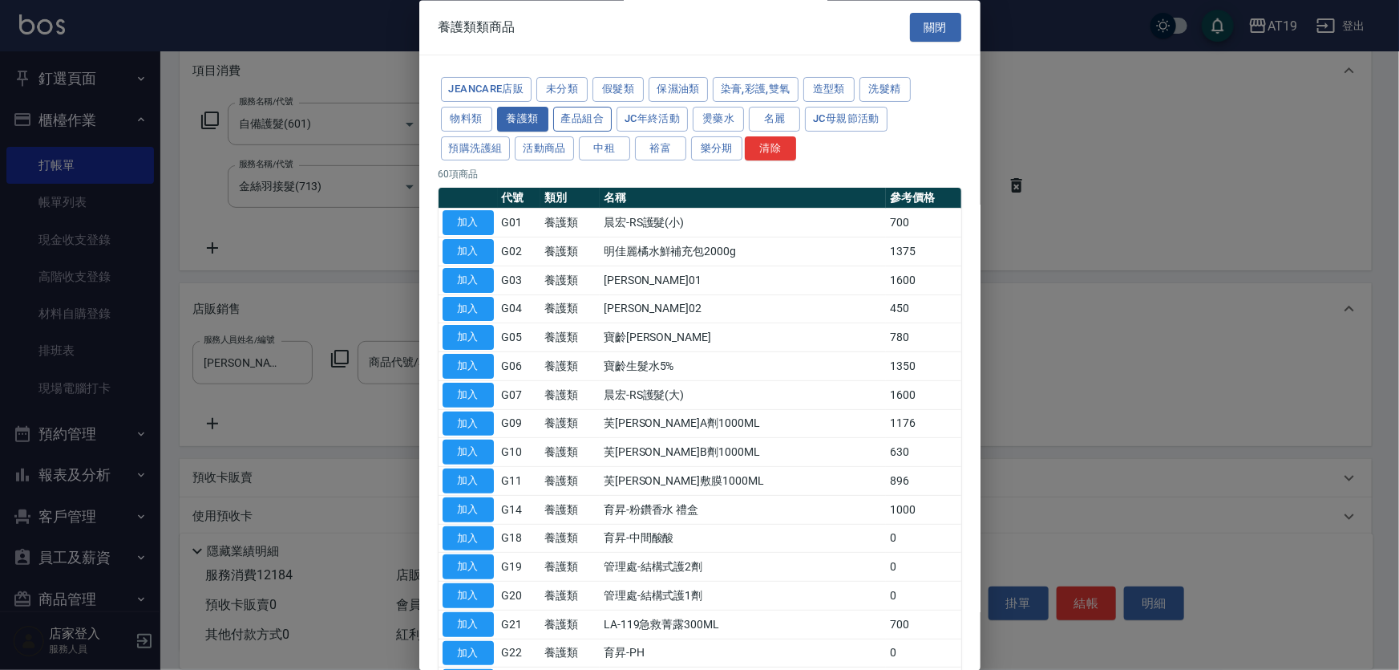
click at [569, 121] on button "產品組合" at bounding box center [582, 119] width 59 height 25
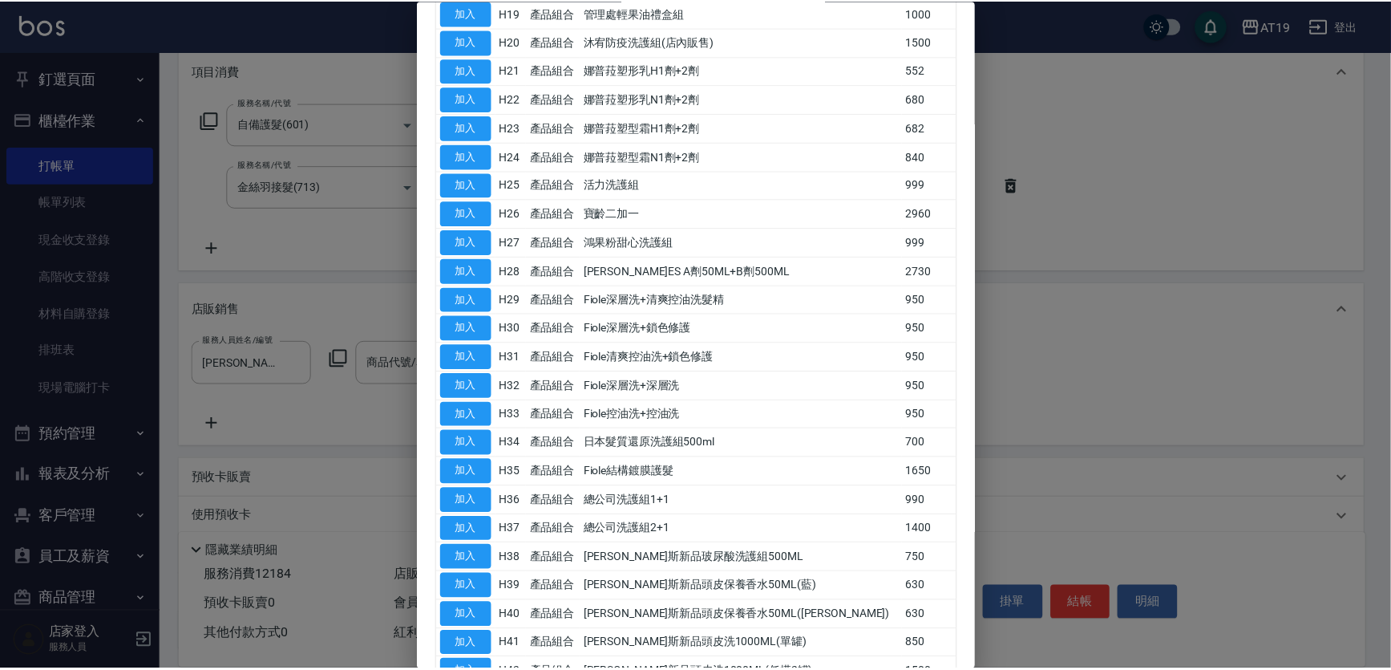
scroll to position [826, 0]
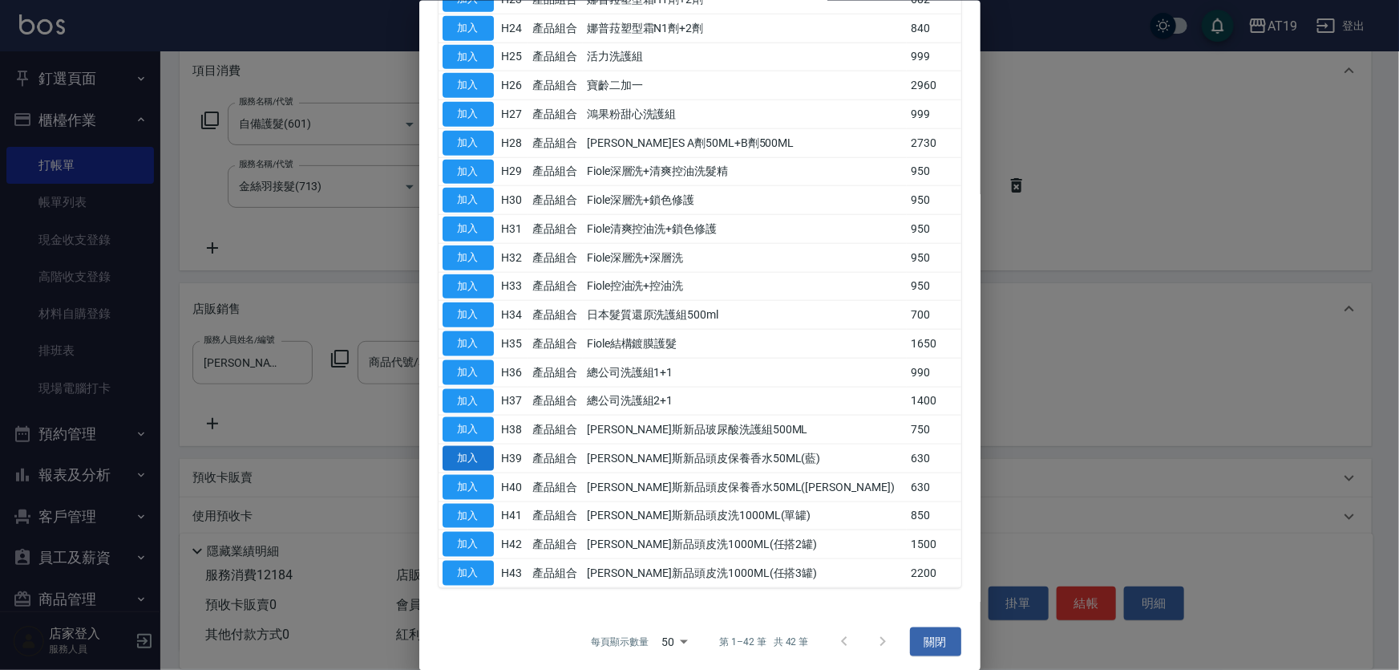
click at [476, 454] on button "加入" at bounding box center [468, 458] width 51 height 25
type input "喬娜斯新品頭皮保養香水50ML(藍)"
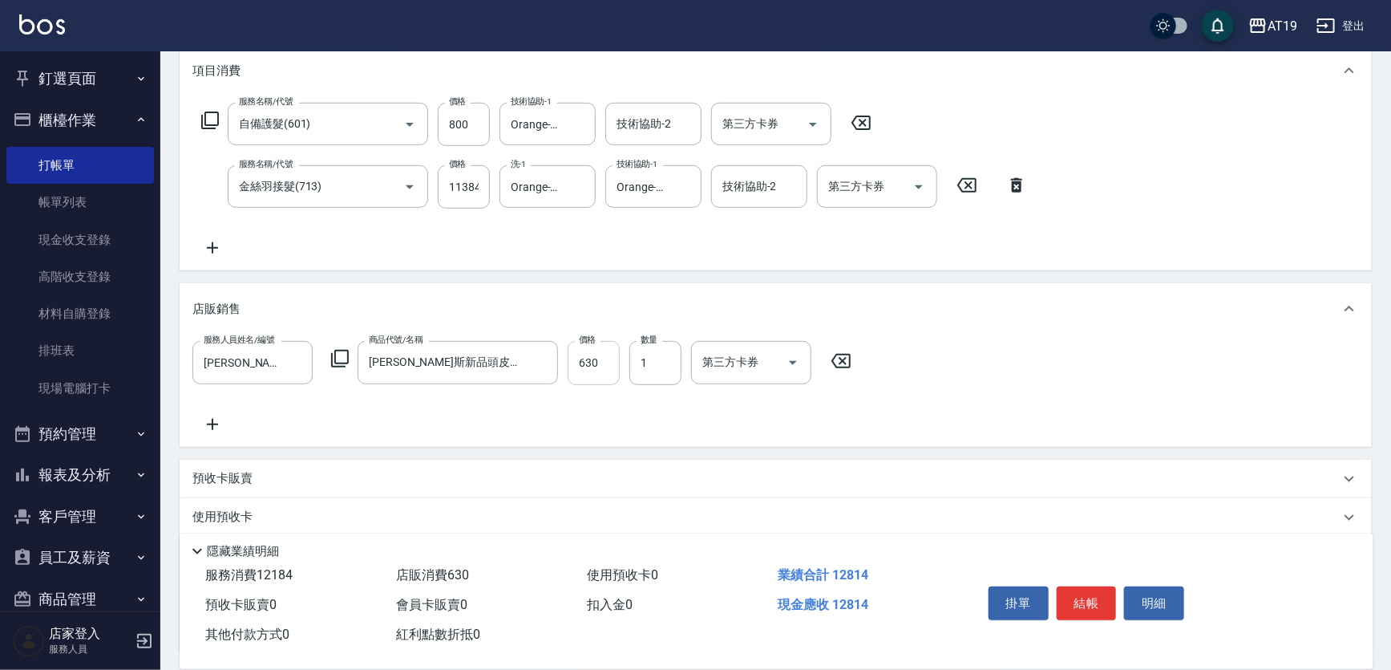
click at [592, 368] on input "630" at bounding box center [594, 362] width 52 height 43
type input "1210"
type input "50"
type input "1220"
type input "500"
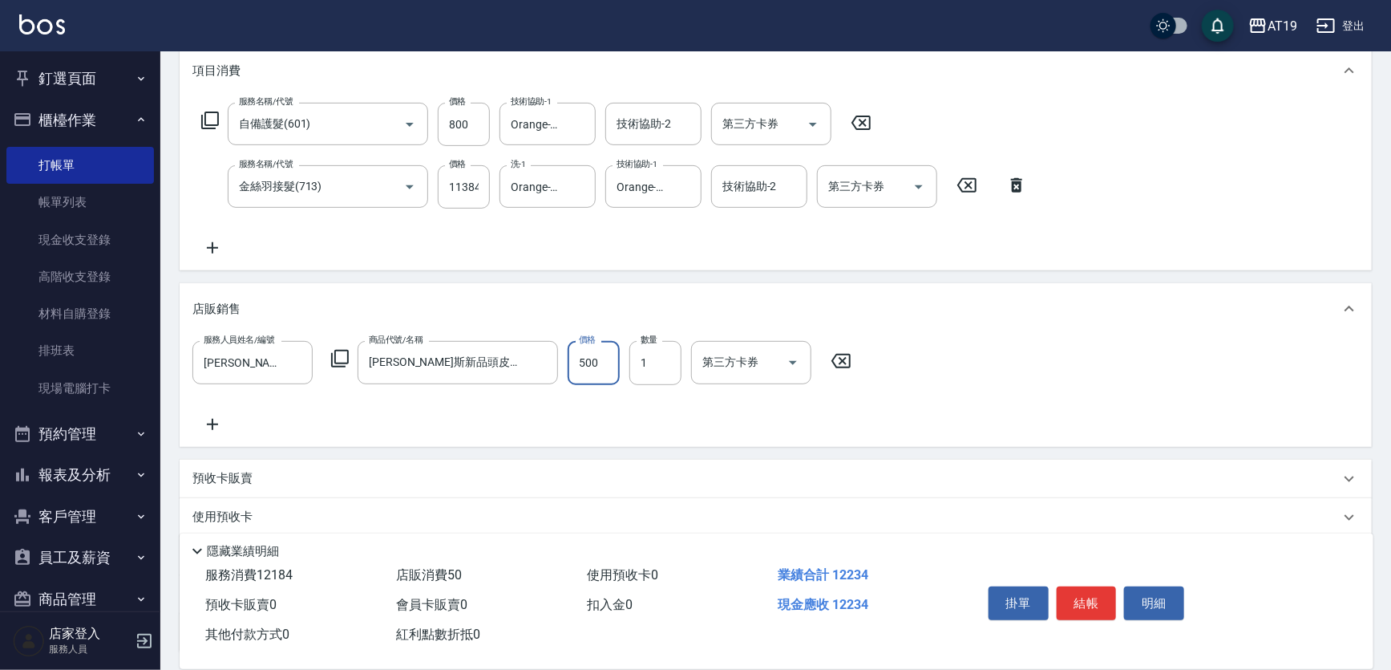
type input "1260"
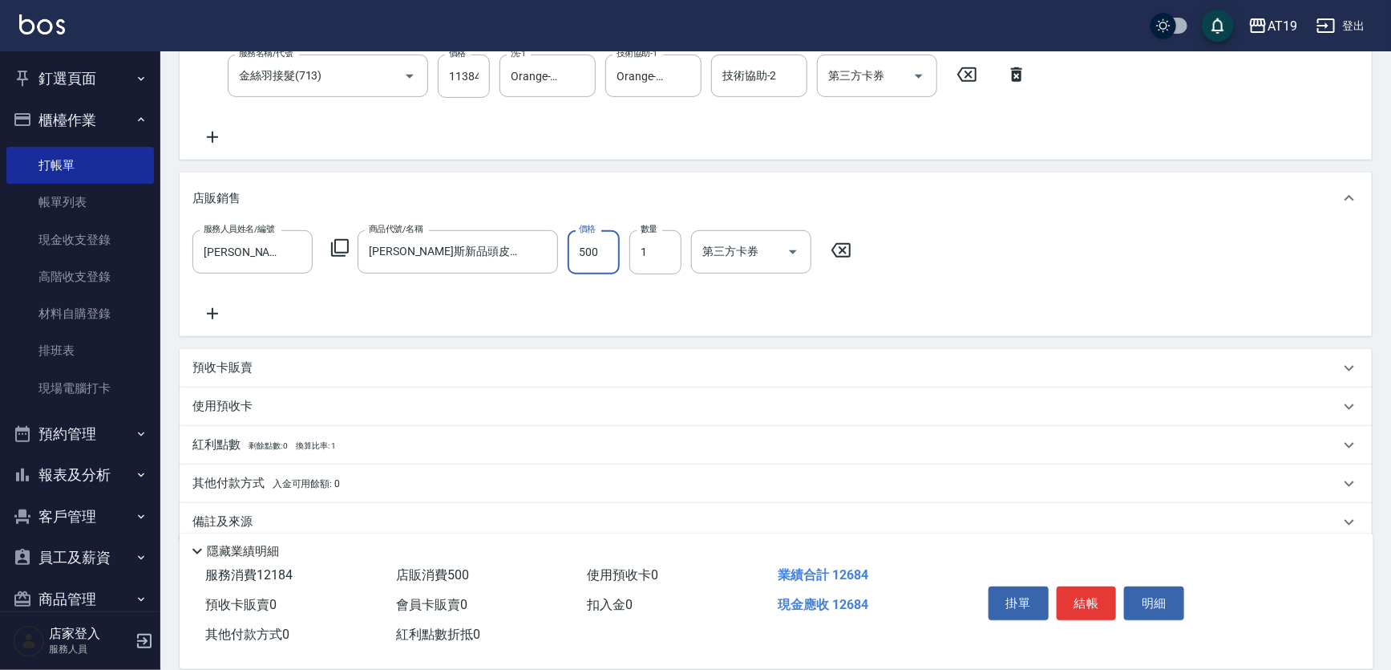
scroll to position [350, 0]
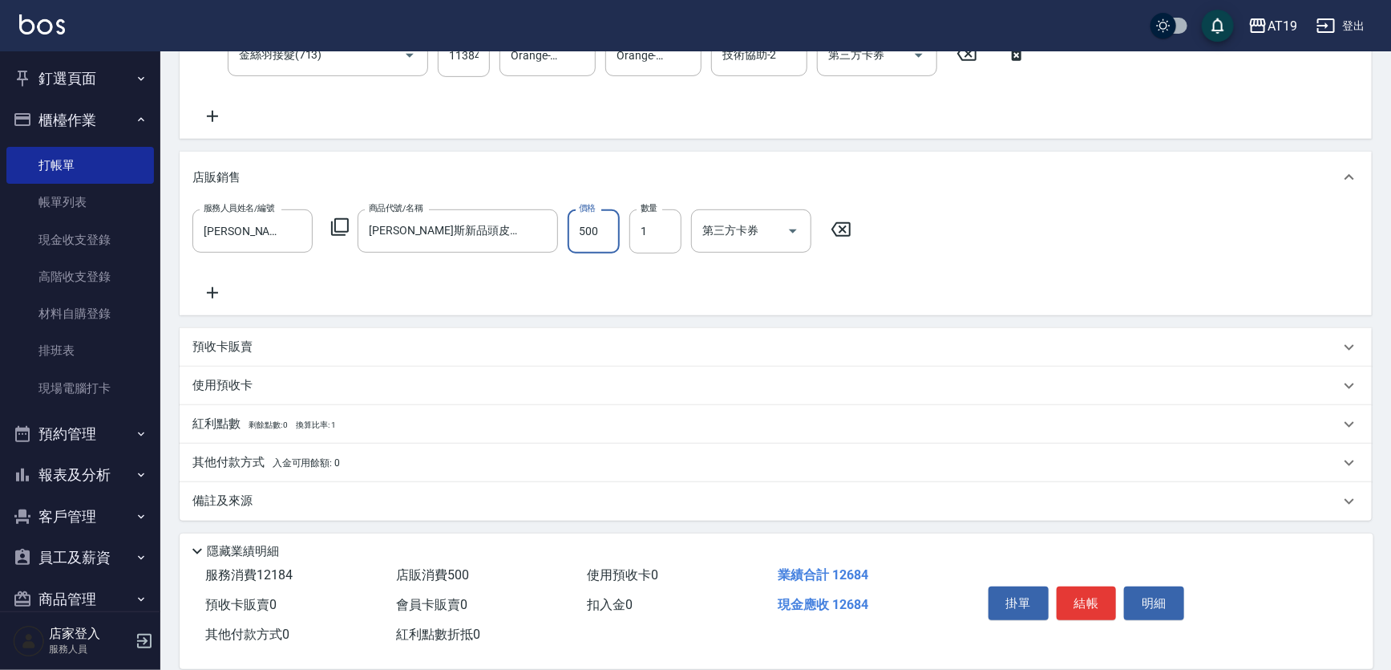
type input "500"
drag, startPoint x: 240, startPoint y: 465, endPoint x: 257, endPoint y: 463, distance: 17.0
click at [240, 464] on p "其他付款方式 入金可用餘額: 0" at bounding box center [266, 463] width 148 height 18
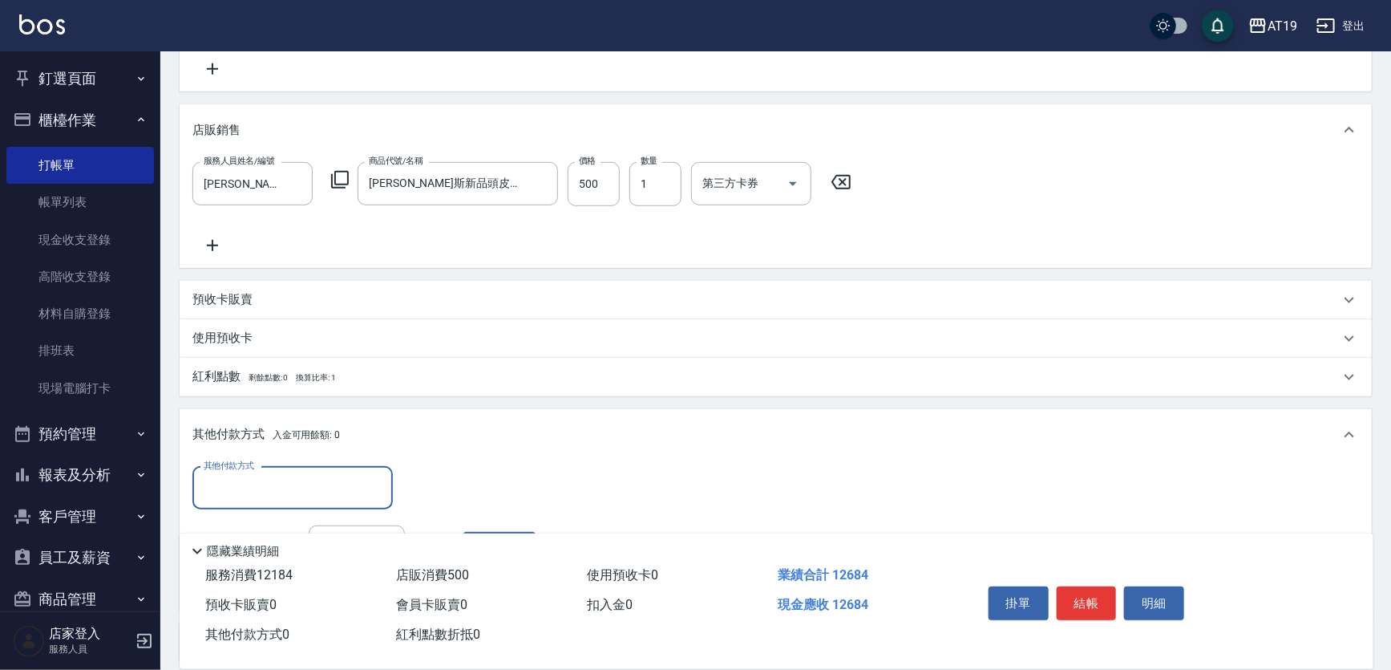
scroll to position [423, 0]
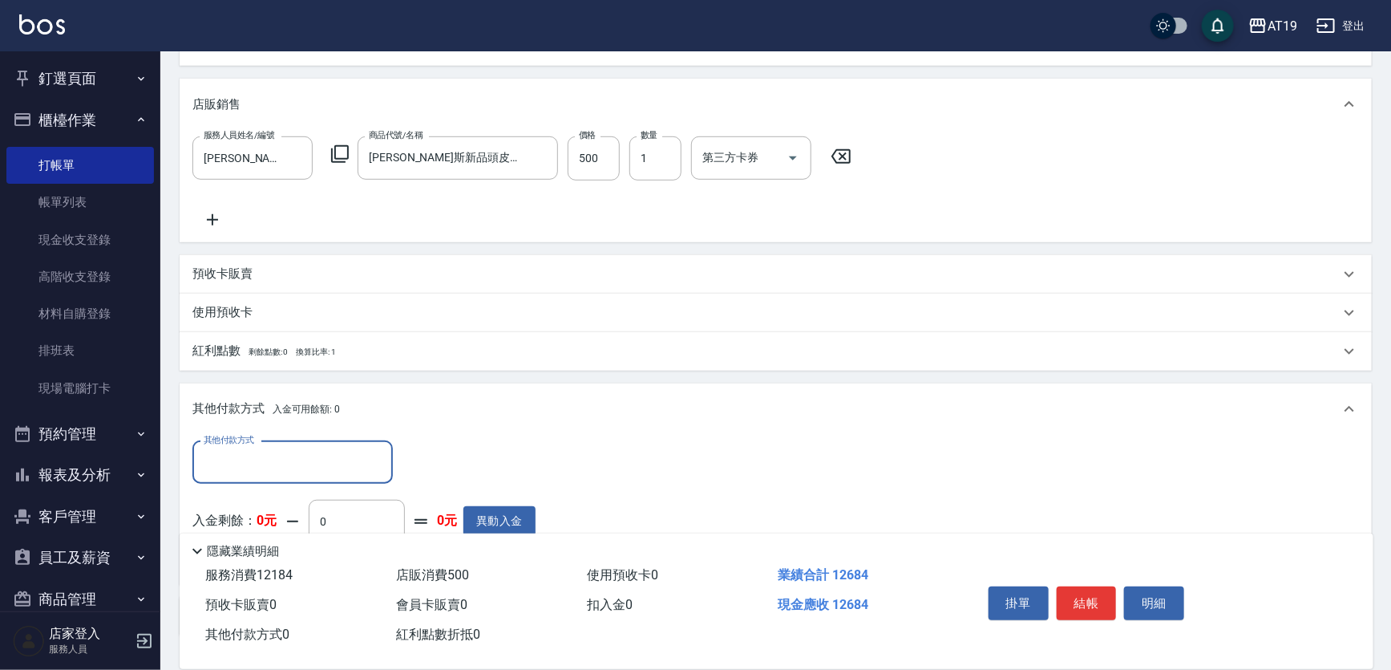
click at [281, 457] on input "其他付款方式" at bounding box center [293, 462] width 186 height 28
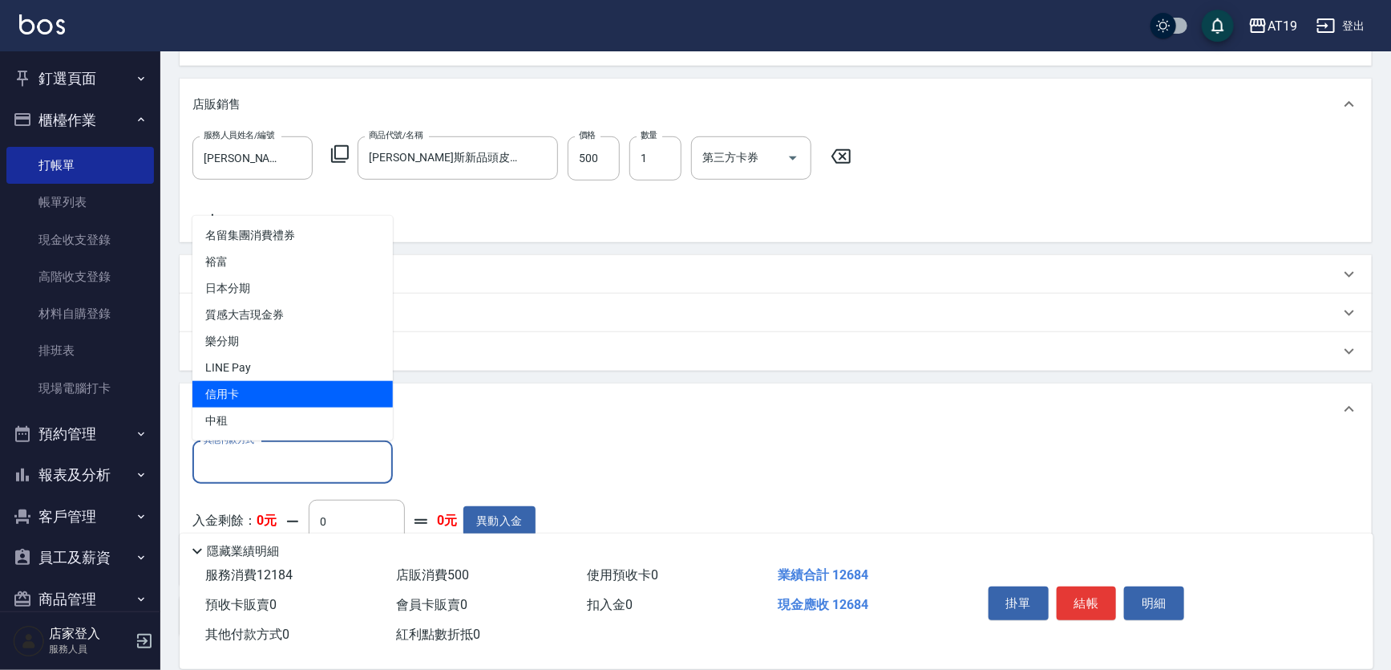
drag, startPoint x: 245, startPoint y: 393, endPoint x: 265, endPoint y: 391, distance: 21.0
click at [245, 394] on span "信用卡" at bounding box center [292, 394] width 200 height 26
type input "信用卡"
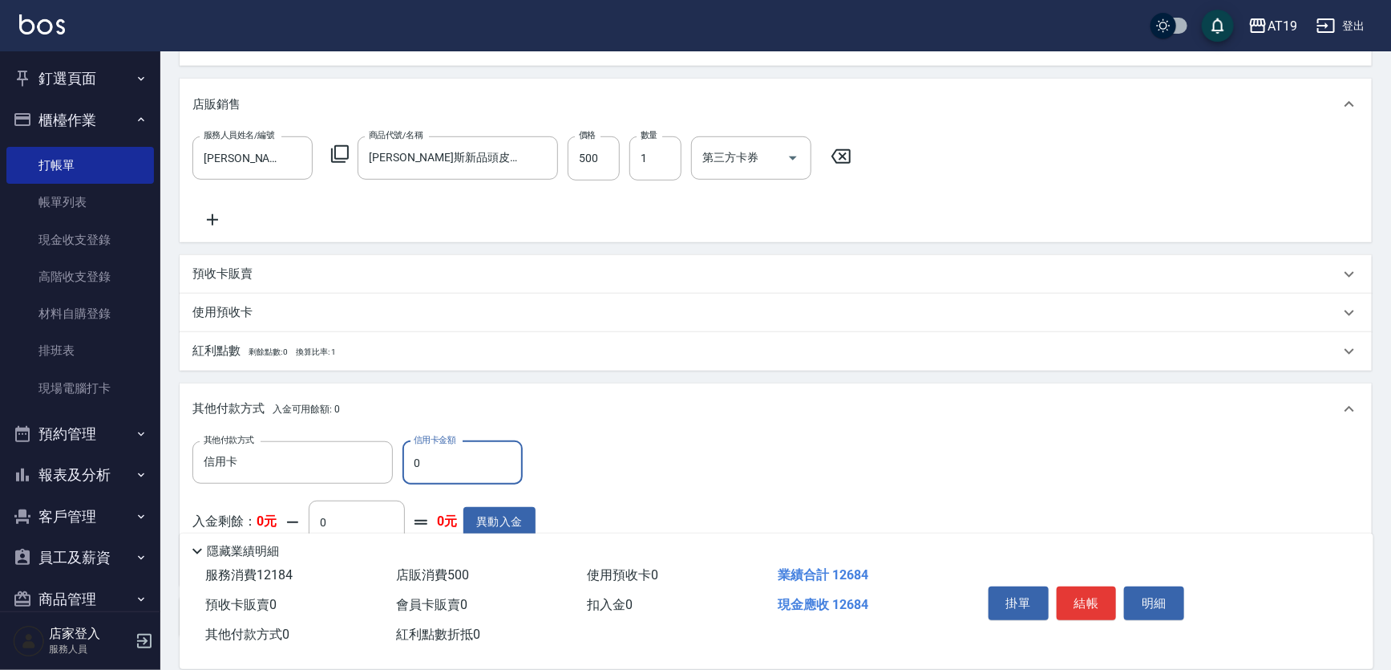
drag, startPoint x: 428, startPoint y: 459, endPoint x: 408, endPoint y: 459, distance: 20.1
click at [408, 459] on input "0" at bounding box center [463, 462] width 120 height 43
type input "126"
type input "1250"
type input "1268"
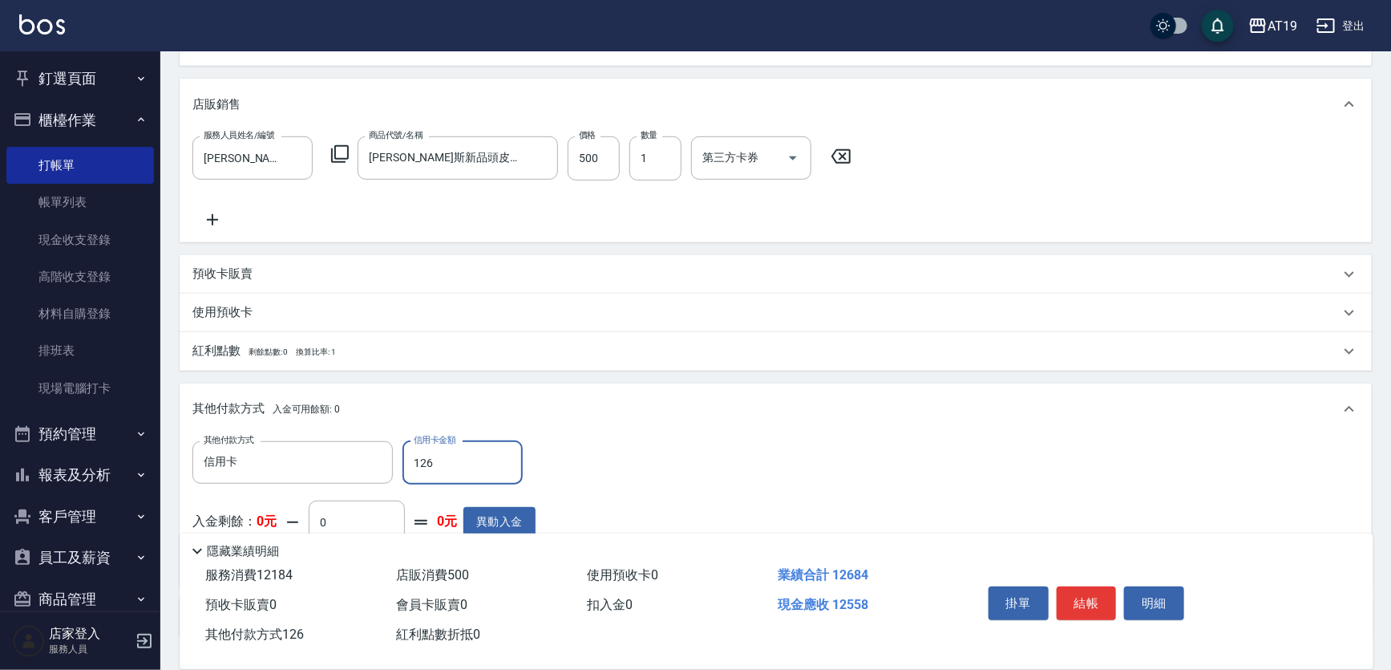
type input "1140"
type input "12684"
type input "0"
type input "12684"
click at [1076, 595] on button "結帳" at bounding box center [1087, 603] width 60 height 34
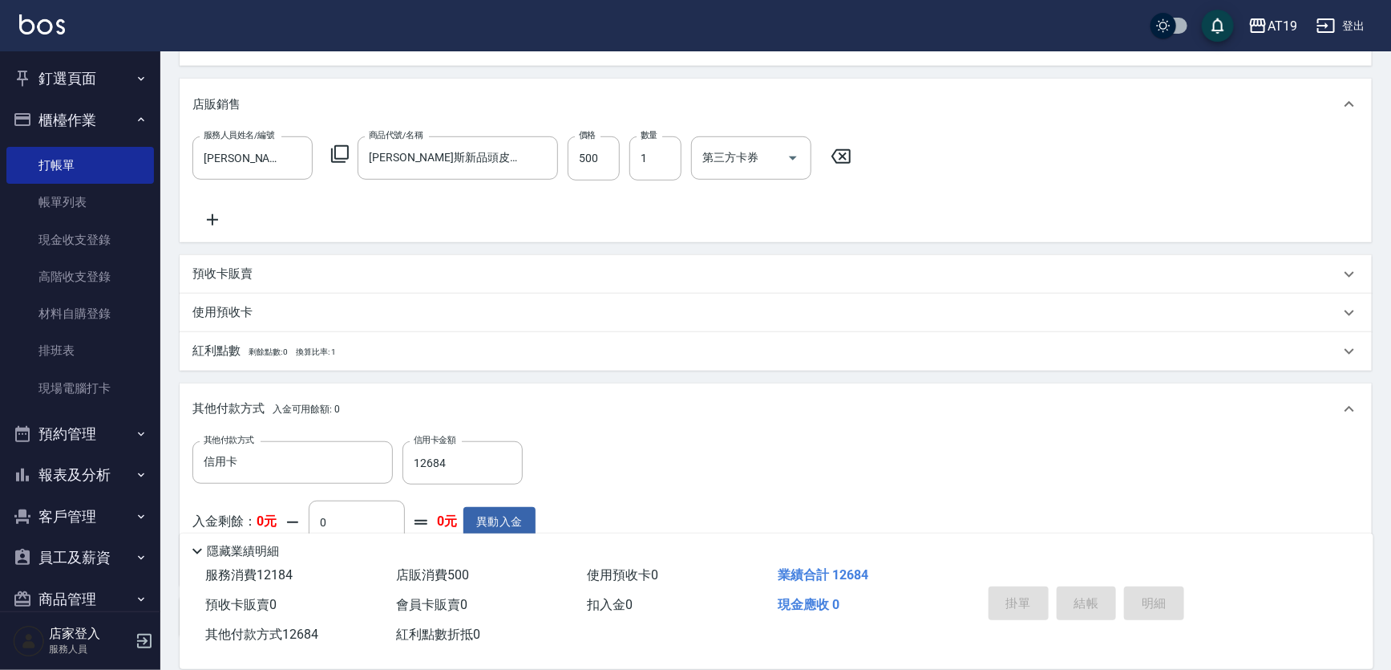
type input "2025/09/06 18:23"
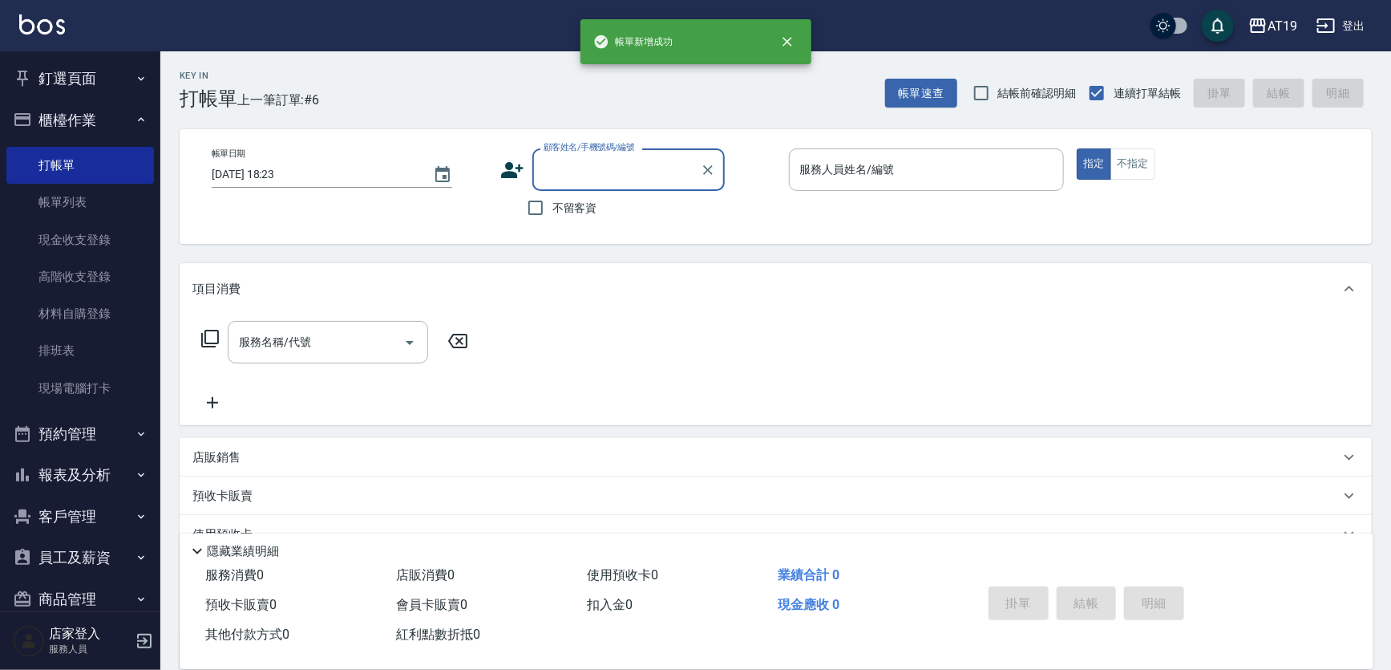
scroll to position [0, 0]
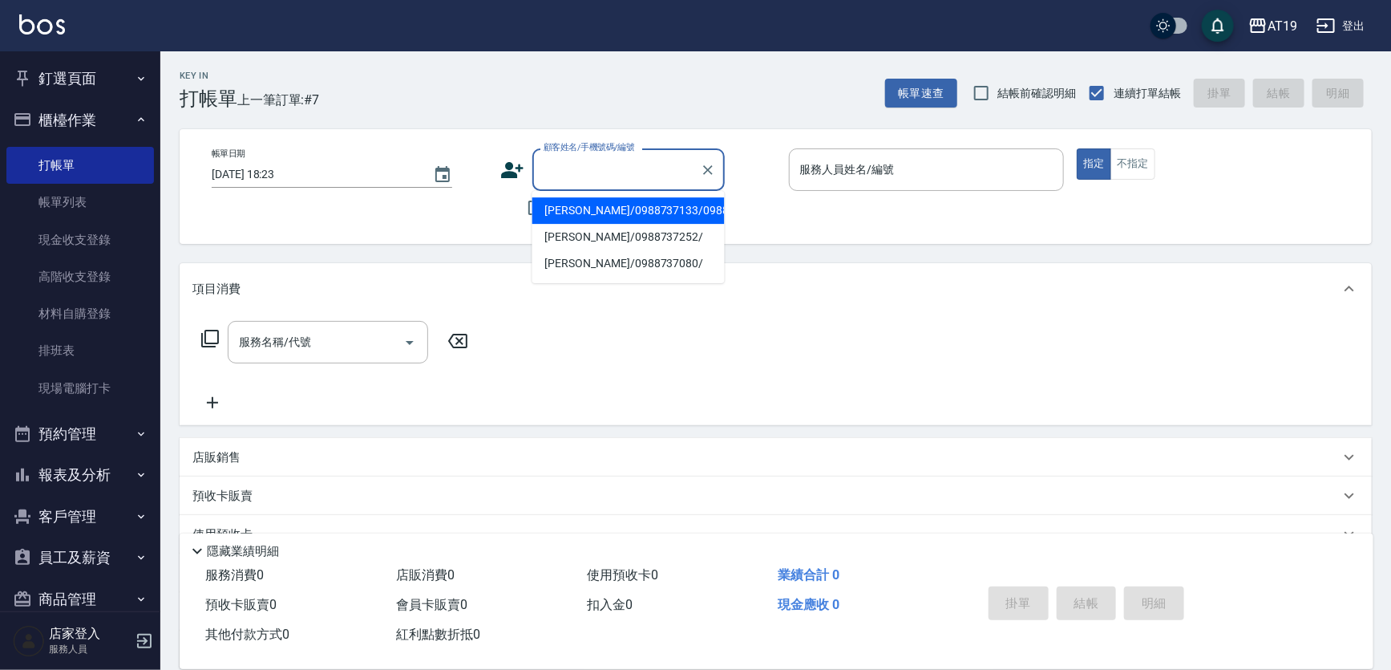
click at [569, 163] on input "顧客姓名/手機號碼/編號" at bounding box center [617, 170] width 154 height 28
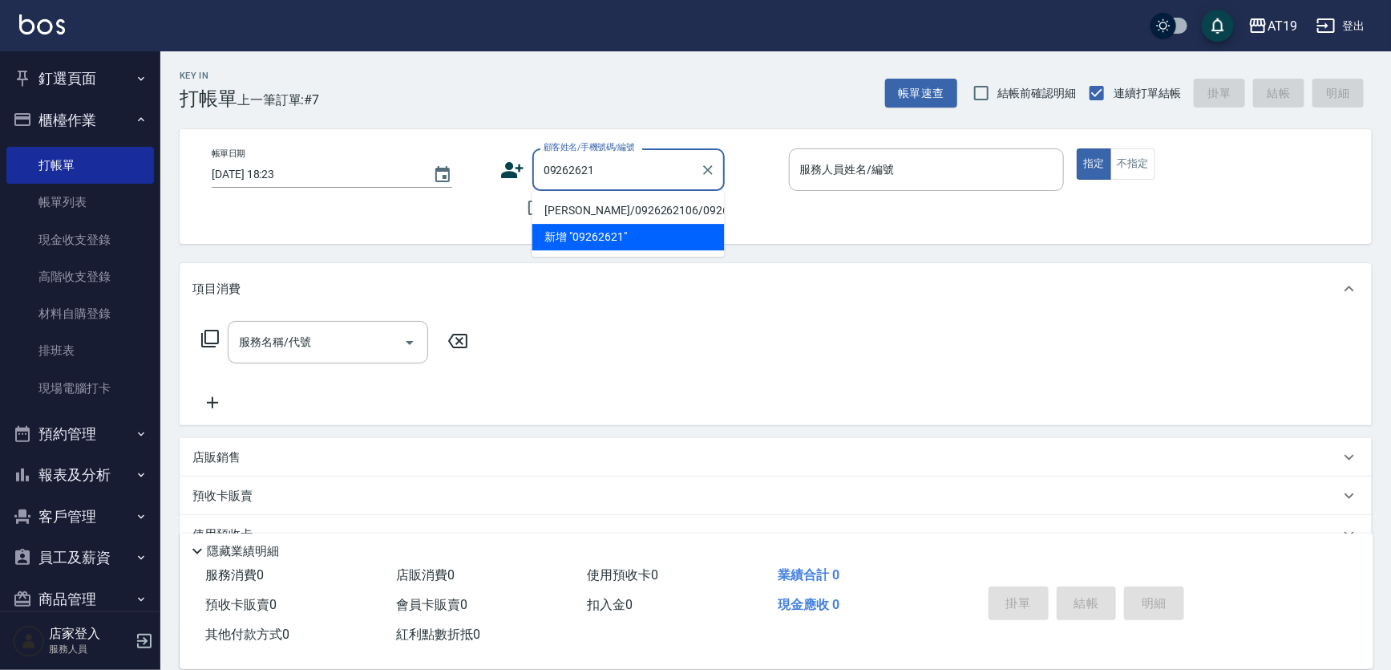
click at [585, 215] on li "李雅惠/0926262106/0926262106" at bounding box center [628, 210] width 192 height 26
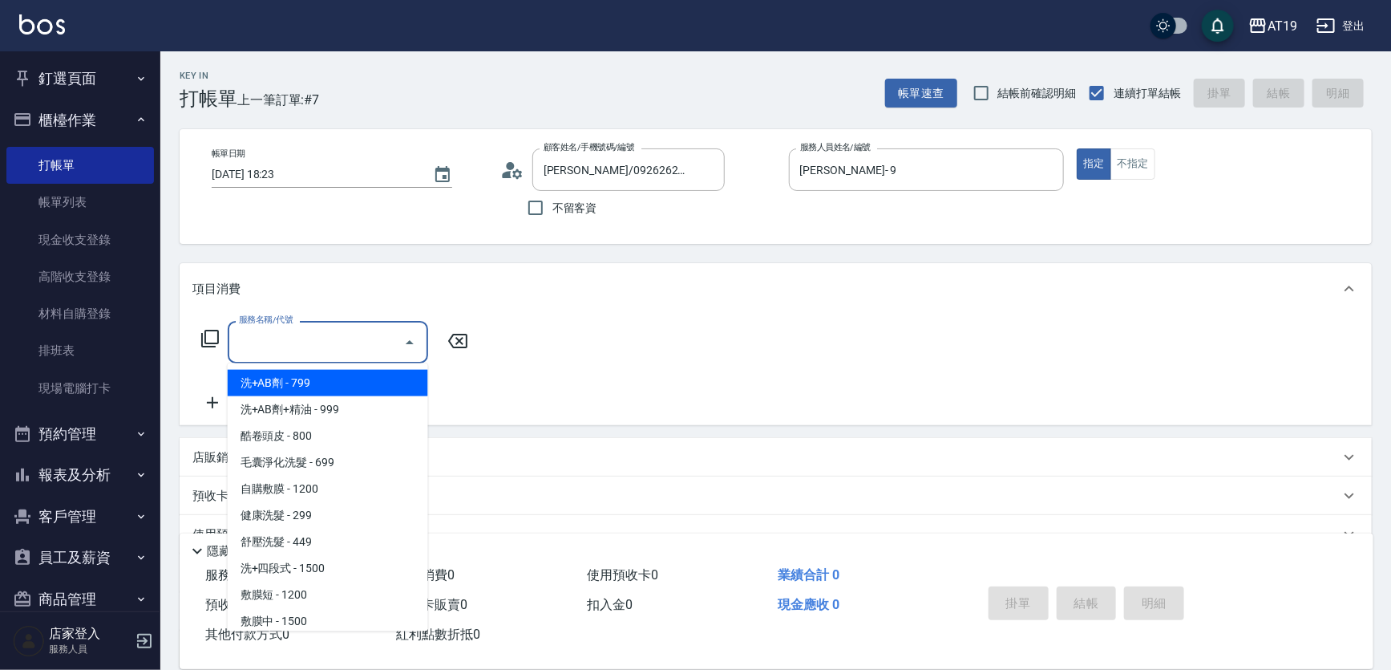
click at [371, 333] on input "服務名稱/代號" at bounding box center [316, 342] width 162 height 28
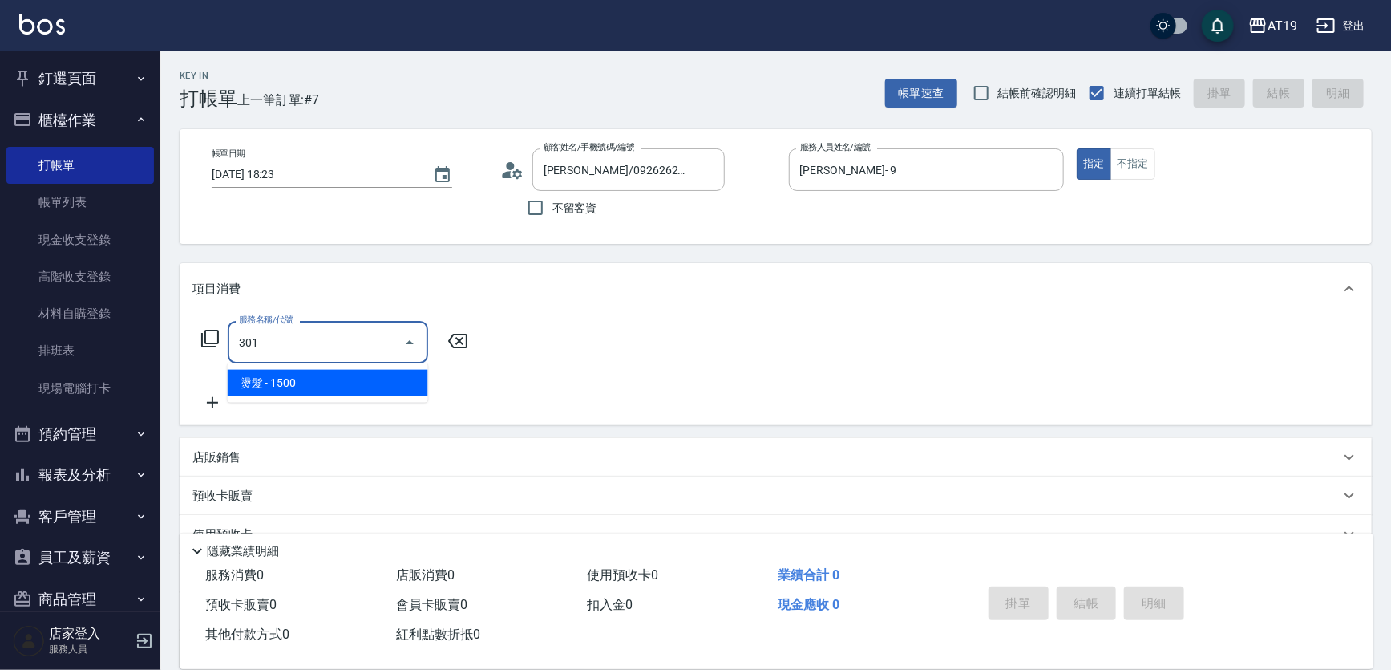
drag, startPoint x: 321, startPoint y: 378, endPoint x: 412, endPoint y: 379, distance: 91.4
click at [330, 380] on span "燙髮 - 1500" at bounding box center [328, 383] width 200 height 26
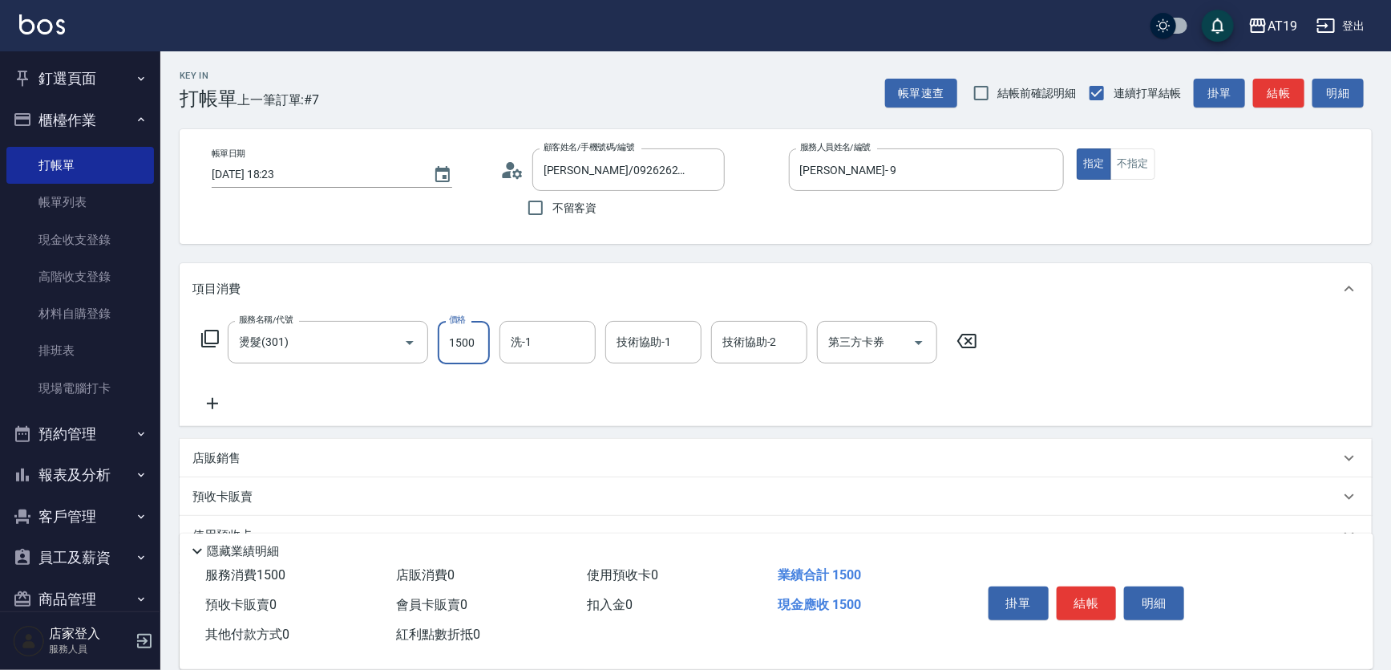
click at [463, 361] on input "1500" at bounding box center [464, 342] width 52 height 43
click at [209, 413] on div "服務名稱/代號 燙髮(301) 服務名稱/代號 價格 800 價格 洗-1 洗-1 技術協助-1 技術協助-1 技術協助-2 技術協助-2 第三方卡券 第三方…" at bounding box center [776, 369] width 1192 height 111
click at [225, 408] on icon at bounding box center [212, 403] width 40 height 19
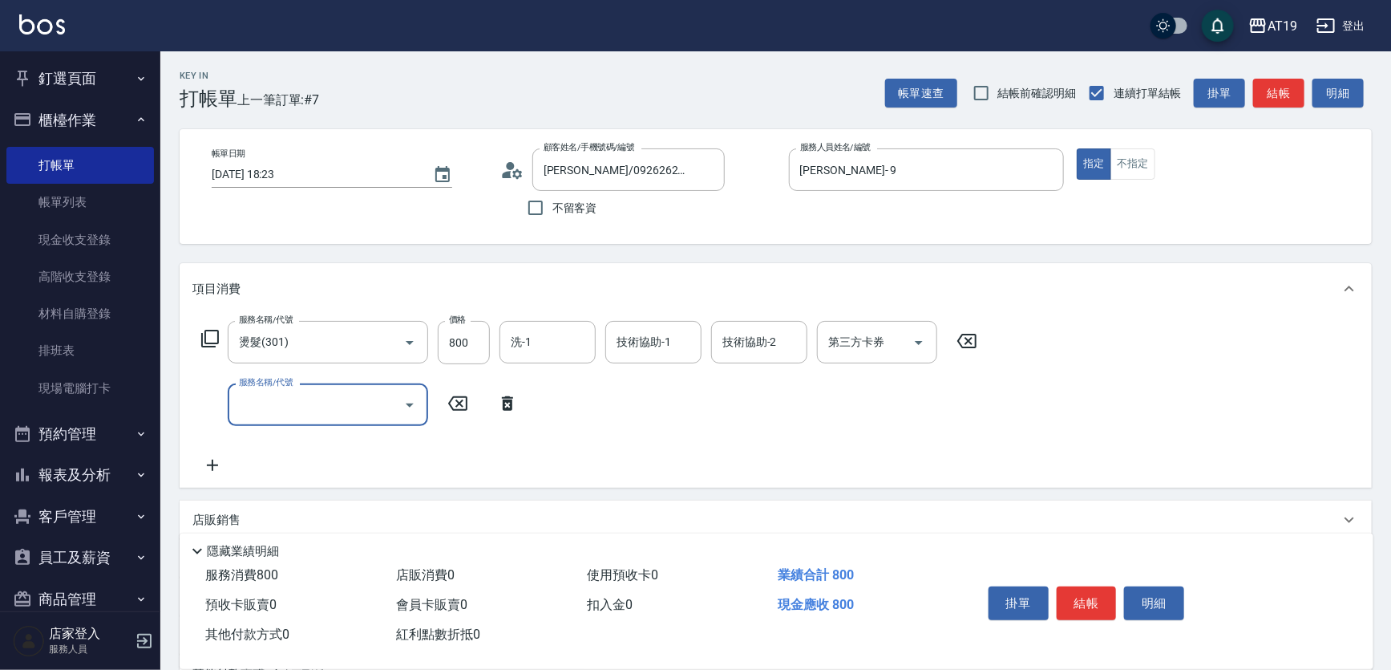
click at [252, 407] on input "服務名稱/代號" at bounding box center [316, 405] width 162 height 28
click at [286, 439] on span "染髮 - 1000" at bounding box center [328, 445] width 200 height 26
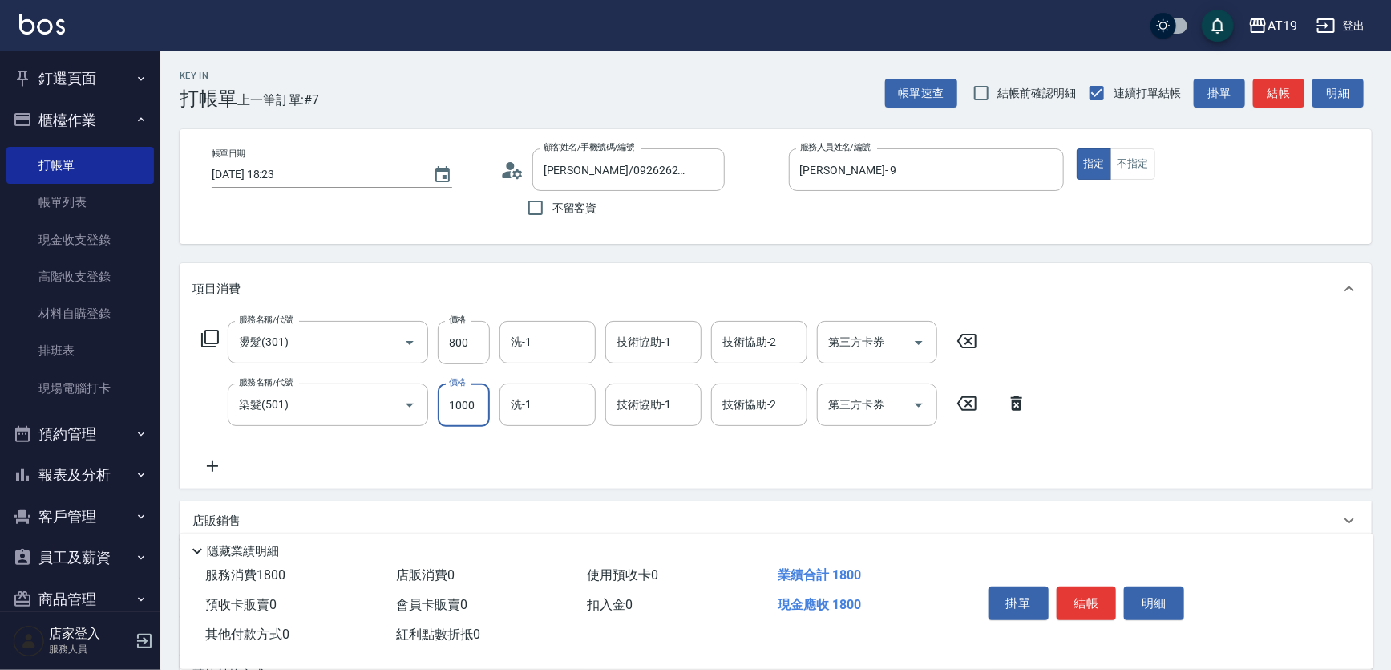
click at [445, 411] on input "1000" at bounding box center [464, 404] width 52 height 43
click at [1075, 586] on button "結帳" at bounding box center [1087, 603] width 60 height 34
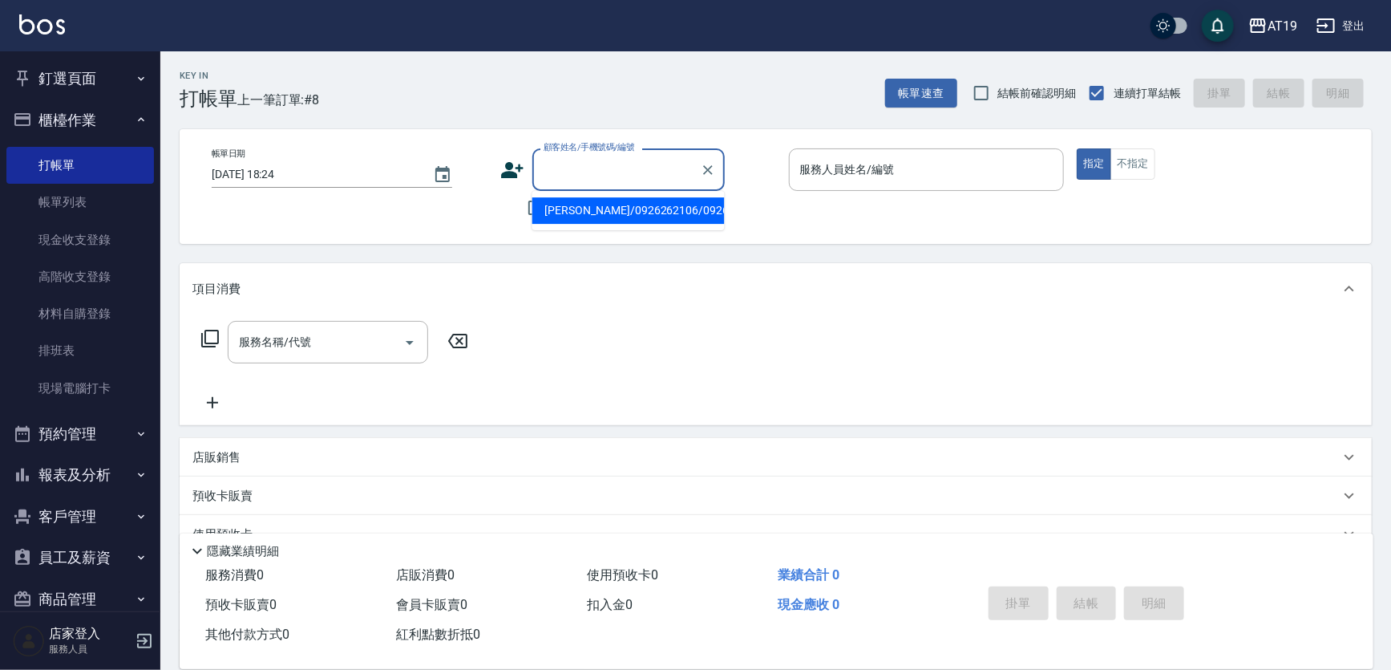
click at [574, 176] on input "顧客姓名/手機號碼/編號" at bounding box center [617, 170] width 154 height 28
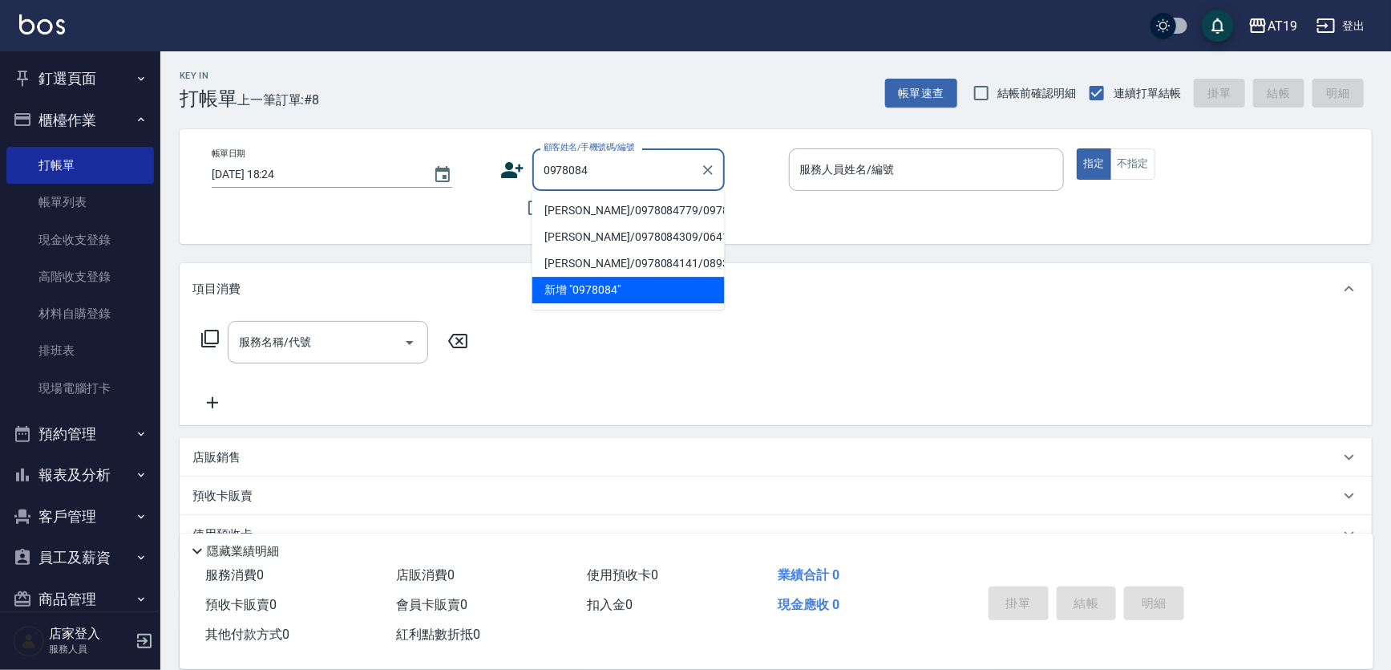
click at [574, 211] on li "呂榕陞/0978084779/0978084779" at bounding box center [628, 210] width 192 height 26
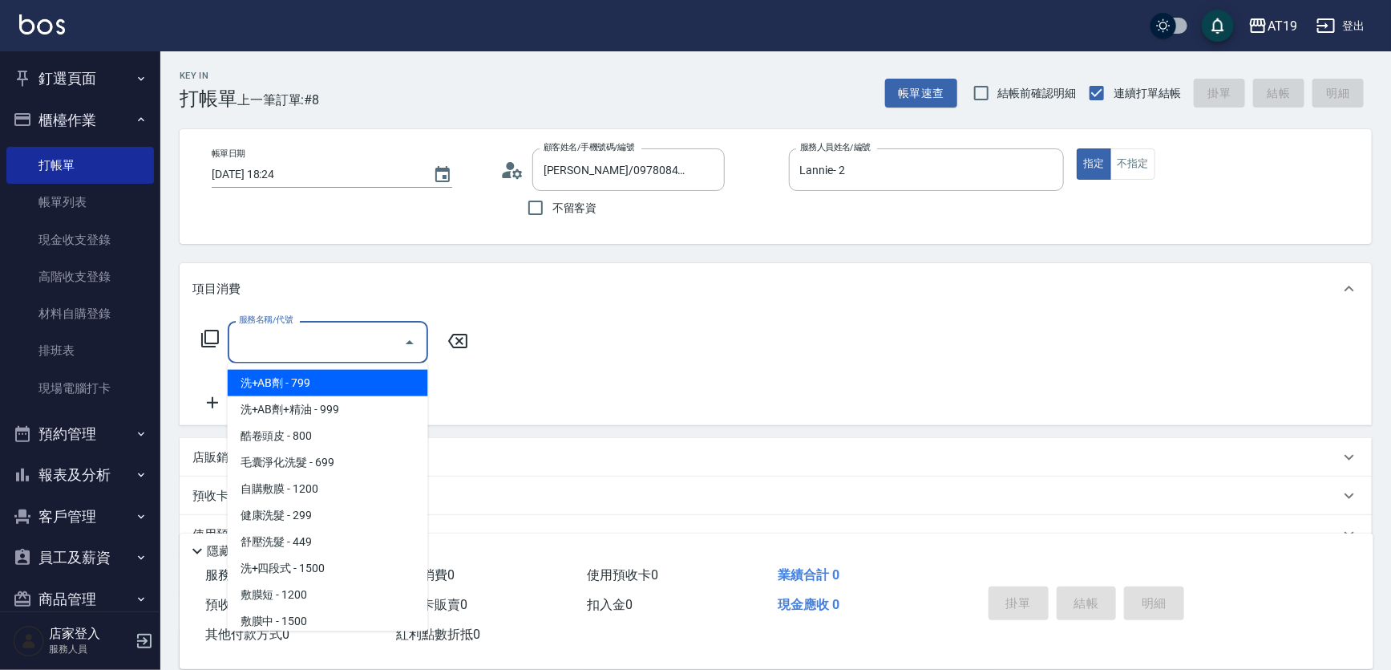
click at [324, 338] on input "服務名稱/代號" at bounding box center [316, 342] width 162 height 28
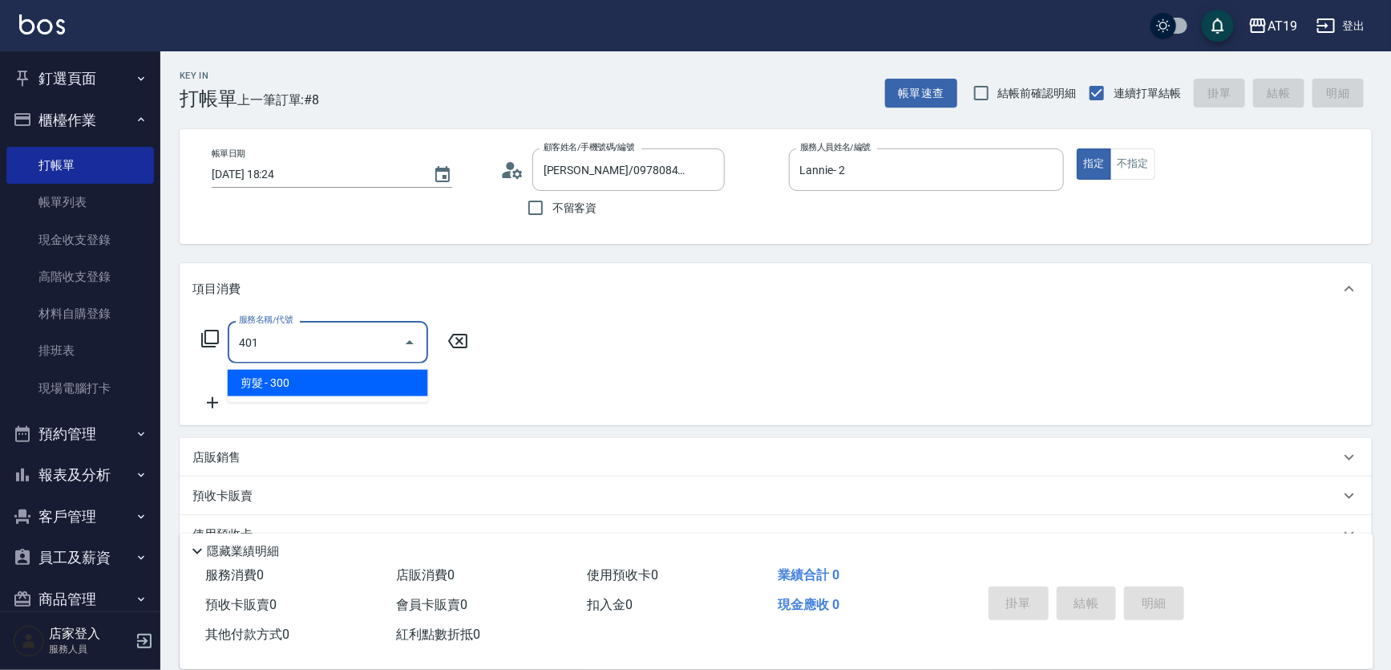
drag, startPoint x: 308, startPoint y: 379, endPoint x: 280, endPoint y: 386, distance: 29.0
click at [307, 379] on span "剪髮 - 300" at bounding box center [328, 383] width 200 height 26
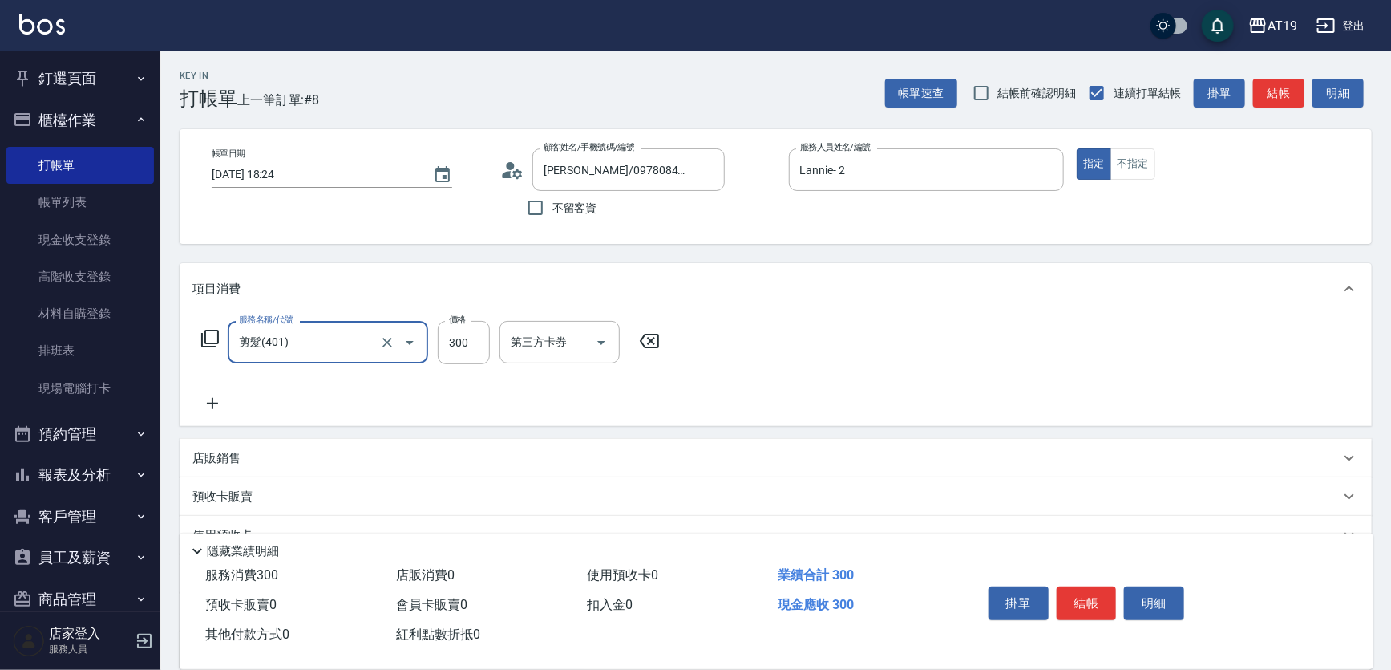
click at [201, 407] on icon at bounding box center [212, 403] width 40 height 19
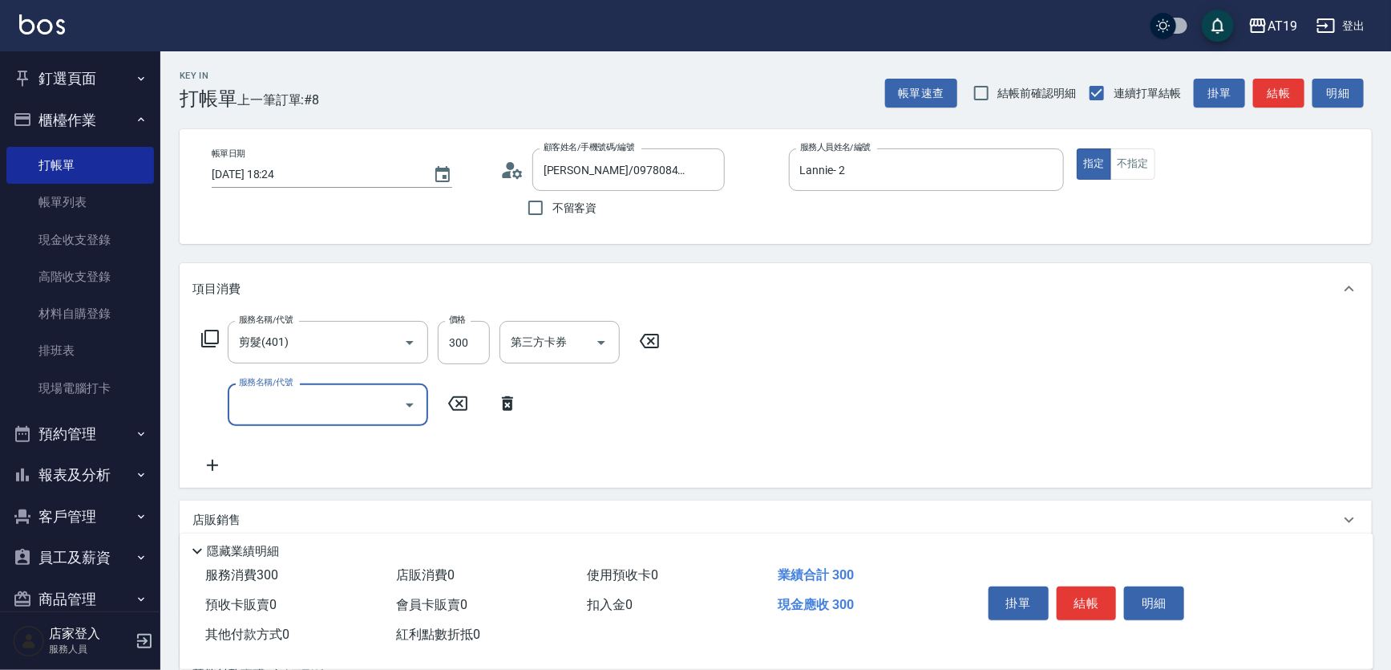
click at [241, 407] on input "服務名稱/代號" at bounding box center [316, 405] width 162 height 28
drag, startPoint x: 258, startPoint y: 441, endPoint x: 404, endPoint y: 447, distance: 146.1
click at [262, 443] on span "洗髮 - 300" at bounding box center [328, 445] width 200 height 26
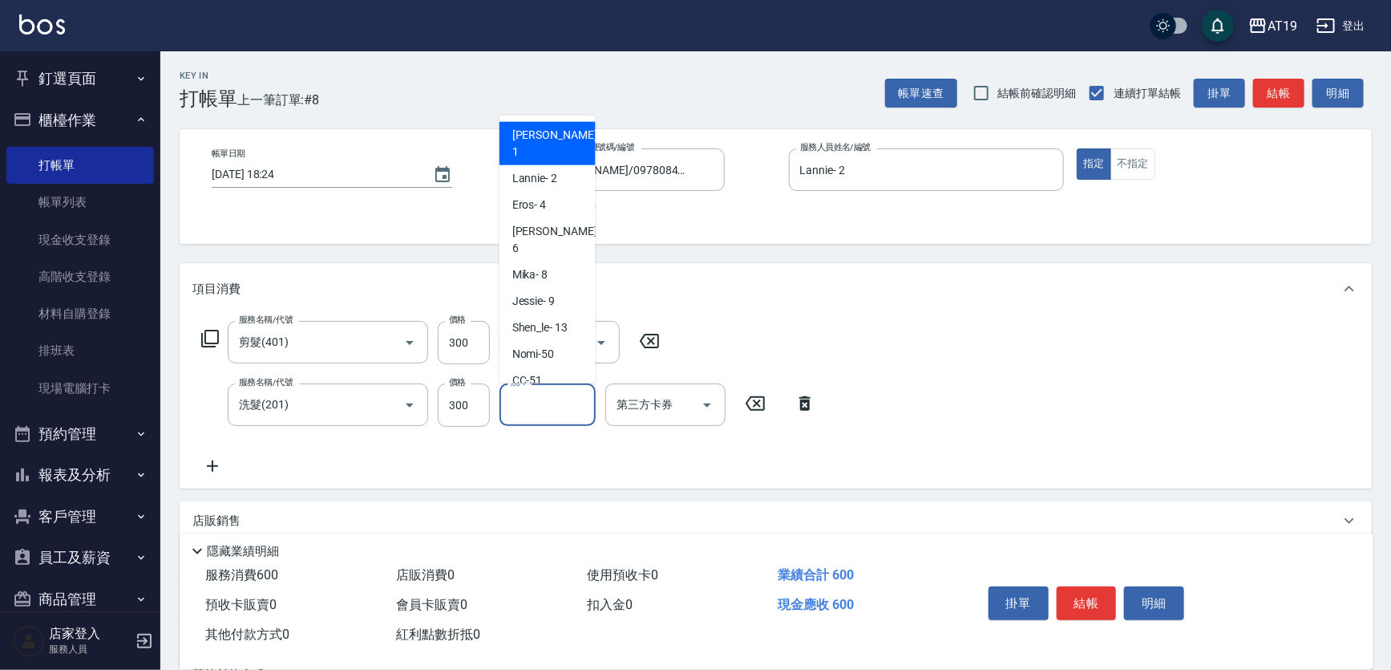
click at [523, 414] on input "洗-1" at bounding box center [548, 405] width 82 height 28
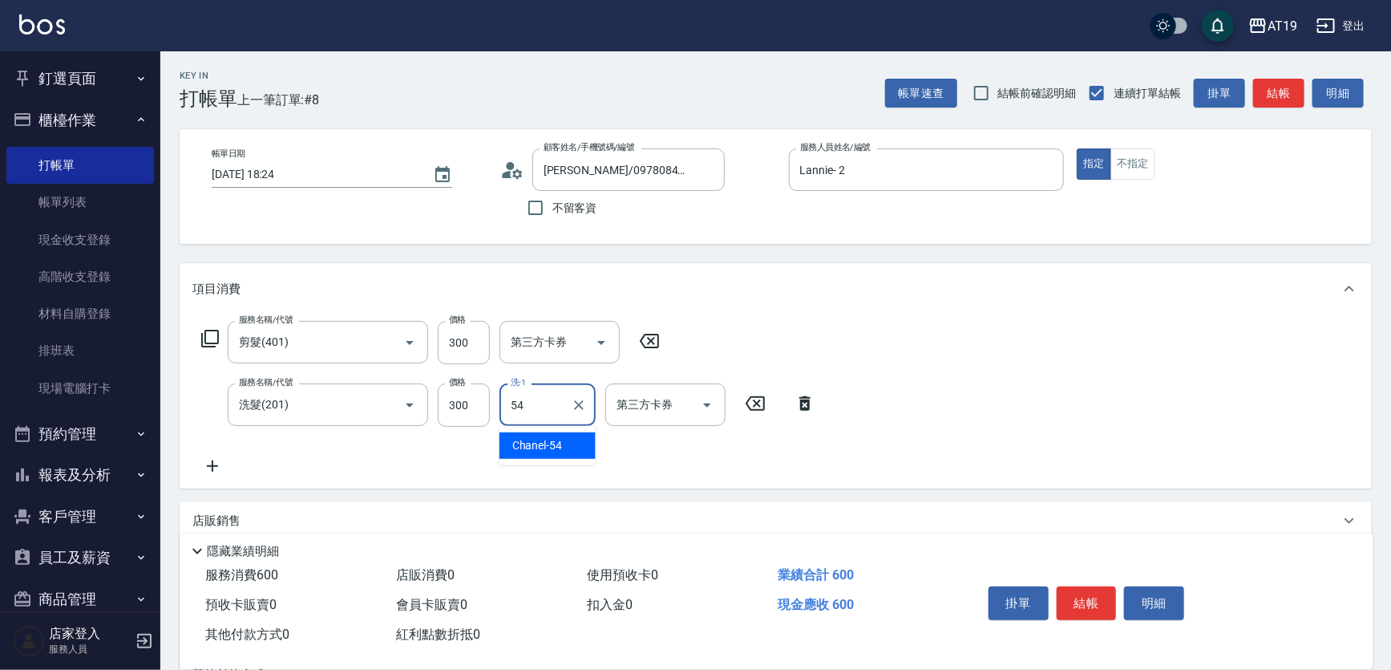
drag, startPoint x: 557, startPoint y: 441, endPoint x: 568, endPoint y: 447, distance: 12.9
click at [559, 446] on span "Chanel -54" at bounding box center [537, 445] width 51 height 17
click at [1070, 592] on button "結帳" at bounding box center [1087, 603] width 60 height 34
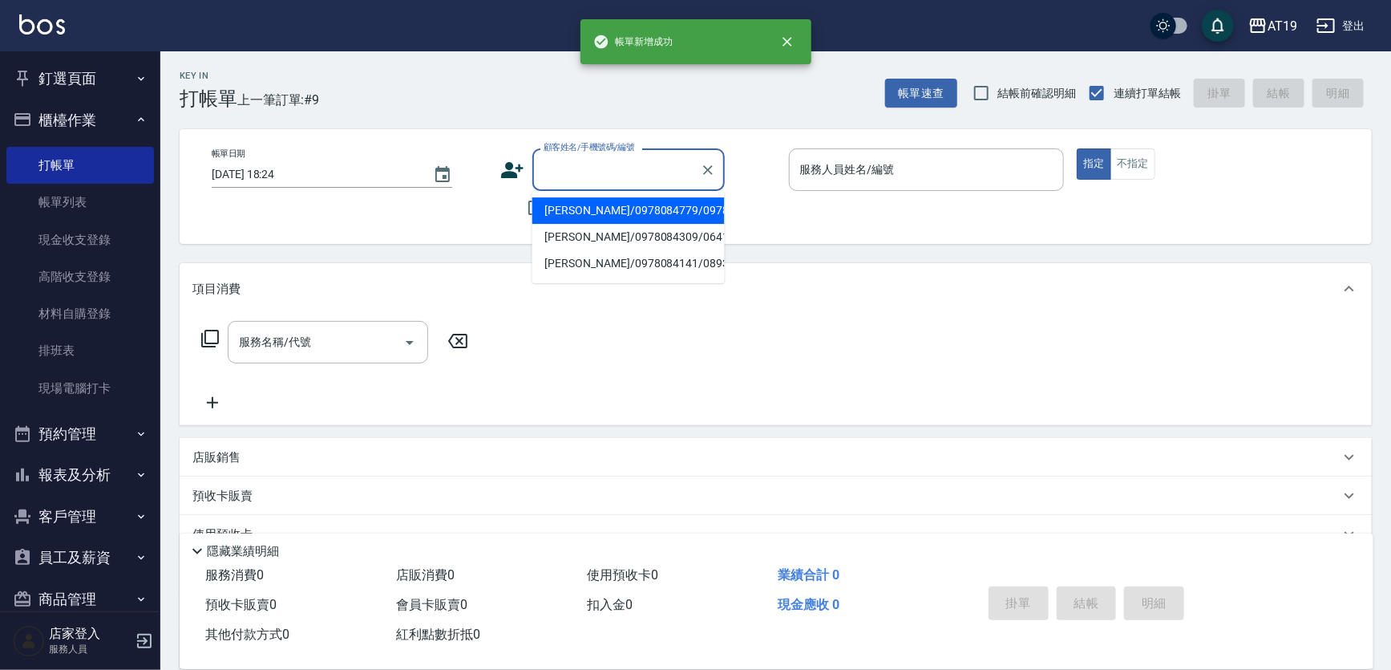
click at [573, 181] on input "顧客姓名/手機號碼/編號" at bounding box center [617, 170] width 154 height 28
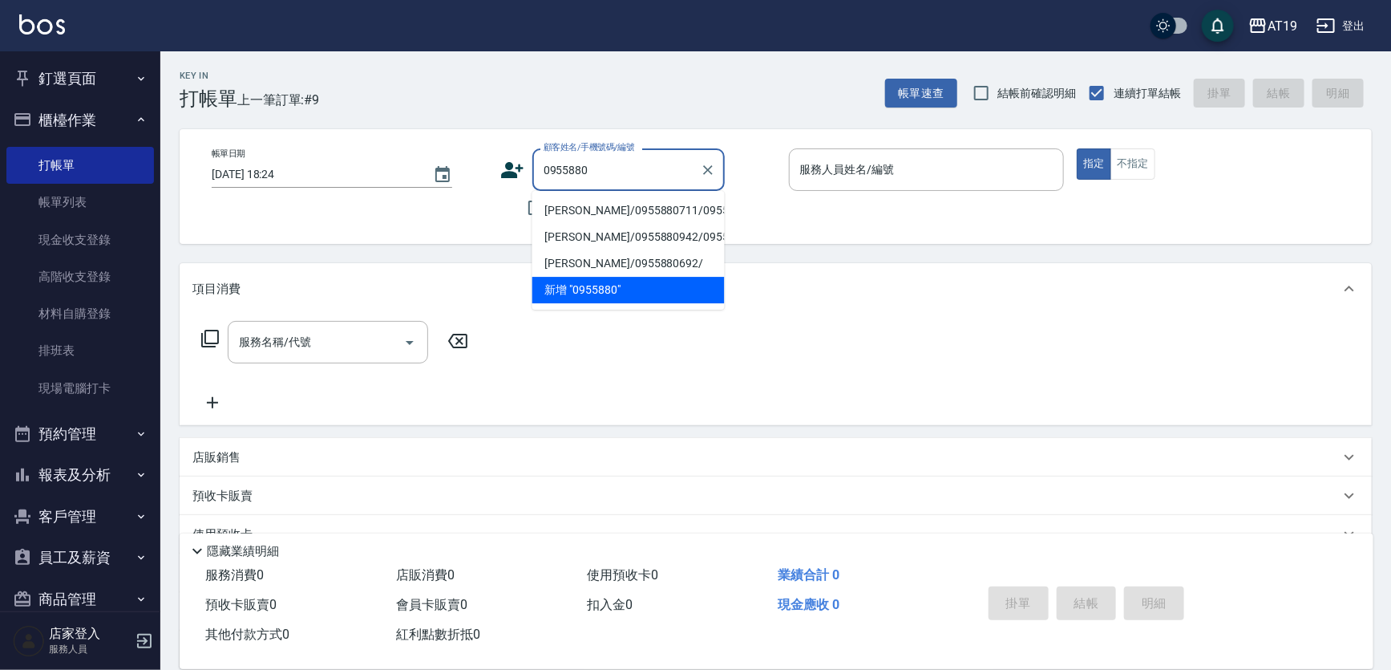
click at [573, 208] on li "林佳樺/0955880711/0955880711" at bounding box center [628, 210] width 192 height 26
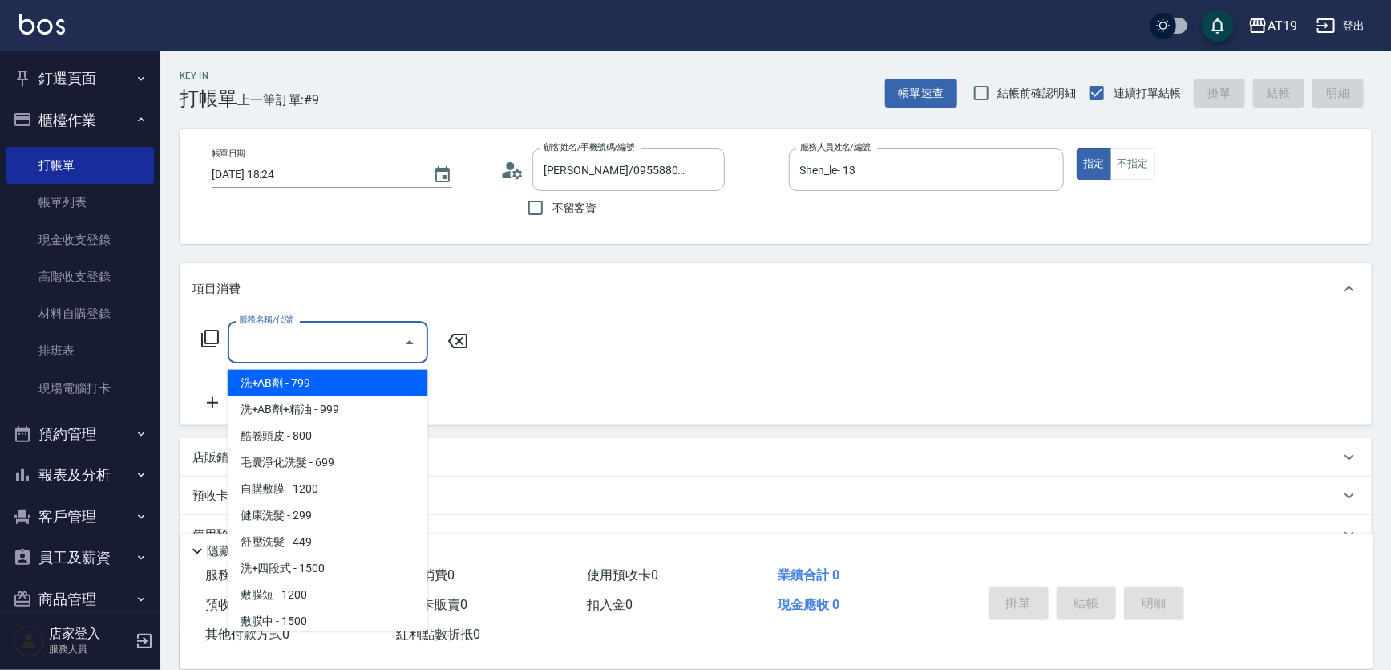
click at [350, 340] on input "服務名稱/代號" at bounding box center [316, 342] width 162 height 28
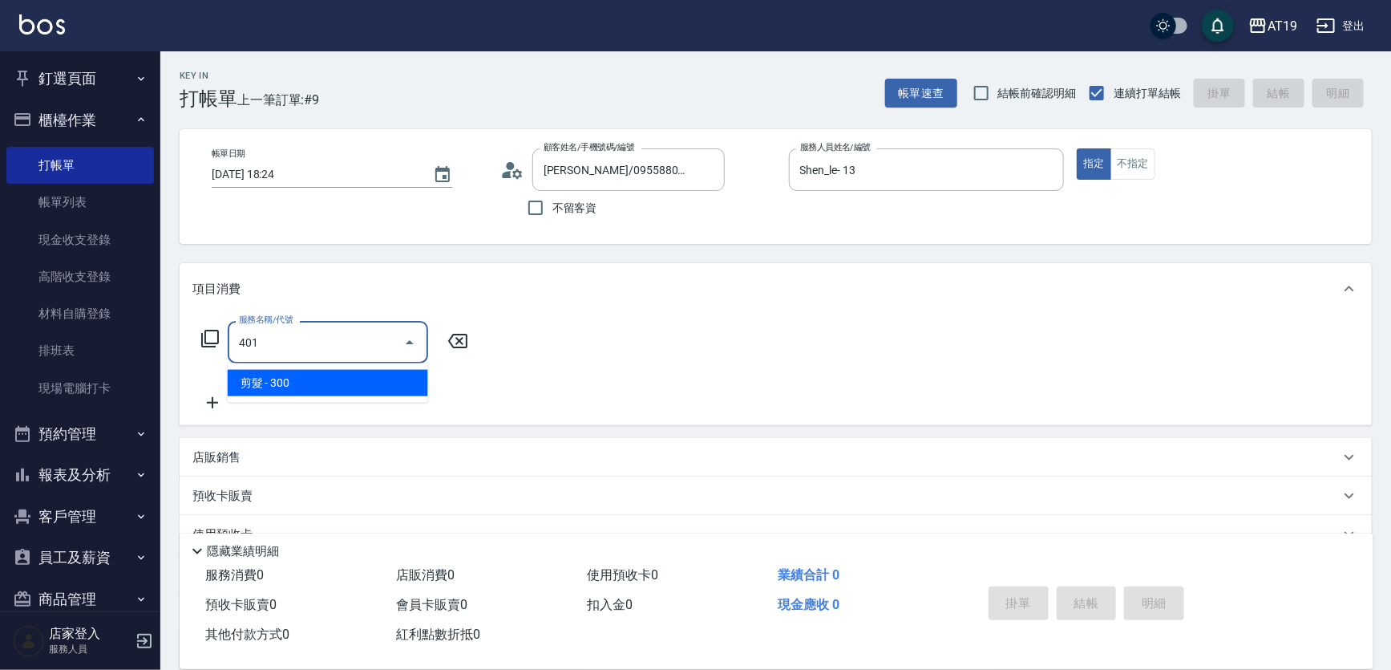
drag, startPoint x: 341, startPoint y: 376, endPoint x: 397, endPoint y: 377, distance: 56.1
click at [342, 377] on span "剪髮 - 300" at bounding box center [328, 383] width 200 height 26
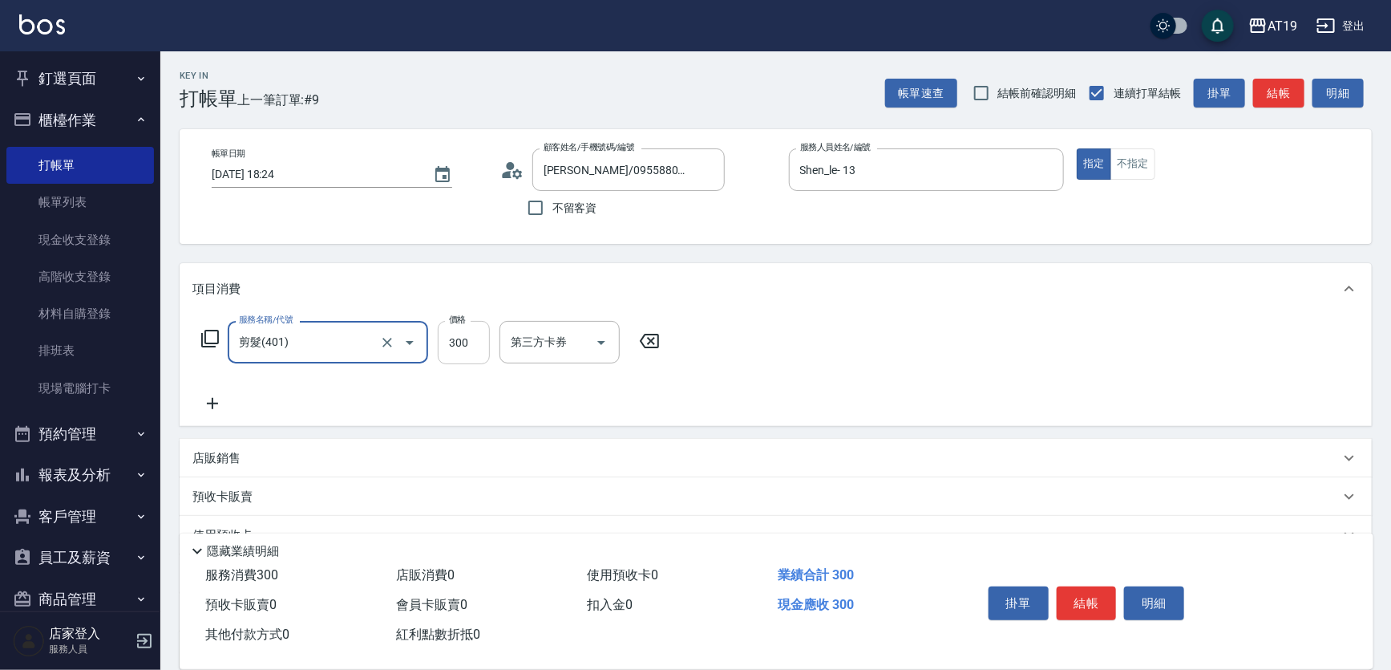
click at [457, 345] on input "300" at bounding box center [464, 342] width 52 height 43
click at [1083, 586] on button "結帳" at bounding box center [1087, 603] width 60 height 34
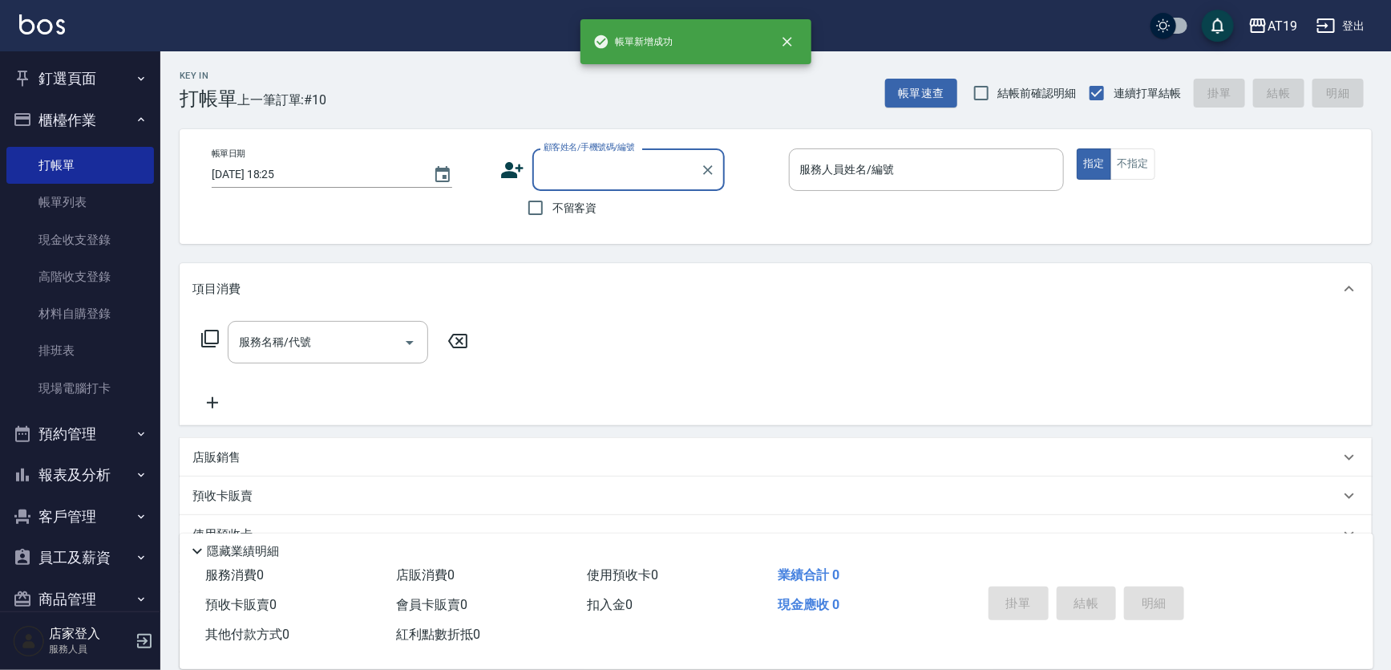
click at [577, 172] on input "顧客姓名/手機號碼/編號" at bounding box center [617, 170] width 154 height 28
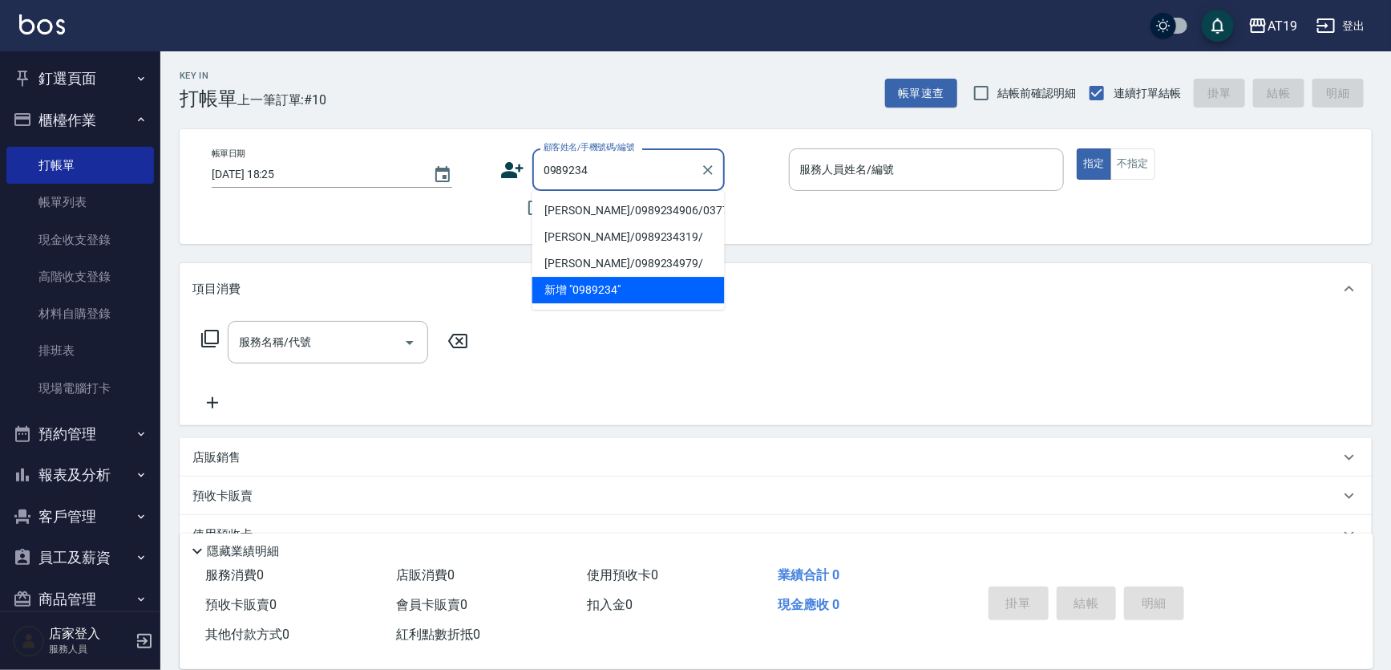
drag, startPoint x: 589, startPoint y: 206, endPoint x: 718, endPoint y: 198, distance: 128.6
click at [590, 206] on li "余佳鴻/0989234906/03771" at bounding box center [628, 210] width 192 height 26
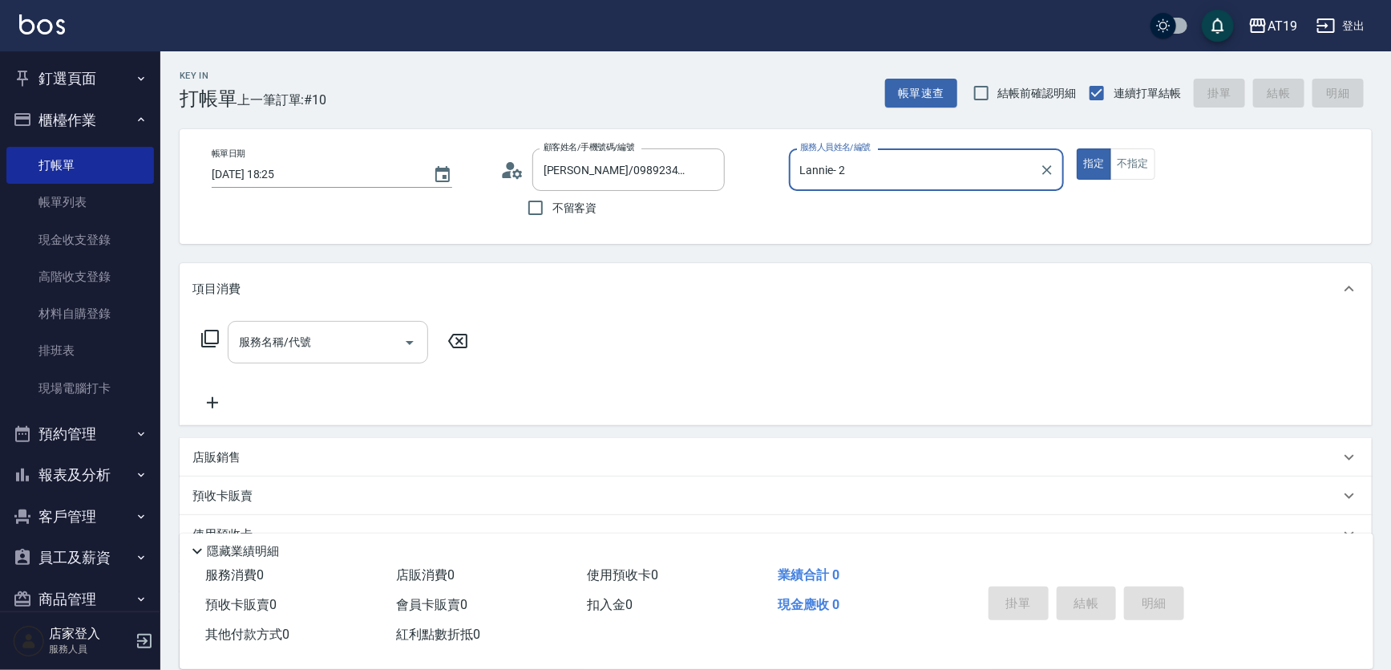
click at [382, 350] on input "服務名稱/代號" at bounding box center [316, 342] width 162 height 28
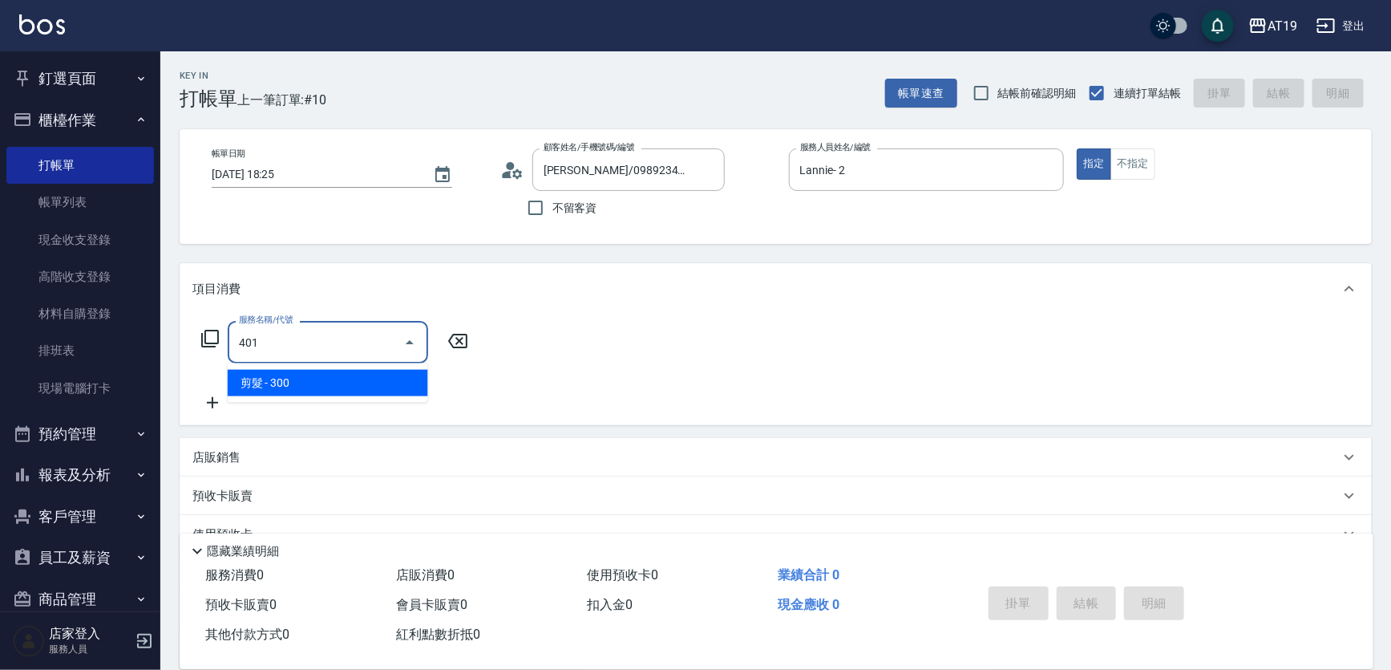
click at [383, 374] on span "剪髮 - 300" at bounding box center [328, 383] width 200 height 26
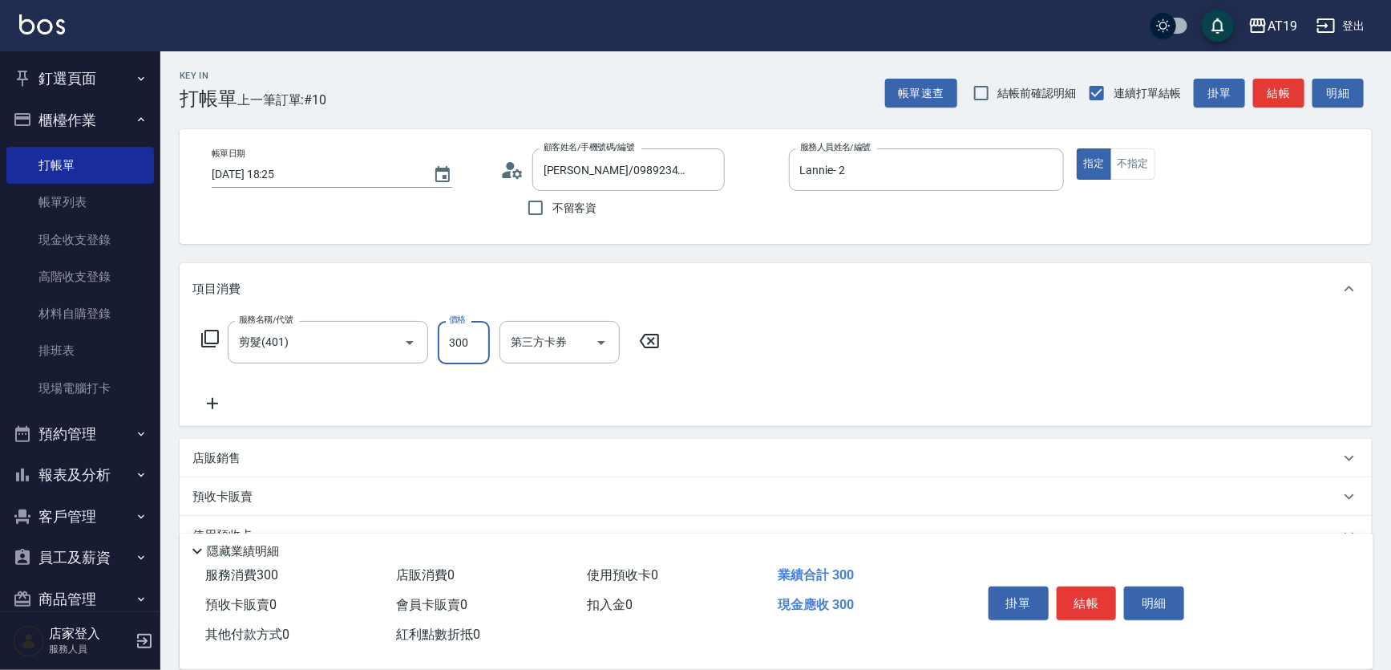
click at [447, 352] on input "300" at bounding box center [464, 342] width 52 height 43
click at [1082, 591] on button "結帳" at bounding box center [1087, 603] width 60 height 34
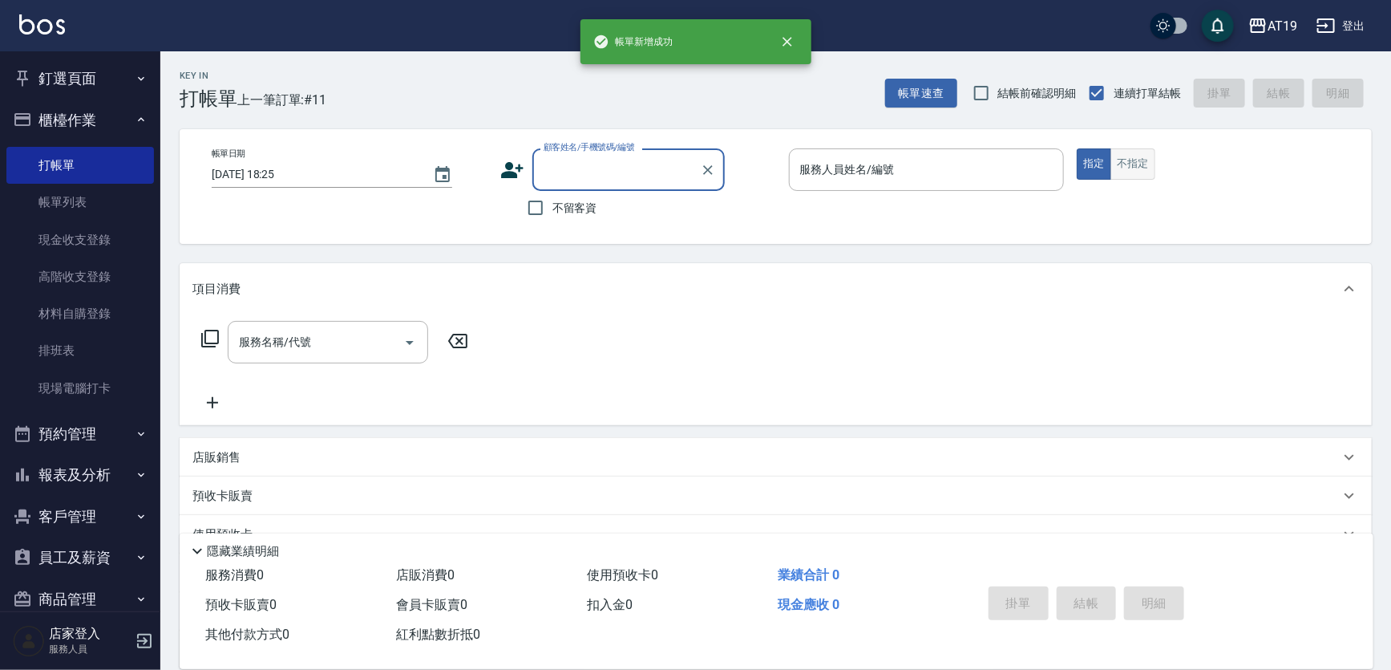
click at [1111, 172] on button "不指定" at bounding box center [1133, 163] width 45 height 31
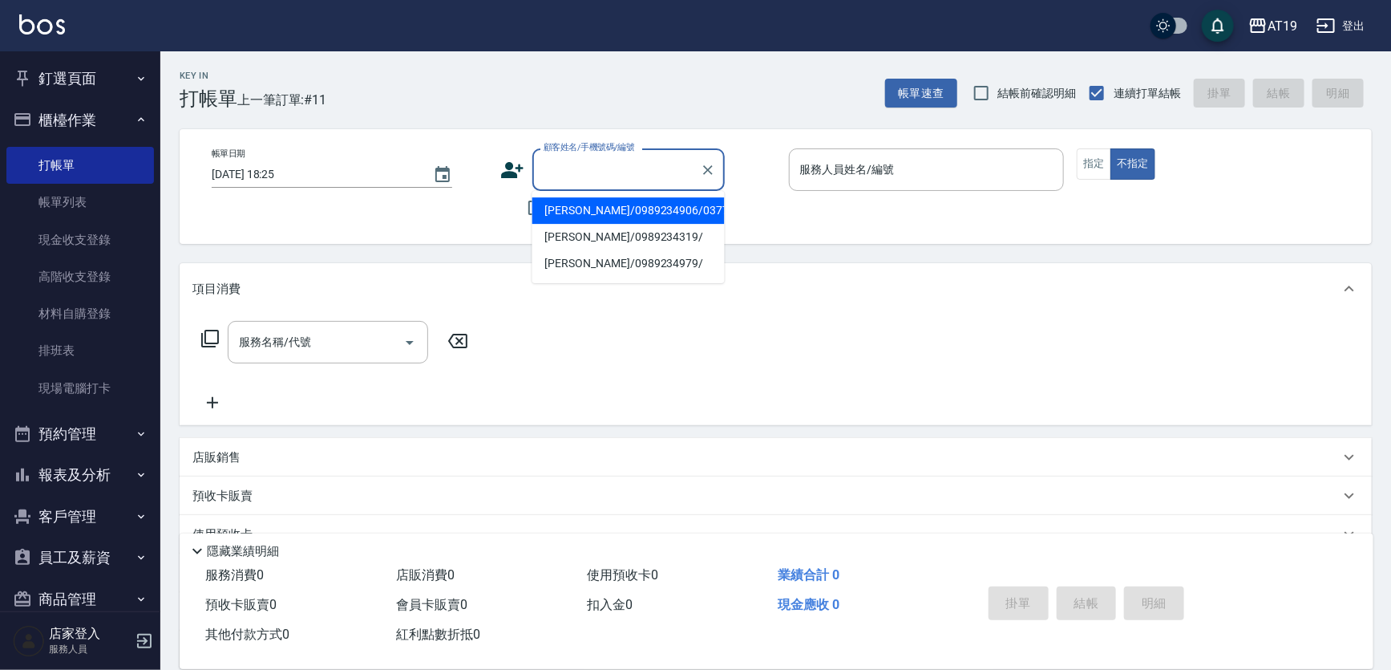
click at [583, 177] on input "顧客姓名/手機號碼/編號" at bounding box center [617, 170] width 154 height 28
drag, startPoint x: 532, startPoint y: 208, endPoint x: 621, endPoint y: 195, distance: 90.1
click at [536, 208] on li "余佳鴻/0989234906/03771" at bounding box center [628, 210] width 192 height 26
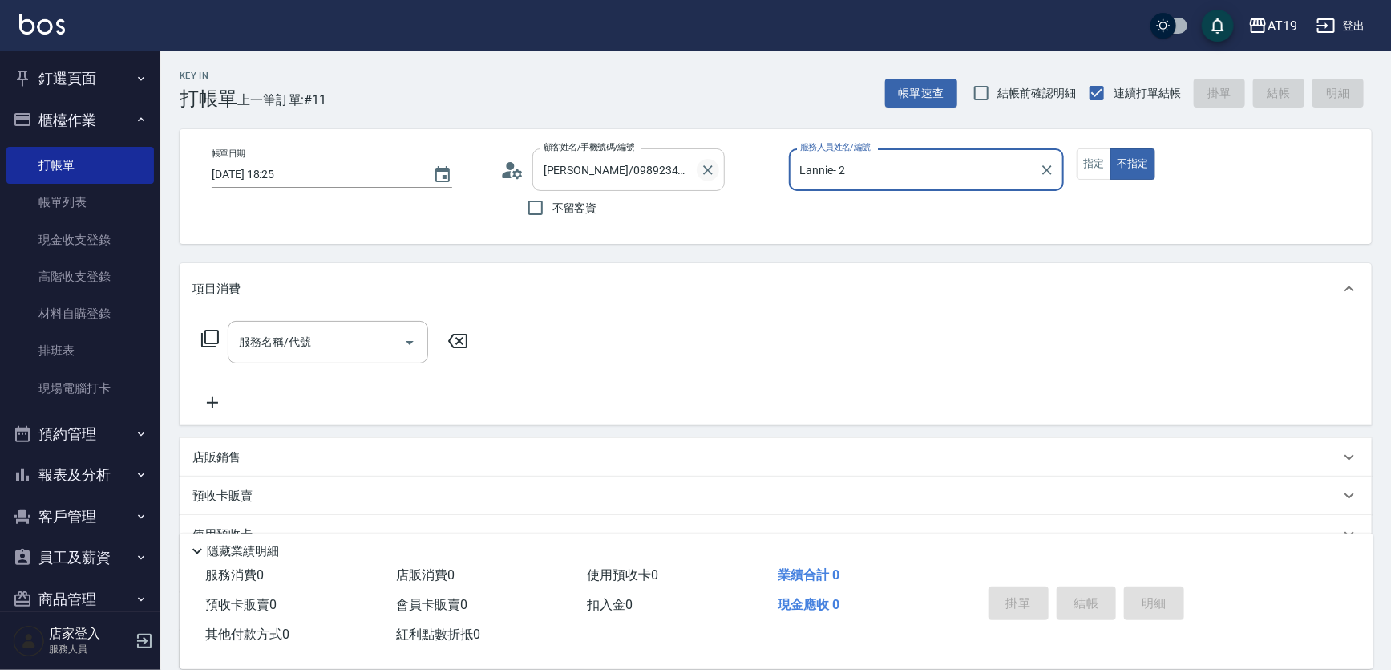
click at [710, 172] on icon "Clear" at bounding box center [708, 170] width 10 height 10
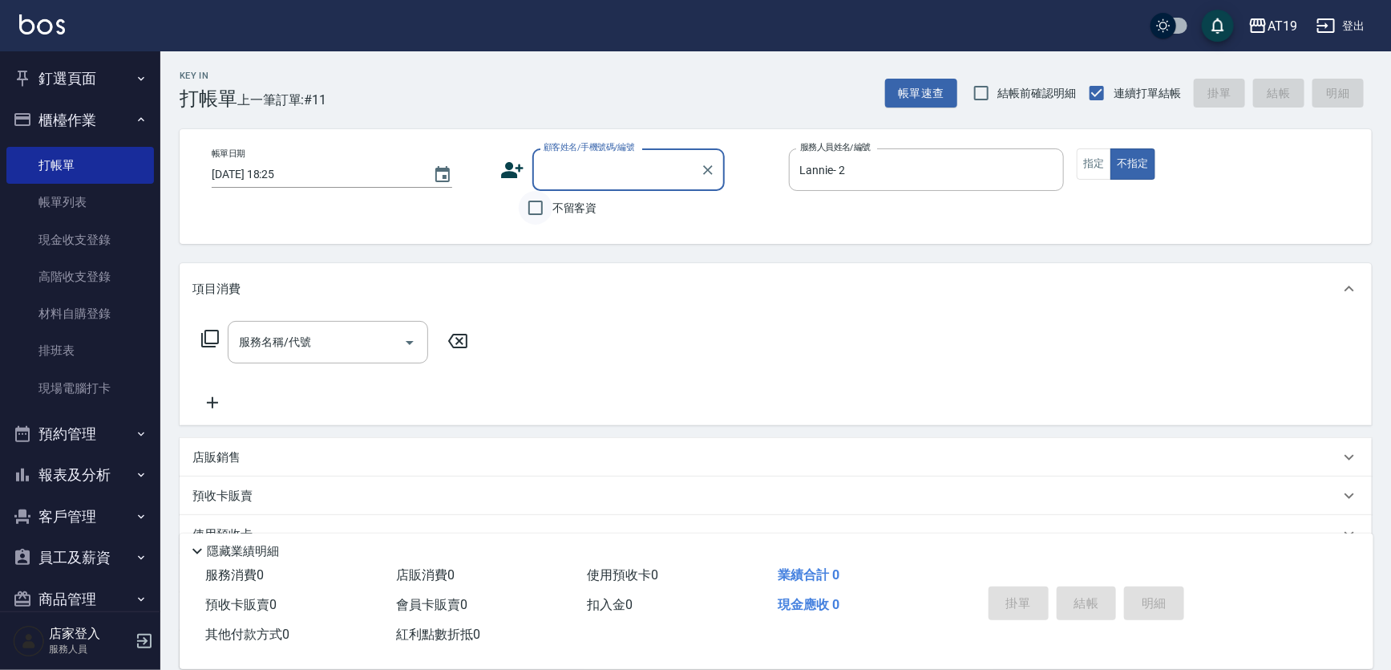
click at [532, 212] on input "不留客資" at bounding box center [536, 208] width 34 height 34
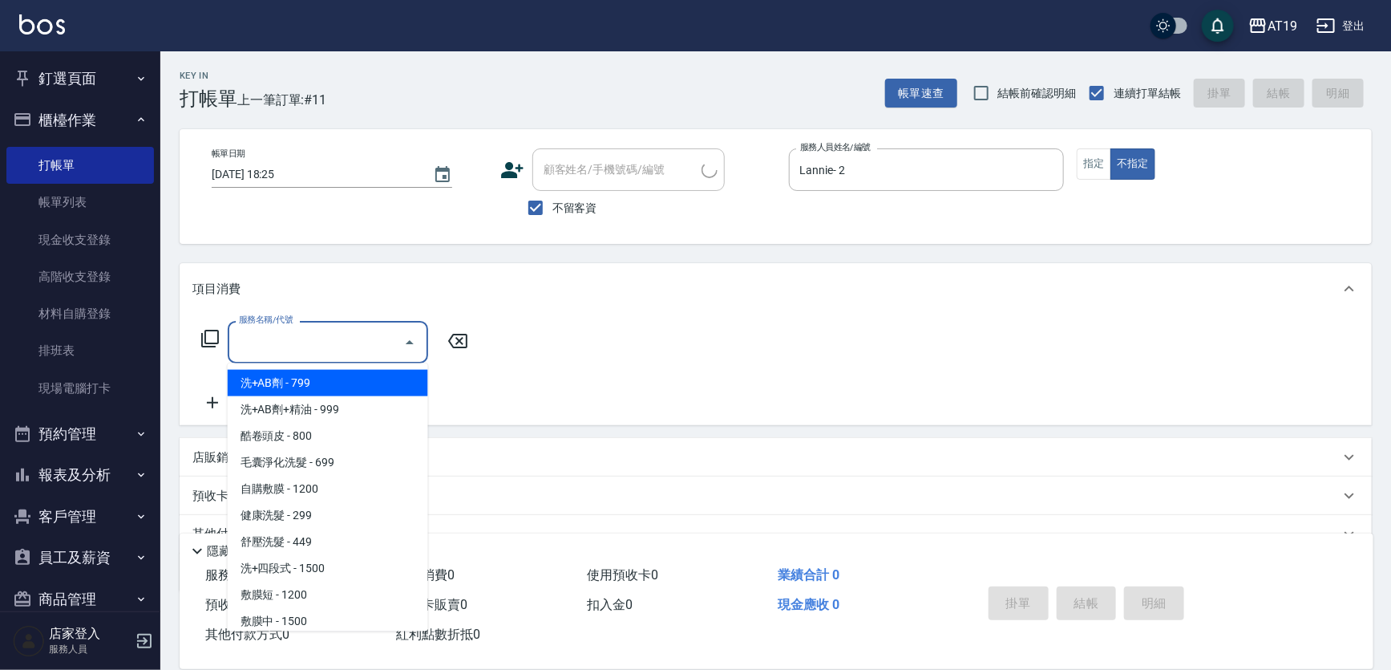
click at [291, 346] on input "服務名稱/代號" at bounding box center [316, 342] width 162 height 28
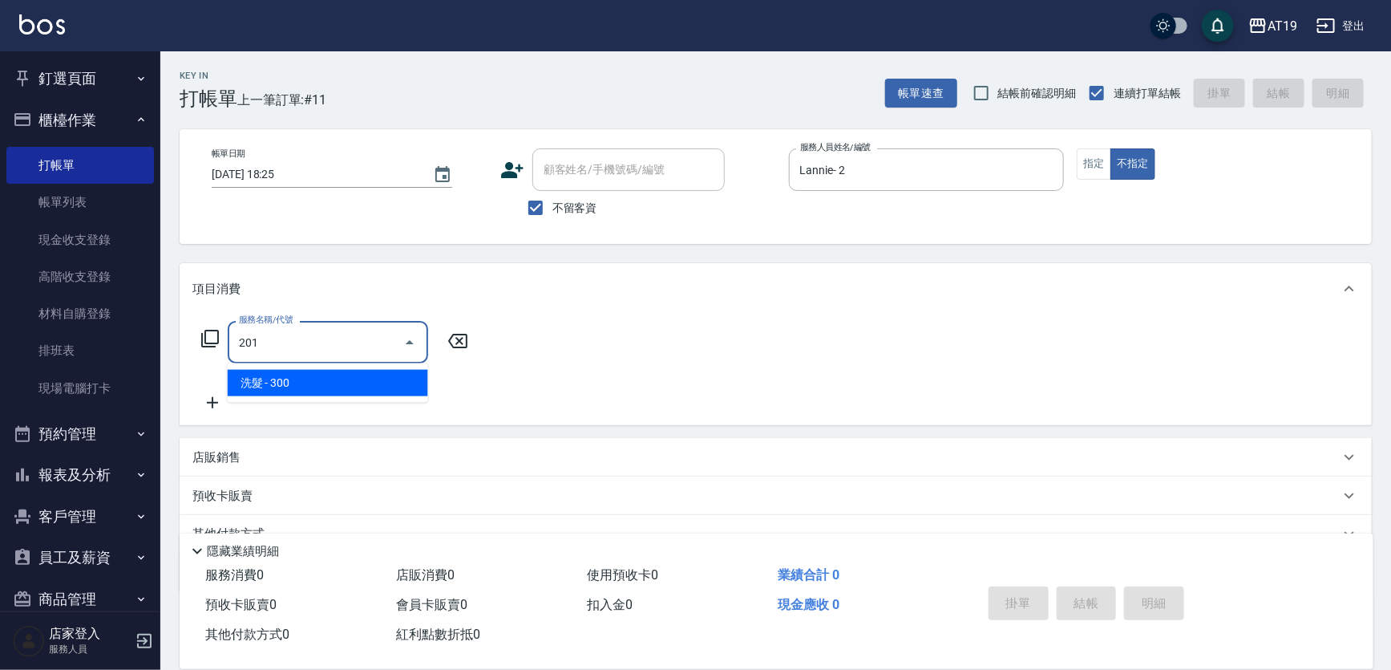
click at [326, 389] on span "洗髮 - 300" at bounding box center [328, 383] width 200 height 26
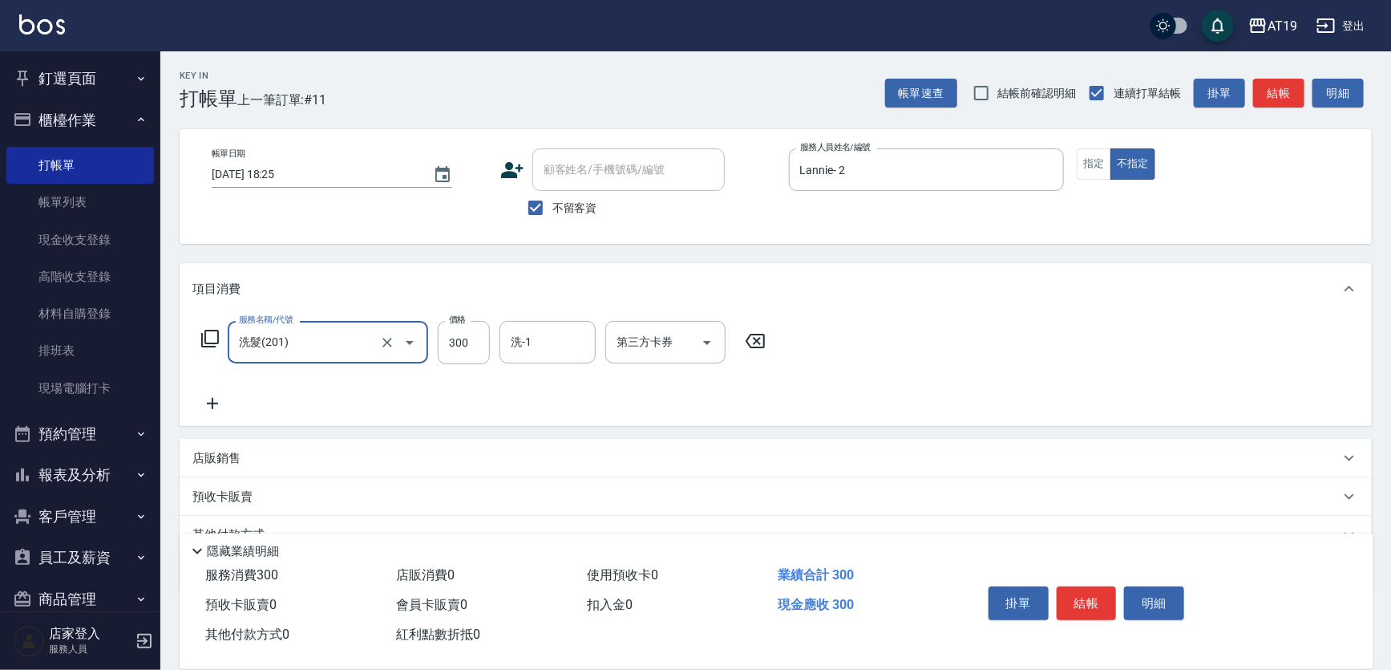
click at [219, 407] on icon at bounding box center [212, 403] width 40 height 19
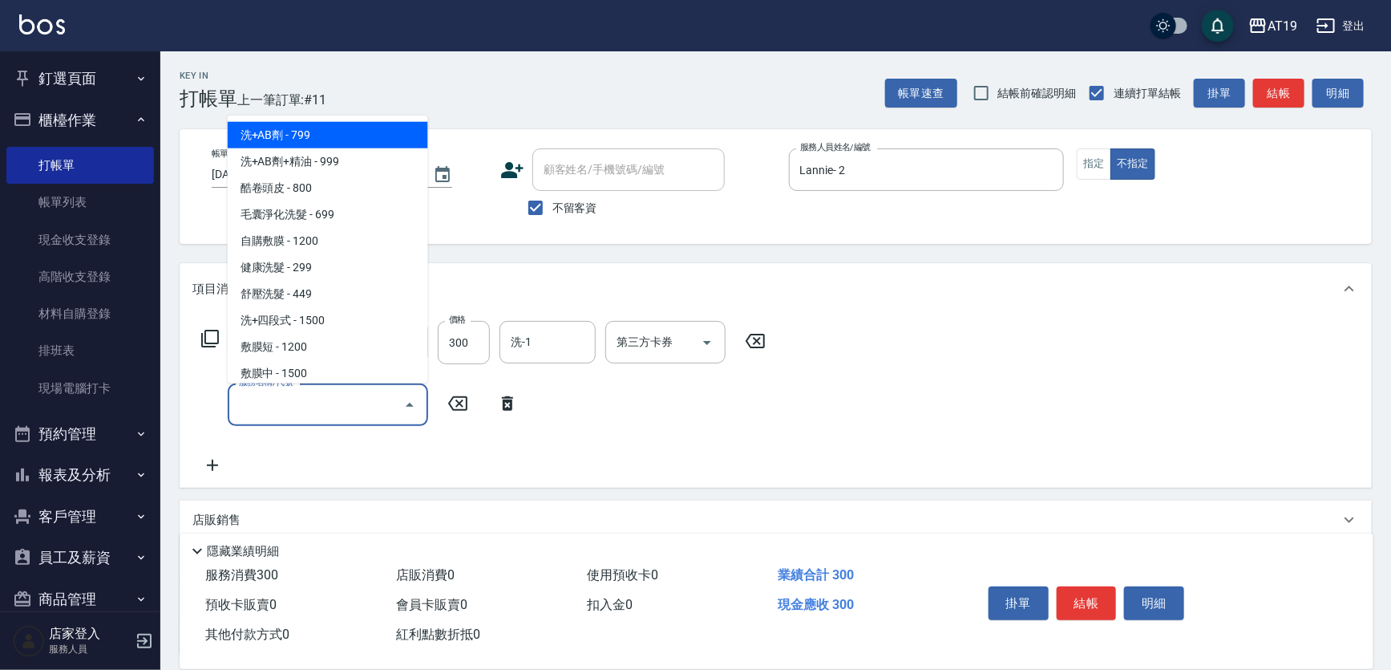
click at [244, 403] on input "服務名稱/代號" at bounding box center [316, 405] width 162 height 28
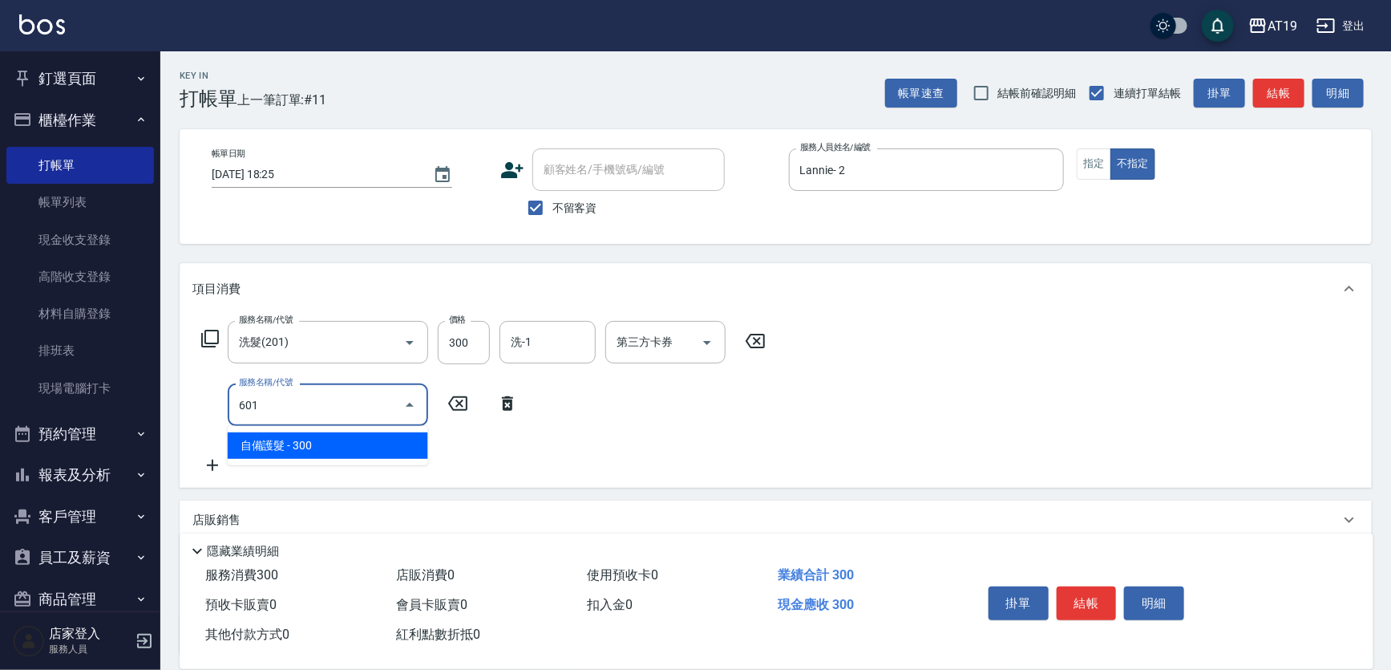
click at [262, 444] on span "自備護髮 - 300" at bounding box center [328, 445] width 200 height 26
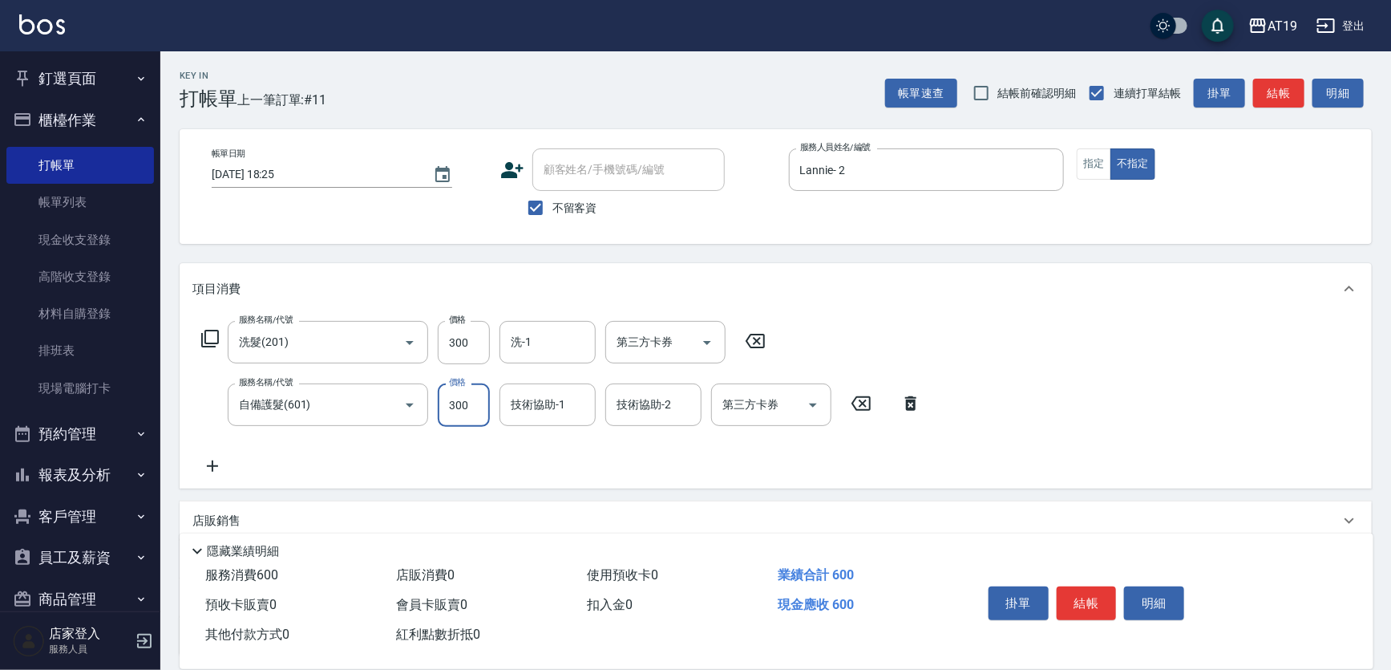
click at [477, 408] on input "300" at bounding box center [464, 404] width 52 height 43
click at [1091, 600] on button "結帳" at bounding box center [1087, 603] width 60 height 34
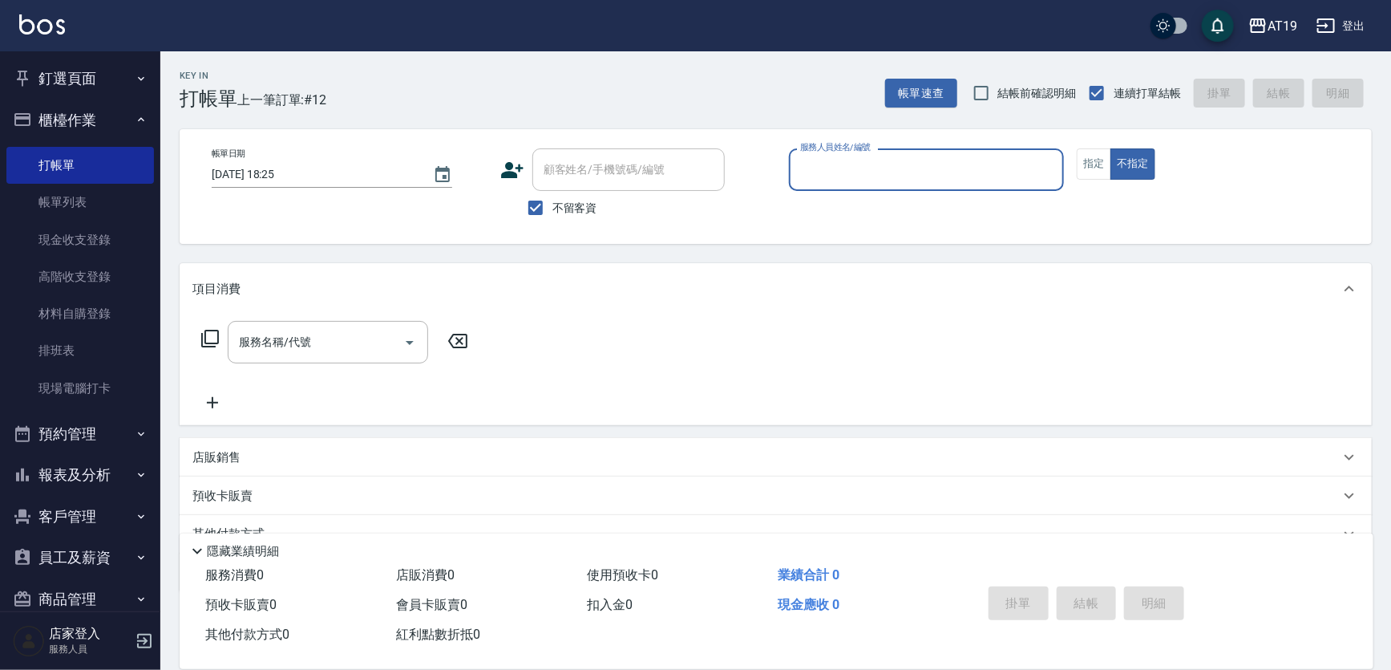
click at [846, 176] on input "服務人員姓名/編號" at bounding box center [926, 170] width 261 height 28
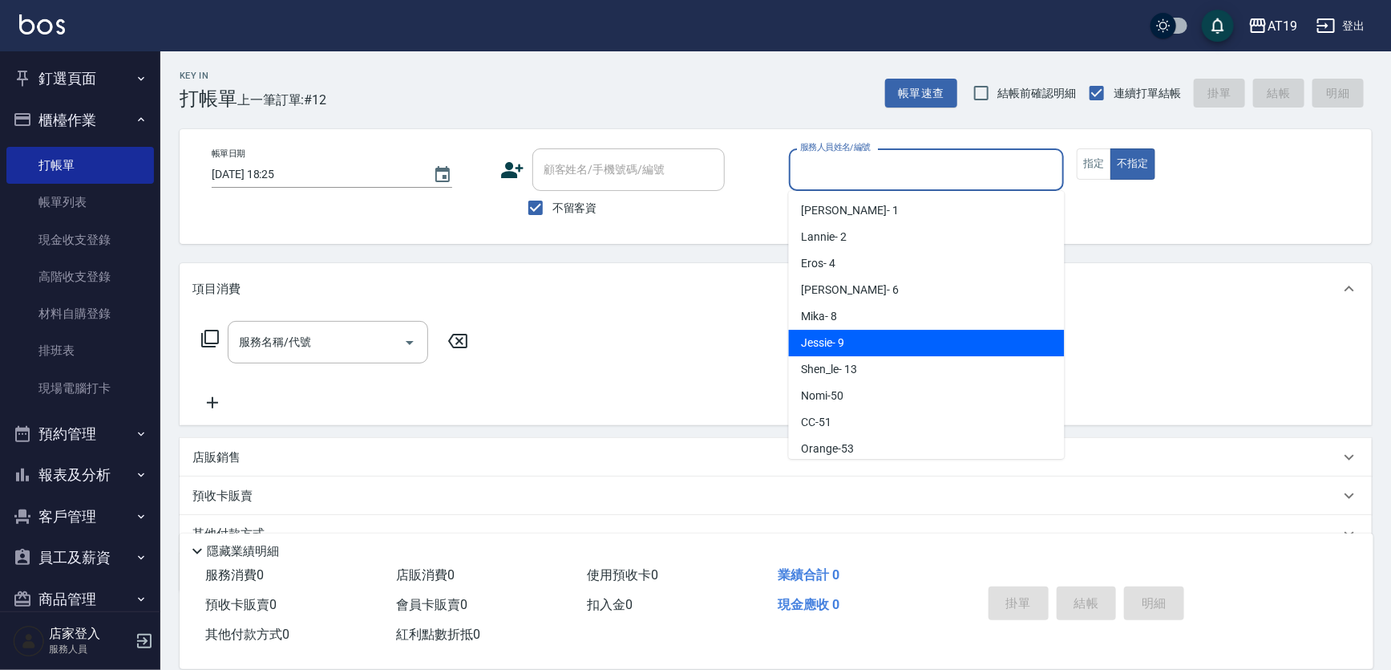
click at [855, 330] on div "Jessie - 9" at bounding box center [927, 343] width 276 height 26
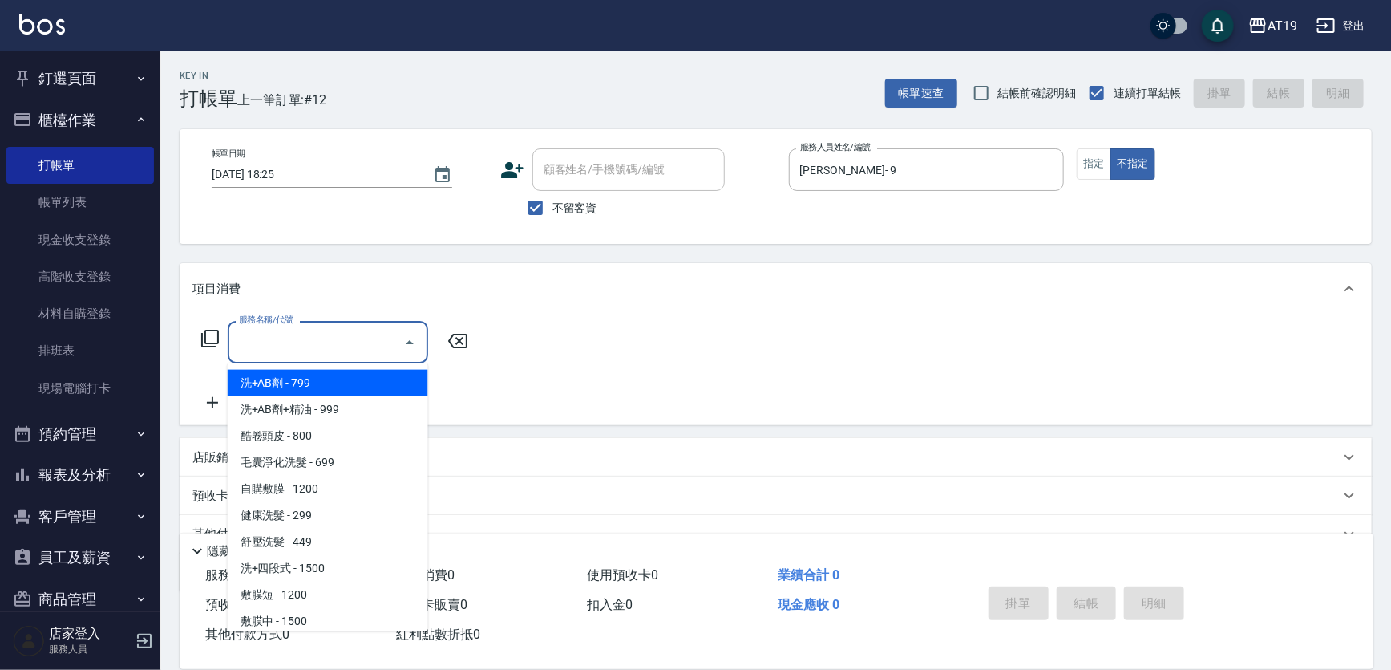
click at [336, 344] on input "服務名稱/代號" at bounding box center [316, 342] width 162 height 28
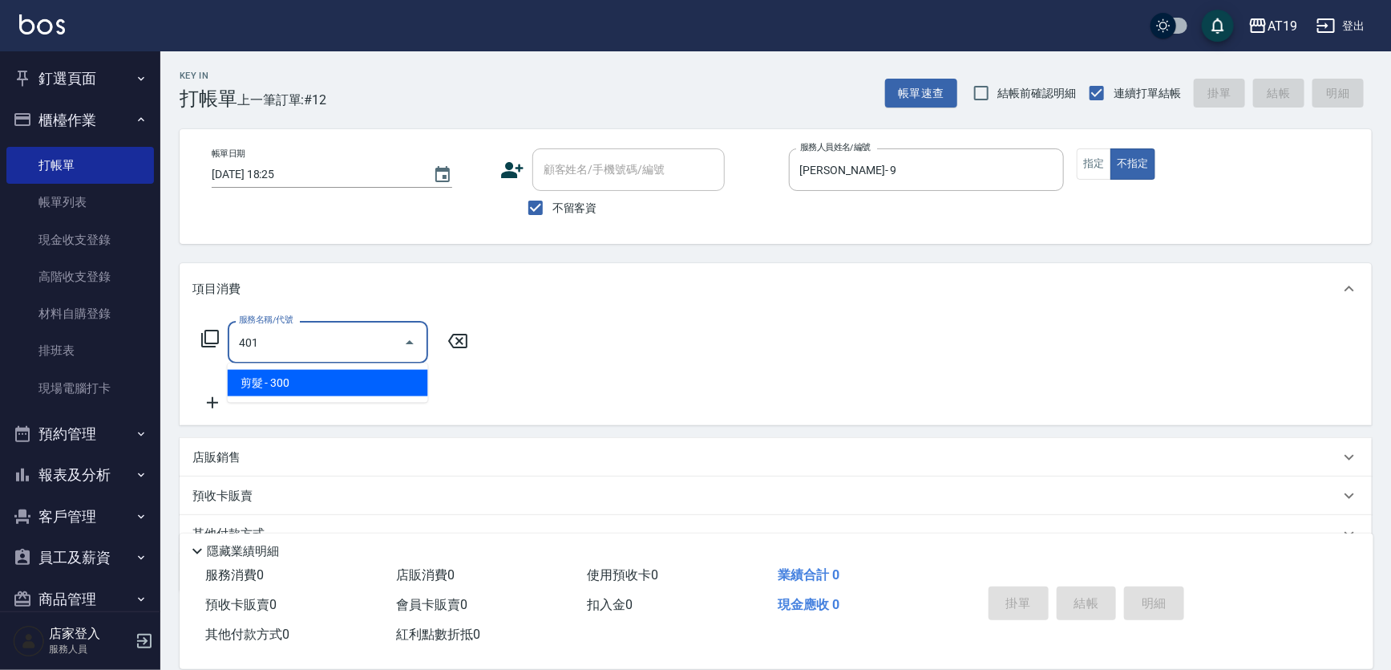
drag, startPoint x: 320, startPoint y: 374, endPoint x: 330, endPoint y: 374, distance: 9.7
click at [321, 374] on span "剪髮 - 300" at bounding box center [328, 383] width 200 height 26
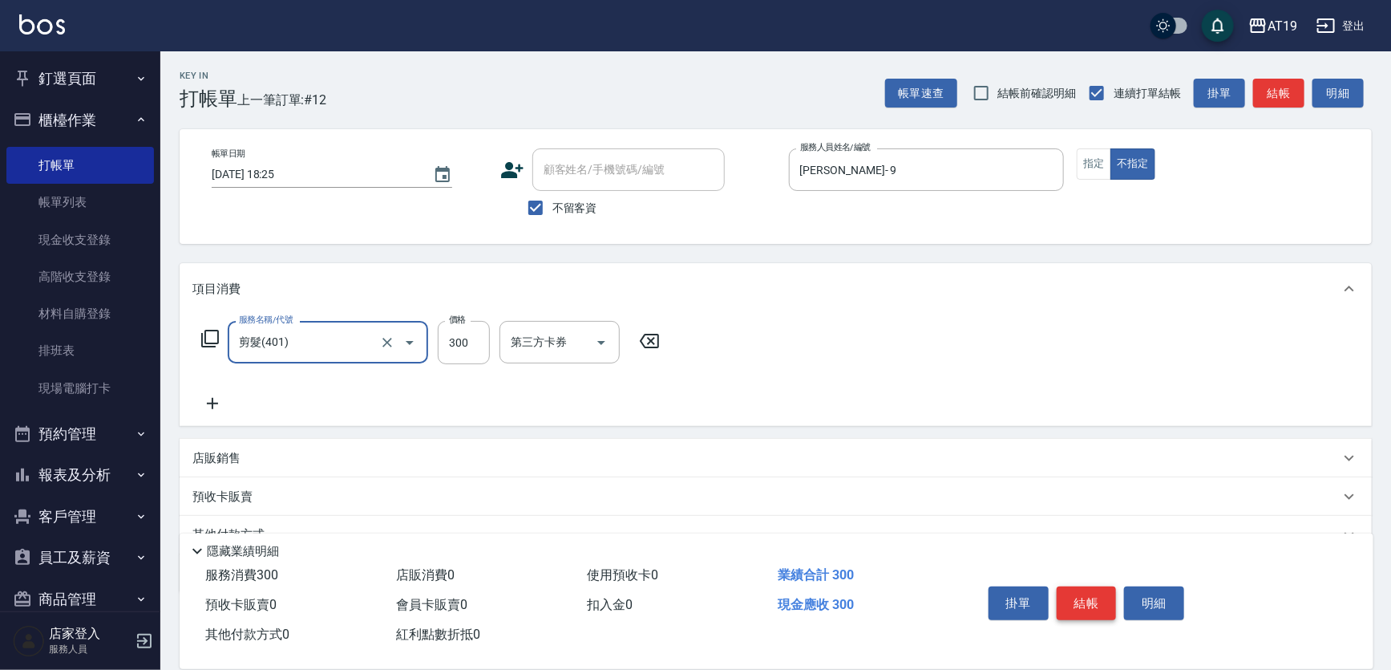
click at [1083, 599] on button "結帳" at bounding box center [1087, 603] width 60 height 34
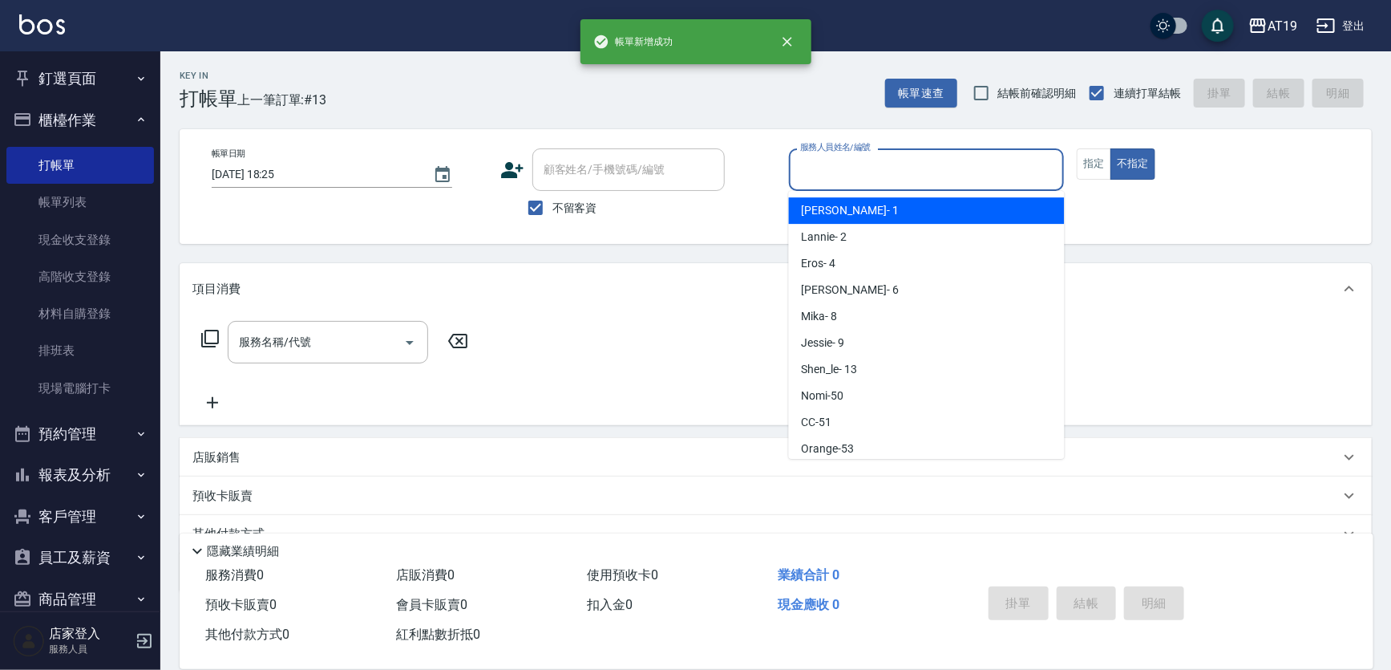
click at [838, 162] on input "服務人員姓名/編號" at bounding box center [926, 170] width 261 height 28
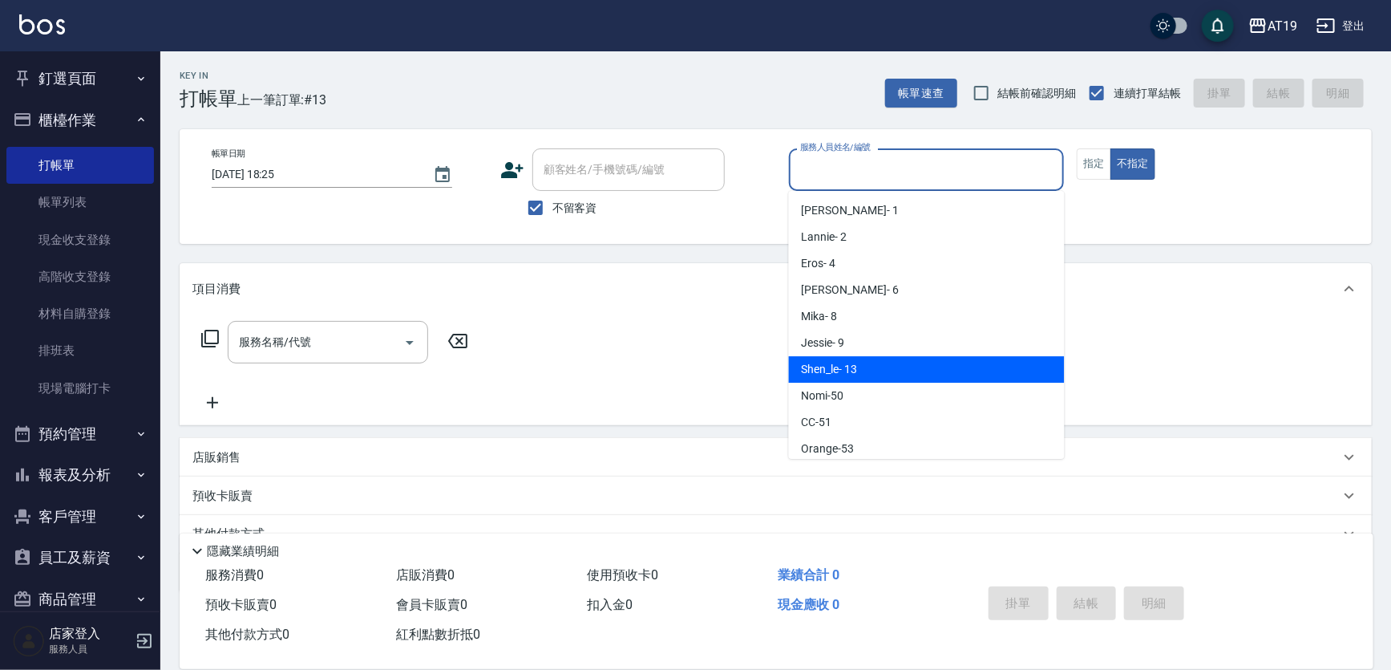
click at [857, 374] on span "Shen_le - 13" at bounding box center [829, 369] width 55 height 17
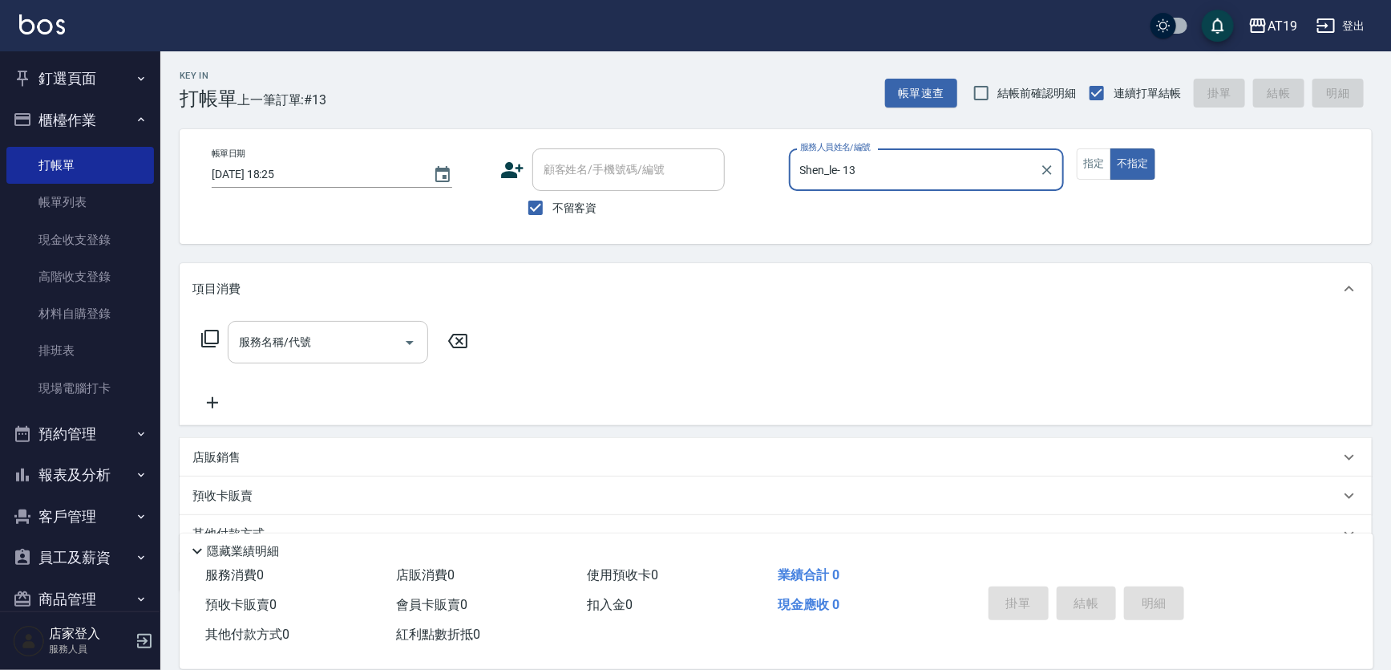
click at [372, 346] on input "服務名稱/代號" at bounding box center [316, 342] width 162 height 28
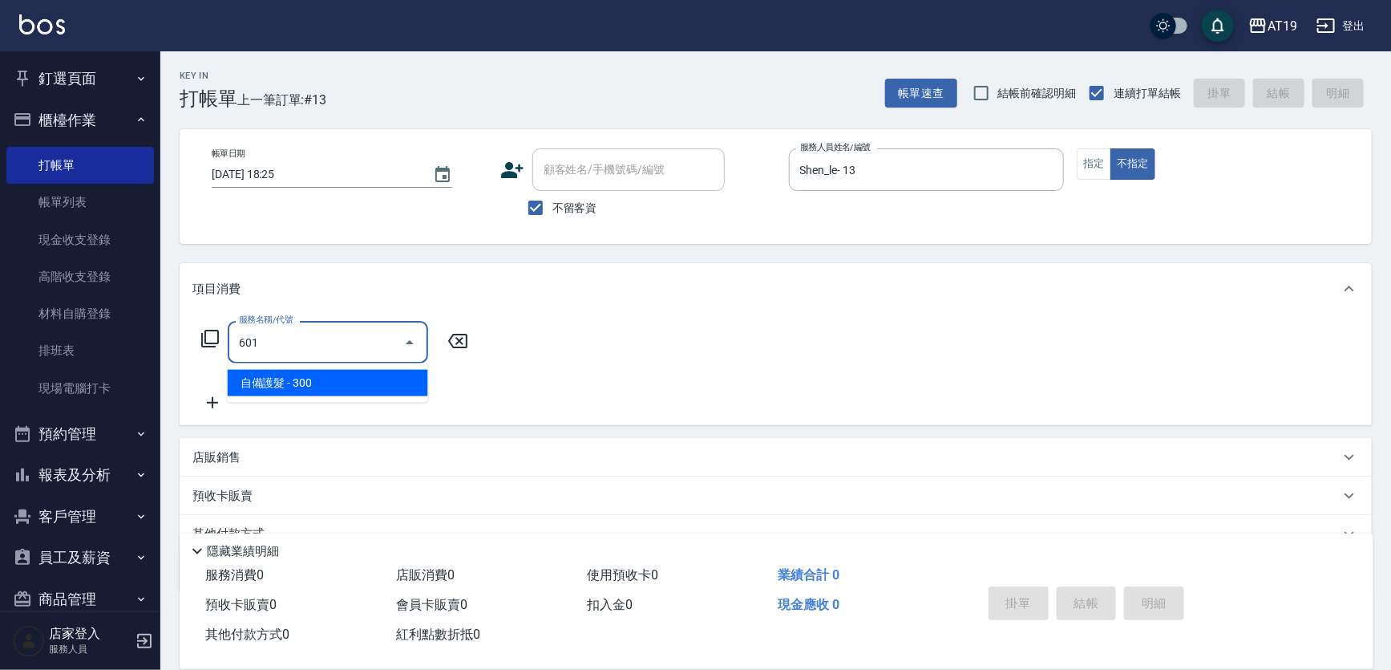
click at [375, 370] on span "自備護髮 - 300" at bounding box center [328, 383] width 200 height 26
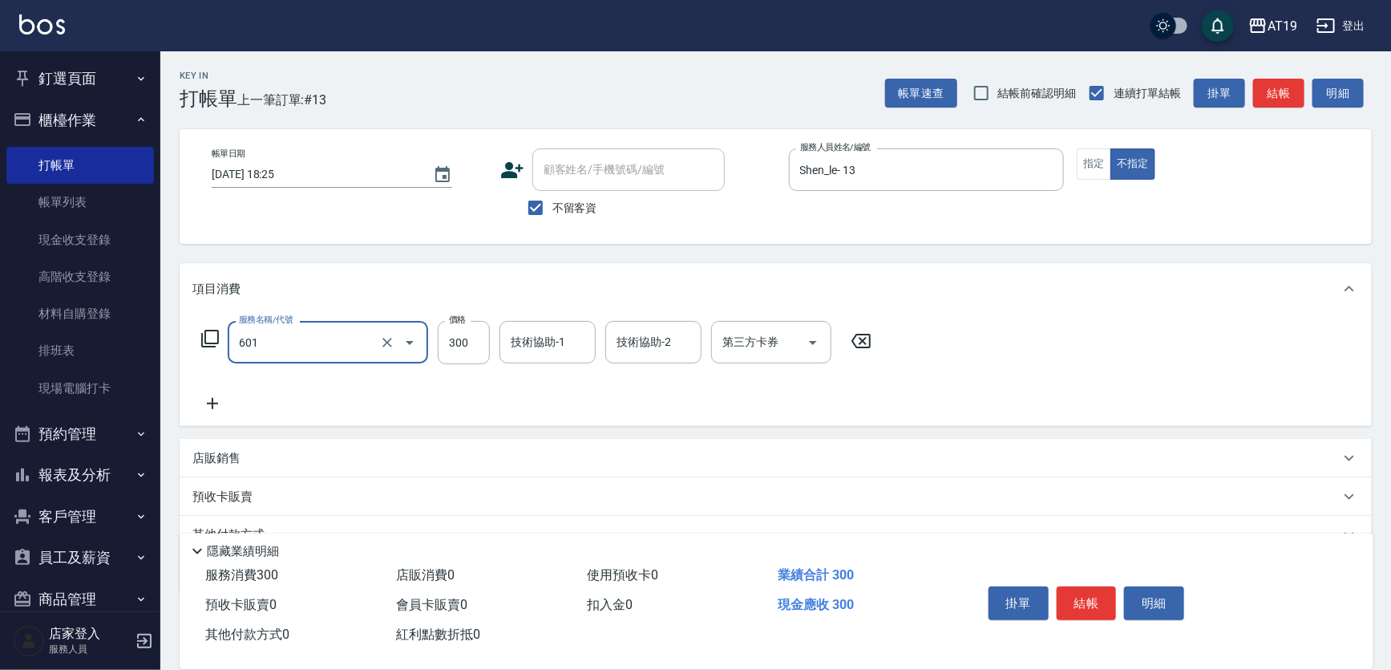
click at [419, 329] on div at bounding box center [398, 342] width 45 height 43
click at [354, 338] on input "601" at bounding box center [305, 342] width 141 height 28
drag, startPoint x: 281, startPoint y: 342, endPoint x: 213, endPoint y: 334, distance: 68.6
click at [216, 334] on div "服務名稱/代號 601 服務名稱/代號 價格 300 價格 技術協助-1 技術協助-1 技術協助-2 技術協助-2 第三方卡券 第三方卡券" at bounding box center [536, 342] width 689 height 43
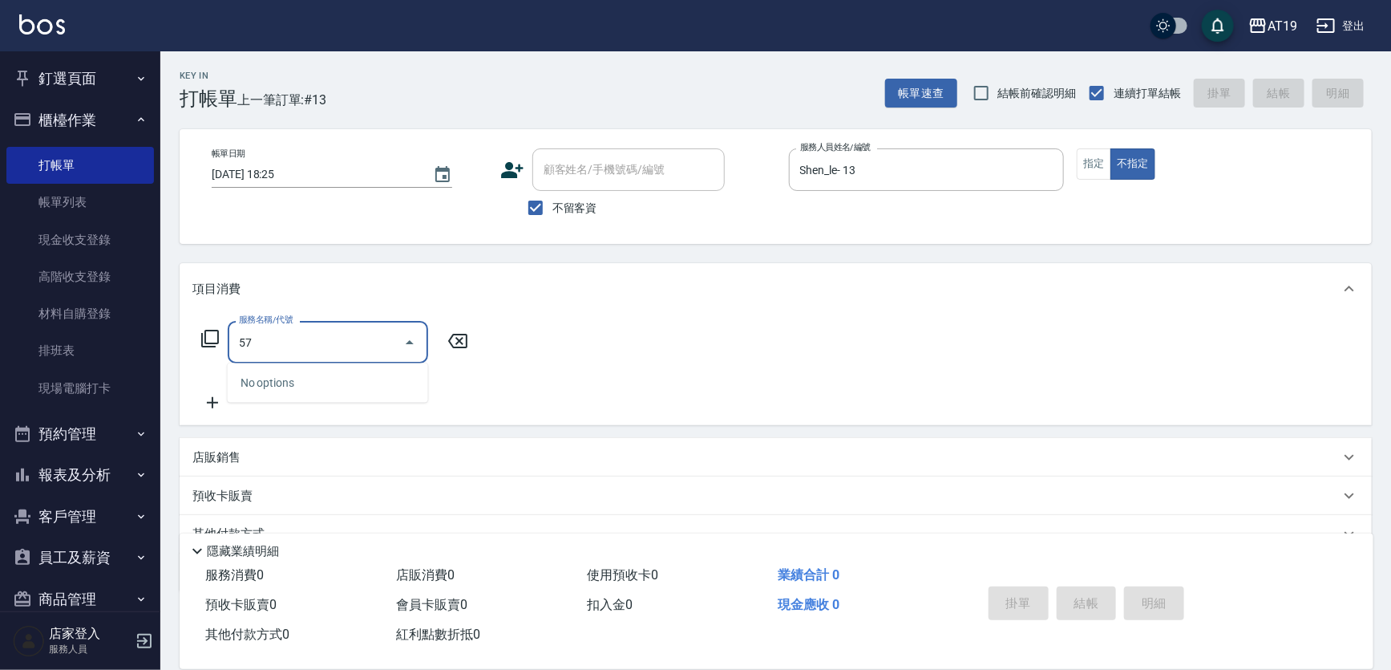
click at [233, 337] on div "57 服務名稱/代號" at bounding box center [328, 342] width 200 height 43
click at [253, 343] on input "57" at bounding box center [316, 342] width 162 height 28
drag, startPoint x: 253, startPoint y: 343, endPoint x: 245, endPoint y: 342, distance: 9.0
click at [245, 342] on input "57" at bounding box center [316, 342] width 162 height 28
drag, startPoint x: 277, startPoint y: 377, endPoint x: 404, endPoint y: 369, distance: 127.0
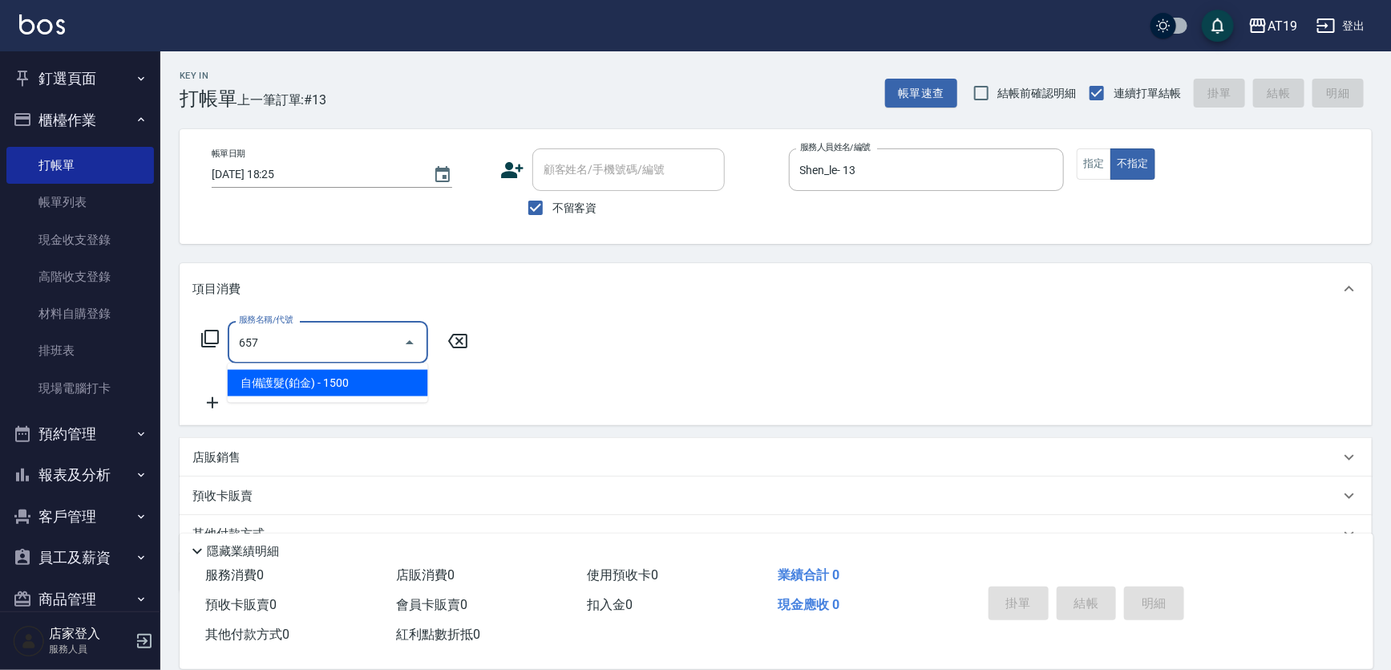
click at [289, 376] on span "自備護髮(鉑金) - 1500" at bounding box center [328, 383] width 200 height 26
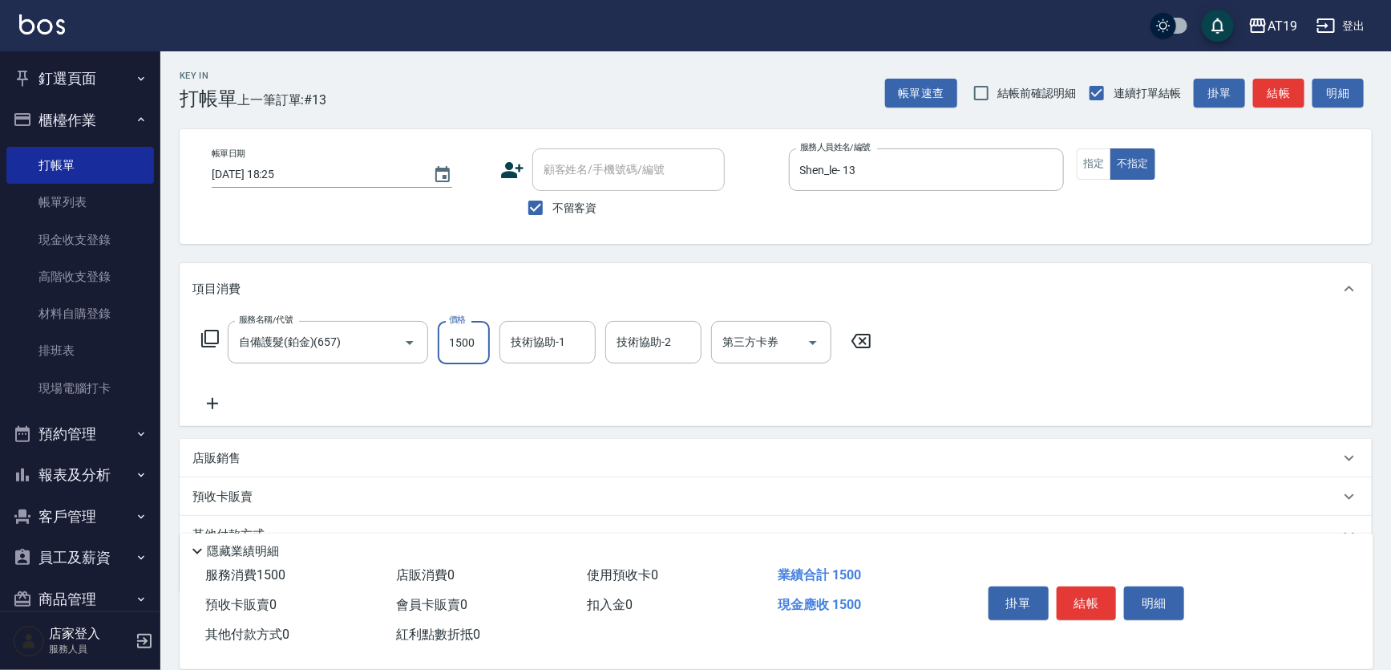
click at [480, 344] on input "1500" at bounding box center [464, 342] width 52 height 43
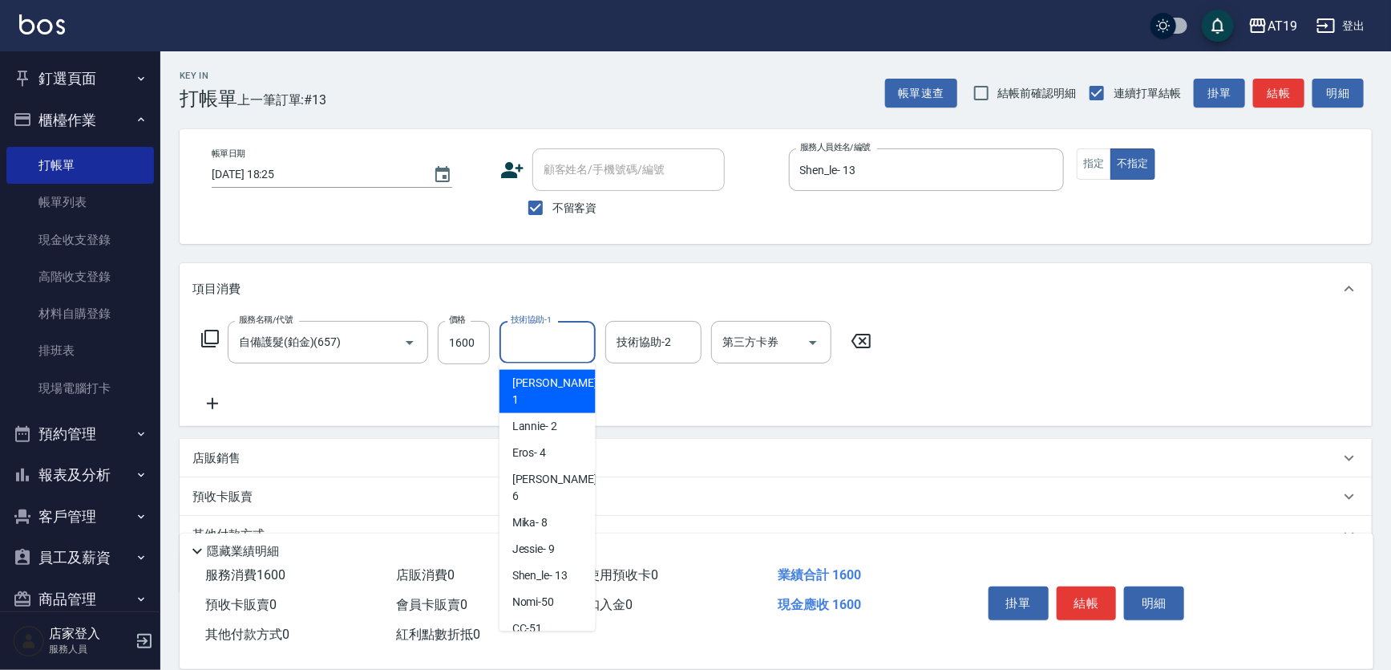
click at [543, 338] on input "技術協助-1" at bounding box center [548, 342] width 82 height 28
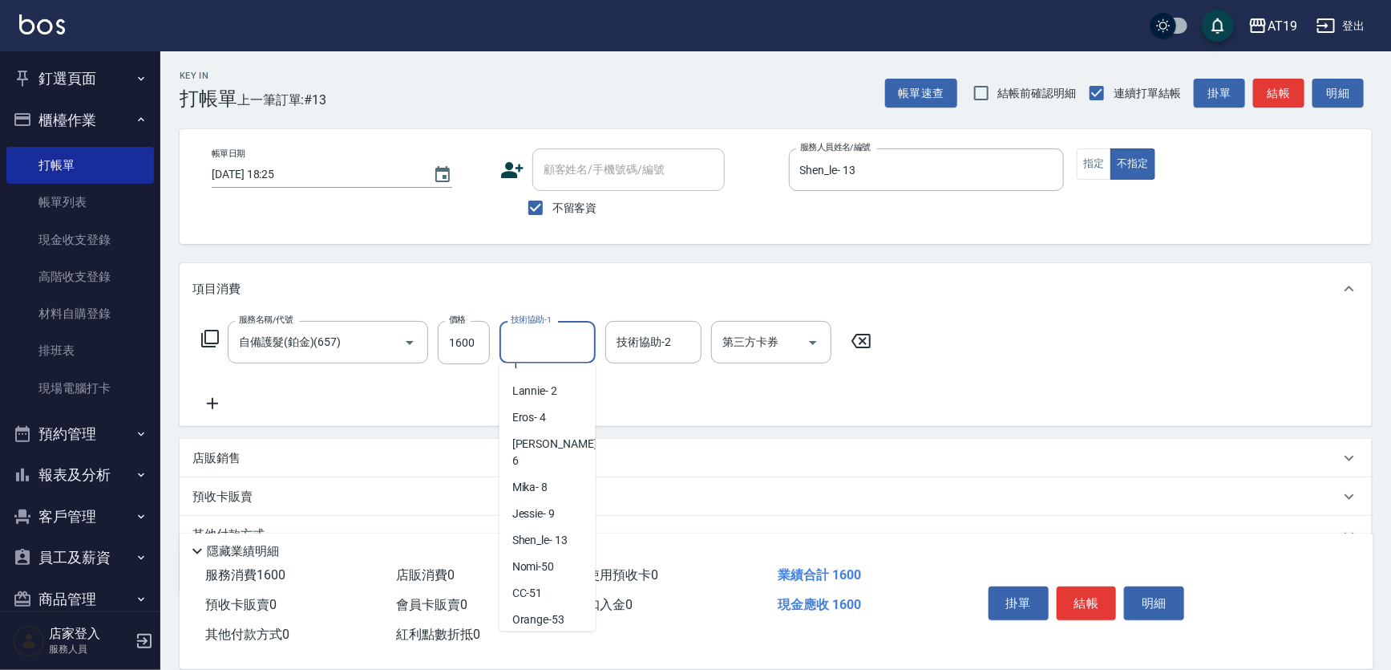
drag, startPoint x: 563, startPoint y: 606, endPoint x: 627, endPoint y: 600, distance: 64.5
click at [568, 633] on div "Chanel -54" at bounding box center [548, 646] width 96 height 26
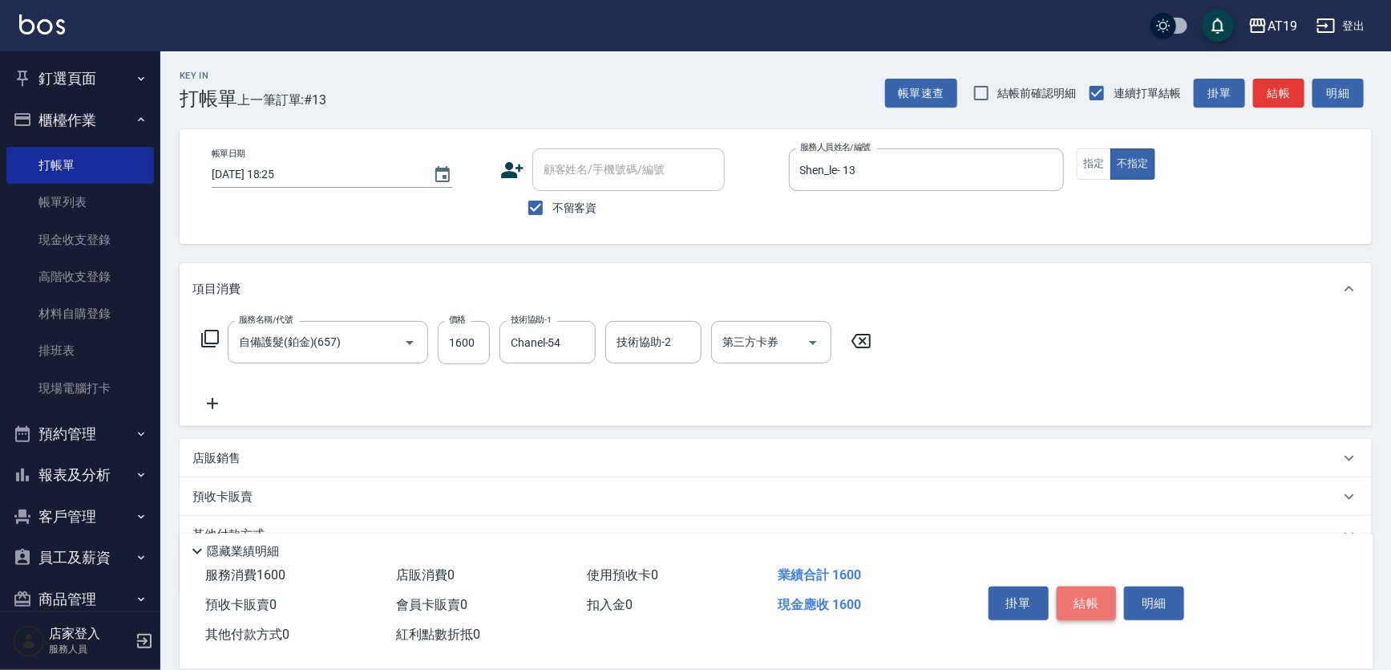
click at [1083, 597] on button "結帳" at bounding box center [1087, 603] width 60 height 34
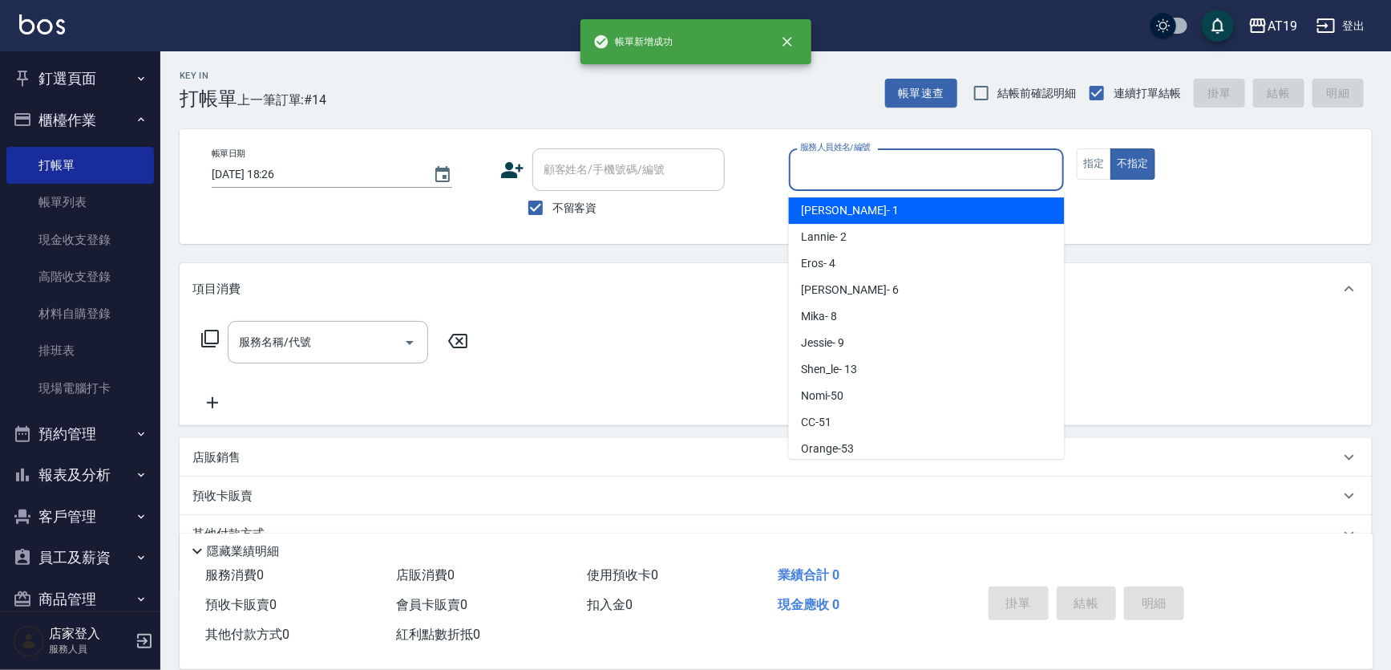
drag, startPoint x: 945, startPoint y: 173, endPoint x: 933, endPoint y: 203, distance: 31.7
click at [943, 174] on input "服務人員姓名/編號" at bounding box center [926, 170] width 261 height 28
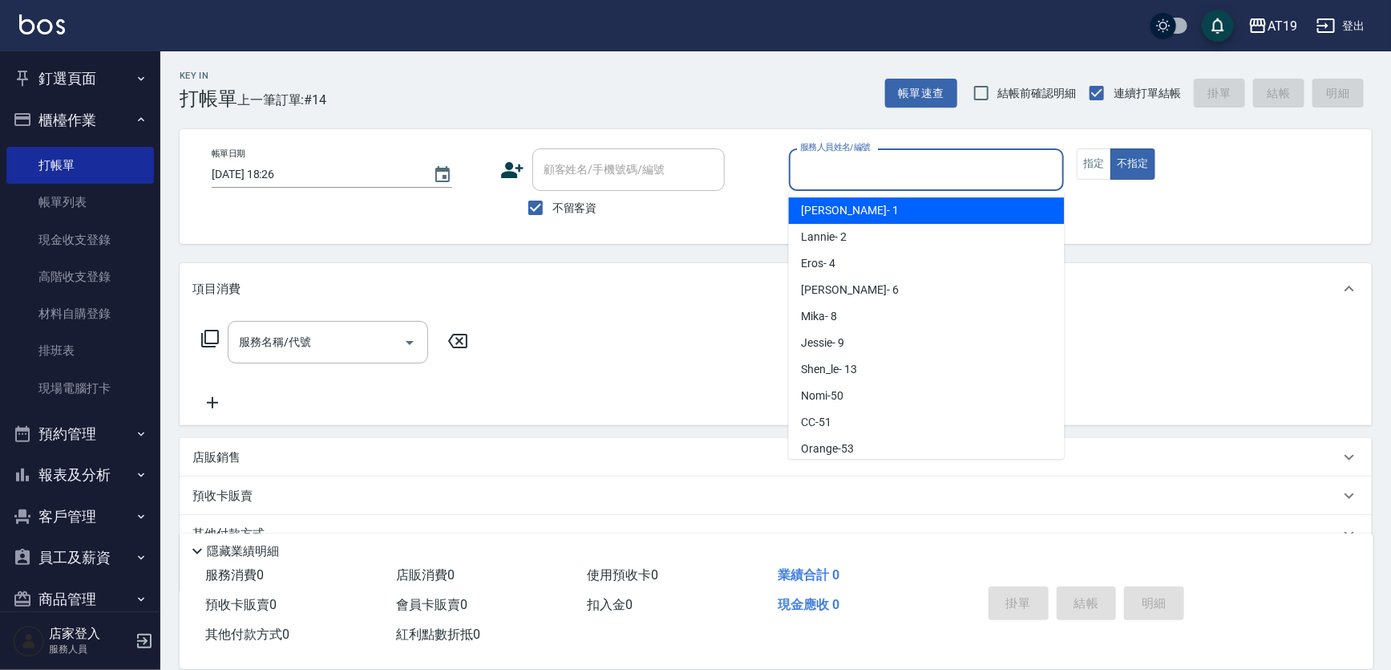
click at [925, 222] on div "Linda - 1" at bounding box center [927, 210] width 276 height 26
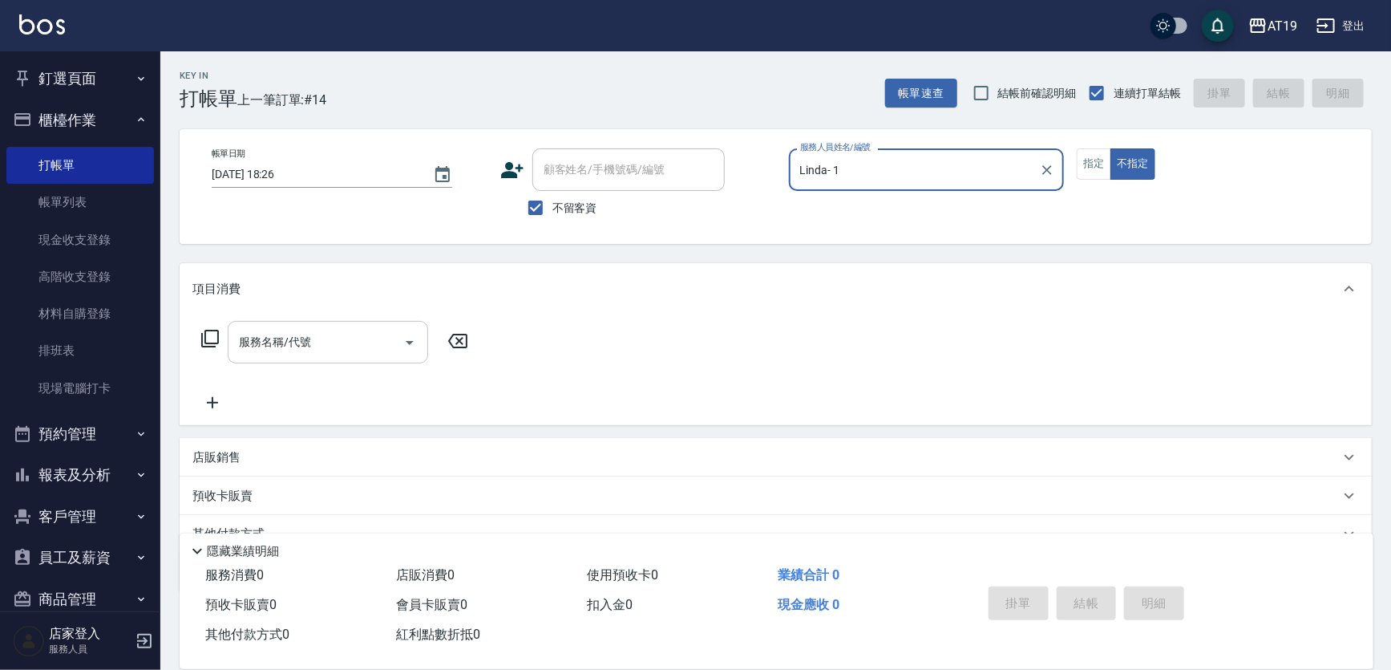
click at [364, 337] on input "服務名稱/代號" at bounding box center [316, 342] width 162 height 28
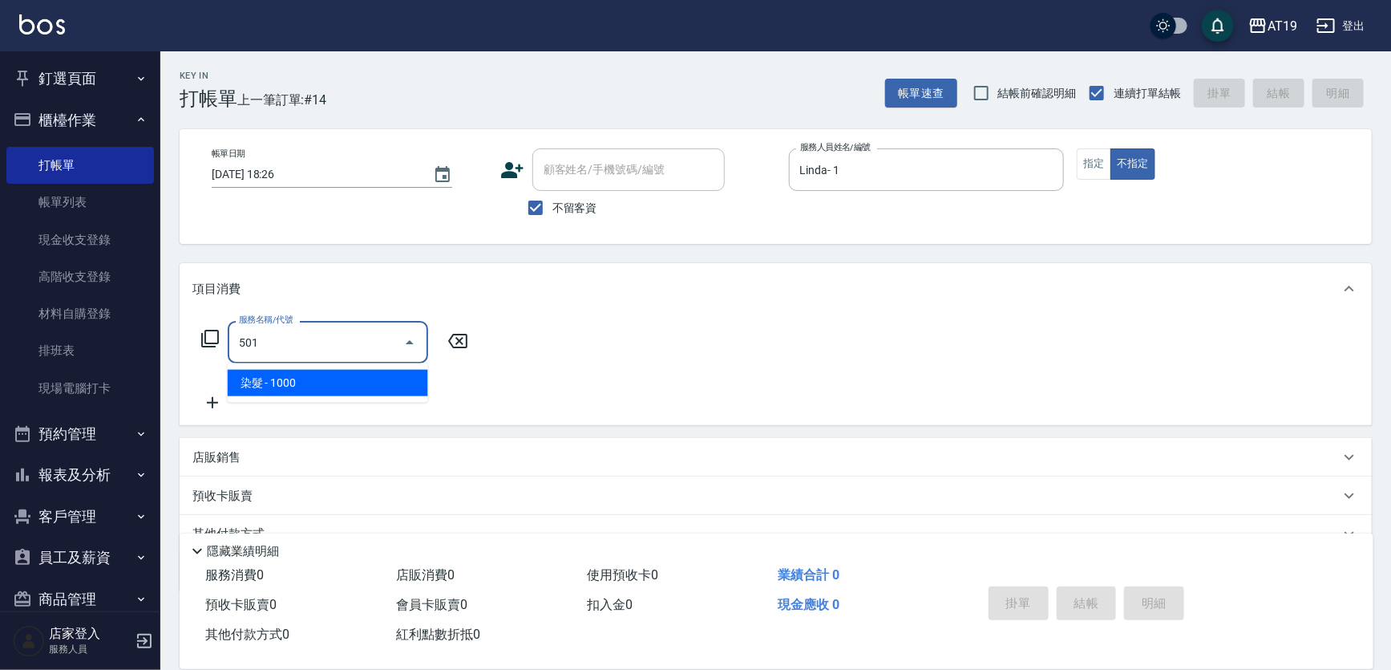
click at [364, 393] on span "染髮 - 1000" at bounding box center [328, 383] width 200 height 26
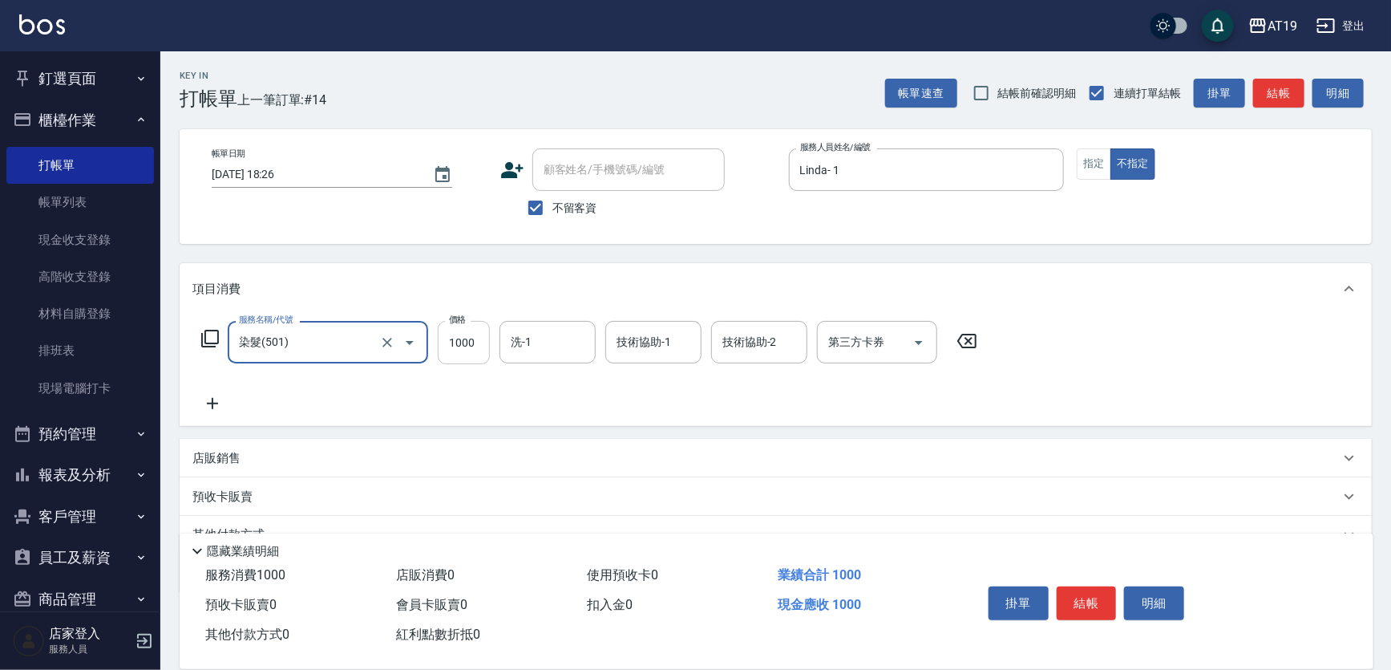
click at [457, 346] on input "1000" at bounding box center [464, 342] width 52 height 43
click at [1100, 595] on button "結帳" at bounding box center [1087, 603] width 60 height 34
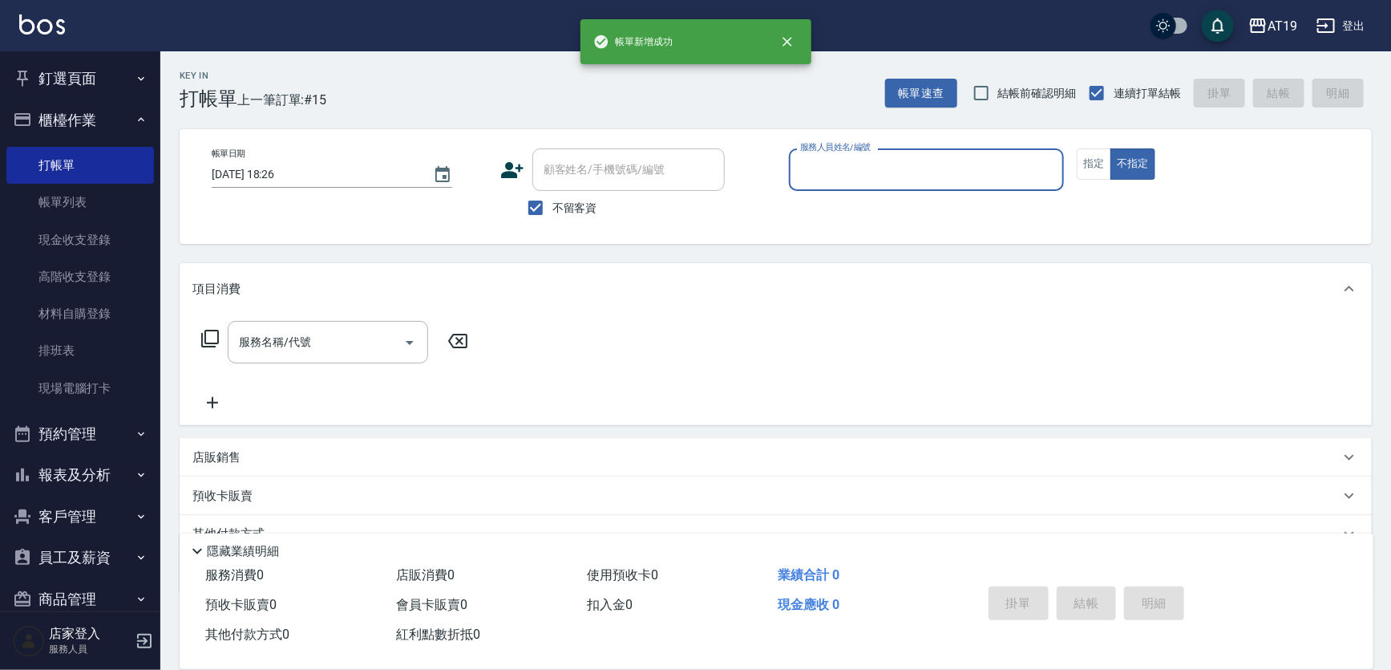
click at [827, 185] on div "服務人員姓名/編號" at bounding box center [927, 169] width 276 height 43
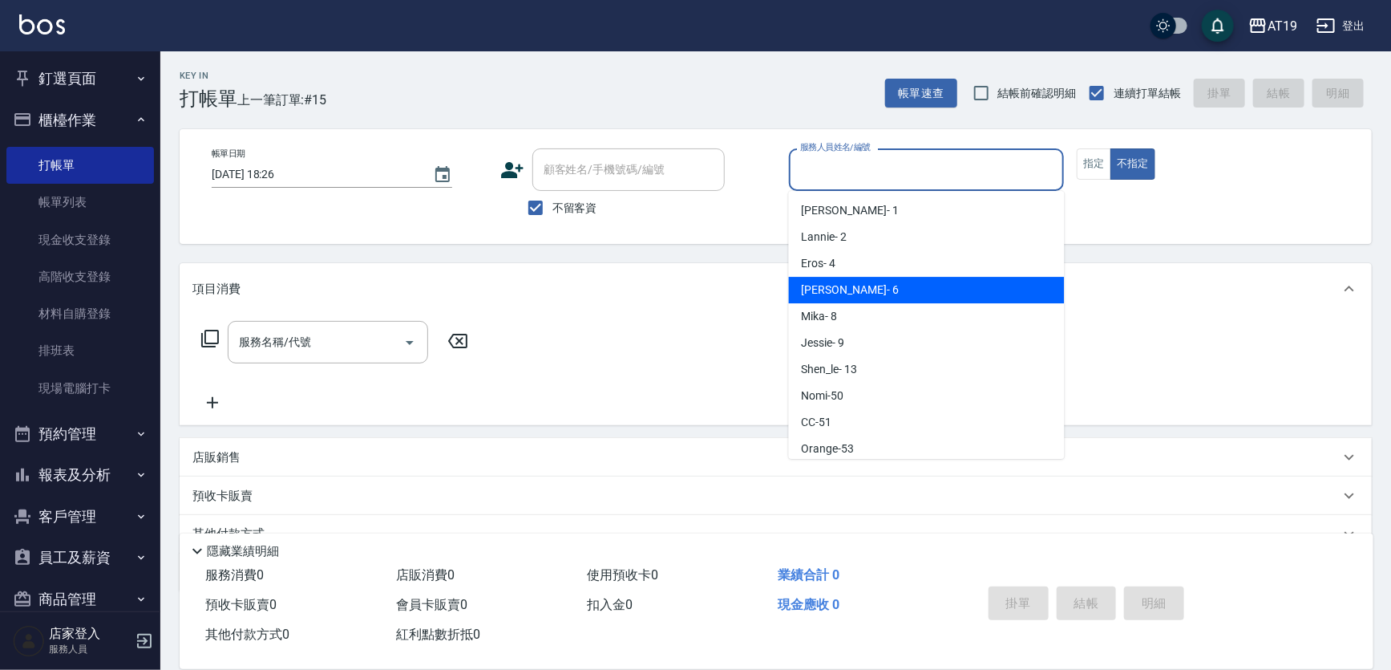
click at [843, 288] on div "Julie - 6" at bounding box center [927, 290] width 276 height 26
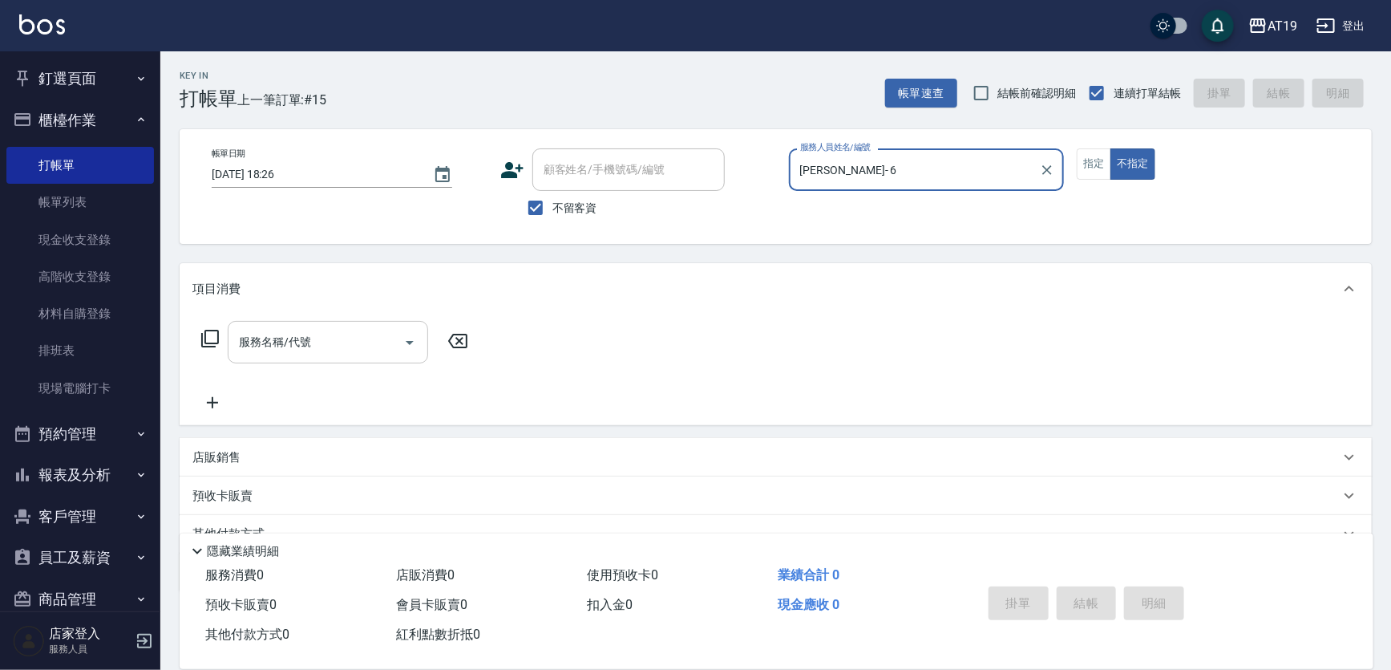
click at [309, 338] on input "服務名稱/代號" at bounding box center [316, 342] width 162 height 28
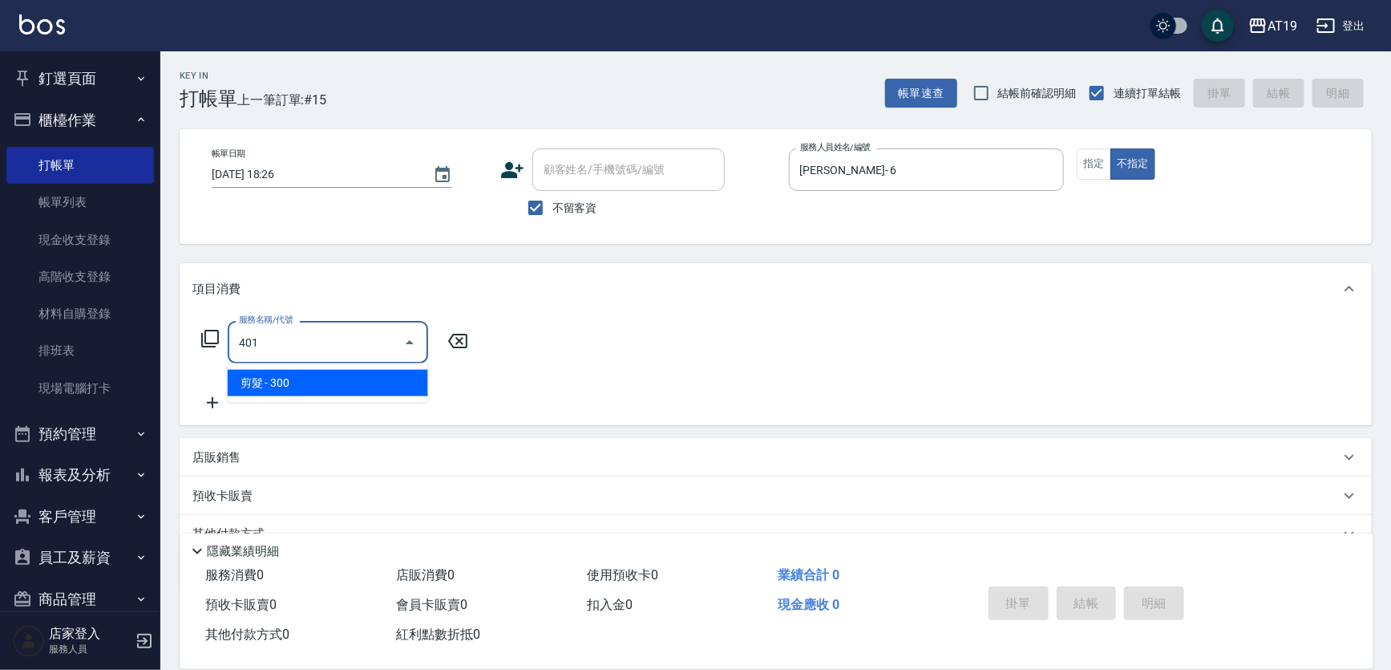
click at [321, 384] on span "剪髮 - 300" at bounding box center [328, 383] width 200 height 26
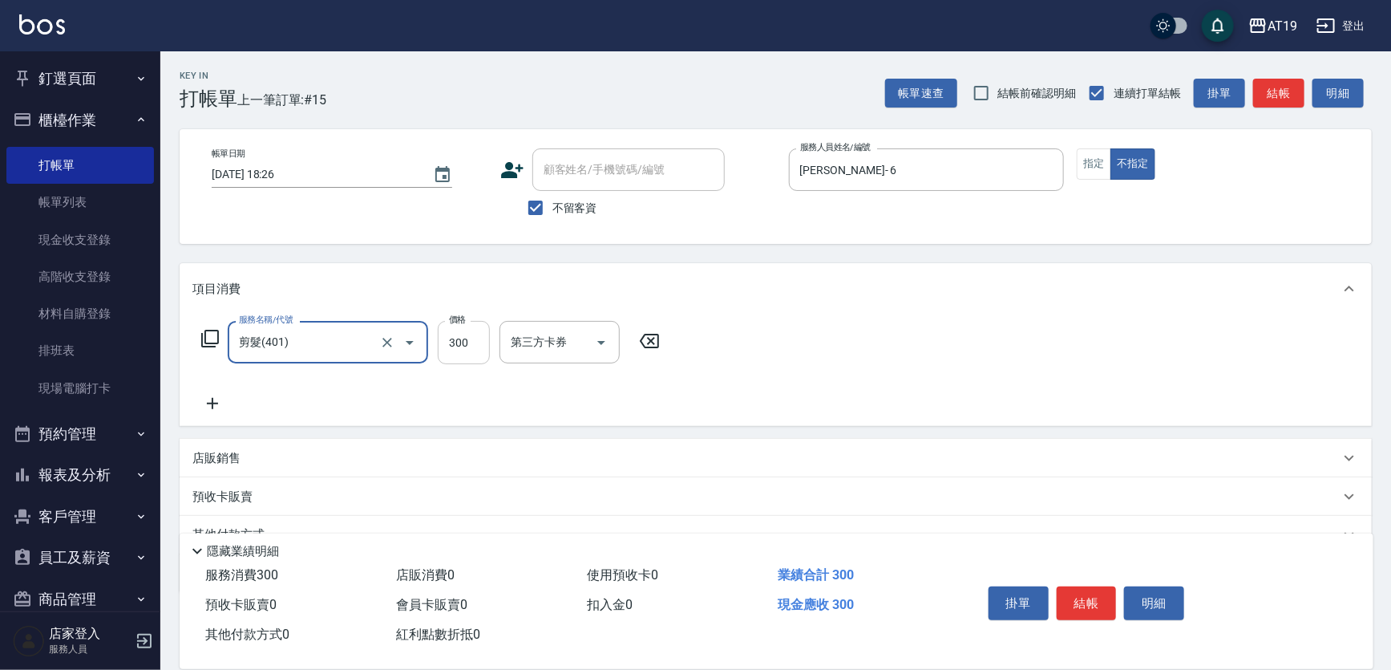
click at [453, 345] on input "300" at bounding box center [464, 342] width 52 height 43
click at [1101, 588] on button "結帳" at bounding box center [1087, 603] width 60 height 34
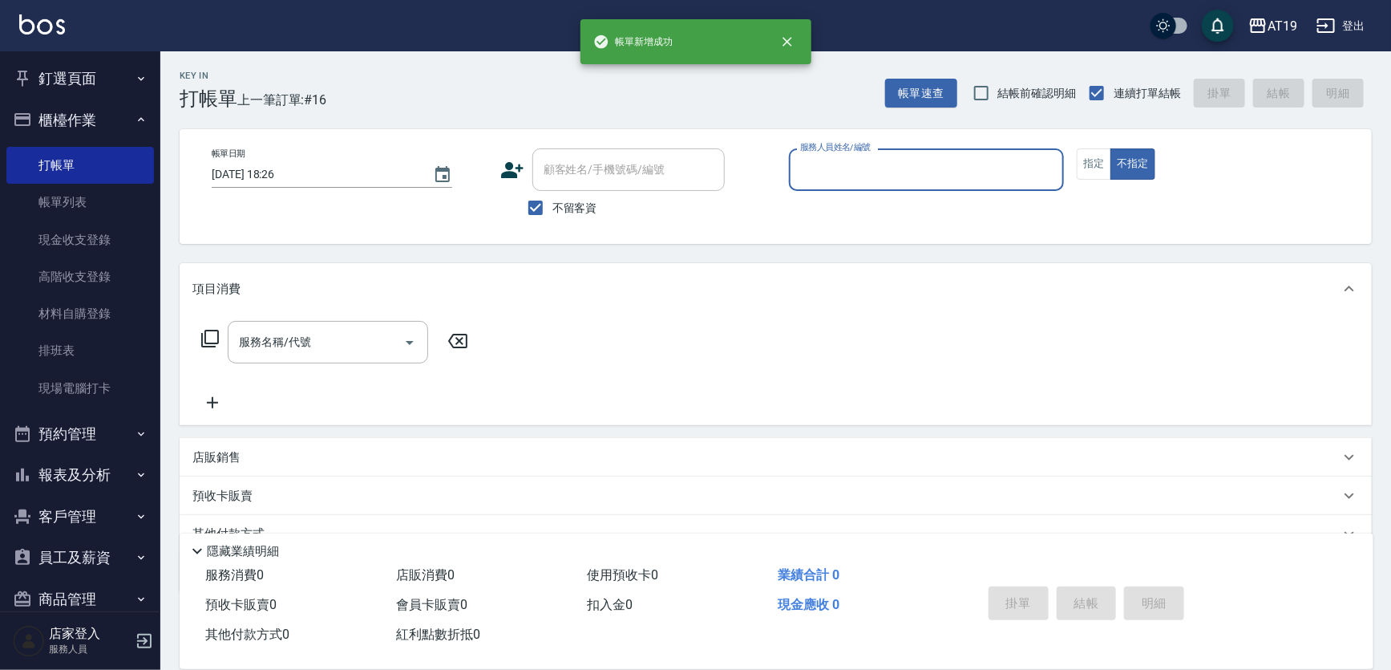
click at [824, 177] on input "服務人員姓名/編號" at bounding box center [926, 170] width 261 height 28
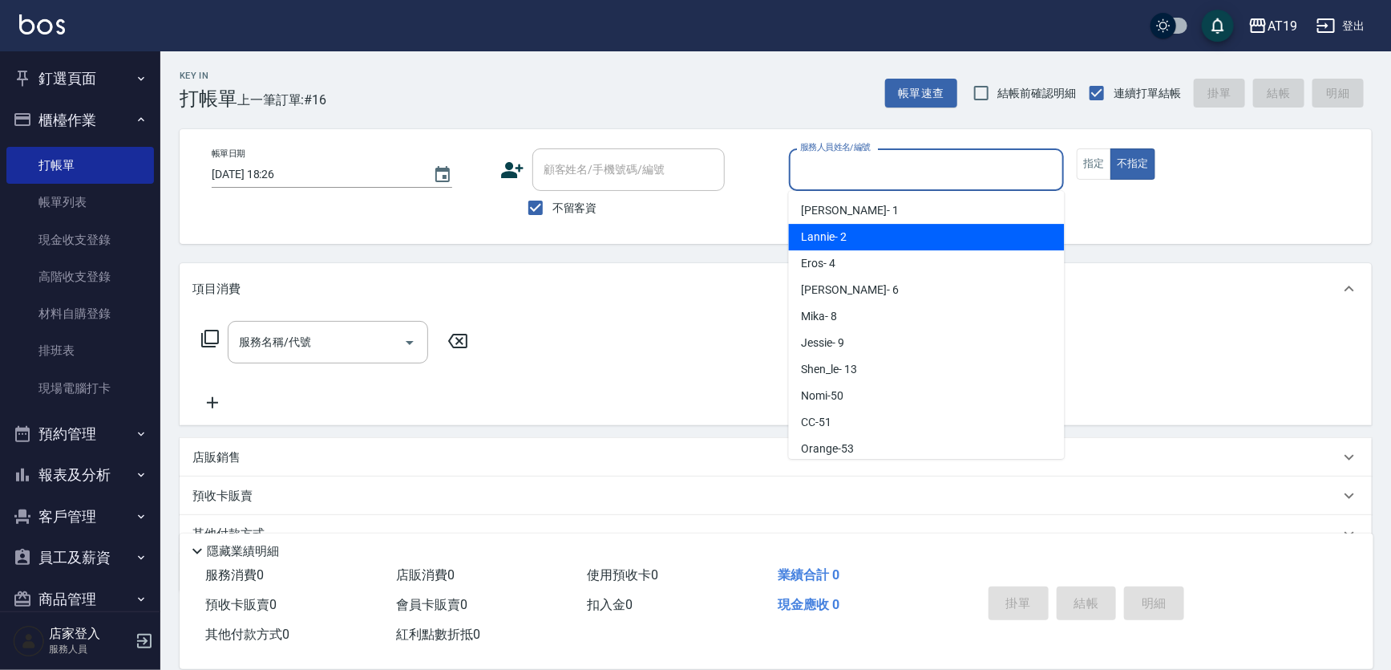
click at [842, 243] on span "Lannie - 2" at bounding box center [825, 237] width 46 height 17
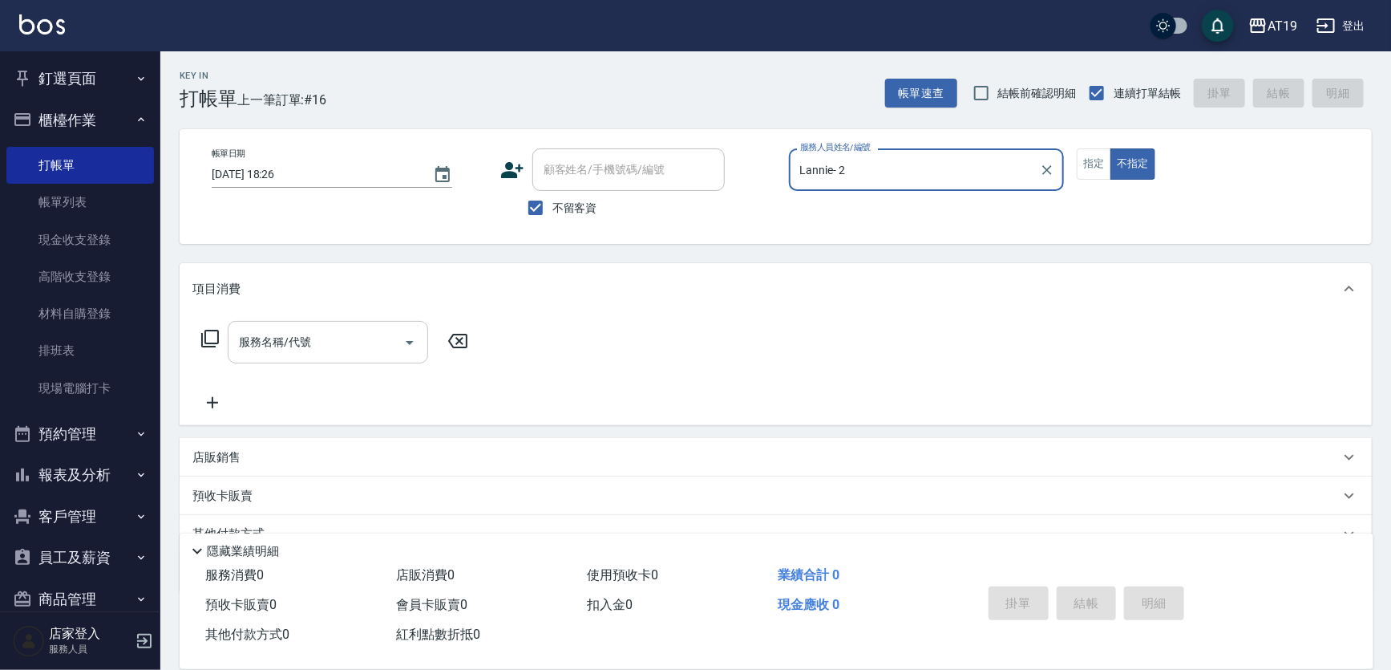
click at [335, 335] on input "服務名稱/代號" at bounding box center [316, 342] width 162 height 28
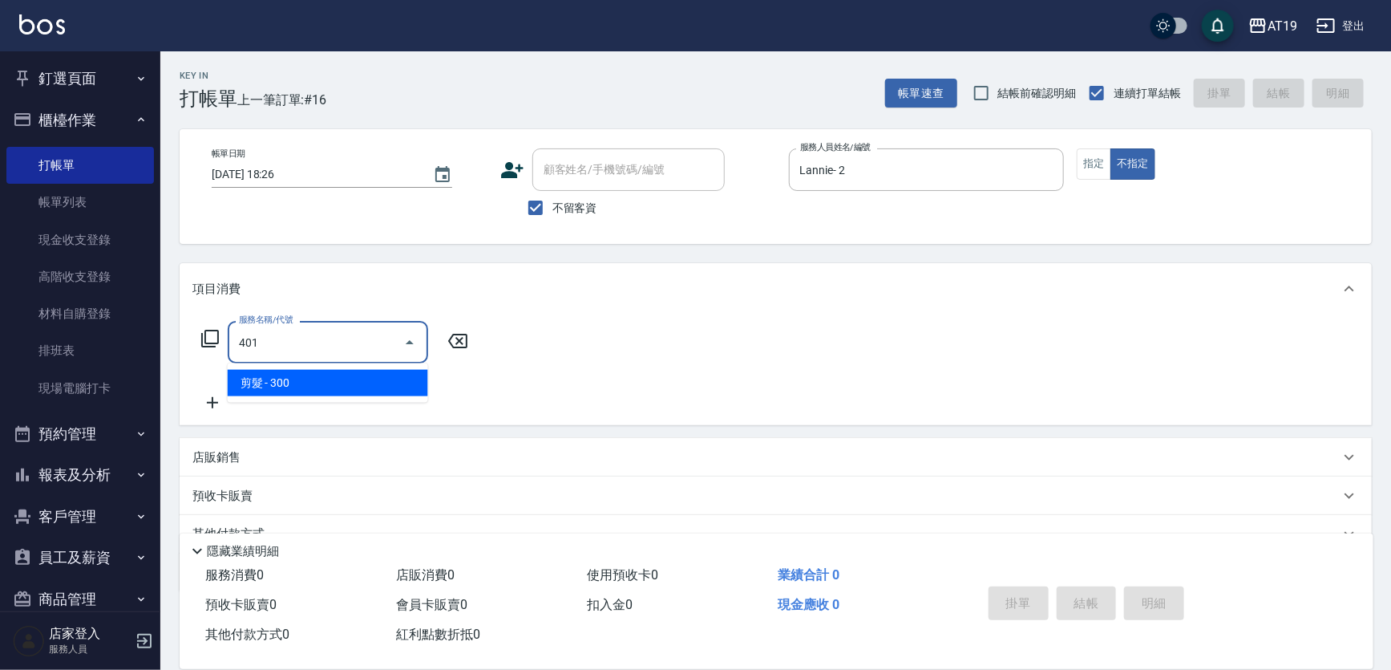
drag, startPoint x: 352, startPoint y: 374, endPoint x: 341, endPoint y: 380, distance: 12.9
click at [351, 374] on span "剪髮 - 300" at bounding box center [328, 383] width 200 height 26
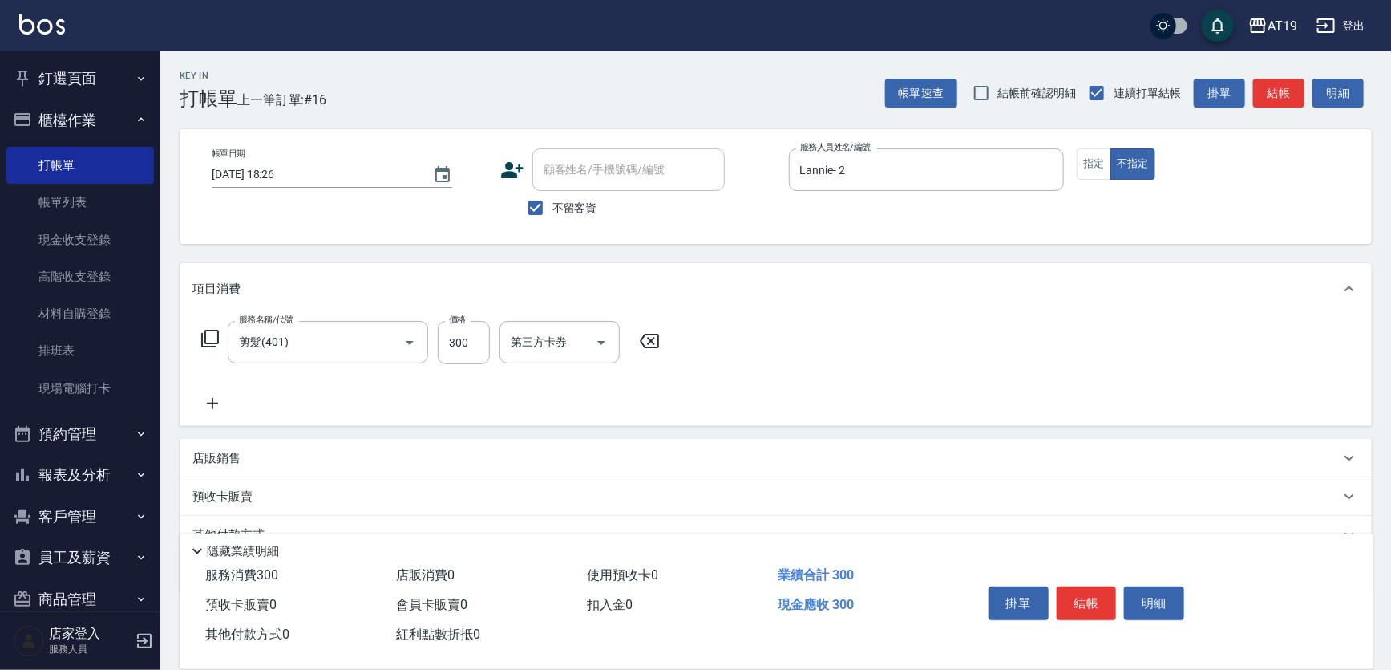
drag, startPoint x: 216, startPoint y: 404, endPoint x: 281, endPoint y: 413, distance: 65.6
click at [234, 409] on div "服務名稱/代號 剪髮(401) 服務名稱/代號 價格 300 價格 第三方卡券 第三方卡券" at bounding box center [430, 367] width 477 height 92
click at [281, 413] on div "服務名稱/代號 剪髮(401) 服務名稱/代號 價格 300 價格 第三方卡券 第三方卡券" at bounding box center [776, 369] width 1192 height 111
click at [220, 406] on icon at bounding box center [212, 403] width 40 height 19
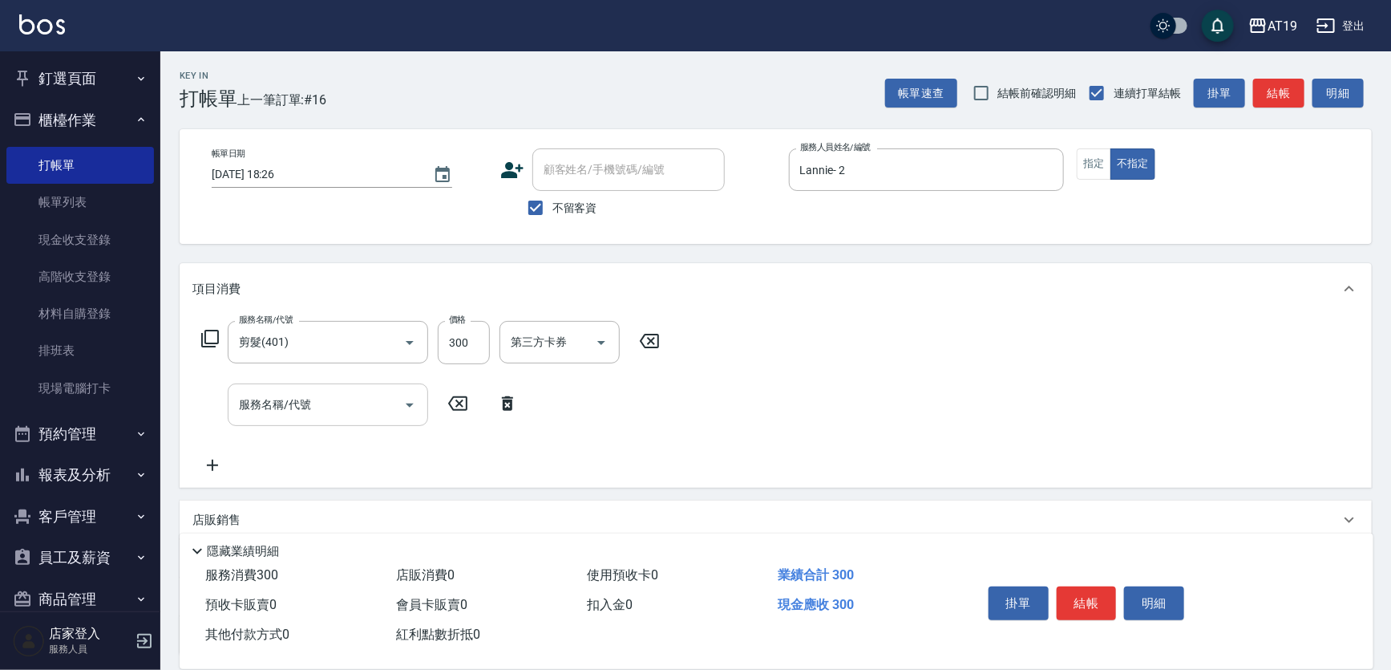
drag, startPoint x: 208, startPoint y: 400, endPoint x: 229, endPoint y: 403, distance: 21.0
click at [210, 400] on div "服務名稱/代號 服務名稱/代號" at bounding box center [359, 404] width 335 height 43
click at [251, 408] on input "服務名稱/代號" at bounding box center [316, 405] width 162 height 28
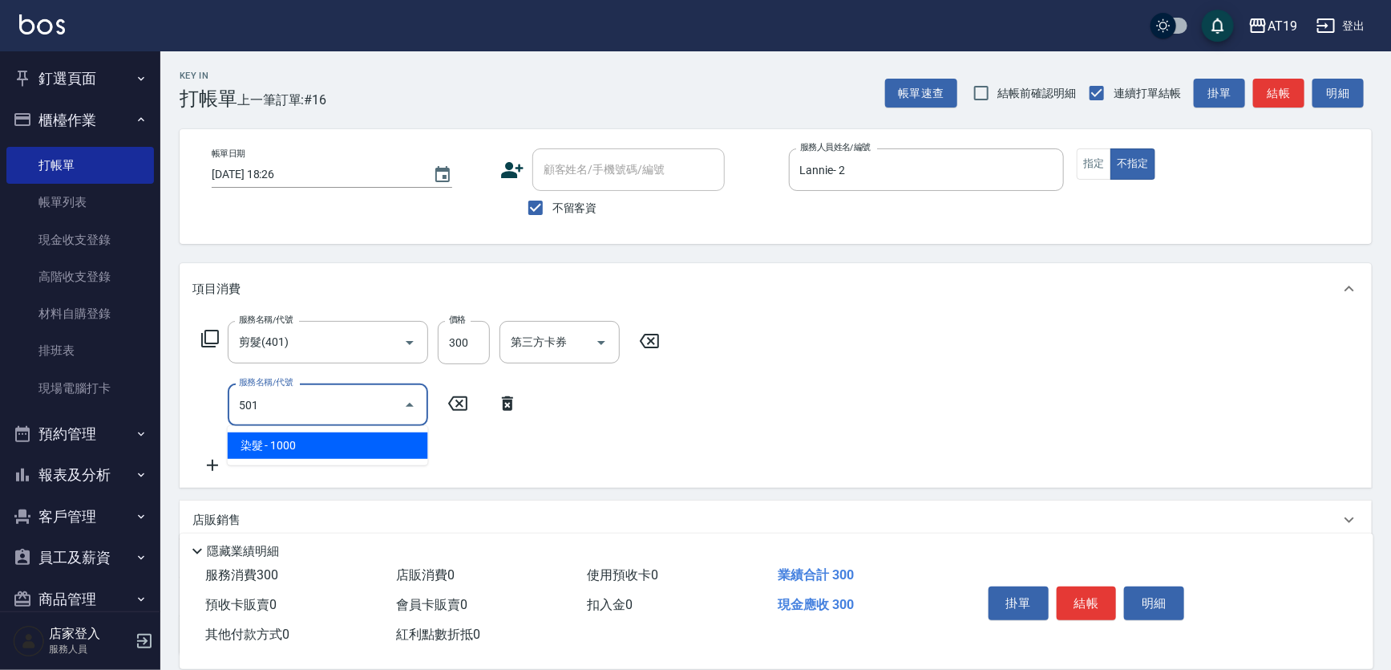
drag, startPoint x: 271, startPoint y: 431, endPoint x: 273, endPoint y: 441, distance: 10.7
click at [273, 438] on ul "染髮 - 1000" at bounding box center [328, 445] width 200 height 39
drag, startPoint x: 274, startPoint y: 441, endPoint x: 360, endPoint y: 436, distance: 85.9
click at [277, 441] on span "染髮 - 1000" at bounding box center [328, 445] width 200 height 26
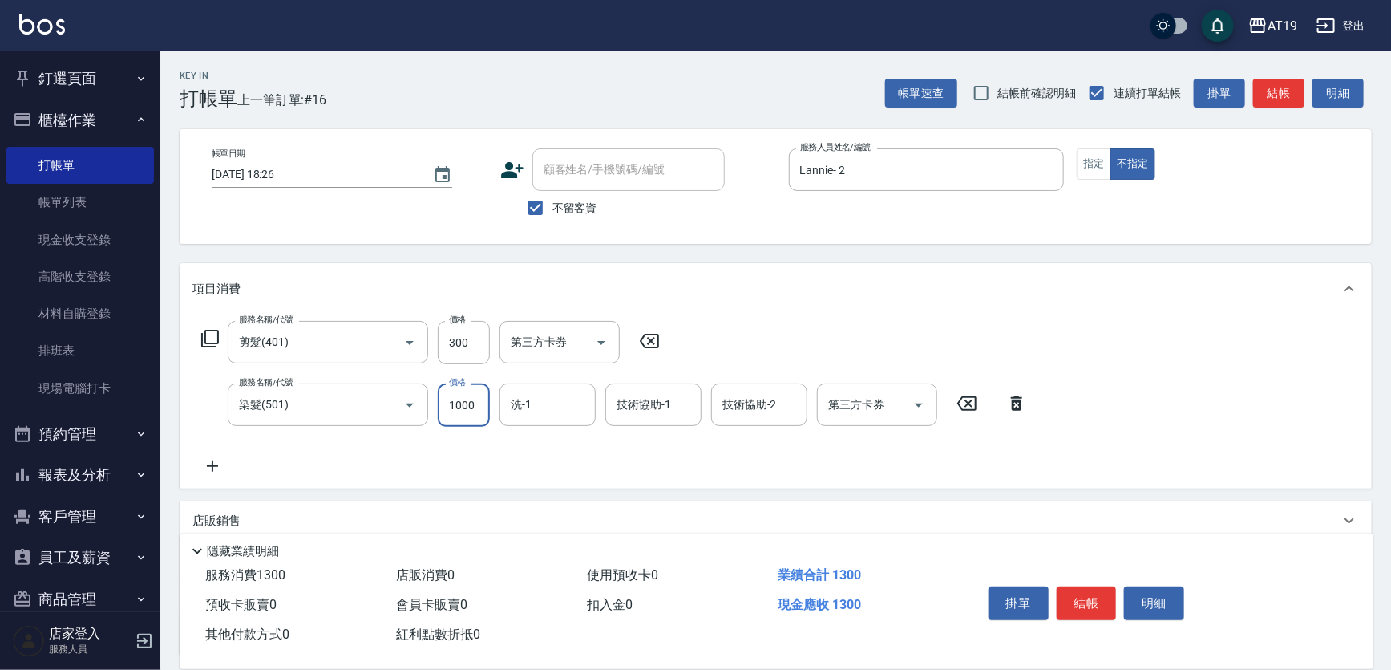
click at [464, 414] on input "1000" at bounding box center [464, 404] width 52 height 43
click at [217, 467] on icon at bounding box center [212, 465] width 40 height 19
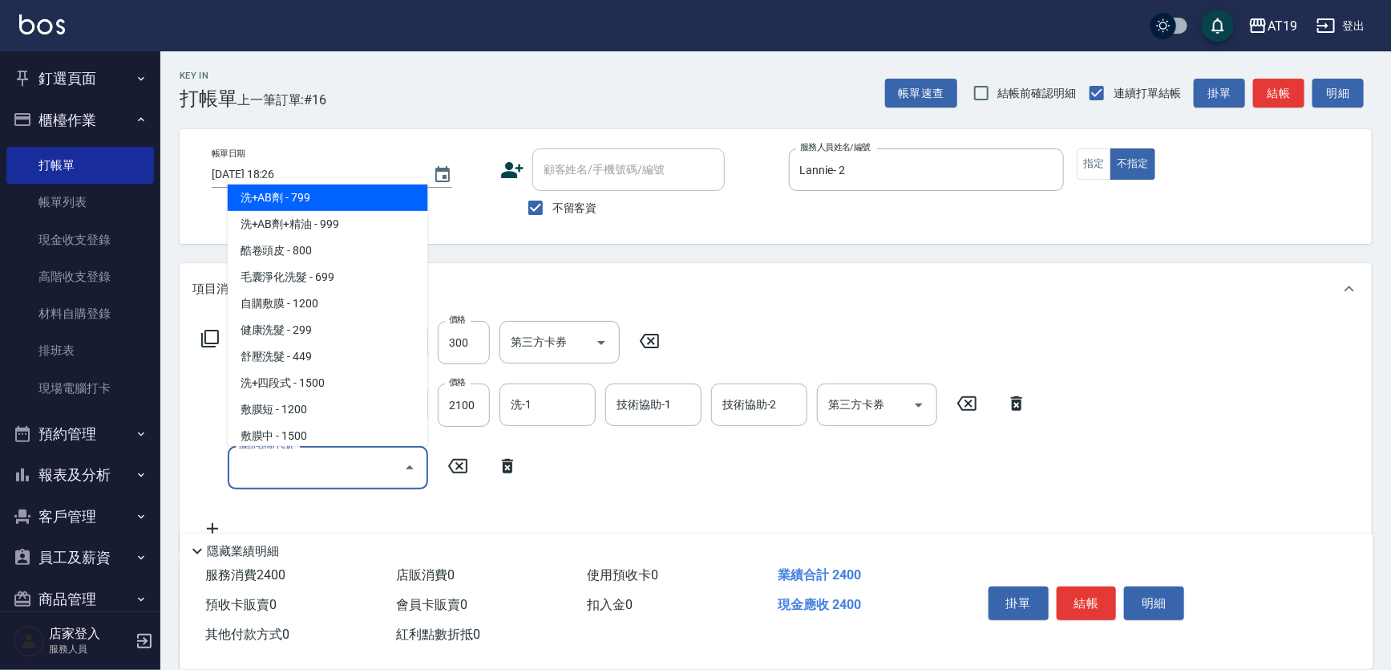
click at [247, 466] on input "服務名稱/代號" at bounding box center [316, 467] width 162 height 28
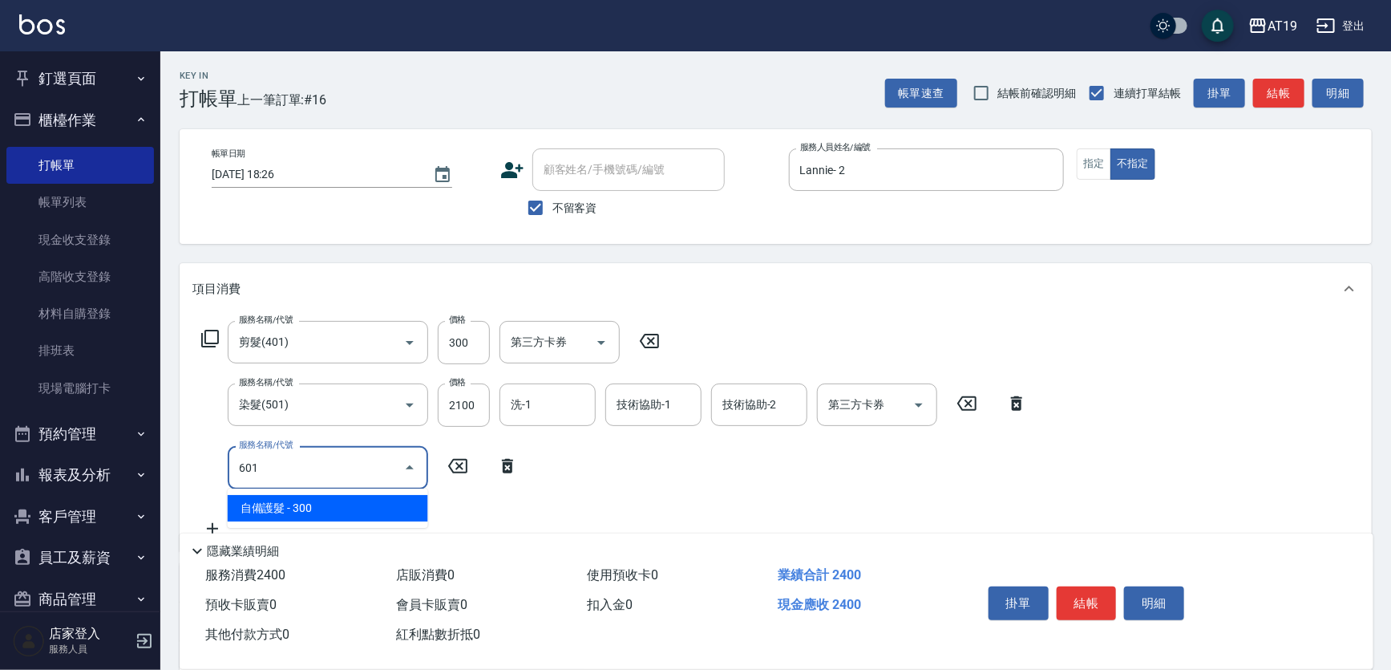
click at [273, 497] on span "自備護髮 - 300" at bounding box center [328, 508] width 200 height 26
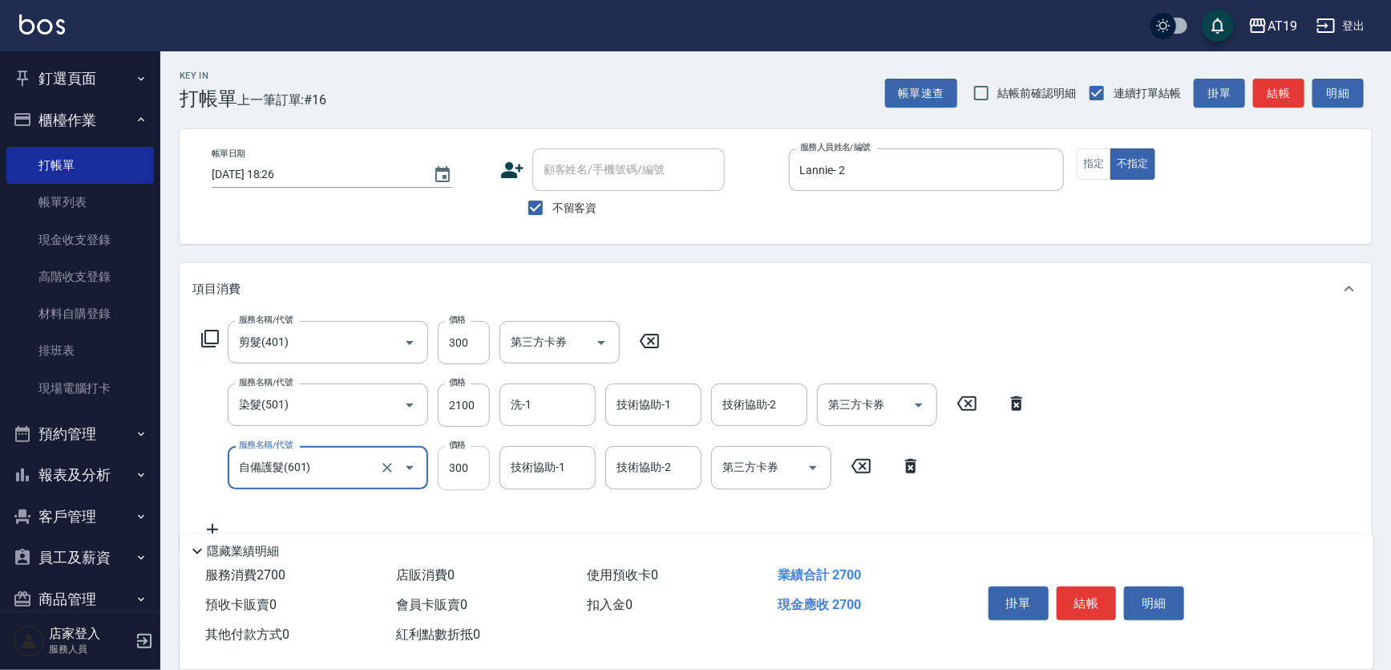
click at [471, 476] on input "300" at bounding box center [464, 467] width 52 height 43
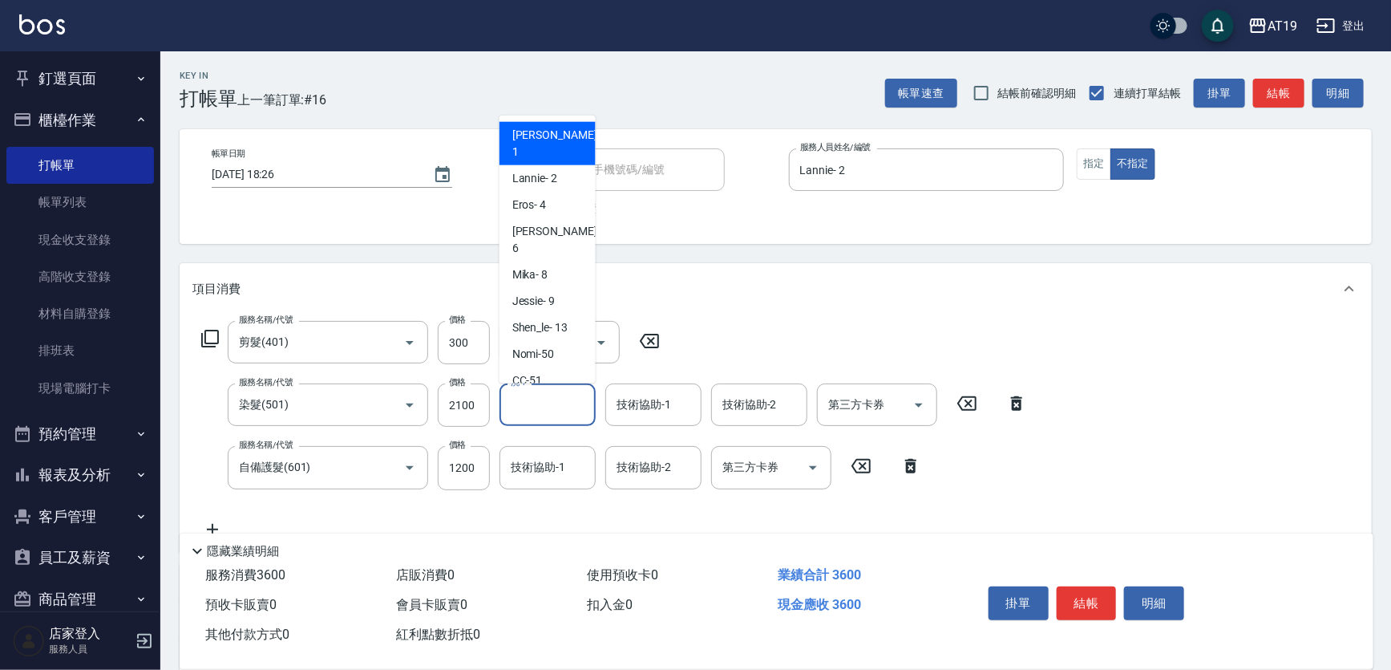
click at [566, 410] on input "洗-1" at bounding box center [548, 405] width 82 height 28
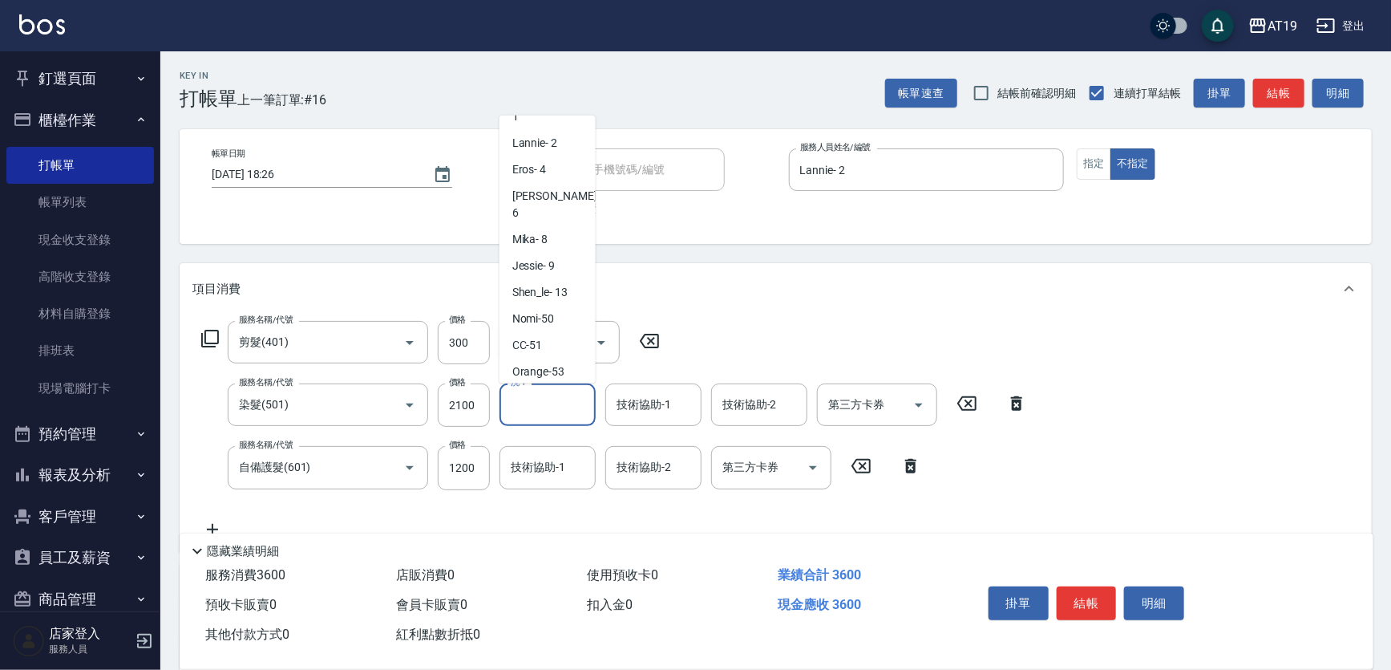
click at [569, 385] on div "Chanel -54" at bounding box center [548, 398] width 96 height 26
click at [565, 473] on input "技術協助-1" at bounding box center [548, 467] width 82 height 28
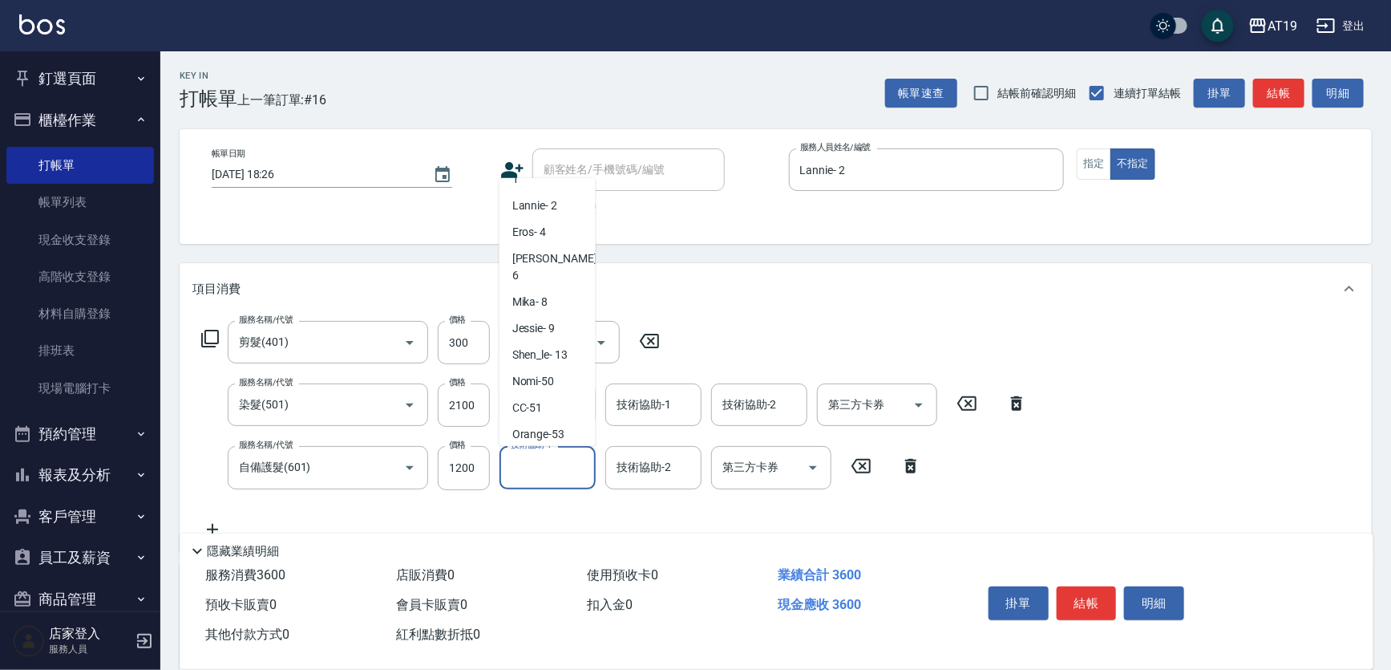
click at [557, 452] on span "Chanel -54" at bounding box center [537, 460] width 51 height 17
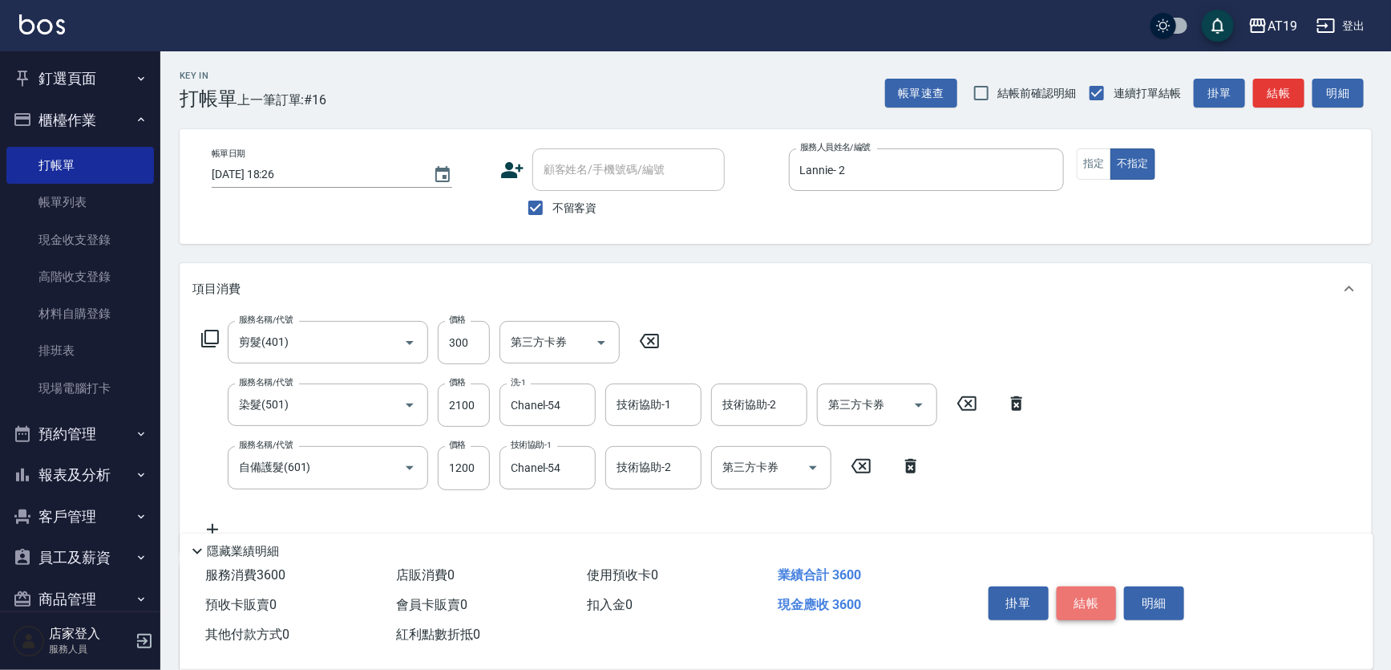
click at [1107, 598] on button "結帳" at bounding box center [1087, 603] width 60 height 34
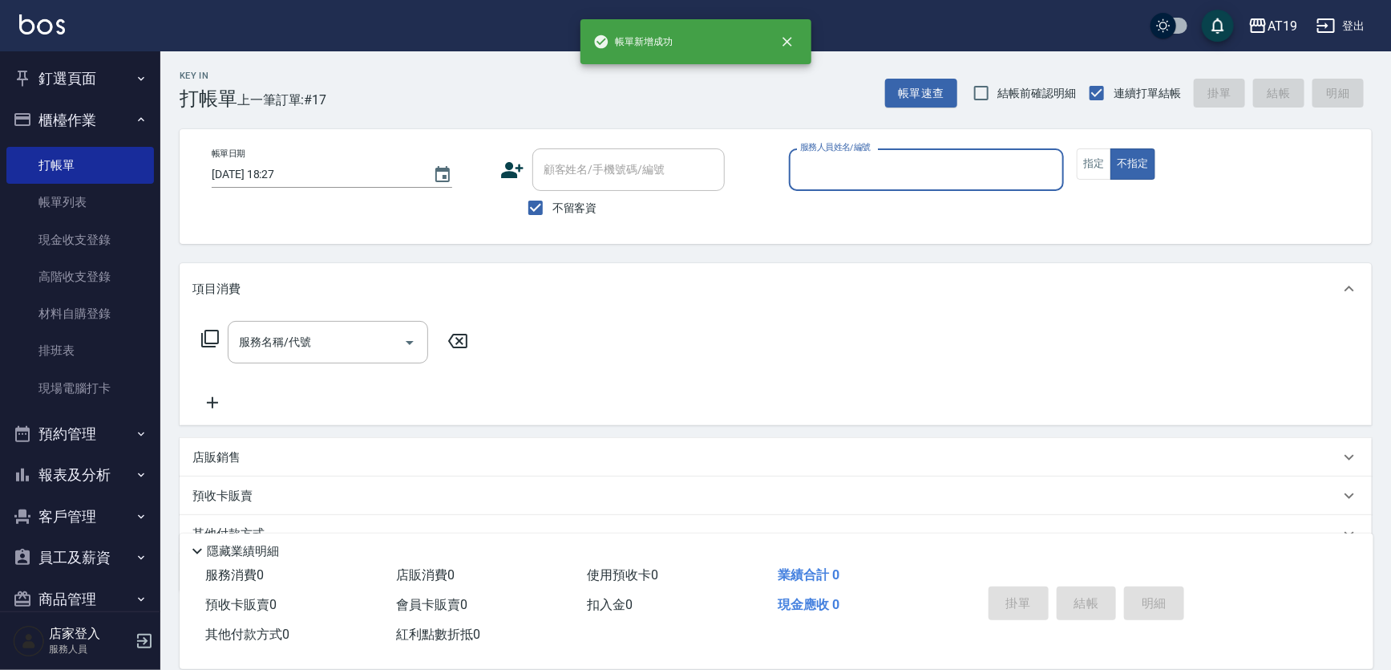
scroll to position [72, 0]
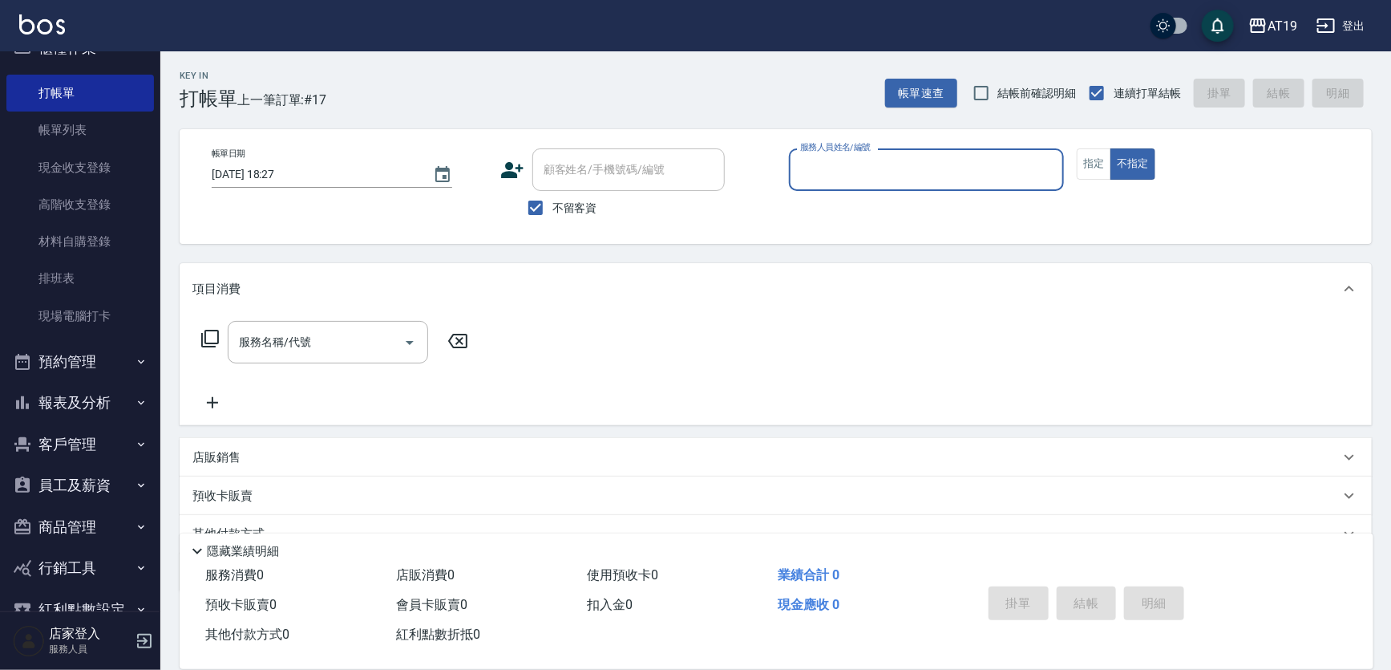
click at [112, 401] on button "報表及分析" at bounding box center [80, 403] width 148 height 42
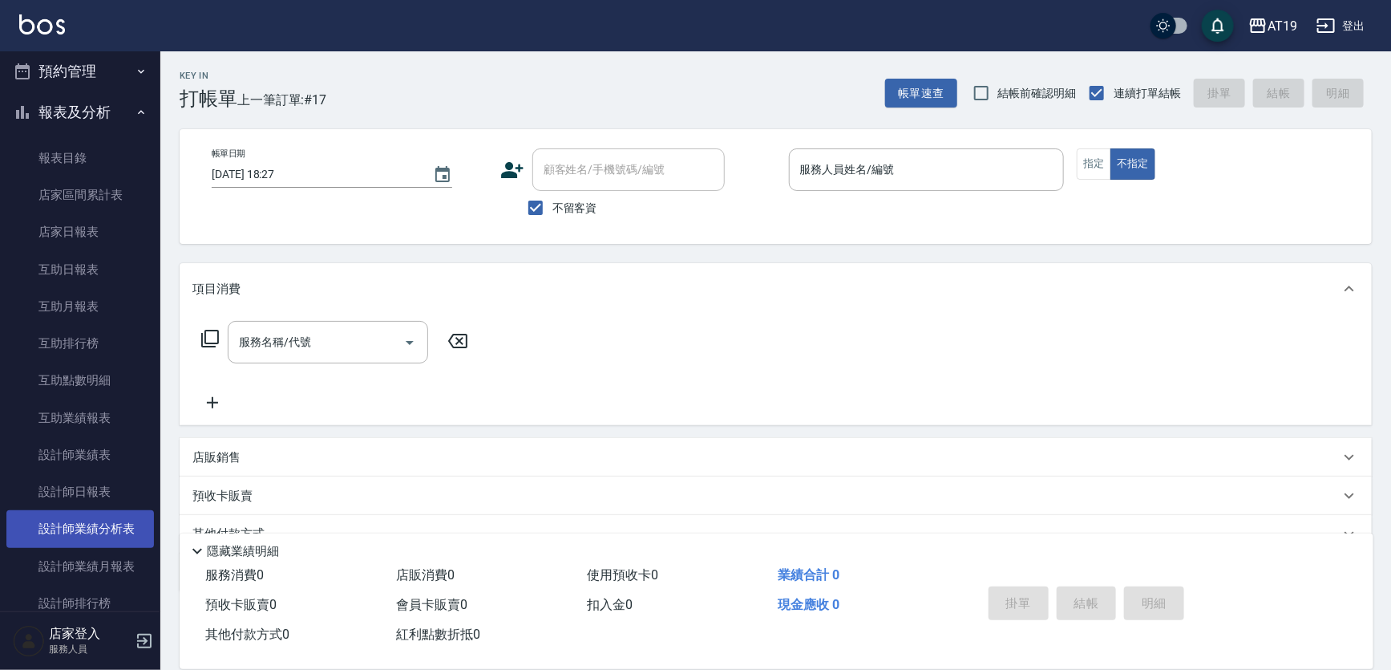
scroll to position [364, 0]
click at [99, 492] on link "設計師日報表" at bounding box center [80, 490] width 148 height 37
